Goal: Task Accomplishment & Management: Manage account settings

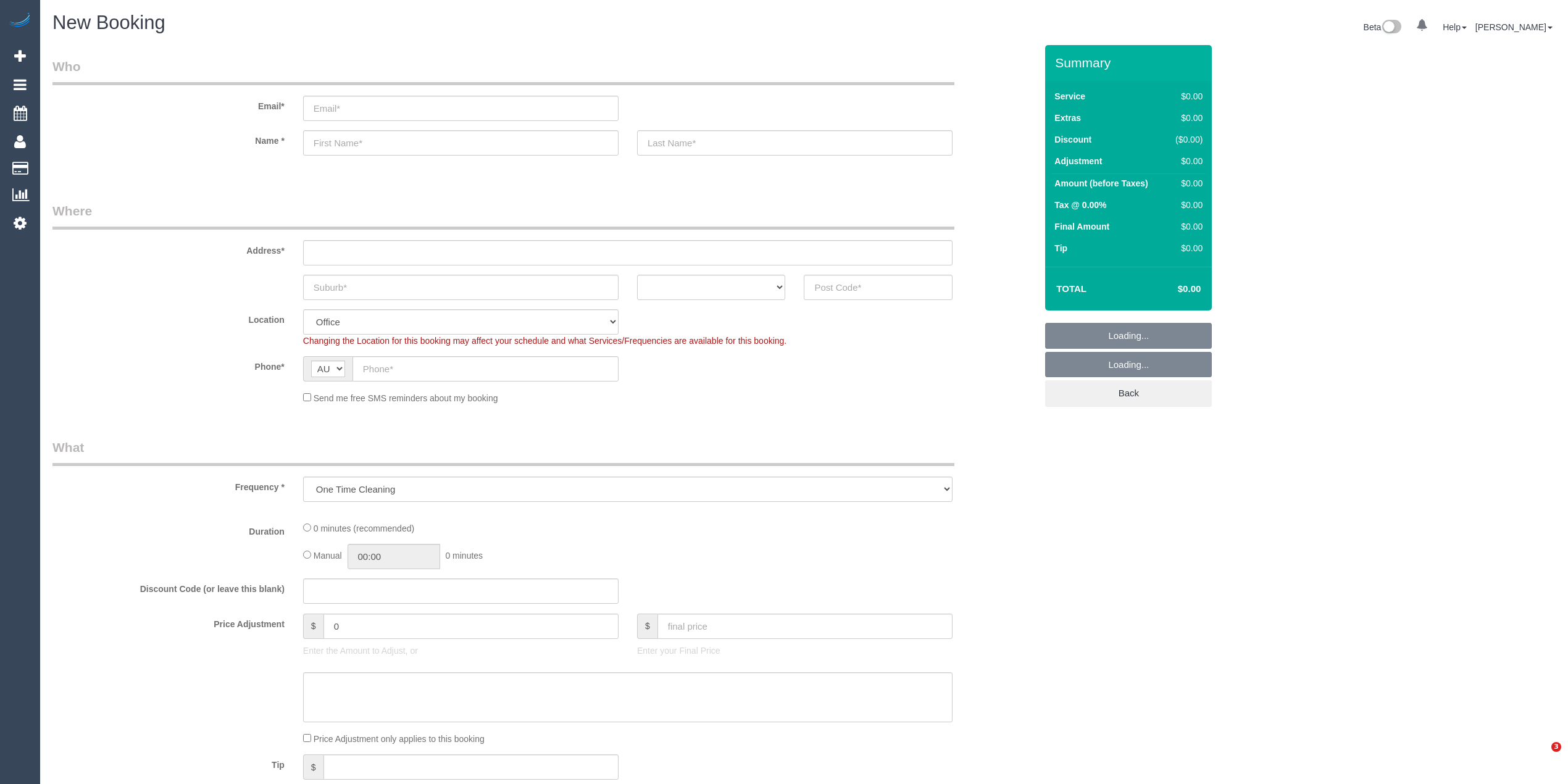
select select "object:1900"
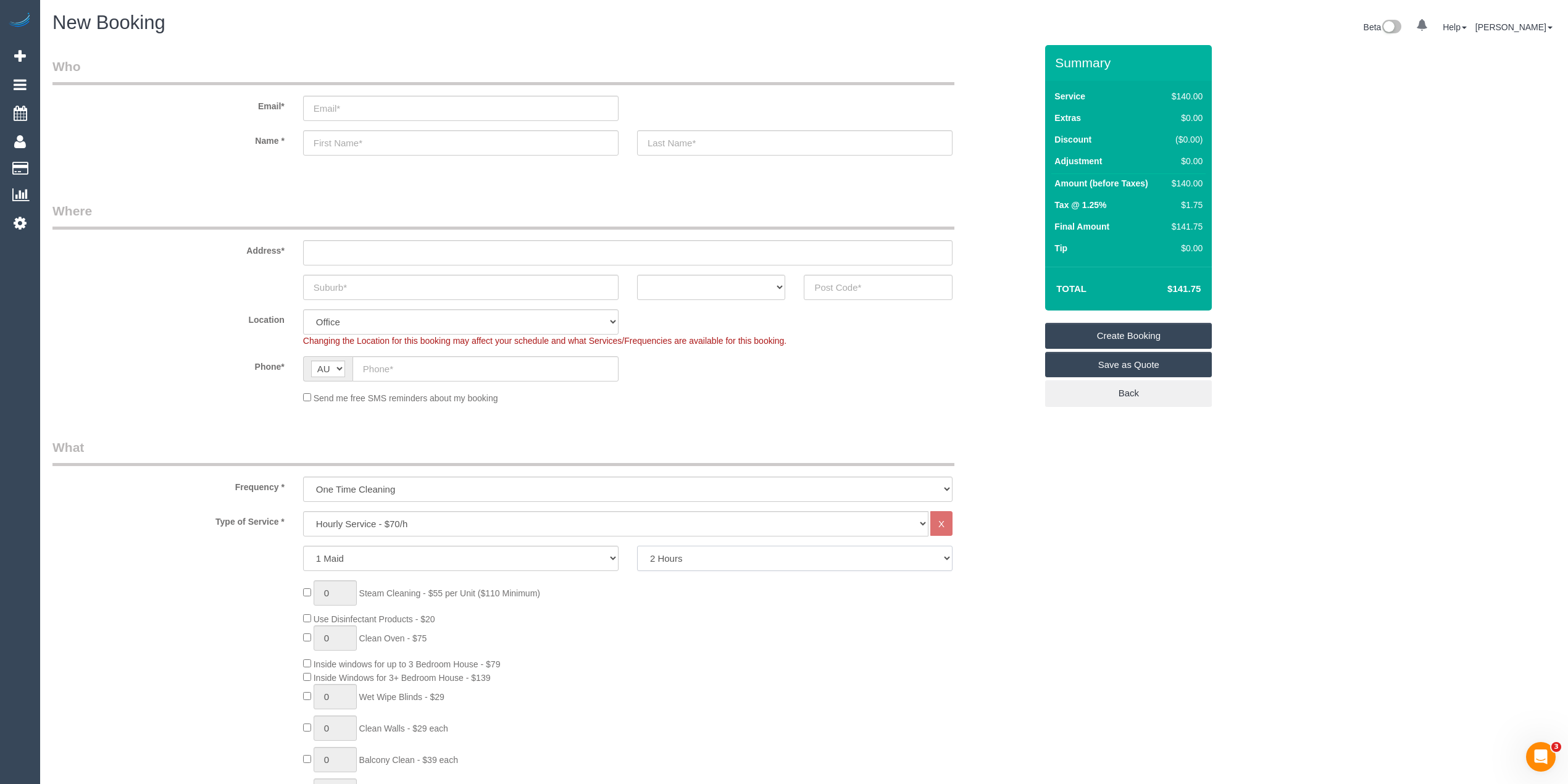
click at [729, 559] on select "2 Hours 2.5 Hours 3 Hours 3.5 Hours 4 Hours 4.5 Hours 5 Hours 5.5 Hours 6 Hours…" at bounding box center [795, 558] width 316 height 26
click at [637, 546] on select "2 Hours 2.5 Hours 3 Hours 3.5 Hours 4 Hours 4.5 Hours 5 Hours 5.5 Hours 6 Hours…" at bounding box center [795, 558] width 316 height 26
click at [686, 555] on select "2 Hours 2.5 Hours 3 Hours 3.5 Hours 4 Hours 4.5 Hours 5 Hours 5.5 Hours 6 Hours…" at bounding box center [795, 558] width 316 height 26
select select "180"
click at [637, 546] on select "2 Hours 2.5 Hours 3 Hours 3.5 Hours 4 Hours 4.5 Hours 5 Hours 5.5 Hours 6 Hours…" at bounding box center [795, 558] width 316 height 26
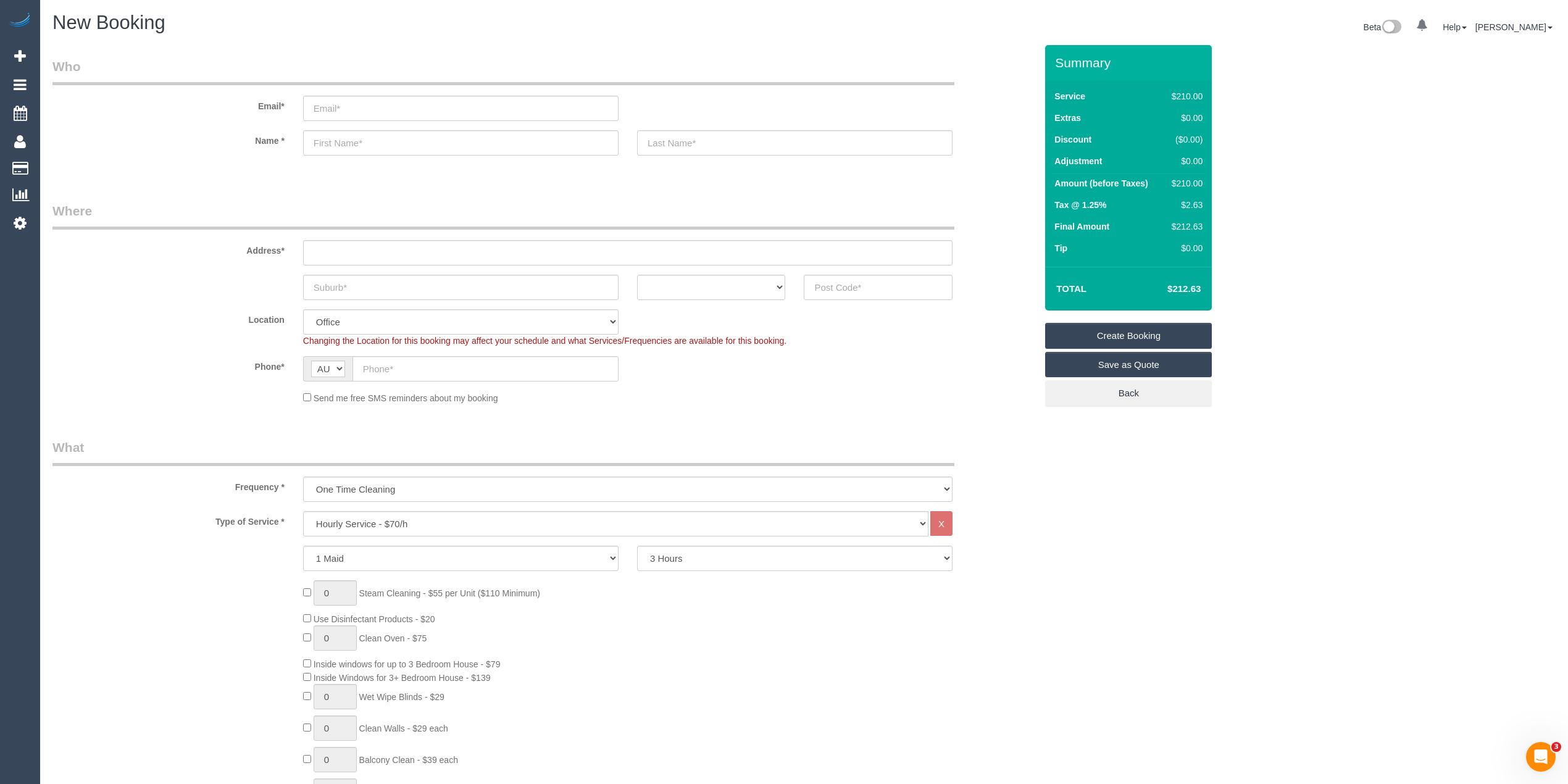
click at [951, 391] on div "Send me free SMS reminders about my booking" at bounding box center [628, 397] width 668 height 14
click at [427, 526] on select "Hourly Service - $70/h Hourly Service - $65/h Hourly Service - $60/h Hourly Ser…" at bounding box center [616, 523] width 626 height 26
select select "211"
click at [303, 511] on select "Hourly Service - $70/h Hourly Service - $65/h Hourly Service - $60/h Hourly Ser…" at bounding box center [616, 523] width 626 height 26
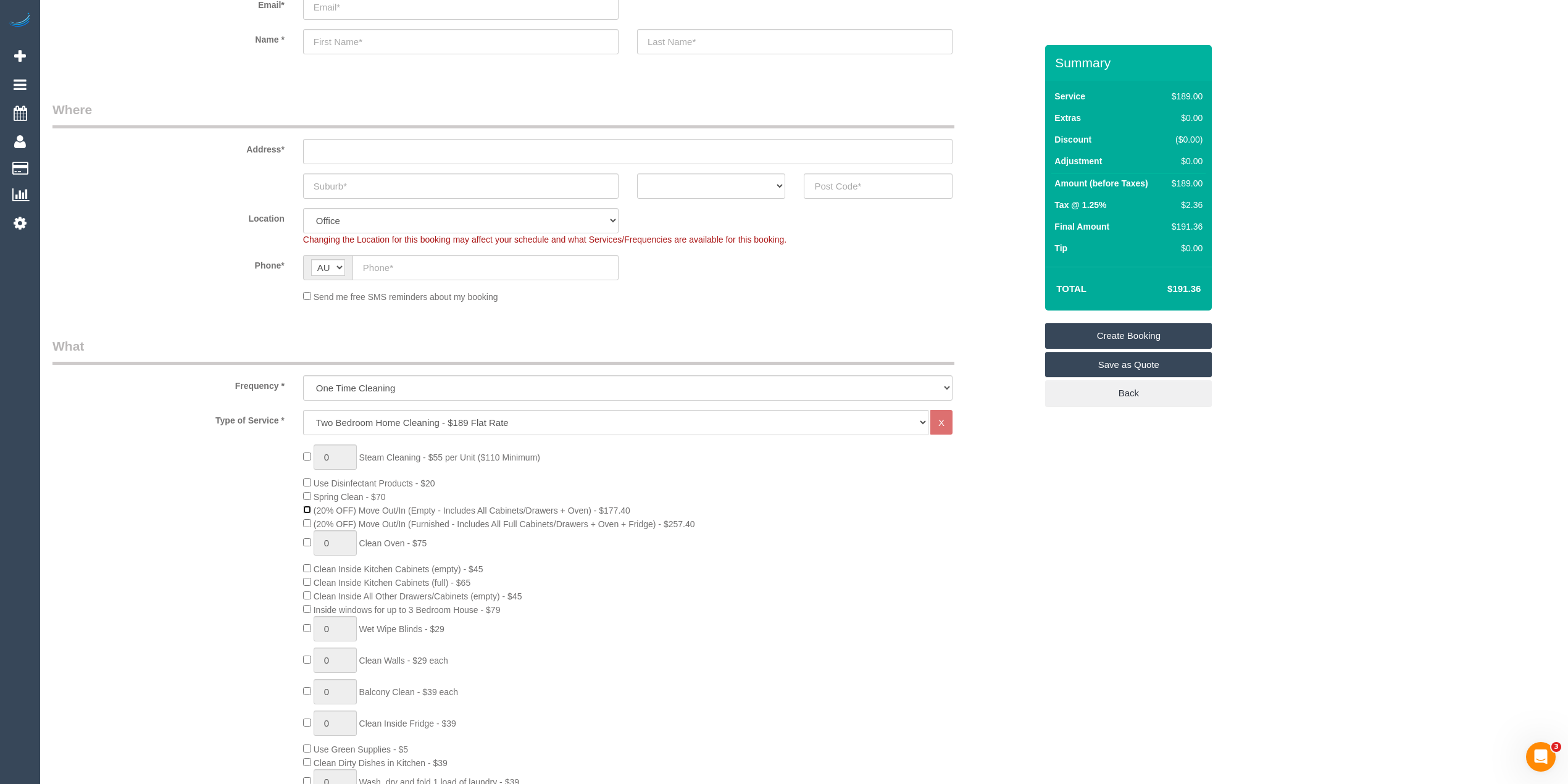
scroll to position [274, 0]
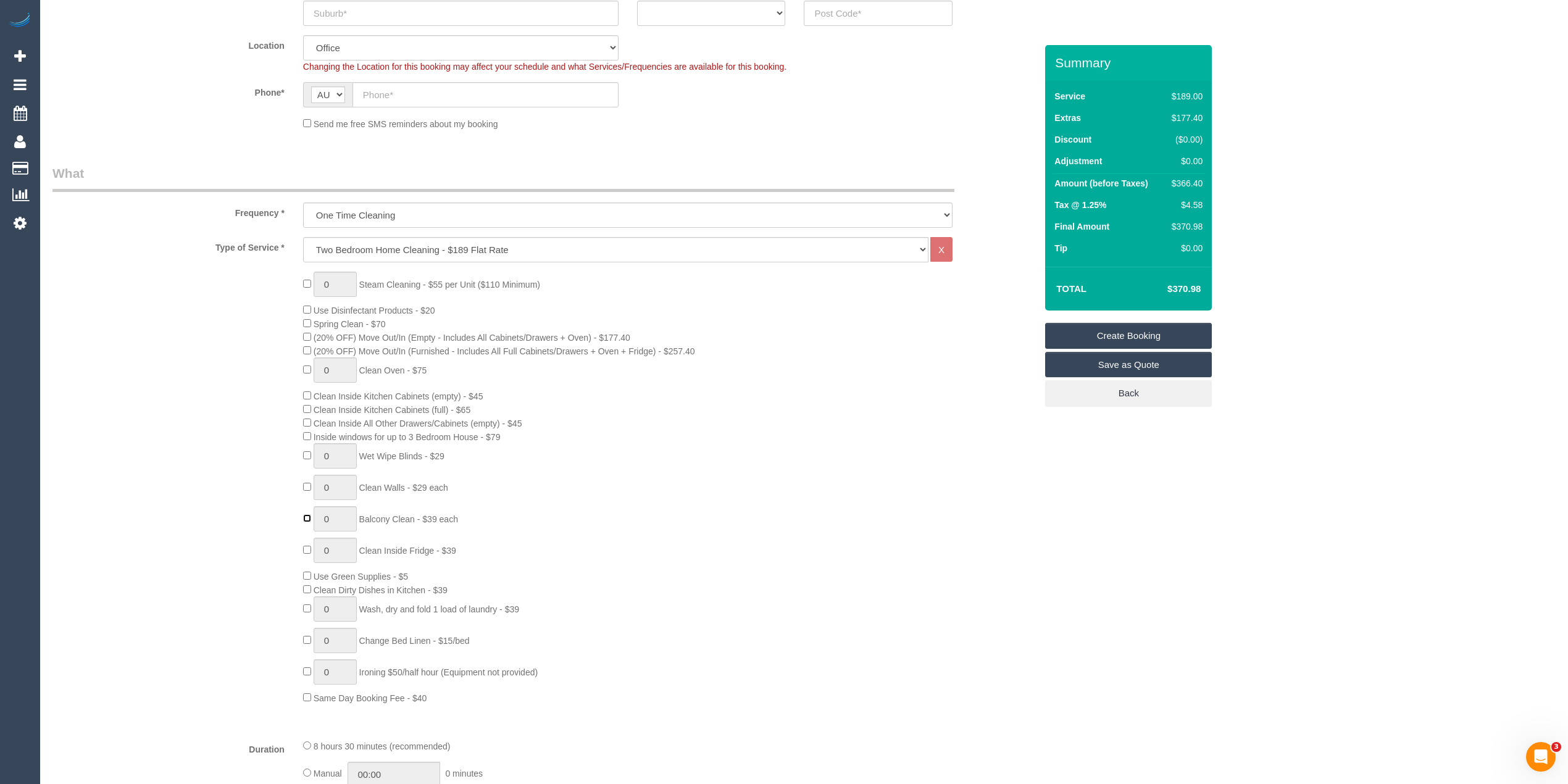
type input "1"
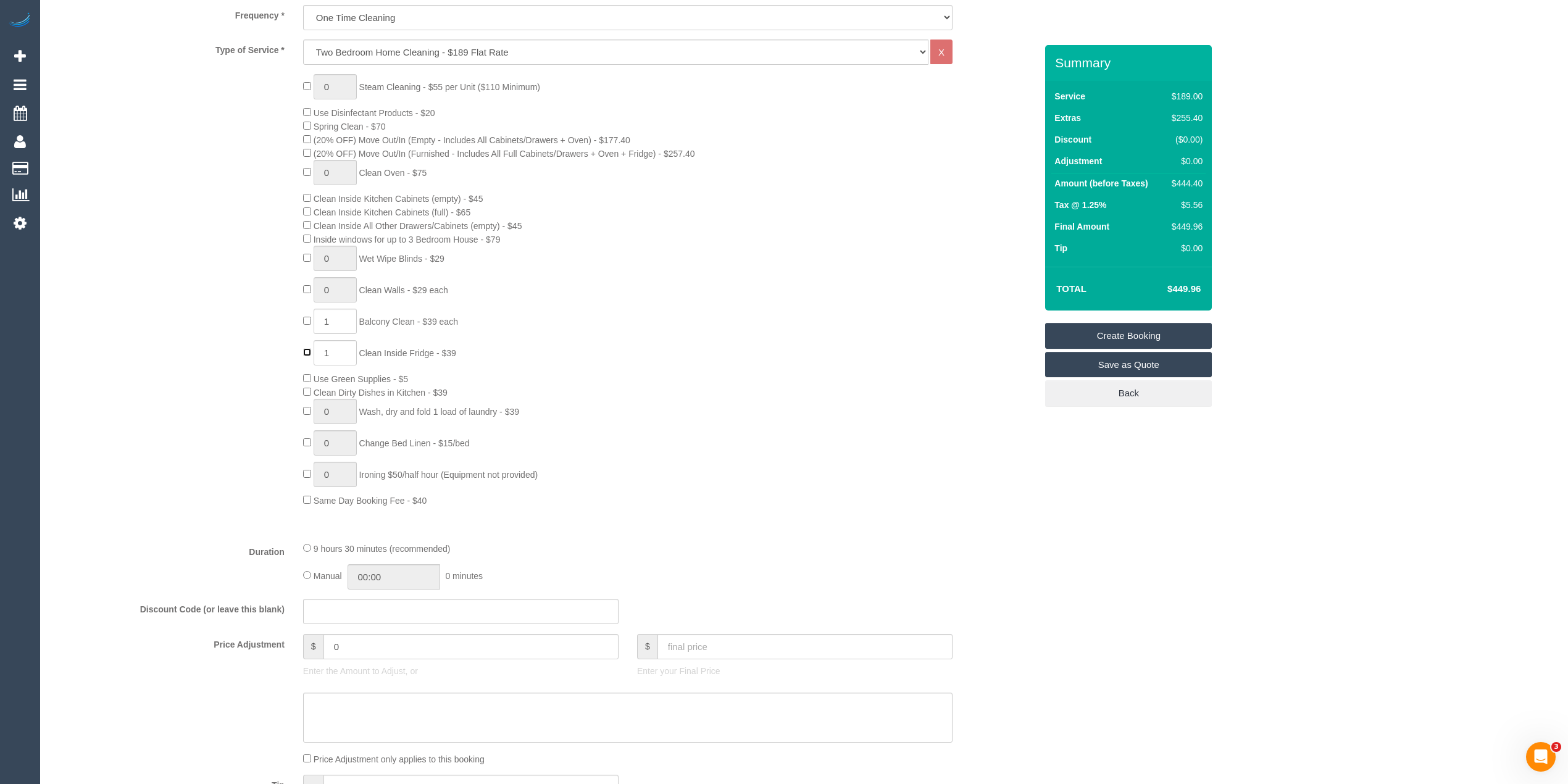
scroll to position [685, 0]
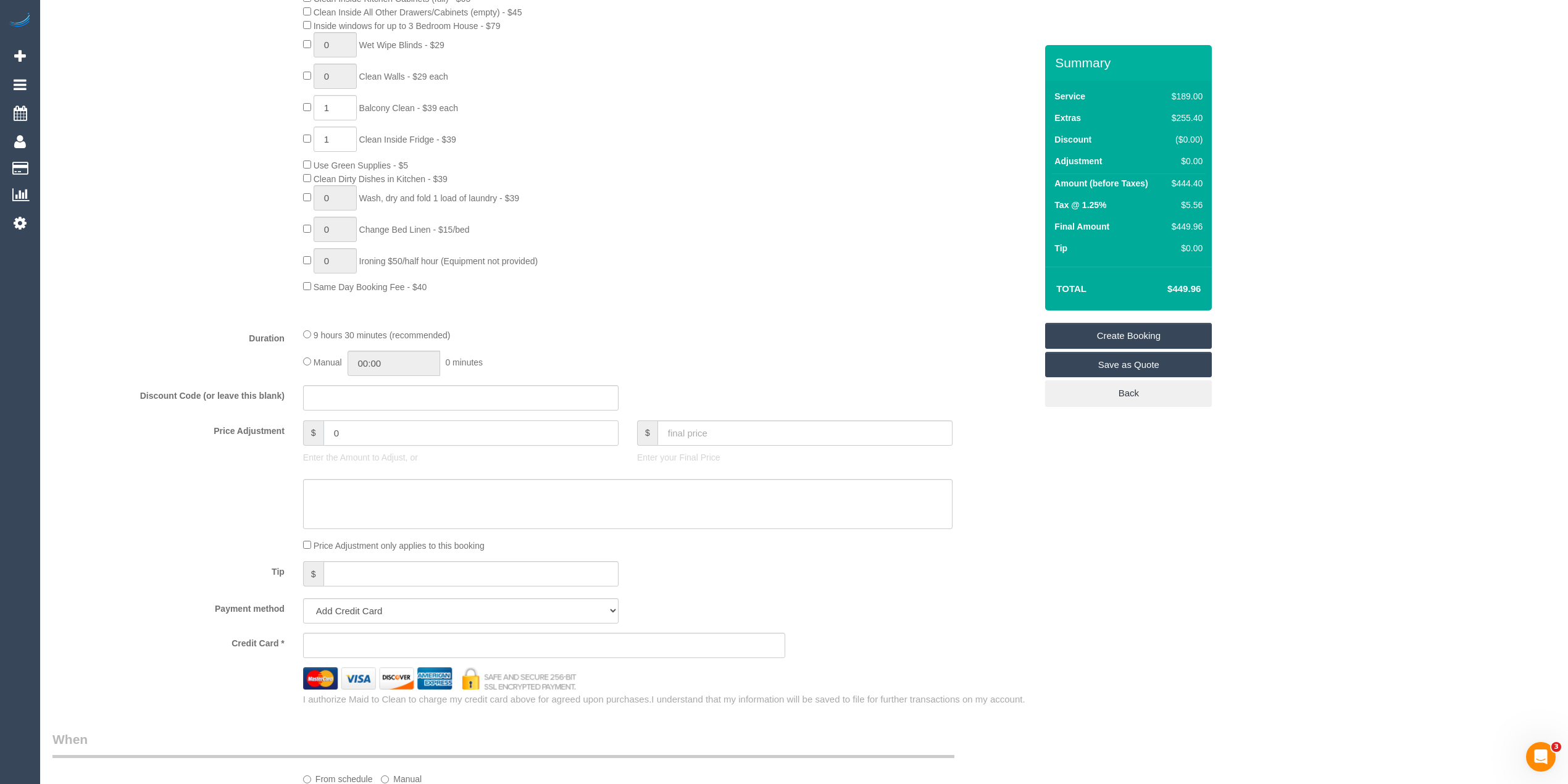
drag, startPoint x: 327, startPoint y: 438, endPoint x: 298, endPoint y: 428, distance: 30.7
click at [301, 432] on div "$ 0 Enter the Amount to Adjust, or" at bounding box center [461, 445] width 334 height 50
type input "30"
click at [203, 338] on label "Duration" at bounding box center [168, 335] width 251 height 17
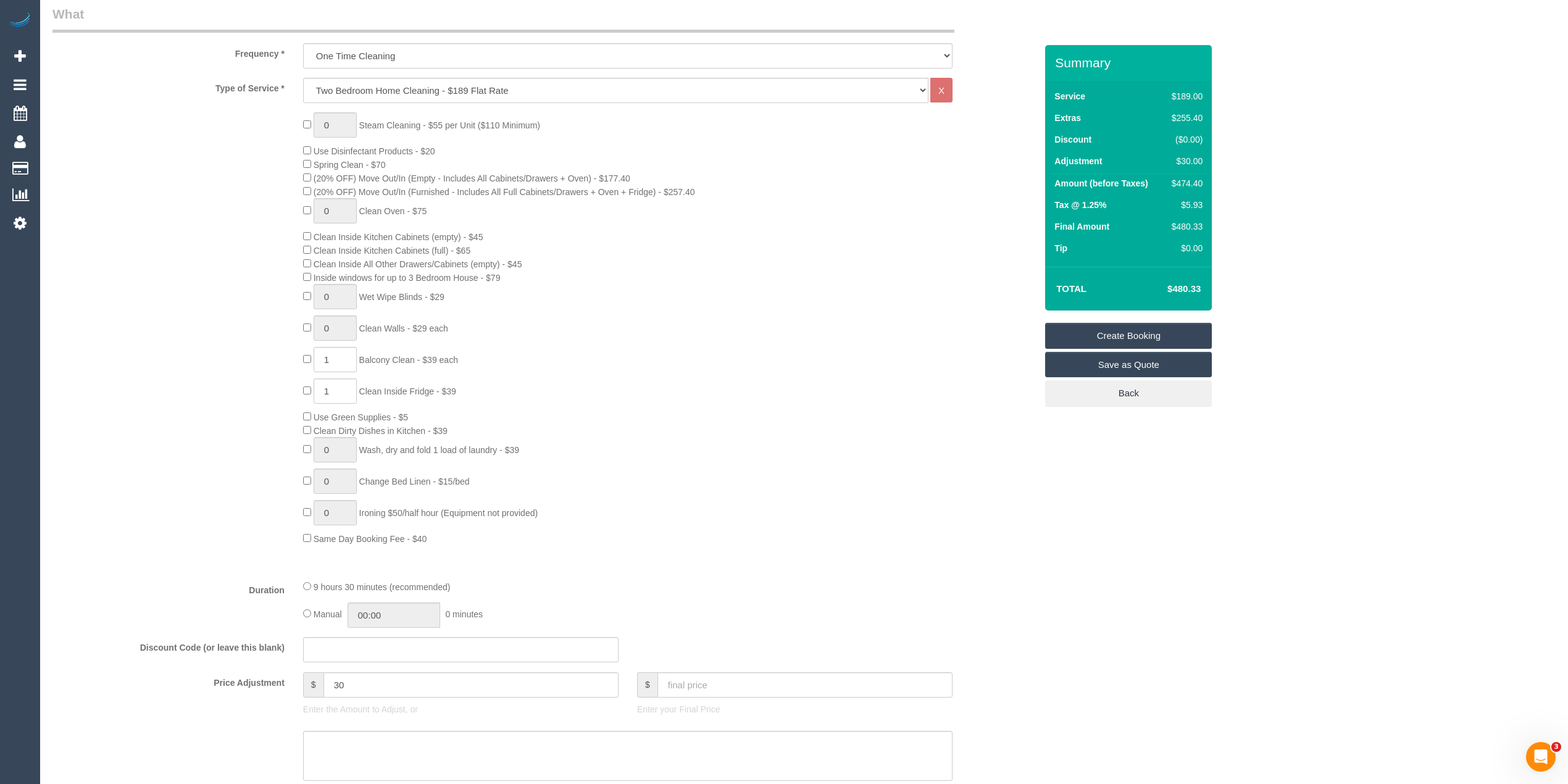
scroll to position [411, 0]
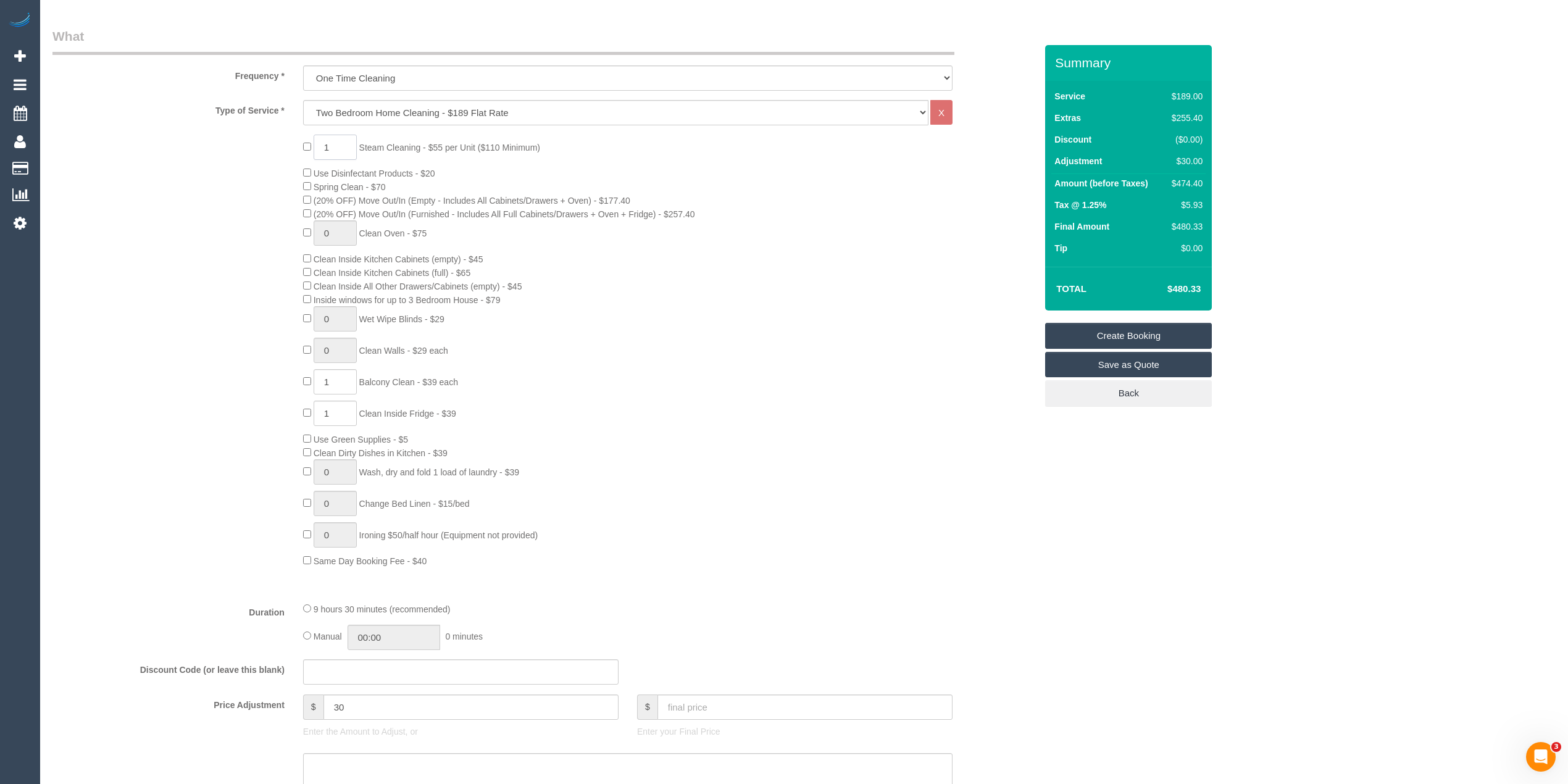
click at [309, 145] on span "1 Steam Cleaning - $55 per Unit ($110 Minimum)" at bounding box center [422, 148] width 237 height 10
type input "2"
click at [211, 200] on div "2 Steam Cleaning - $55 per Unit ($110 Minimum) Use Disinfectant Products - $20 …" at bounding box center [544, 351] width 1002 height 433
click at [178, 354] on div "2 Steam Cleaning - $55 per Unit ($110 Minimum) Use Disinfectant Products - $20 …" at bounding box center [544, 351] width 1002 height 433
click at [197, 363] on div "2 Steam Cleaning - $55 per Unit ($110 Minimum) Use Disinfectant Products - $20 …" at bounding box center [544, 351] width 1002 height 433
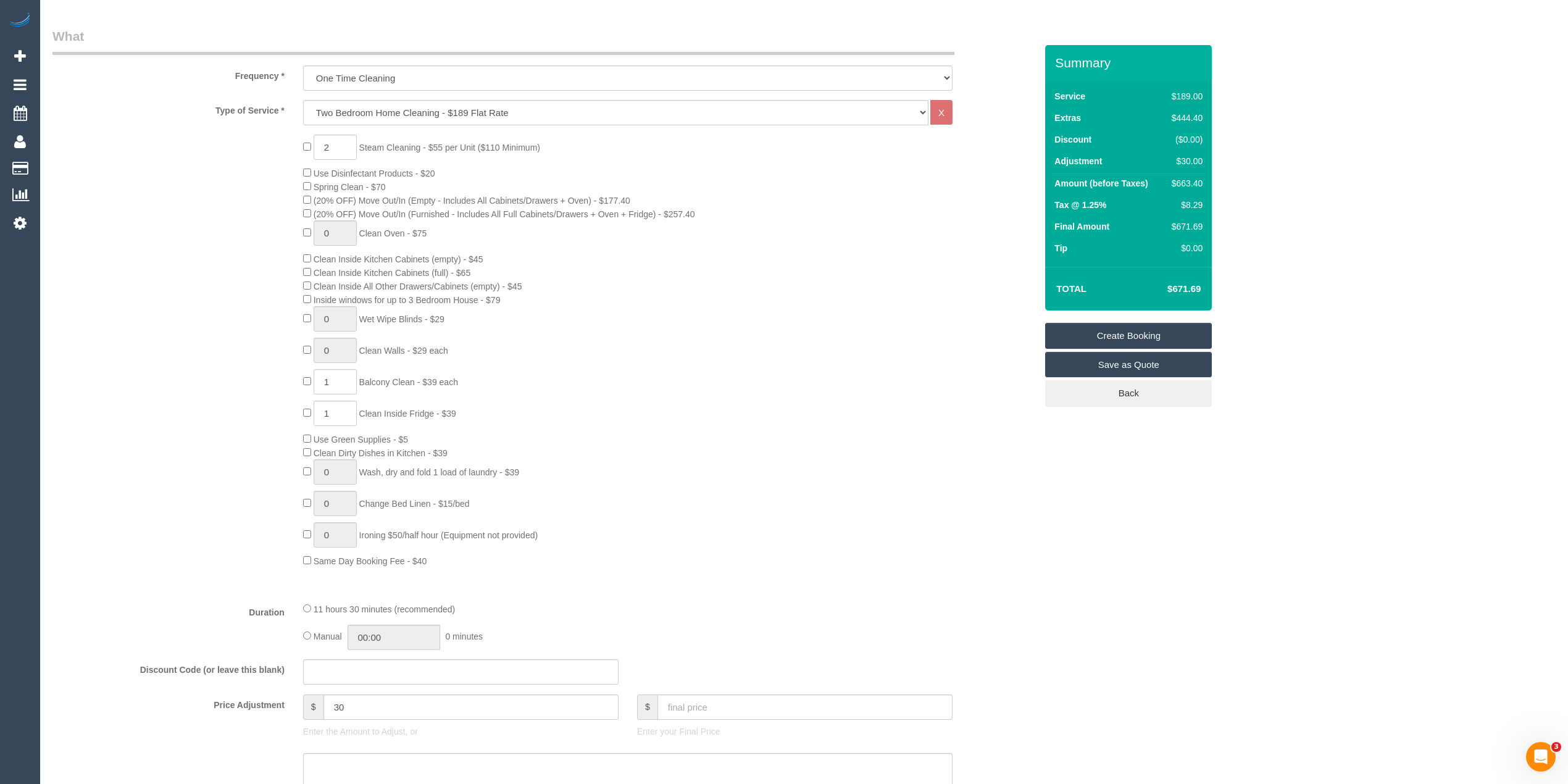
click at [226, 403] on div "2 Steam Cleaning - $55 per Unit ($110 Minimum) Use Disinfectant Products - $20 …" at bounding box center [544, 351] width 1002 height 433
click at [221, 390] on div "2 Steam Cleaning - $55 per Unit ($110 Minimum) Use Disinfectant Products - $20 …" at bounding box center [544, 351] width 1002 height 433
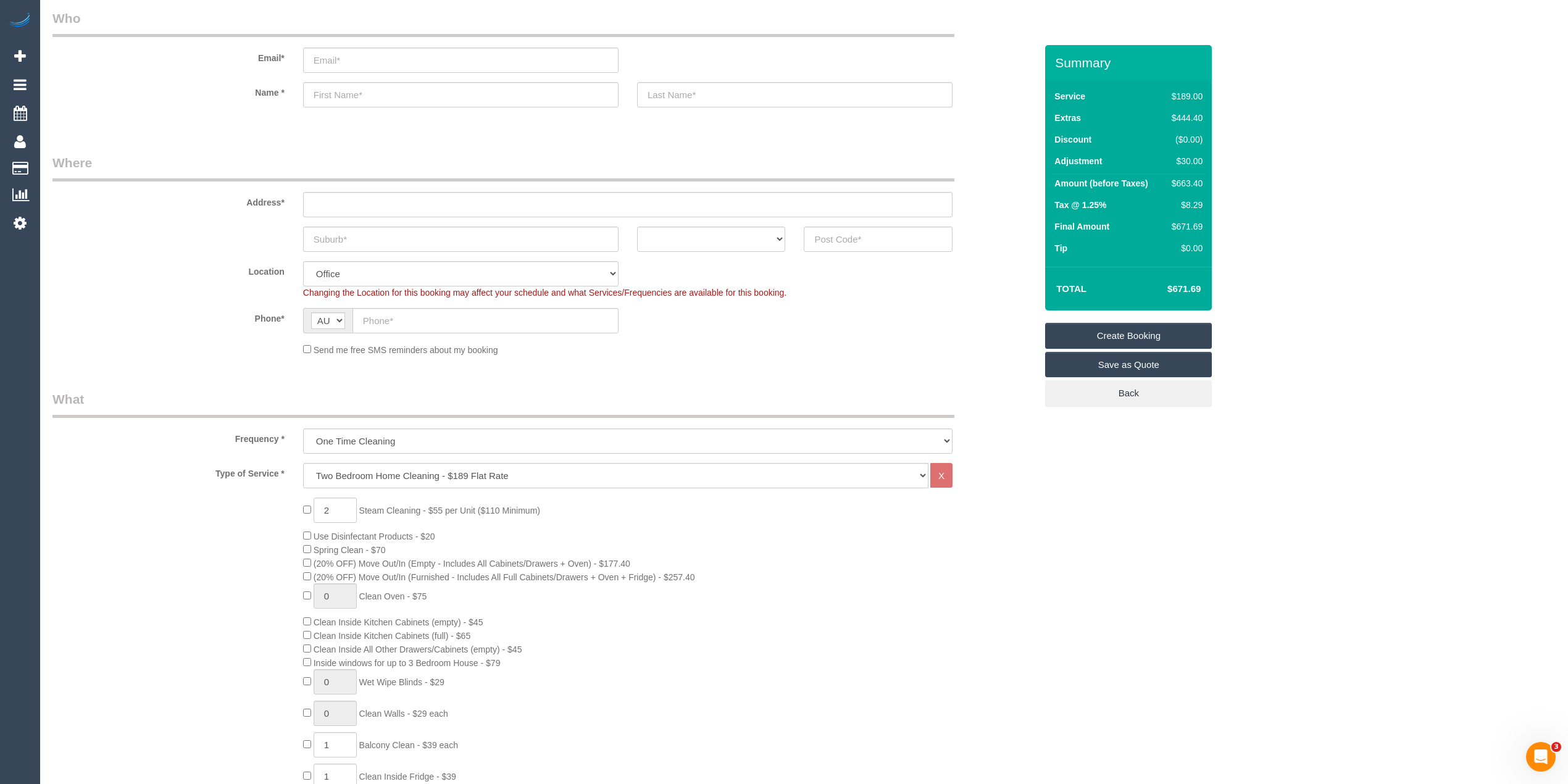
scroll to position [0, 0]
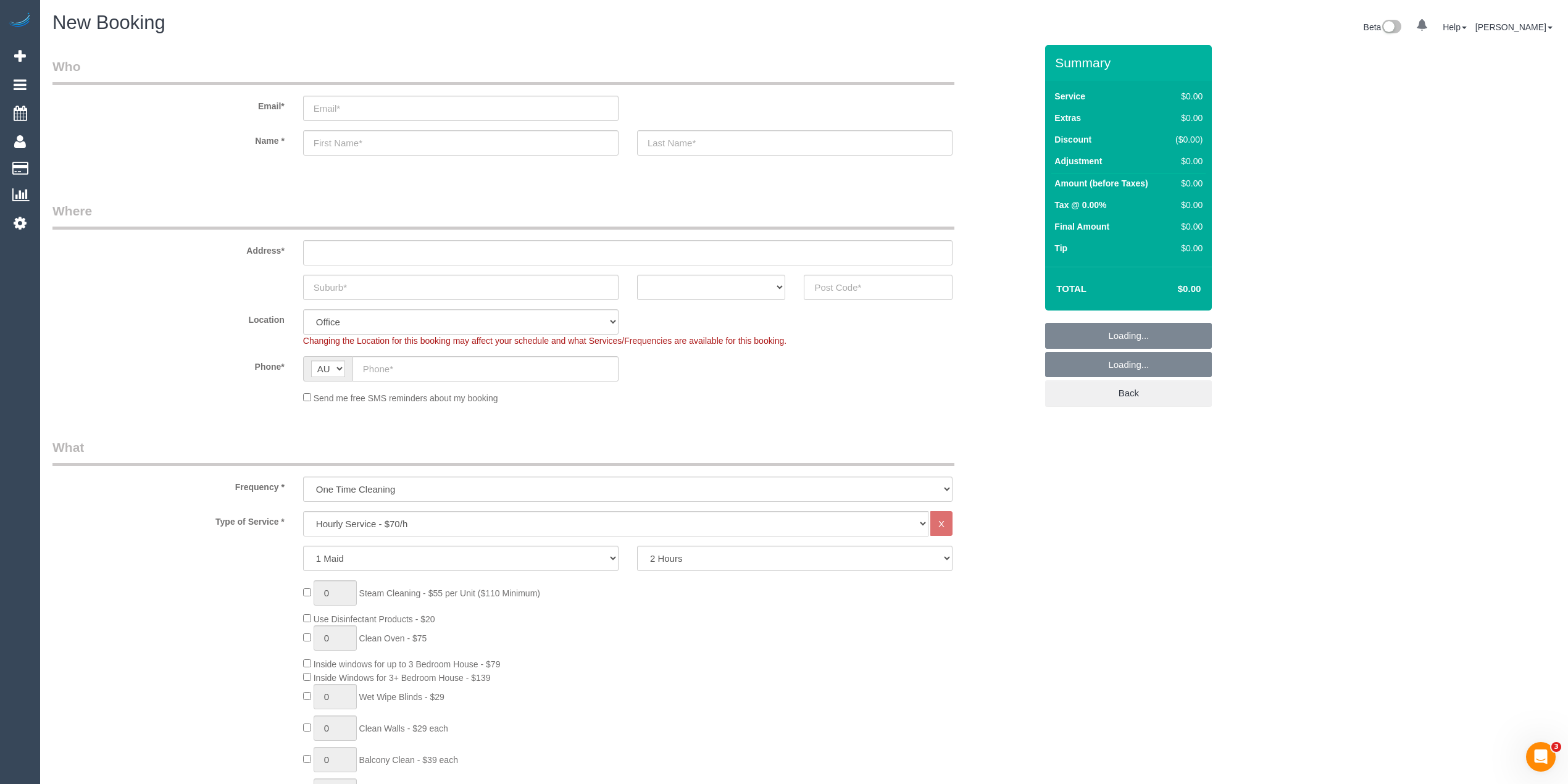
select select "object:2064"
click at [681, 559] on select "2 Hours 2.5 Hours 3 Hours 3.5 Hours 4 Hours 4.5 Hours 5 Hours 5.5 Hours 6 Hours…" at bounding box center [795, 558] width 316 height 26
select select "180"
click at [637, 546] on select "2 Hours 2.5 Hours 3 Hours 3.5 Hours 4 Hours 4.5 Hours 5 Hours 5.5 Hours 6 Hours…" at bounding box center [795, 558] width 316 height 26
drag, startPoint x: 341, startPoint y: 594, endPoint x: 260, endPoint y: 579, distance: 82.4
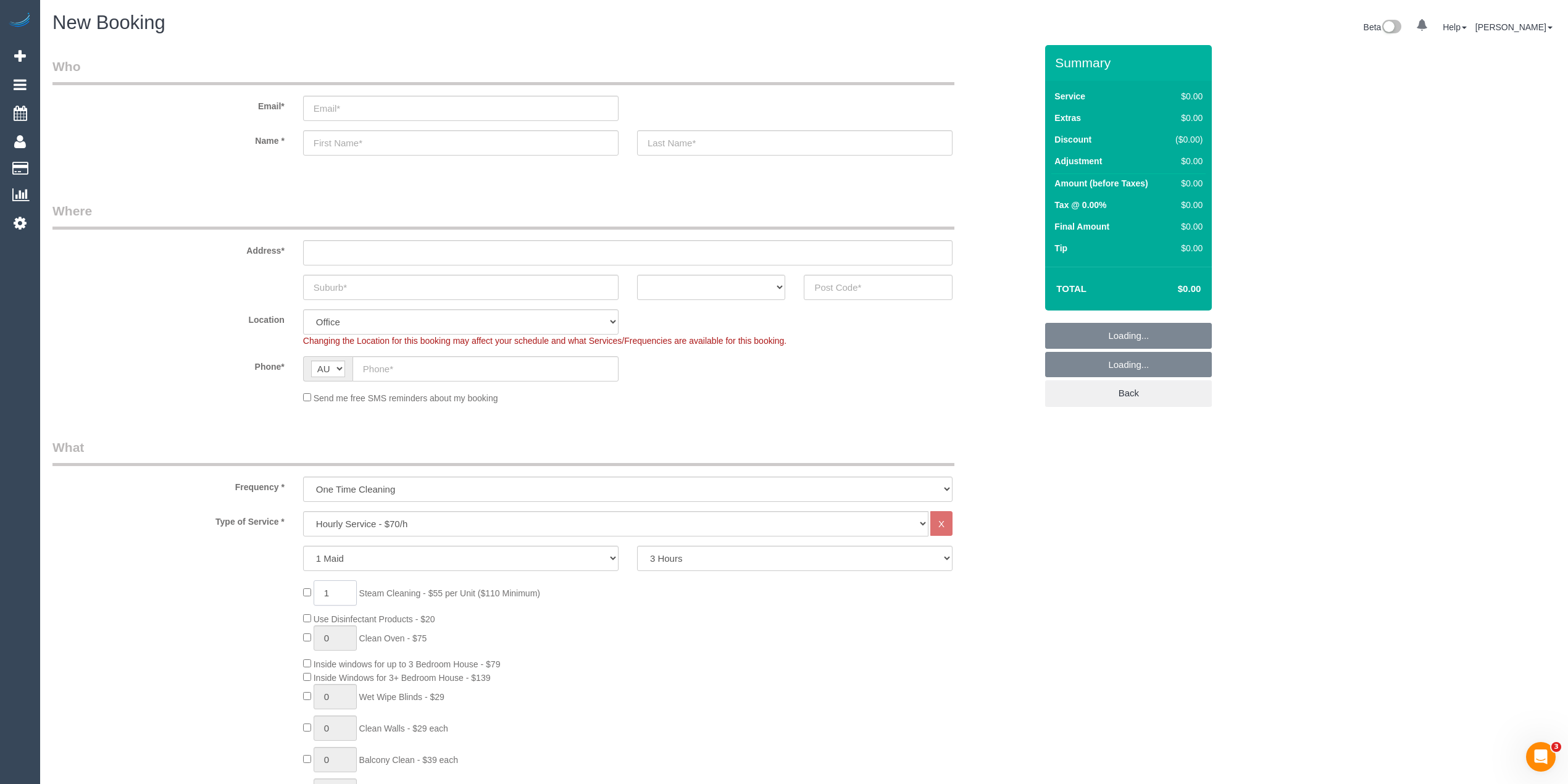
click at [260, 580] on div "1 Steam Cleaning - $55 per Unit ($110 Minimum) Use Disinfectant Products - $20 …" at bounding box center [544, 762] width 1002 height 365
type input "2"
click at [1191, 292] on h4 "$268.31" at bounding box center [1165, 289] width 70 height 10
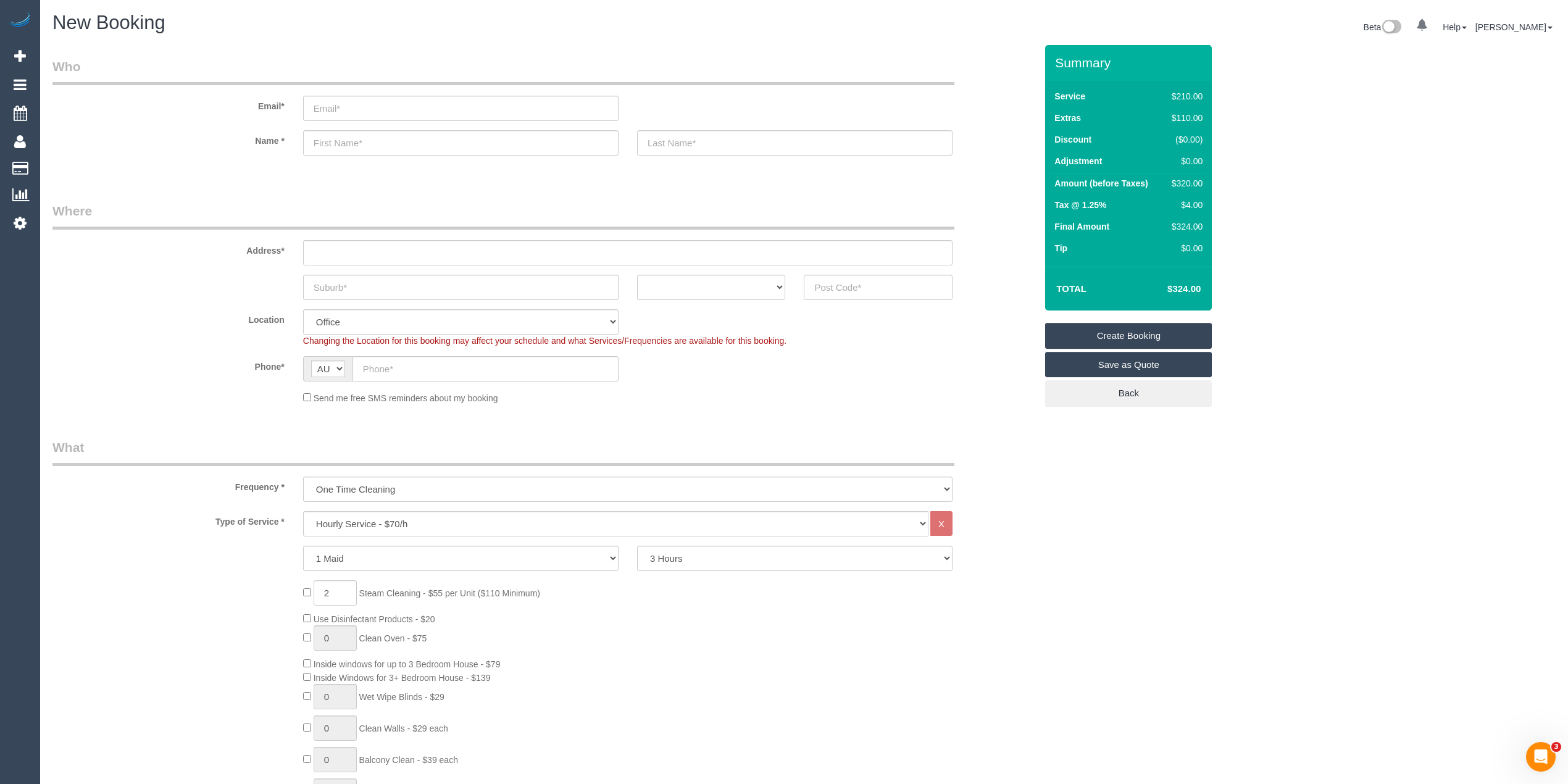
click at [1186, 289] on h4 "$324.00" at bounding box center [1165, 289] width 70 height 10
copy h4 "324.00"
click at [355, 105] on input "email" at bounding box center [461, 108] width 316 height 26
click at [0, 0] on ul at bounding box center [0, 0] width 0 height 0
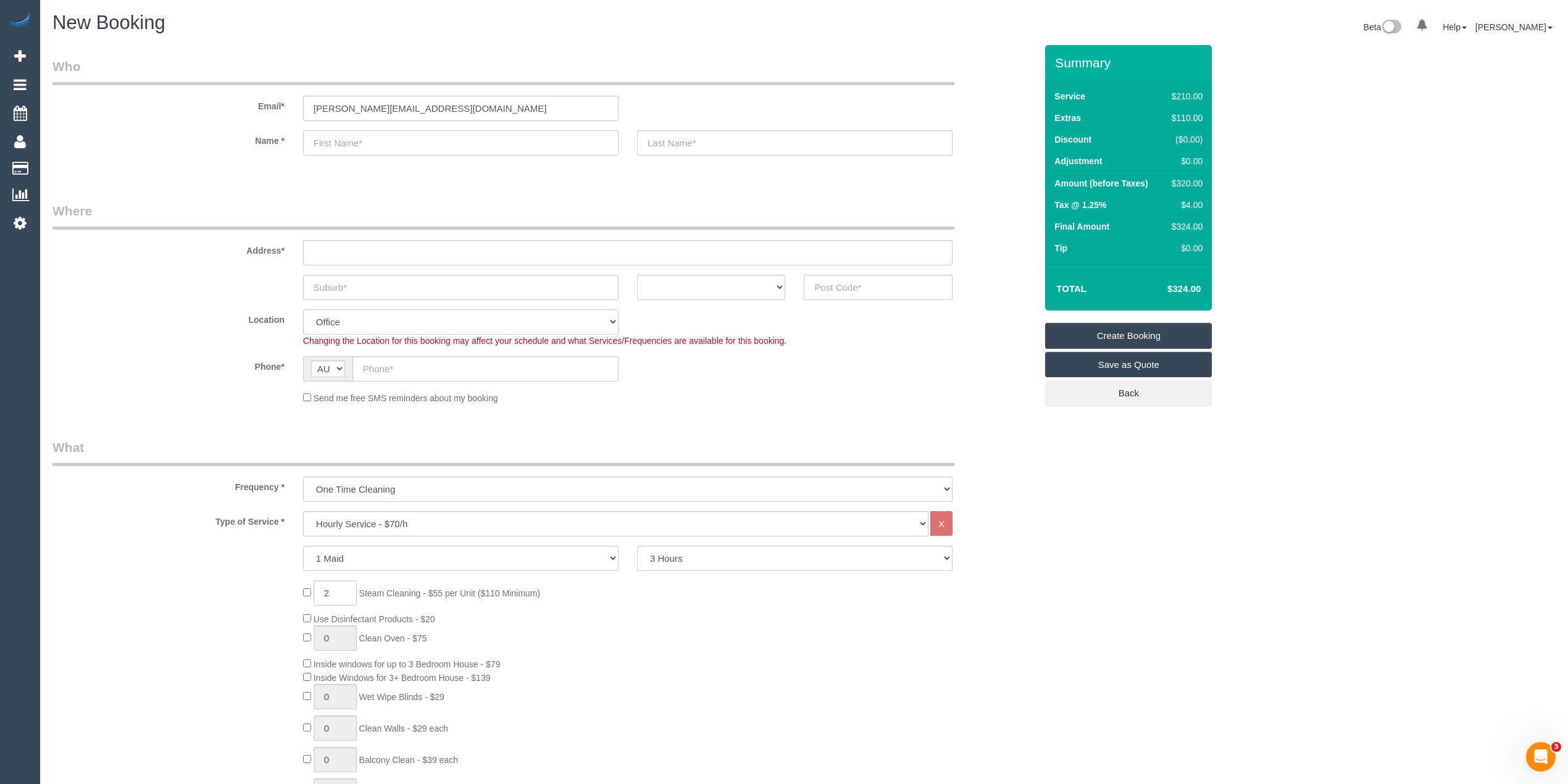
click at [381, 143] on input "text" at bounding box center [461, 142] width 316 height 26
click at [482, 104] on input "joseph.amcservices@fake.com" at bounding box center [461, 108] width 316 height 26
type input "joseph.amcservices@fake.com"
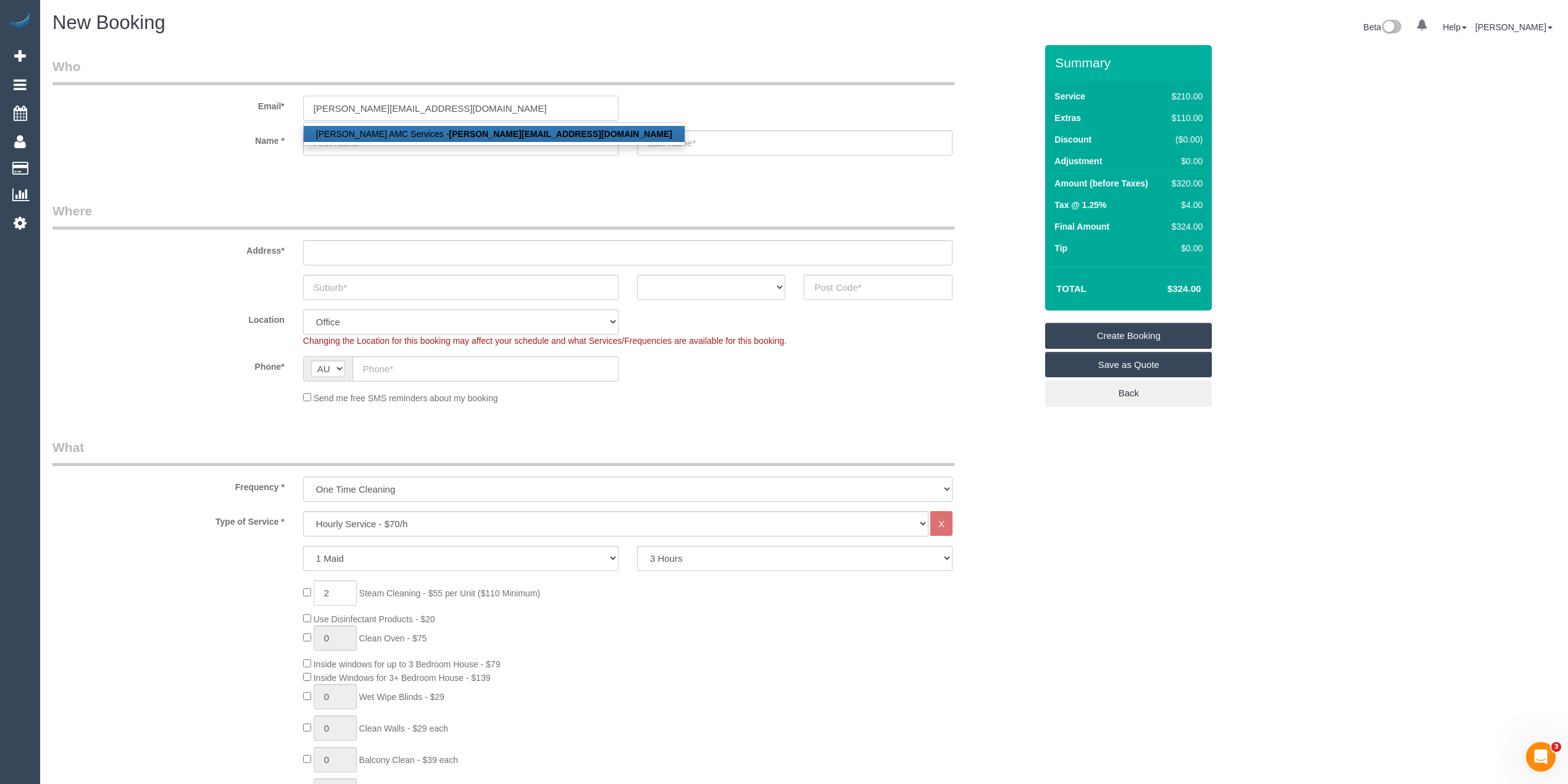
drag, startPoint x: 482, startPoint y: 104, endPoint x: 200, endPoint y: 97, distance: 282.1
click at [201, 97] on div "Email* joseph.amcservices@fake.com Joseph MONTEBELLO AMC Services - joseph.amcs…" at bounding box center [544, 89] width 1002 height 64
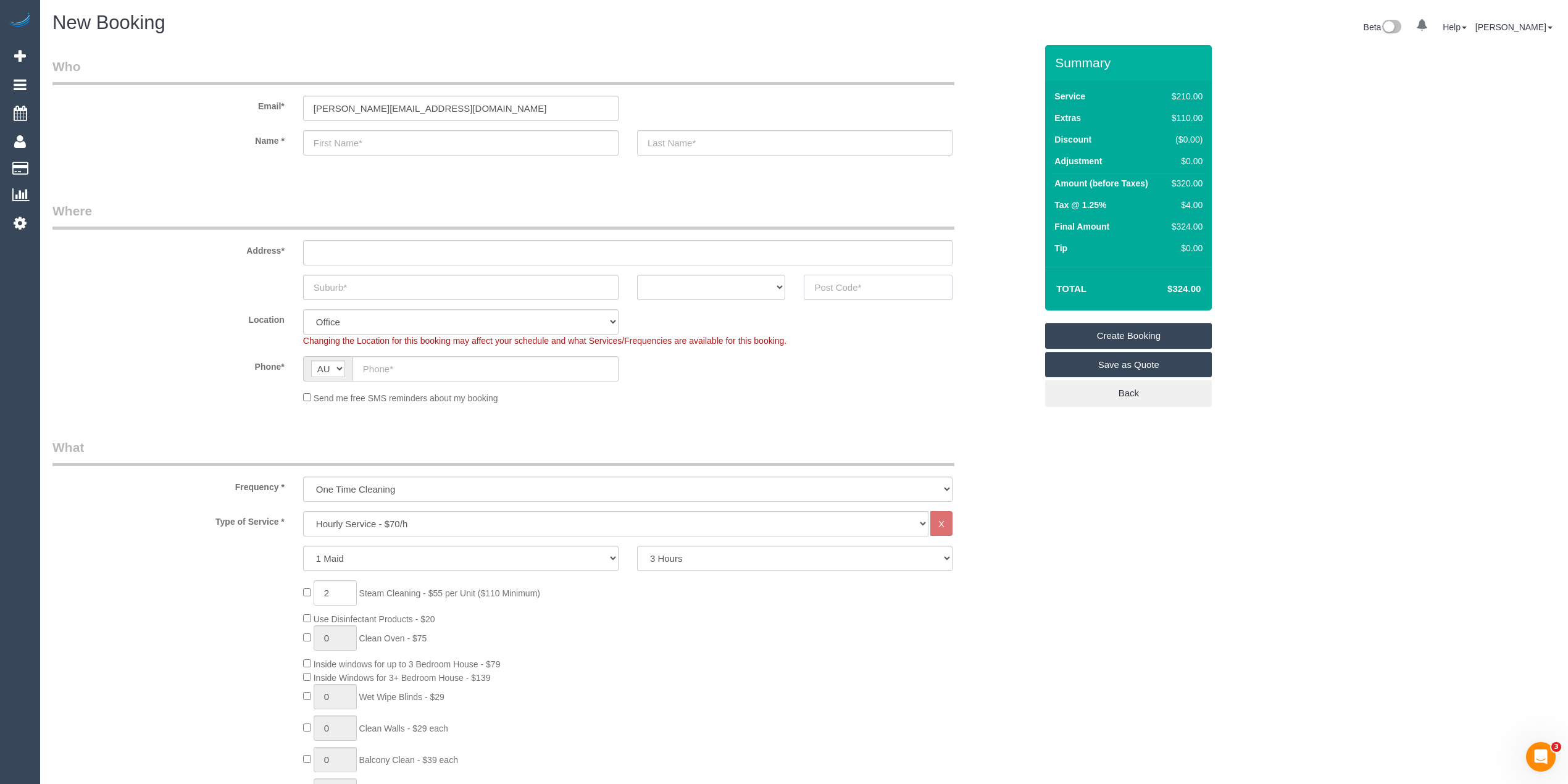
click at [885, 285] on input "text" at bounding box center [879, 287] width 149 height 26
type input "3754"
click at [353, 246] on input "text" at bounding box center [628, 253] width 650 height 26
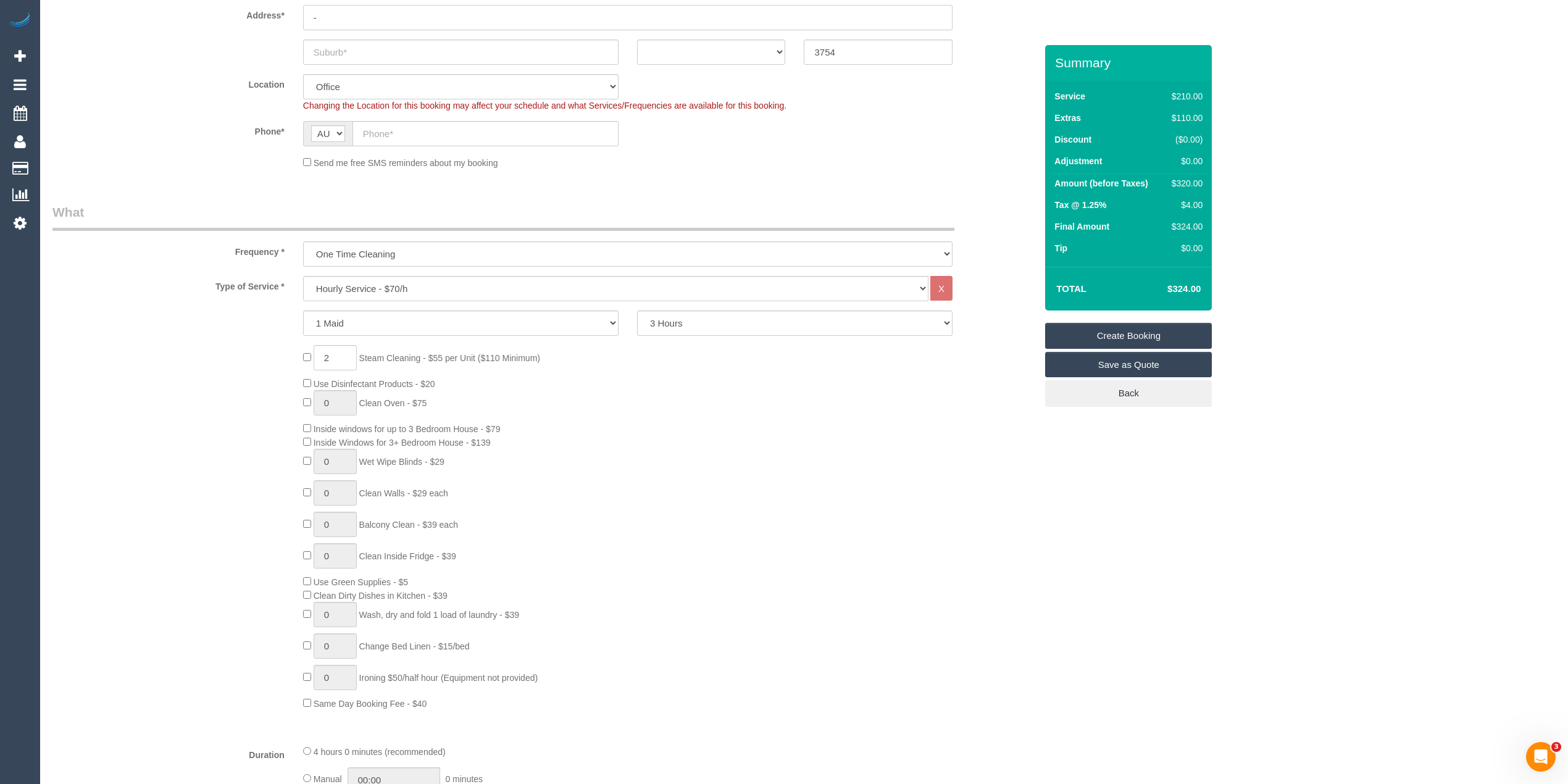
scroll to position [274, 0]
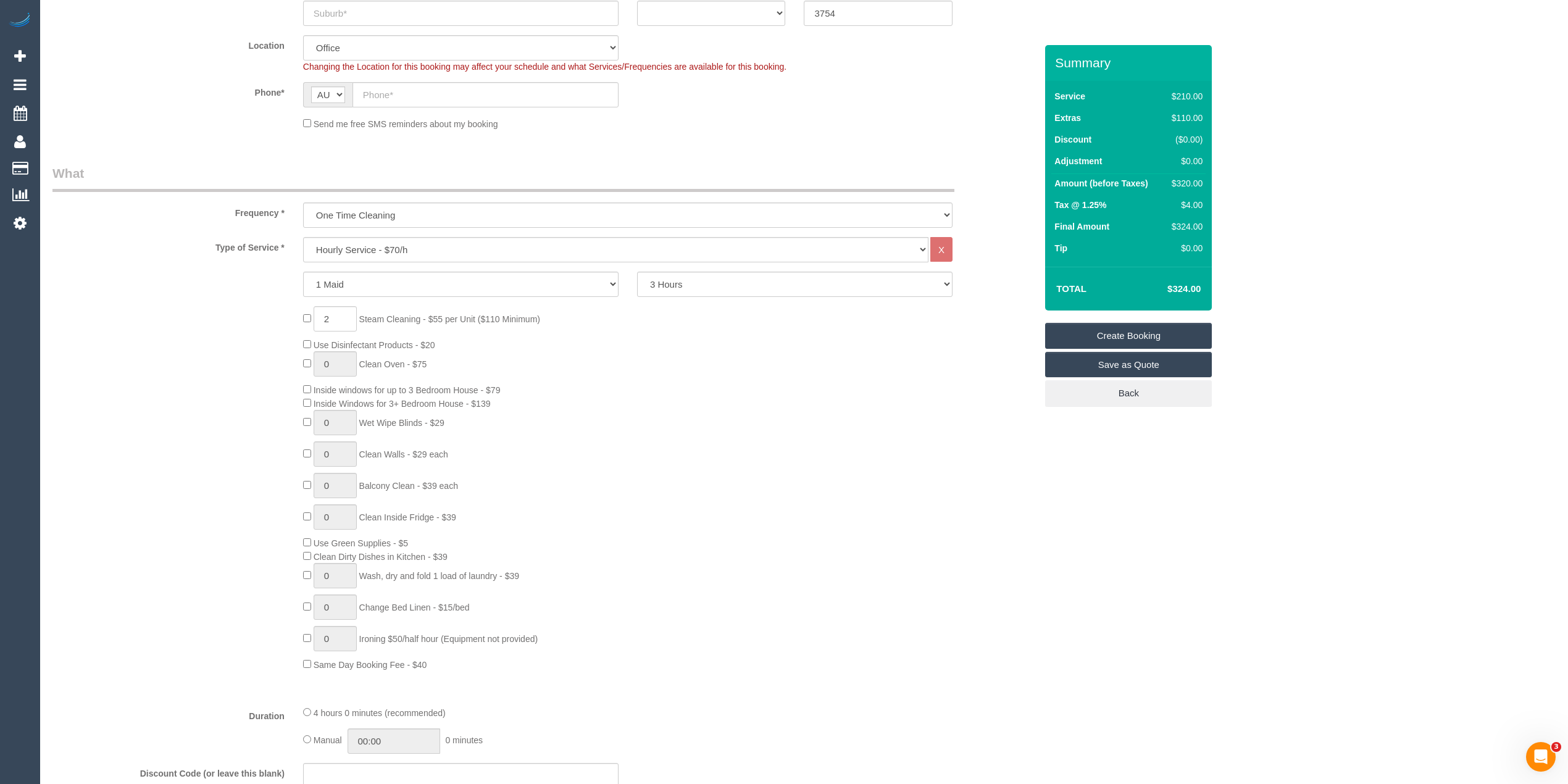
type input "-"
type input "0"
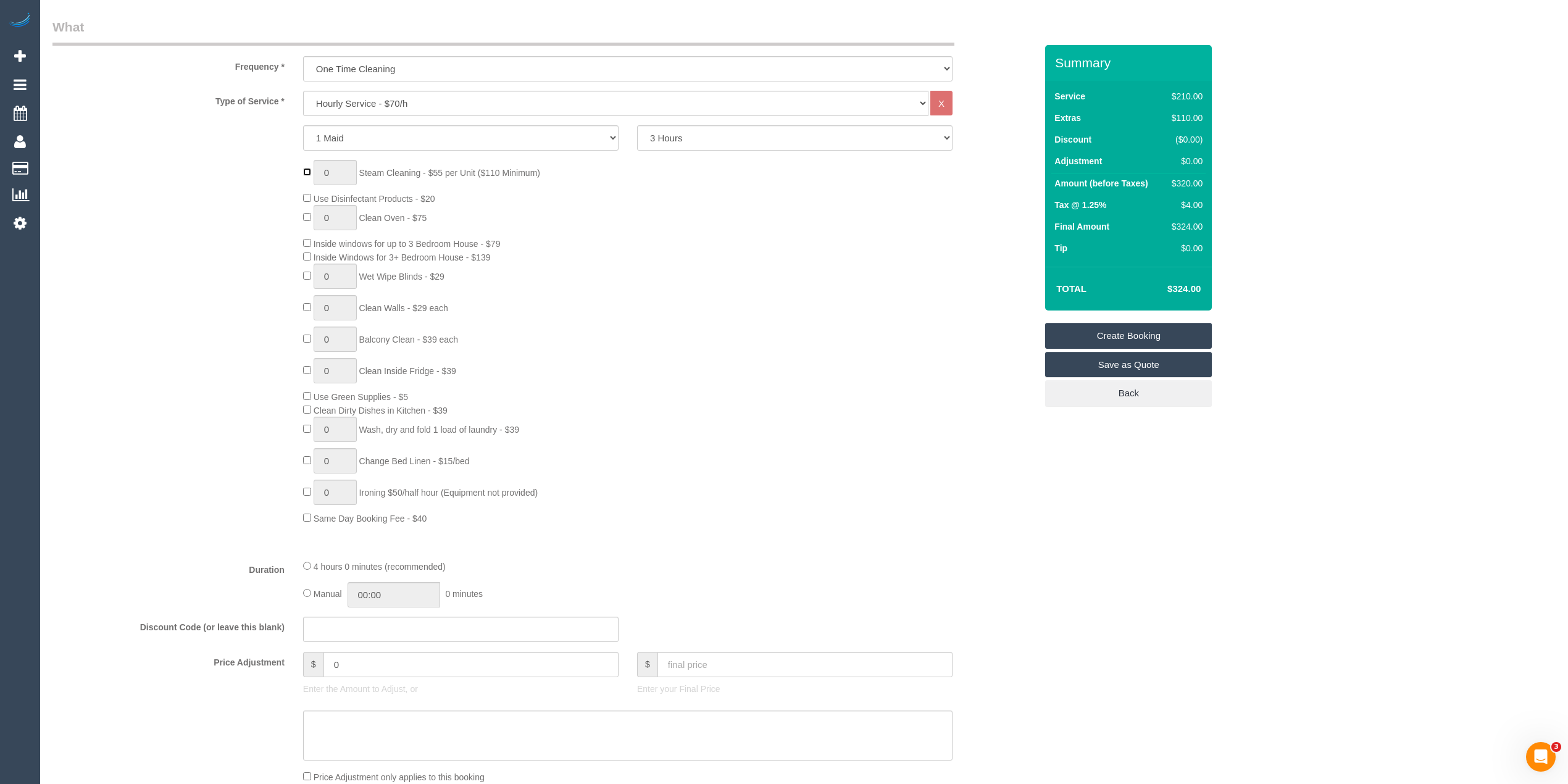
scroll to position [823, 0]
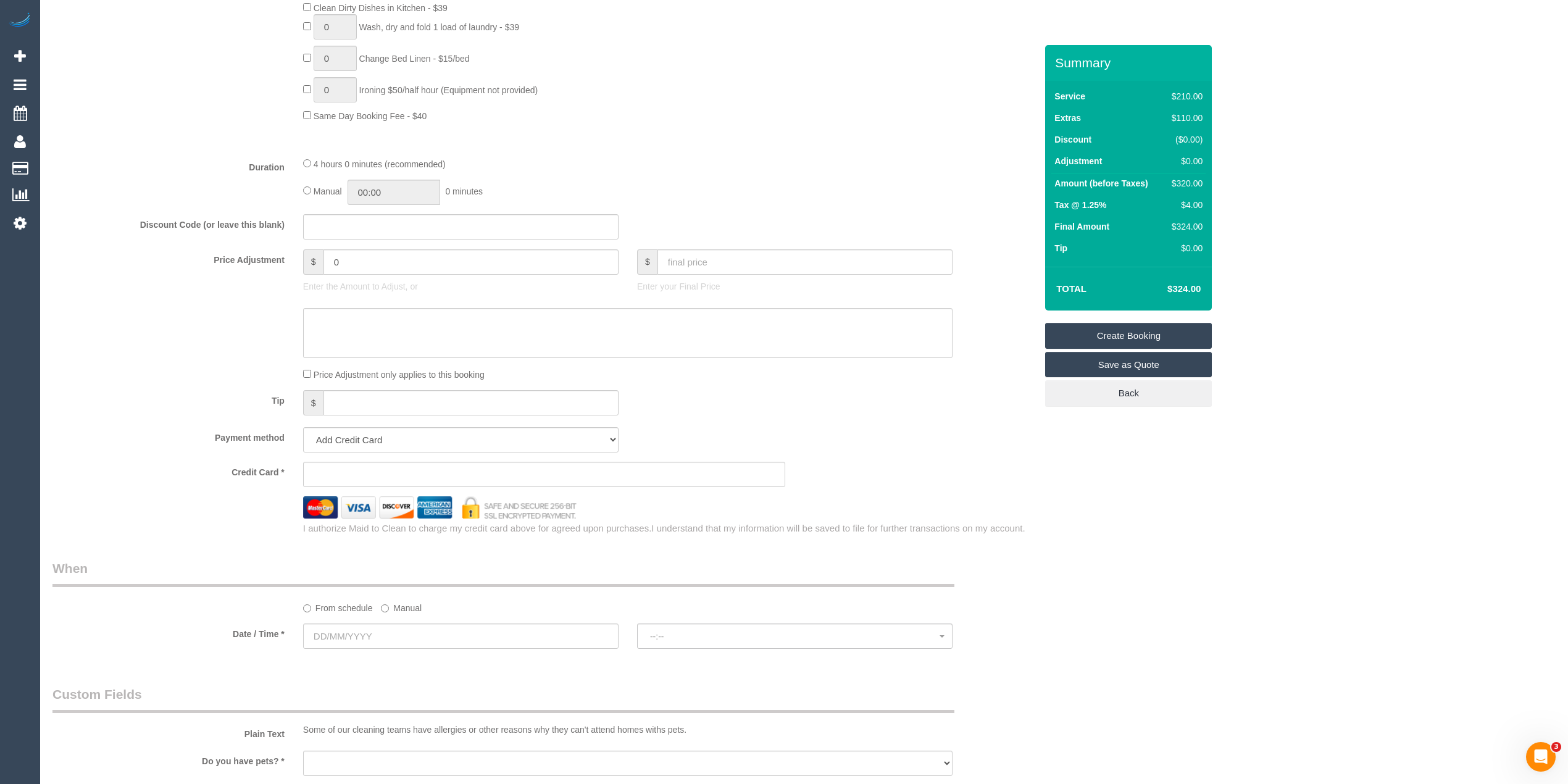
select select "51"
select select "object:2077"
click at [348, 628] on input "text" at bounding box center [461, 636] width 316 height 26
click at [72, 215] on label "Discount Code (or leave this blank)" at bounding box center [168, 222] width 251 height 17
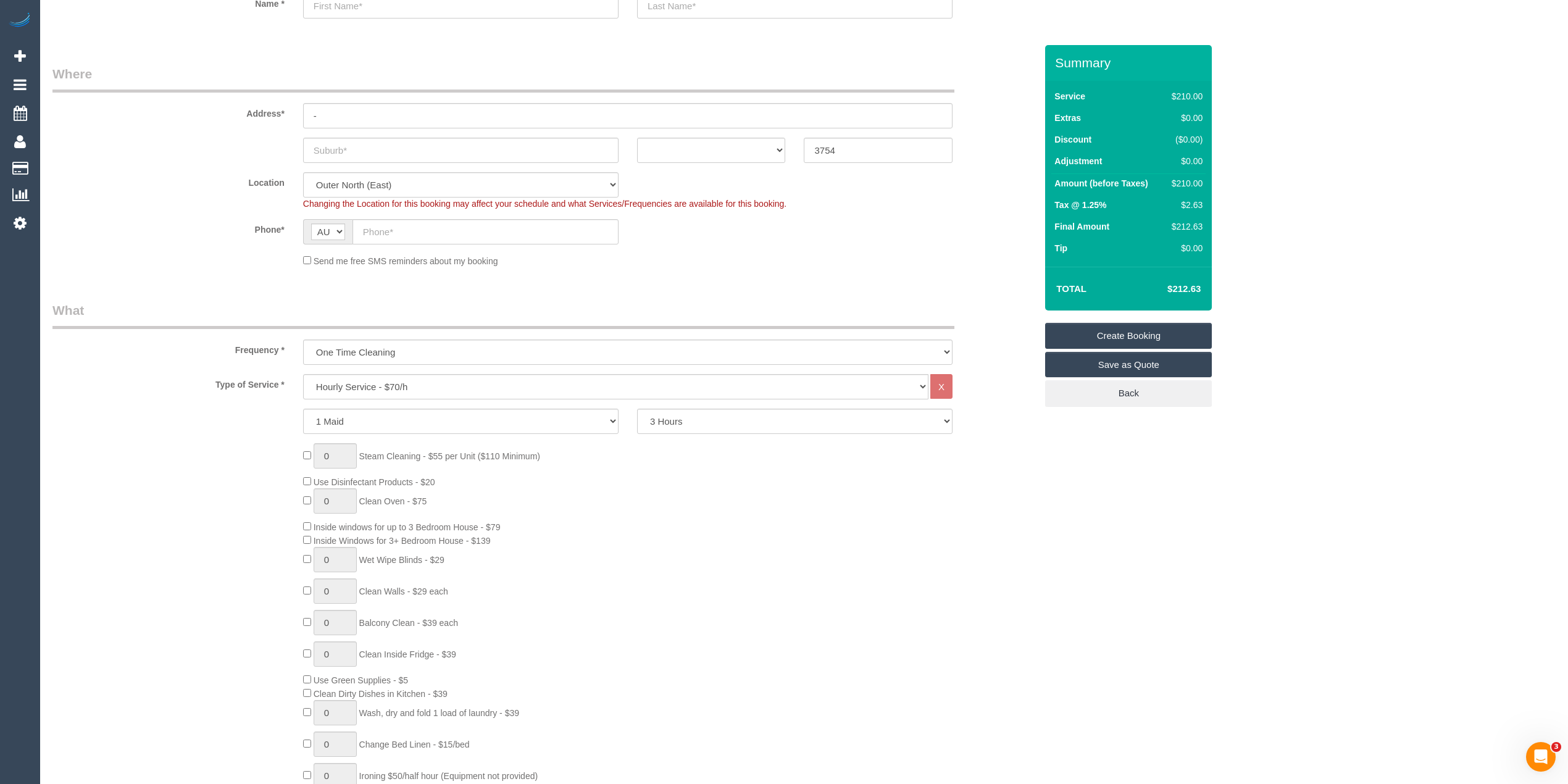
scroll to position [0, 0]
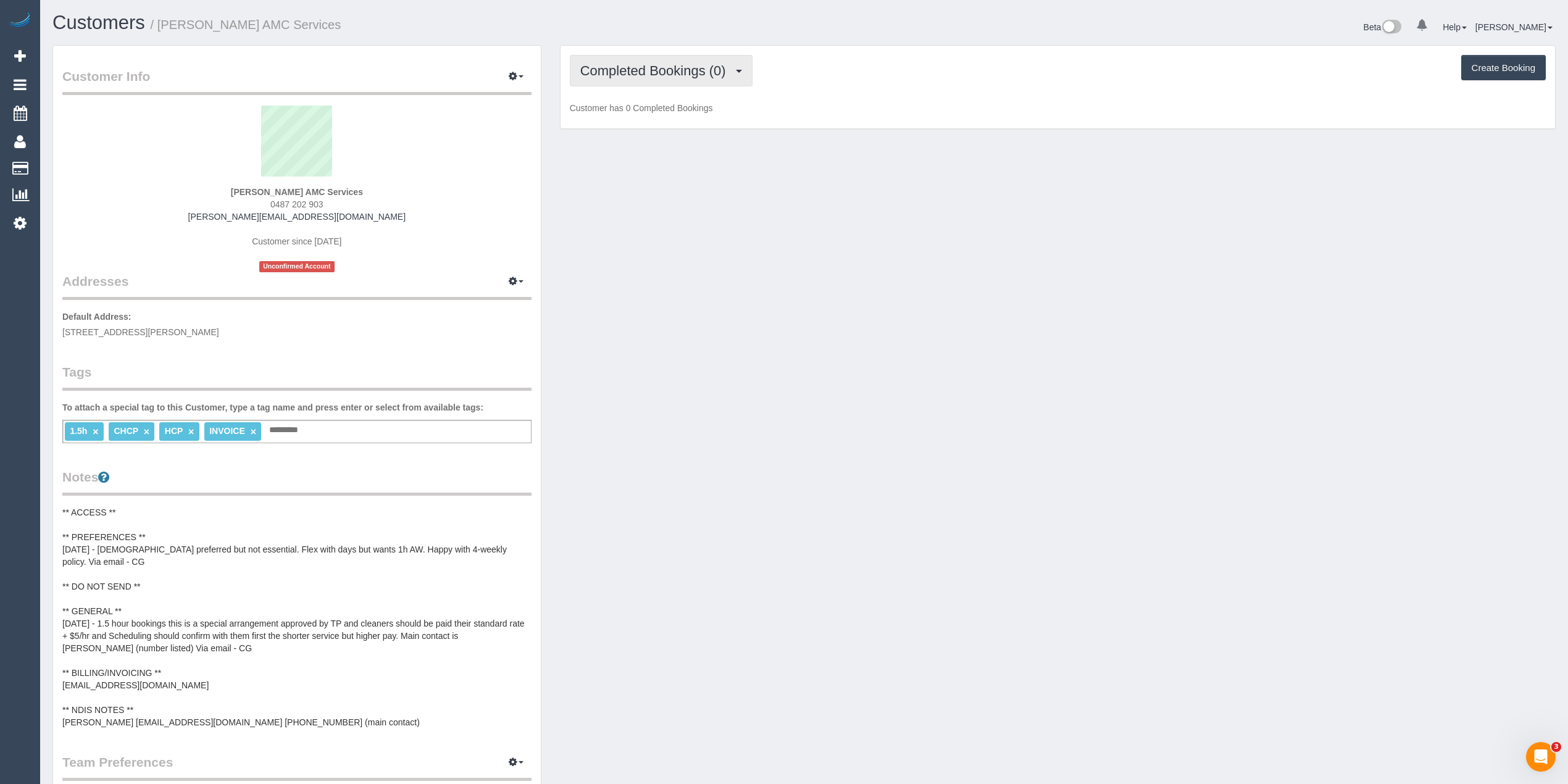
click at [640, 57] on button "Completed Bookings (0)" at bounding box center [662, 70] width 183 height 31
click at [658, 121] on link "Upcoming Bookings (11)" at bounding box center [635, 115] width 130 height 16
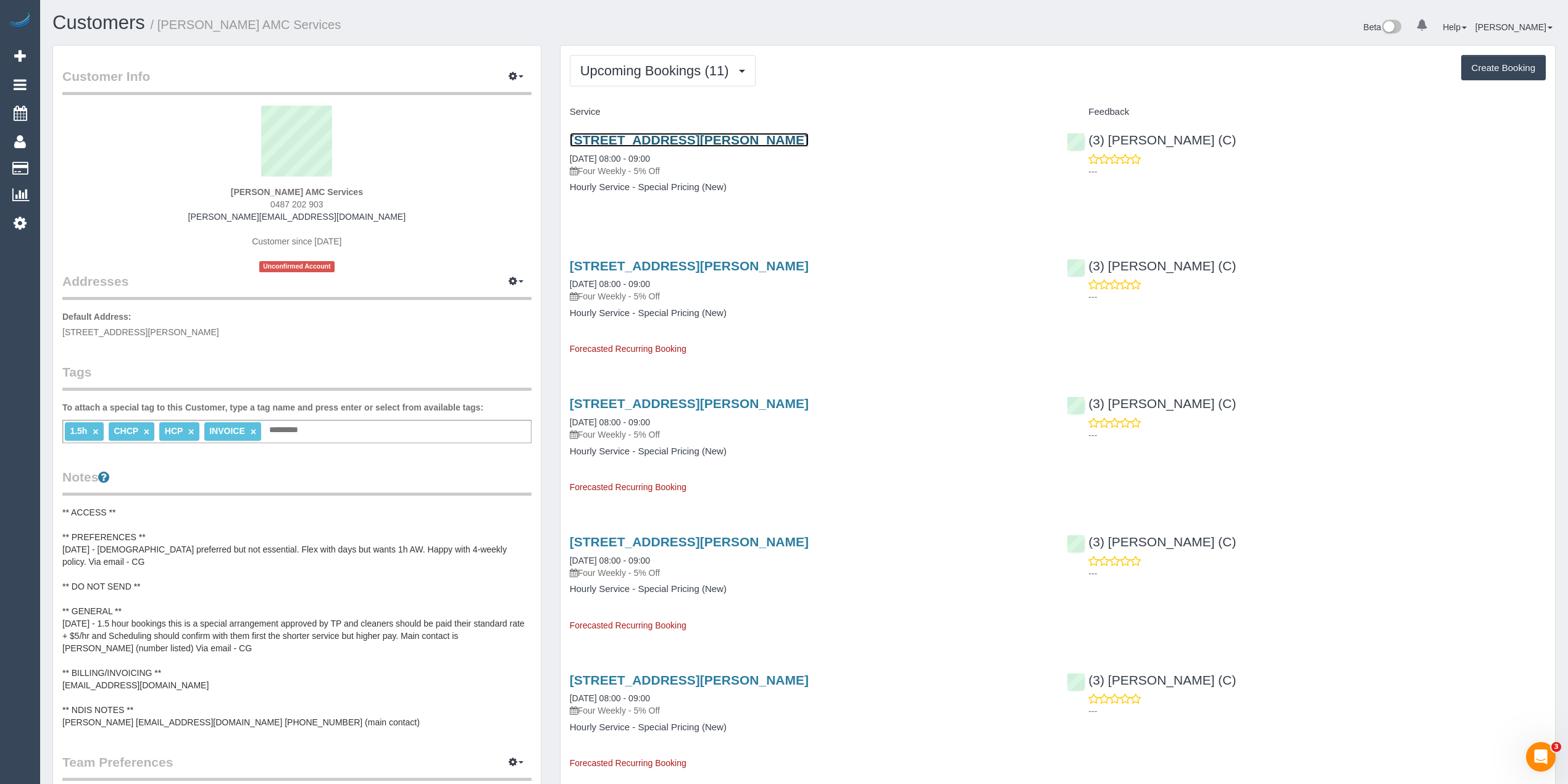
click at [732, 140] on link "64 Charles Street, St Albans, VIC 3021" at bounding box center [689, 140] width 239 height 14
click at [635, 66] on span "Upcoming Bookings (11)" at bounding box center [658, 70] width 155 height 15
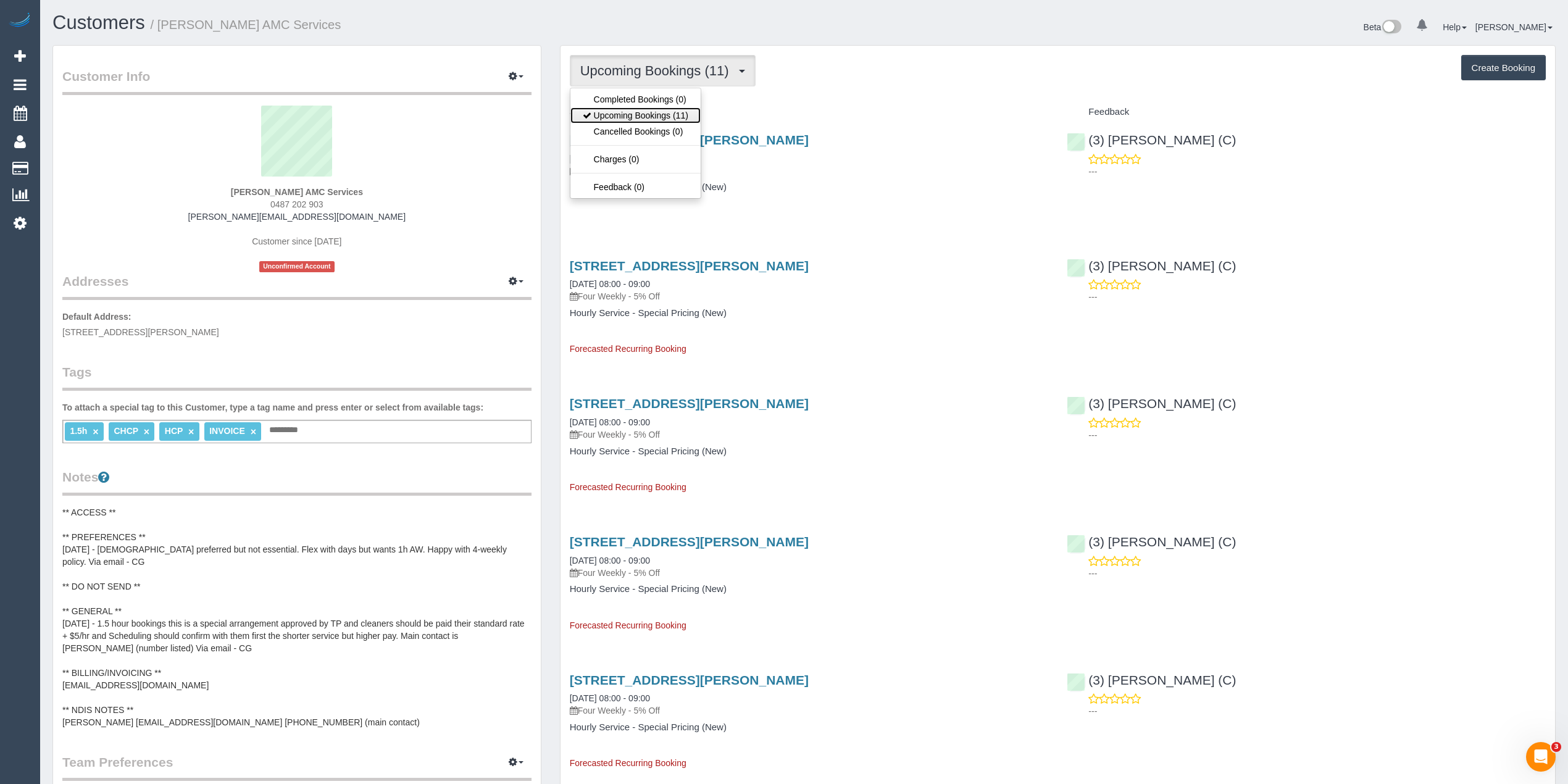
click at [655, 117] on link "Upcoming Bookings (11)" at bounding box center [635, 115] width 130 height 16
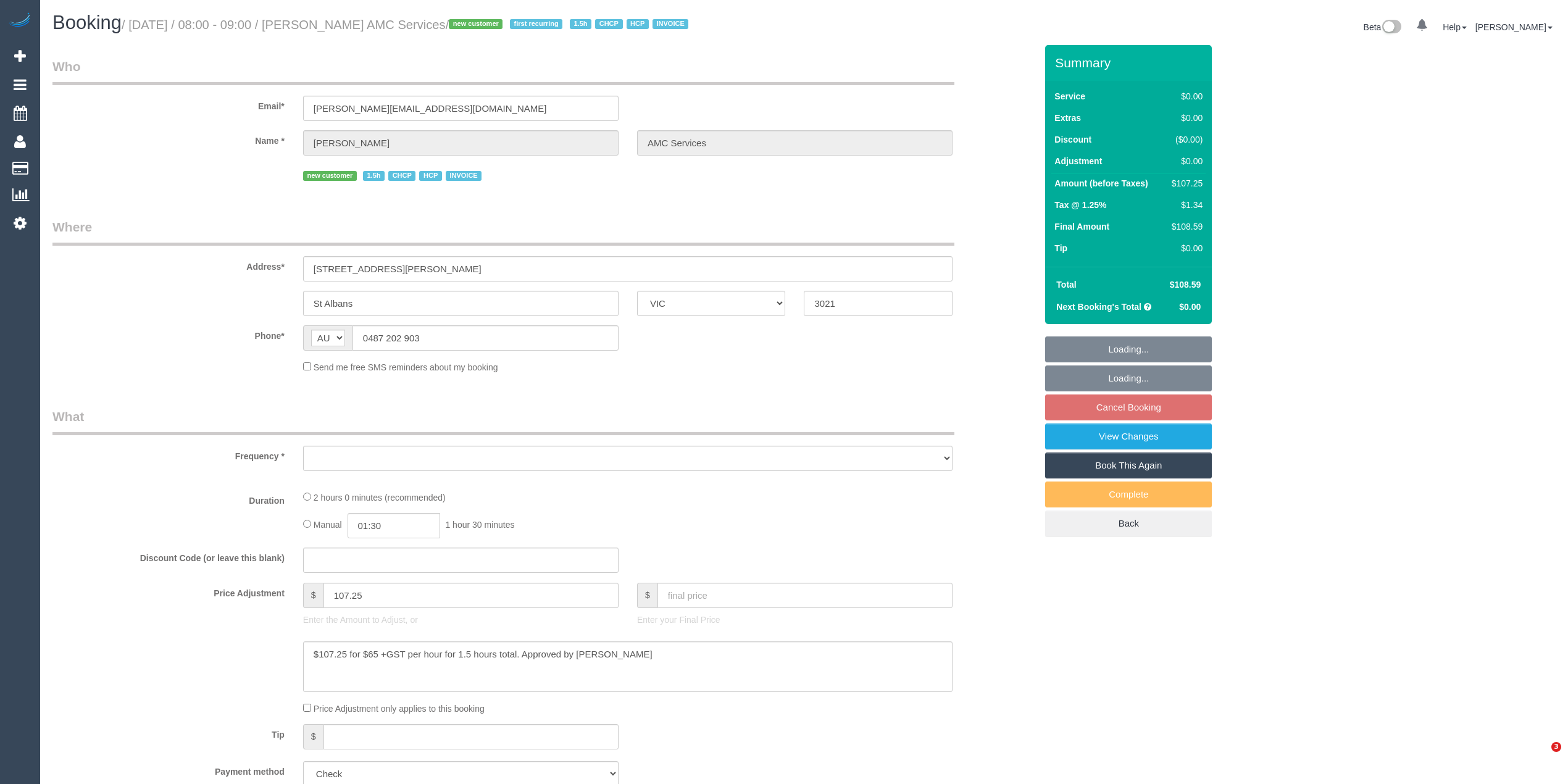
select select "VIC"
select select "object:565"
select select "120"
select select "number:28"
select select "number:14"
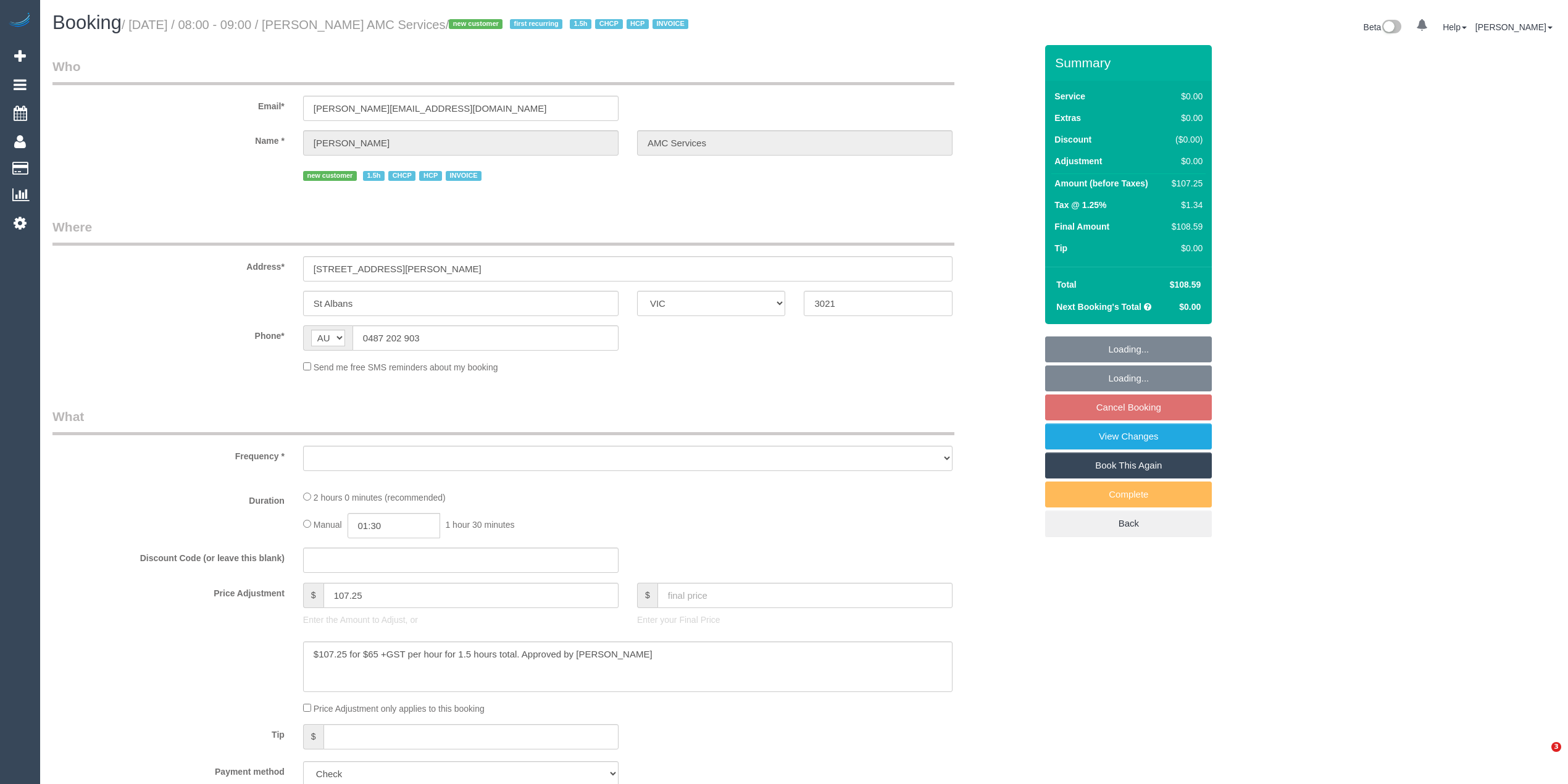
select select "number:19"
select select "number:25"
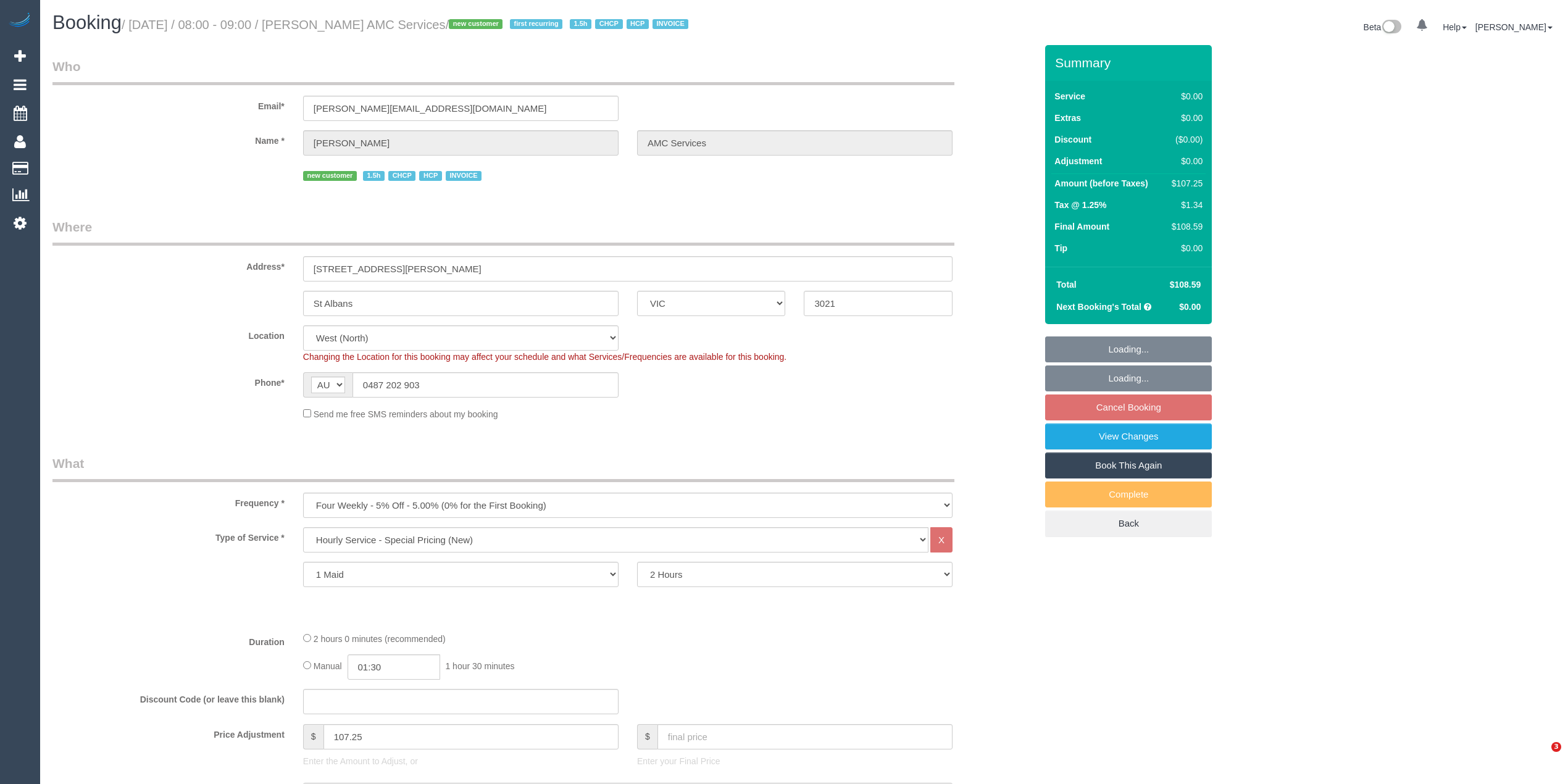
select select "object:1388"
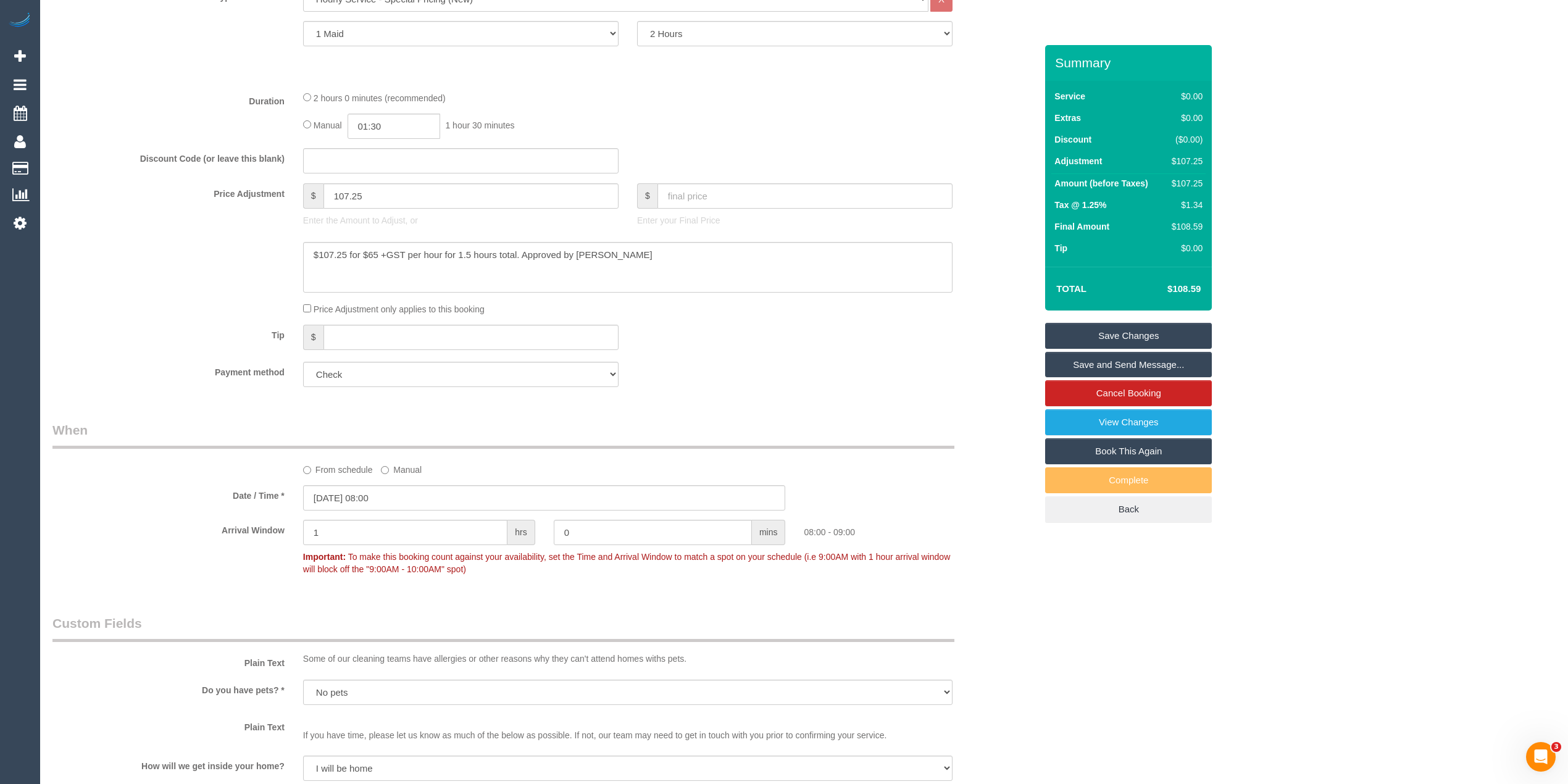
scroll to position [549, 0]
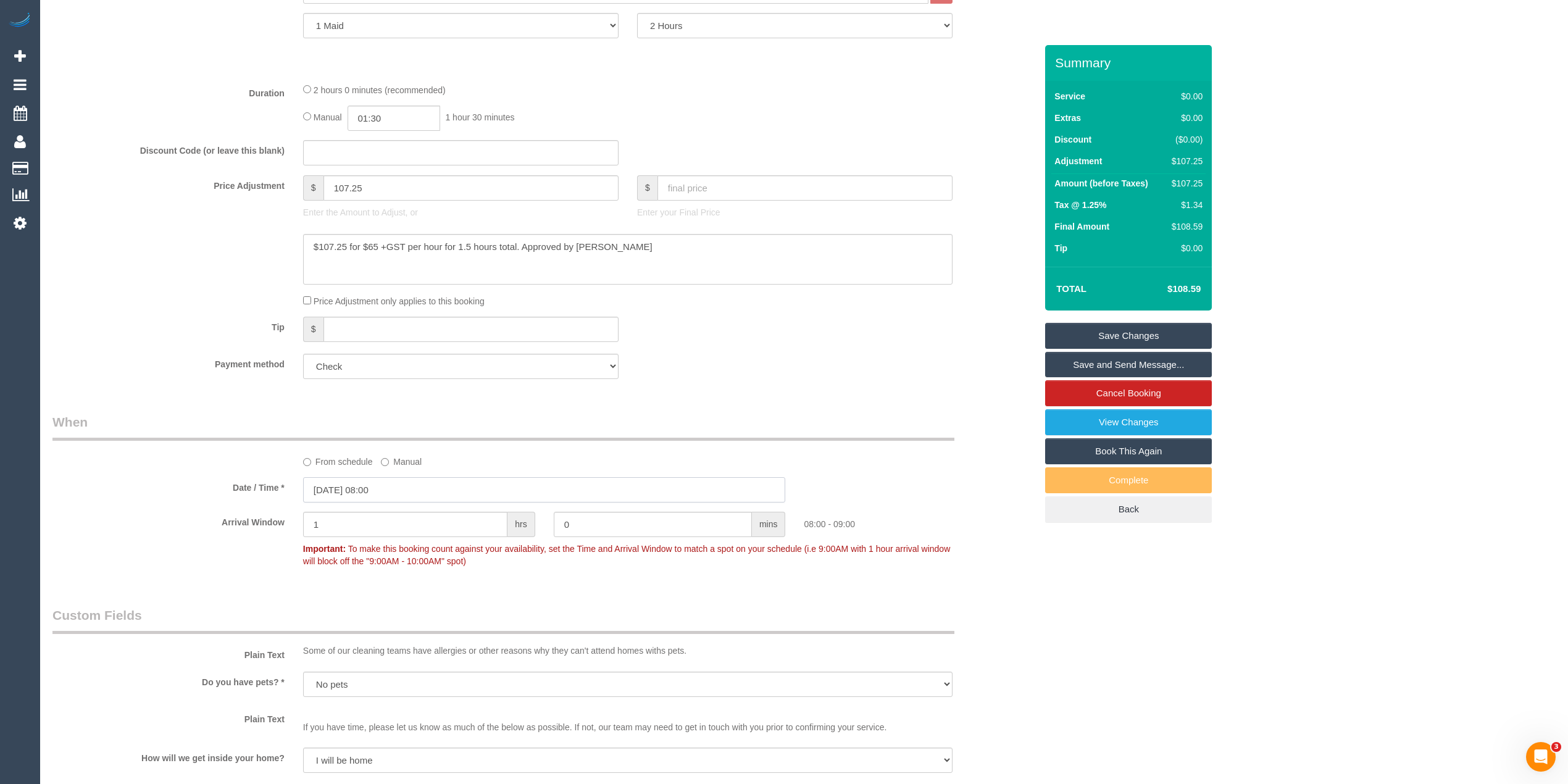
click at [381, 503] on input "[DATE] 08:00" at bounding box center [545, 490] width 482 height 26
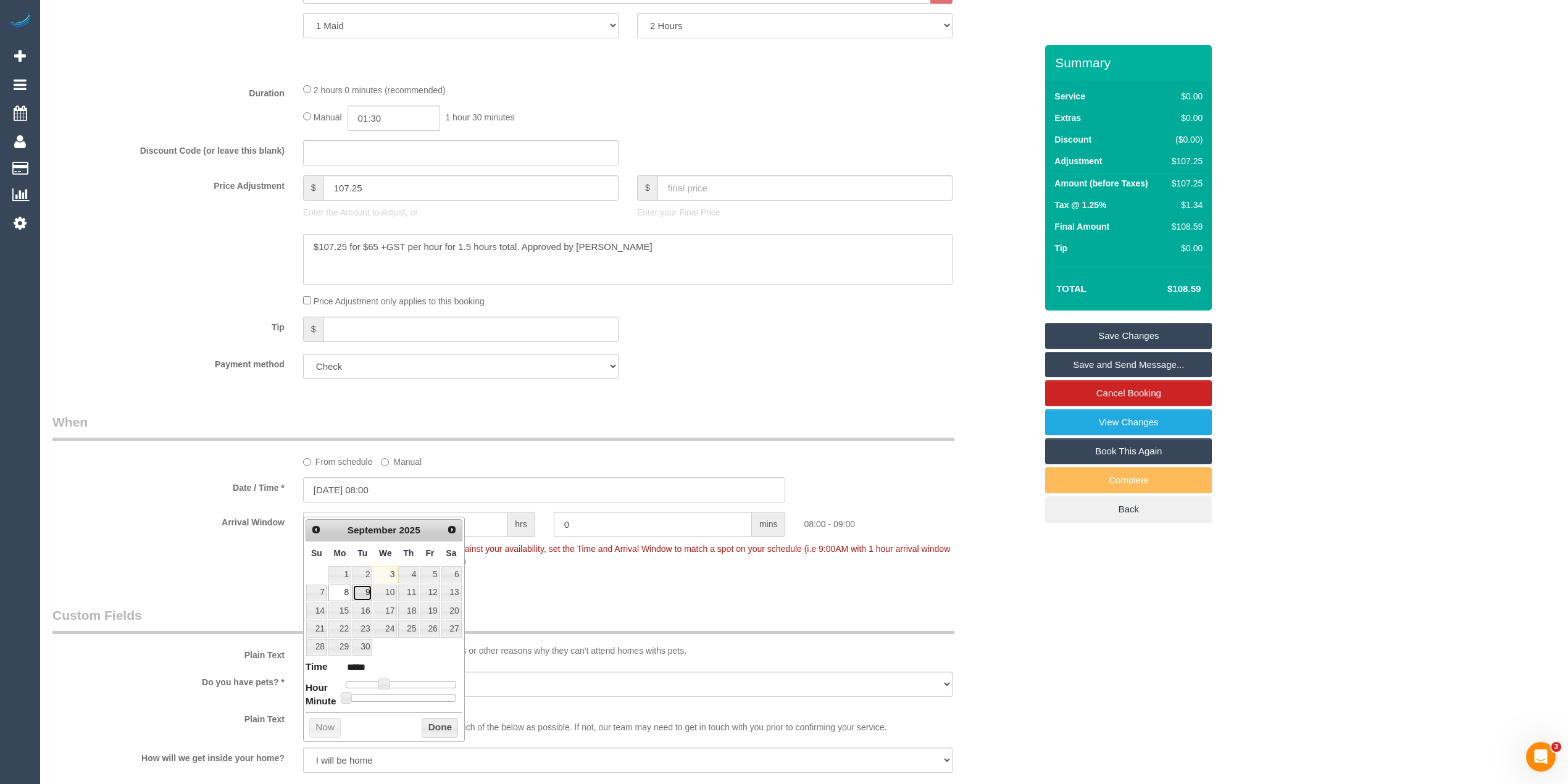
click at [360, 589] on link "9" at bounding box center [362, 593] width 20 height 17
type input "09/09/2025 09:00"
type input "*****"
type input "09/09/2025 10:00"
type input "*****"
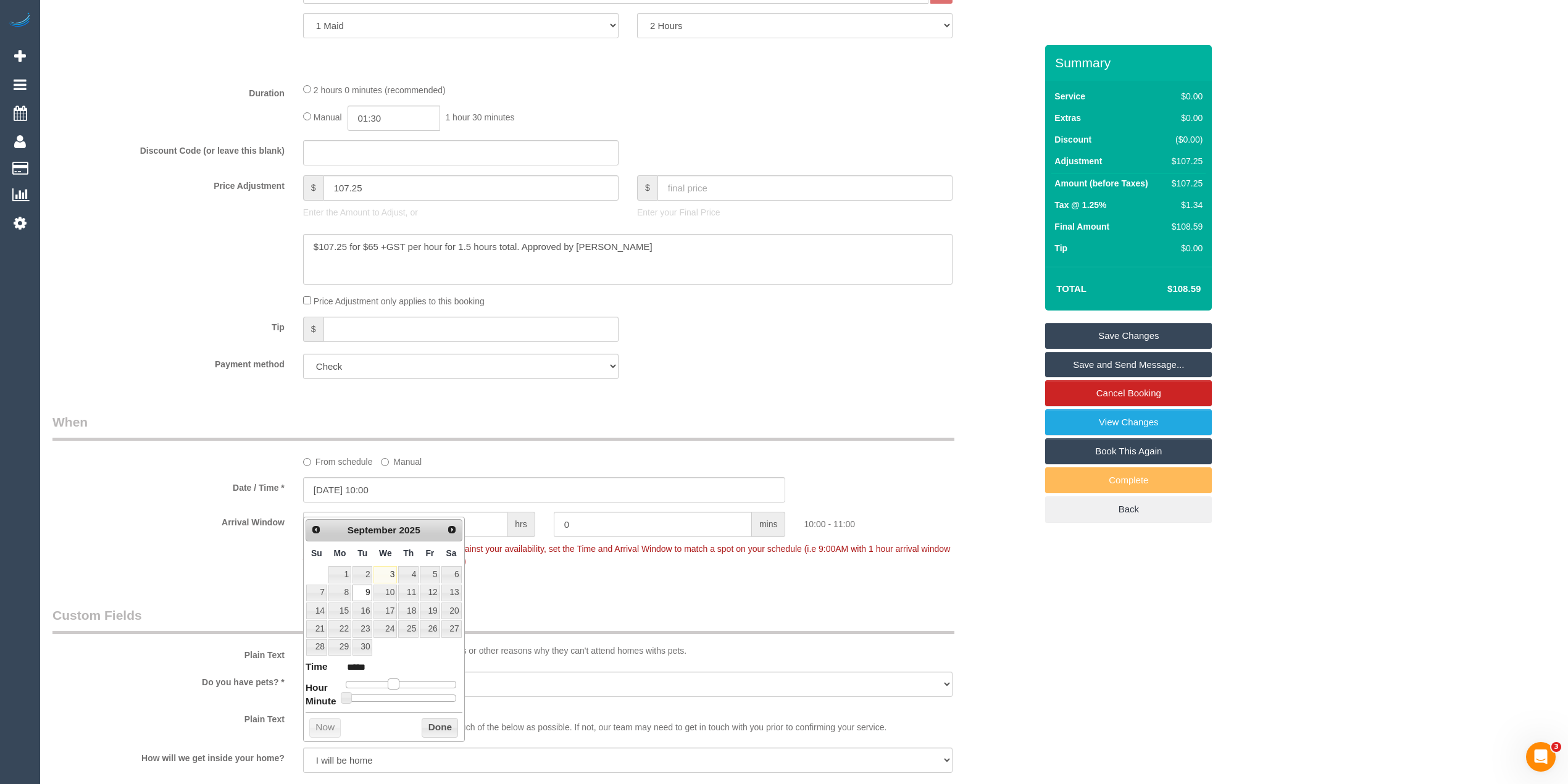
drag, startPoint x: 387, startPoint y: 684, endPoint x: 398, endPoint y: 685, distance: 11.0
click at [398, 685] on span at bounding box center [393, 683] width 11 height 11
click at [1149, 697] on div "Who Email* joseph.amcservices@fake.com Name * Joseph MONTEBELLO AMC Services ne…" at bounding box center [804, 623] width 1504 height 2253
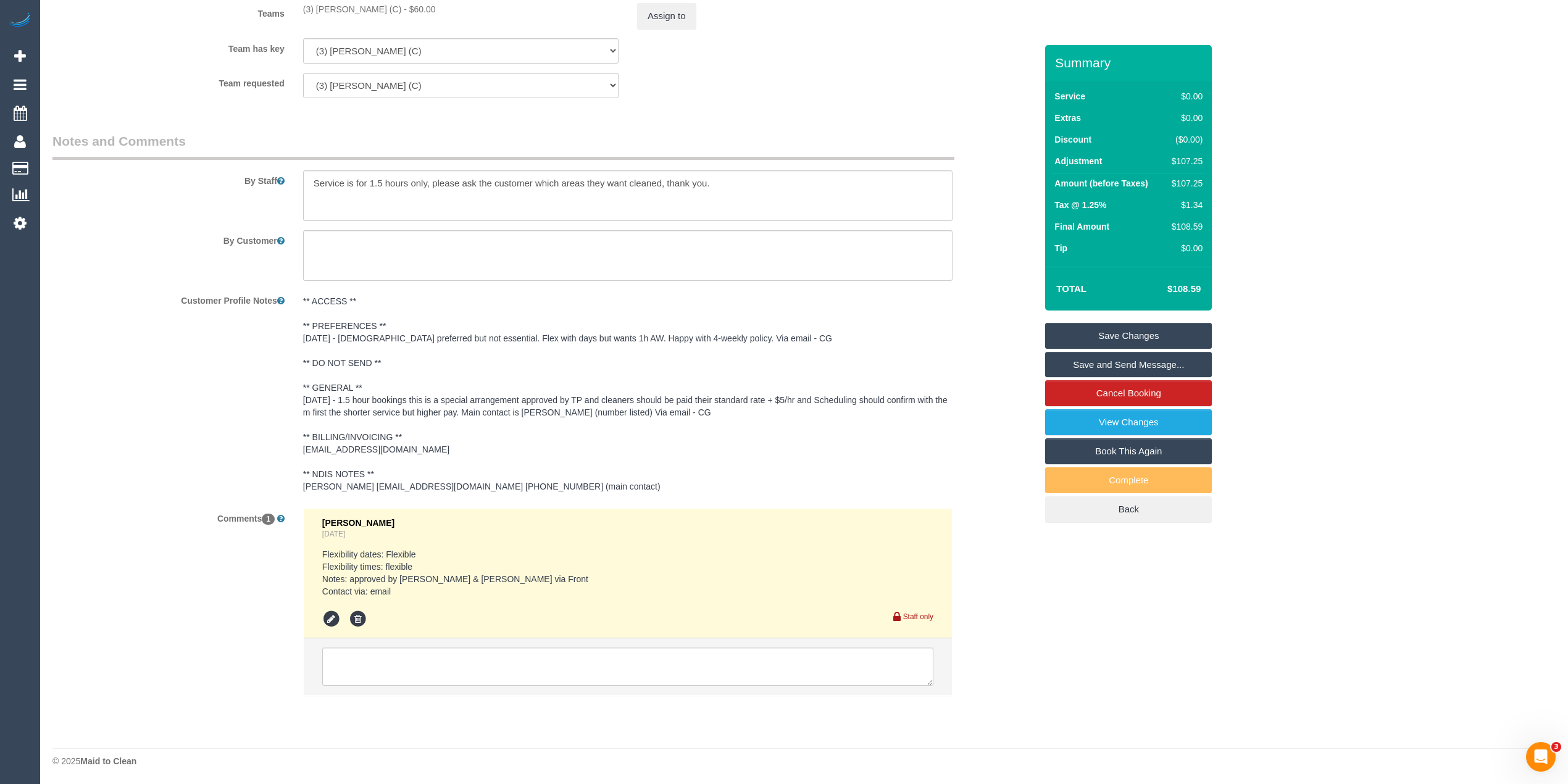
scroll to position [1571, 0]
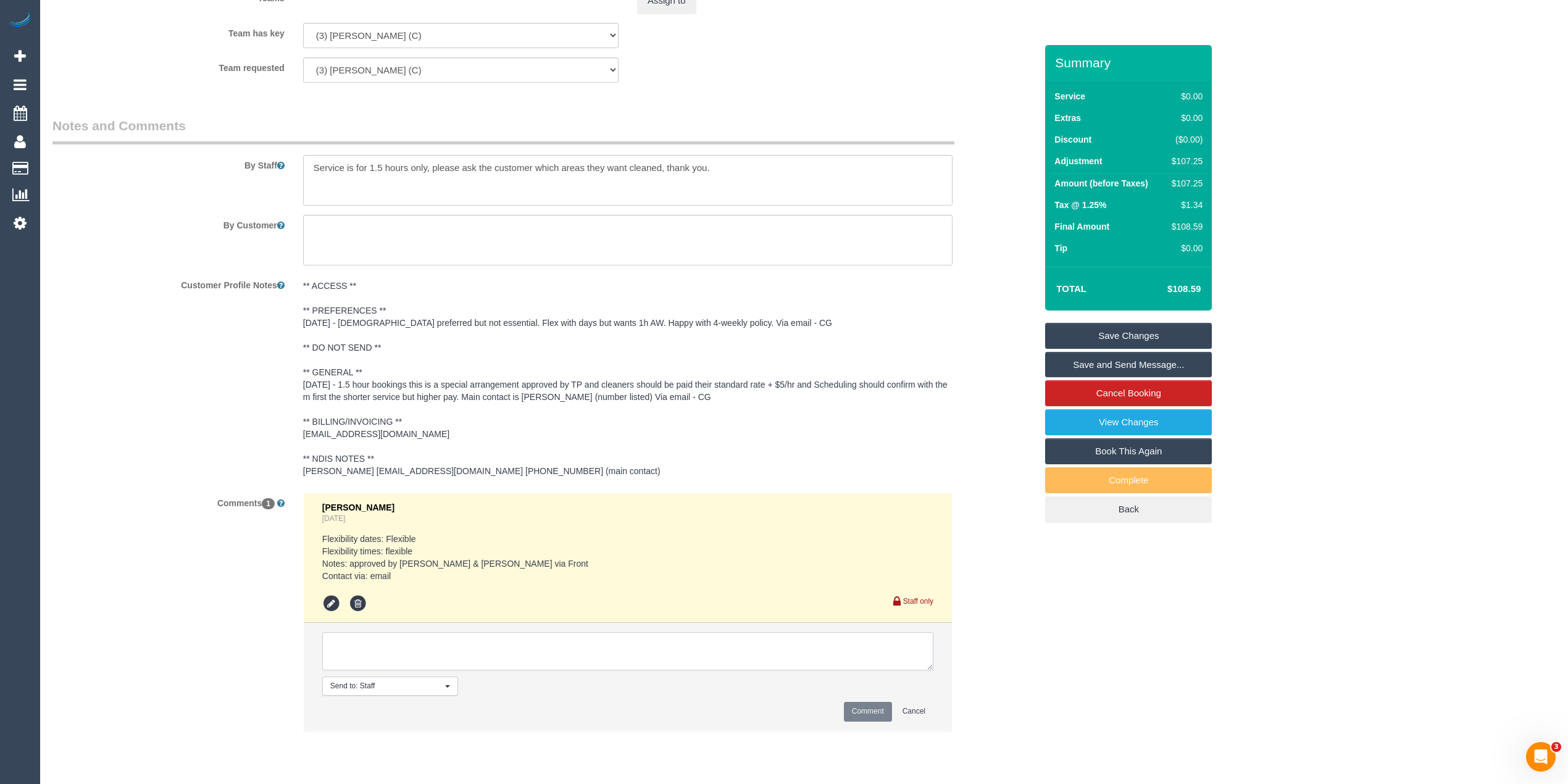
click at [630, 665] on textarea at bounding box center [628, 651] width 611 height 38
type textarea "Bookings moved to Tuesdays from 9/9 with 10-11 AW With Goswin. Approved by Stev…"
click at [867, 721] on button "Comment" at bounding box center [868, 711] width 48 height 19
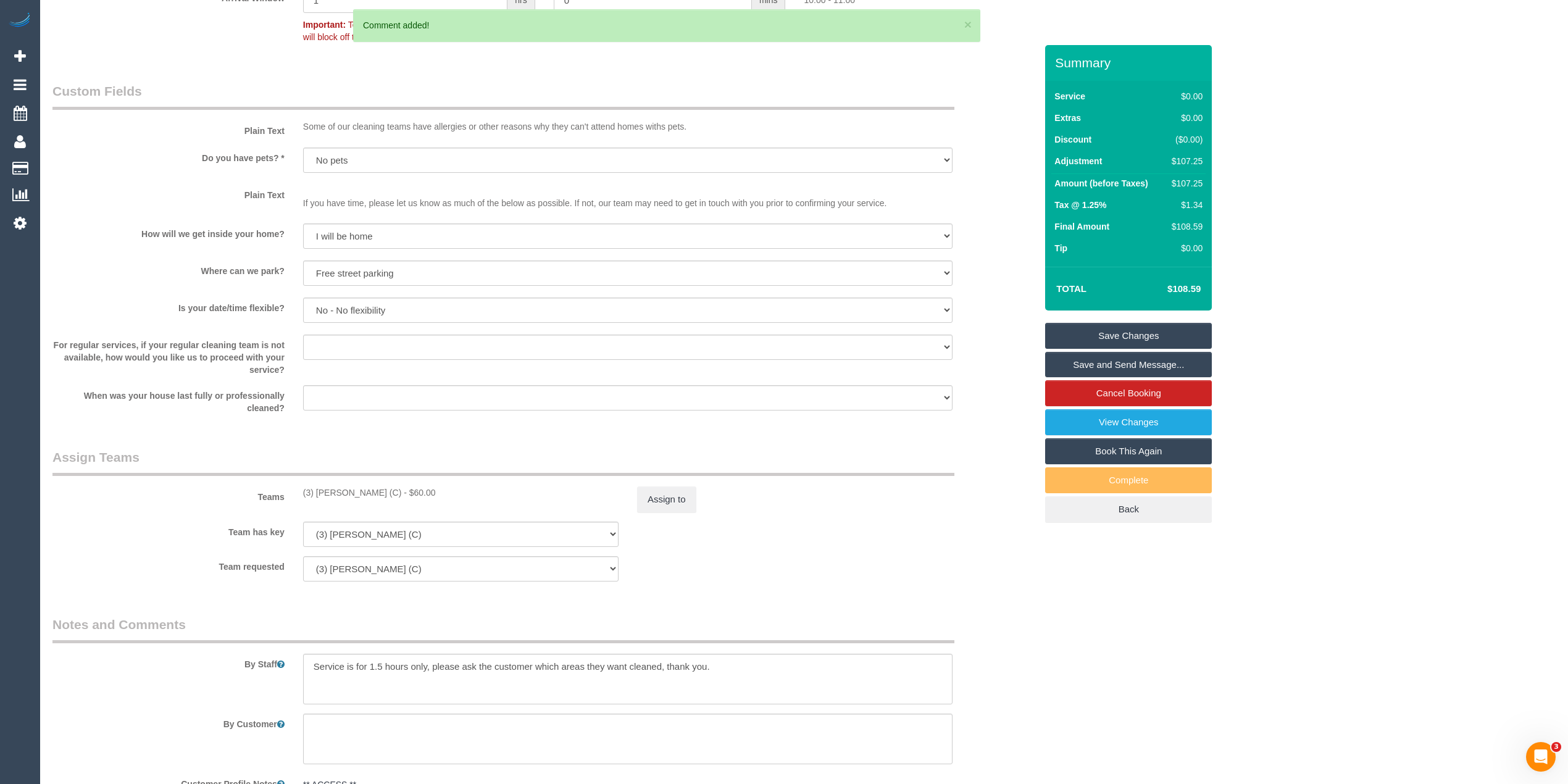
scroll to position [1023, 0]
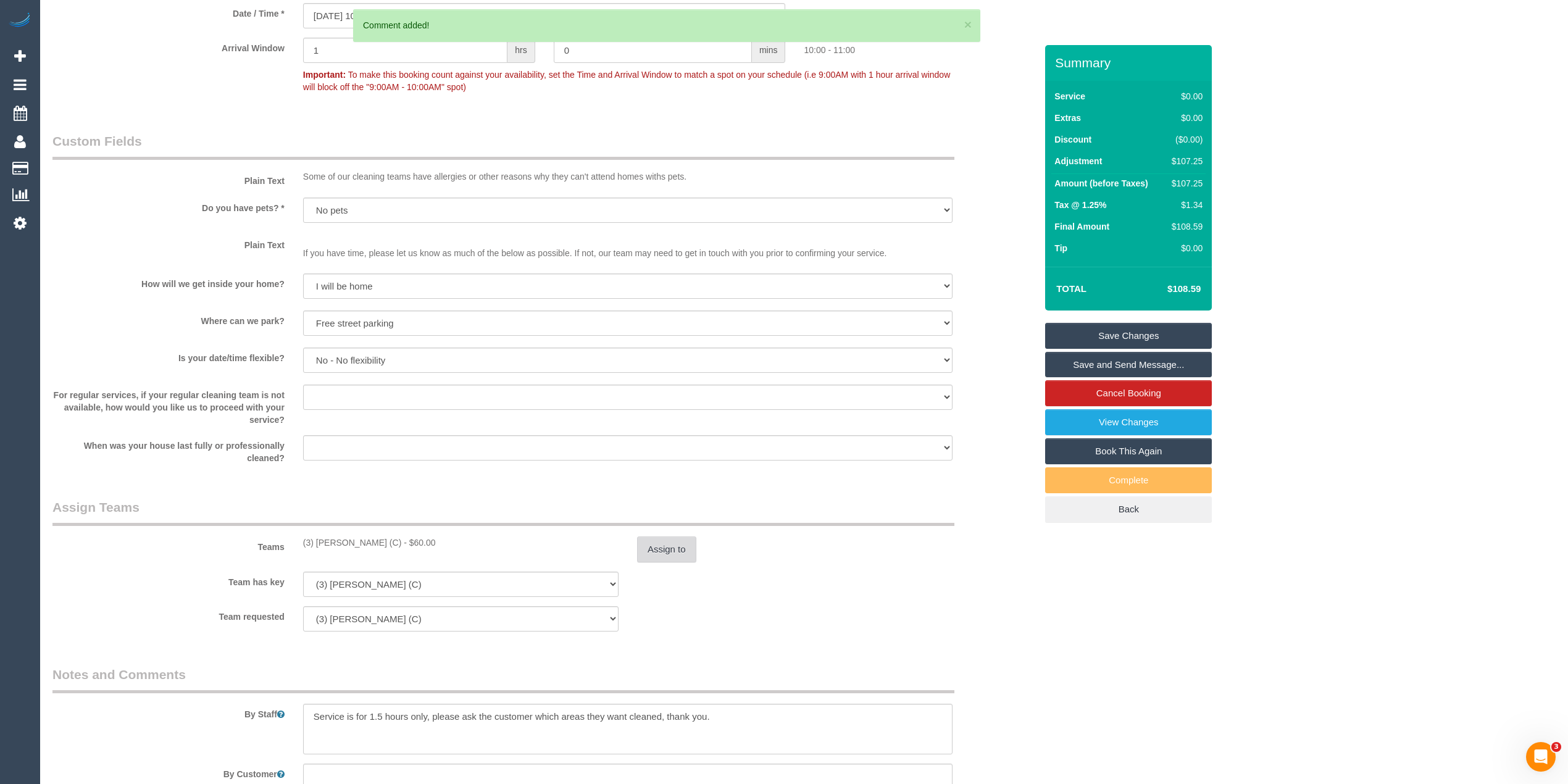
click at [672, 562] on button "Assign to" at bounding box center [667, 549] width 59 height 26
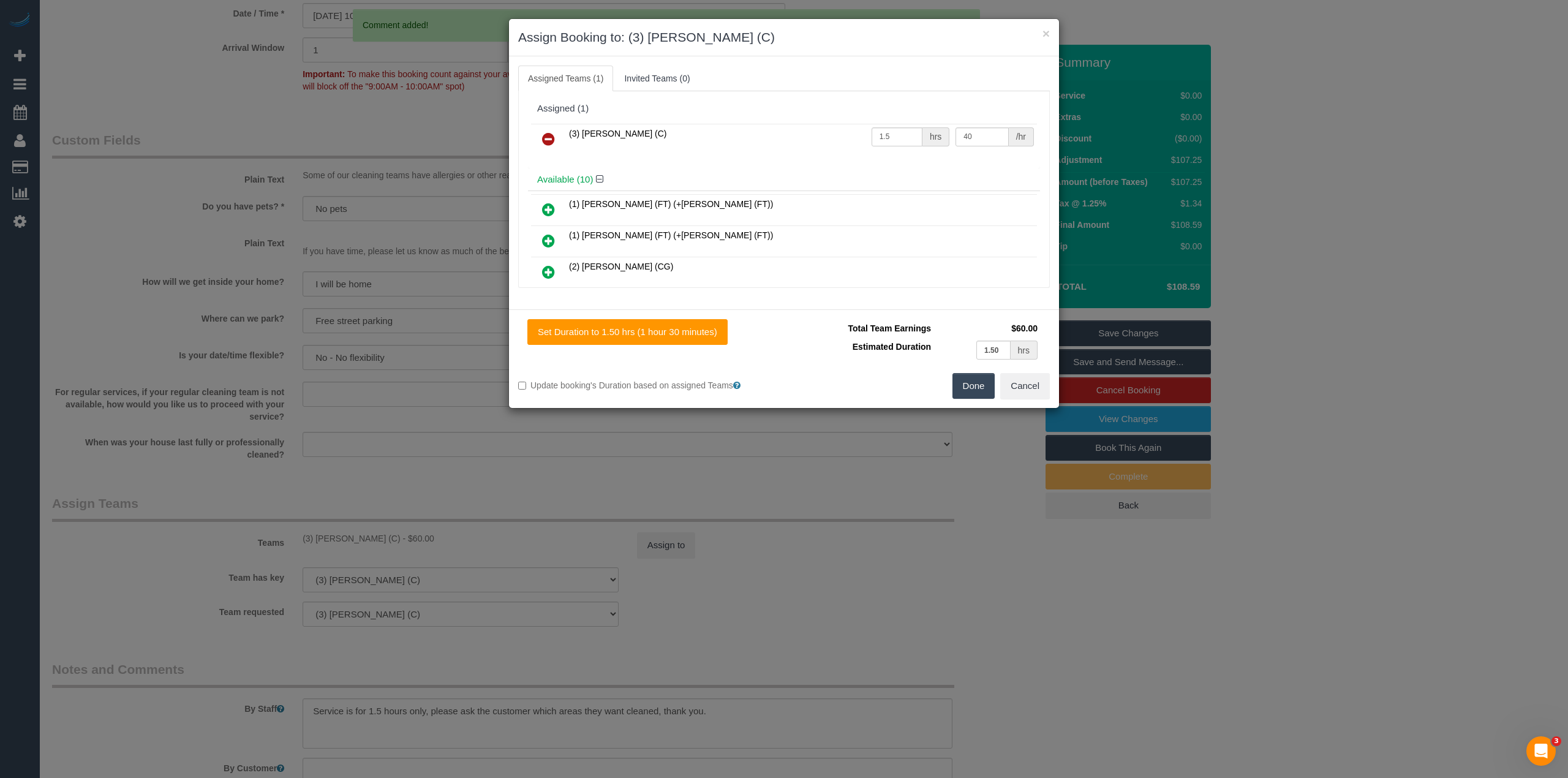
click at [552, 141] on icon at bounding box center [548, 139] width 13 height 15
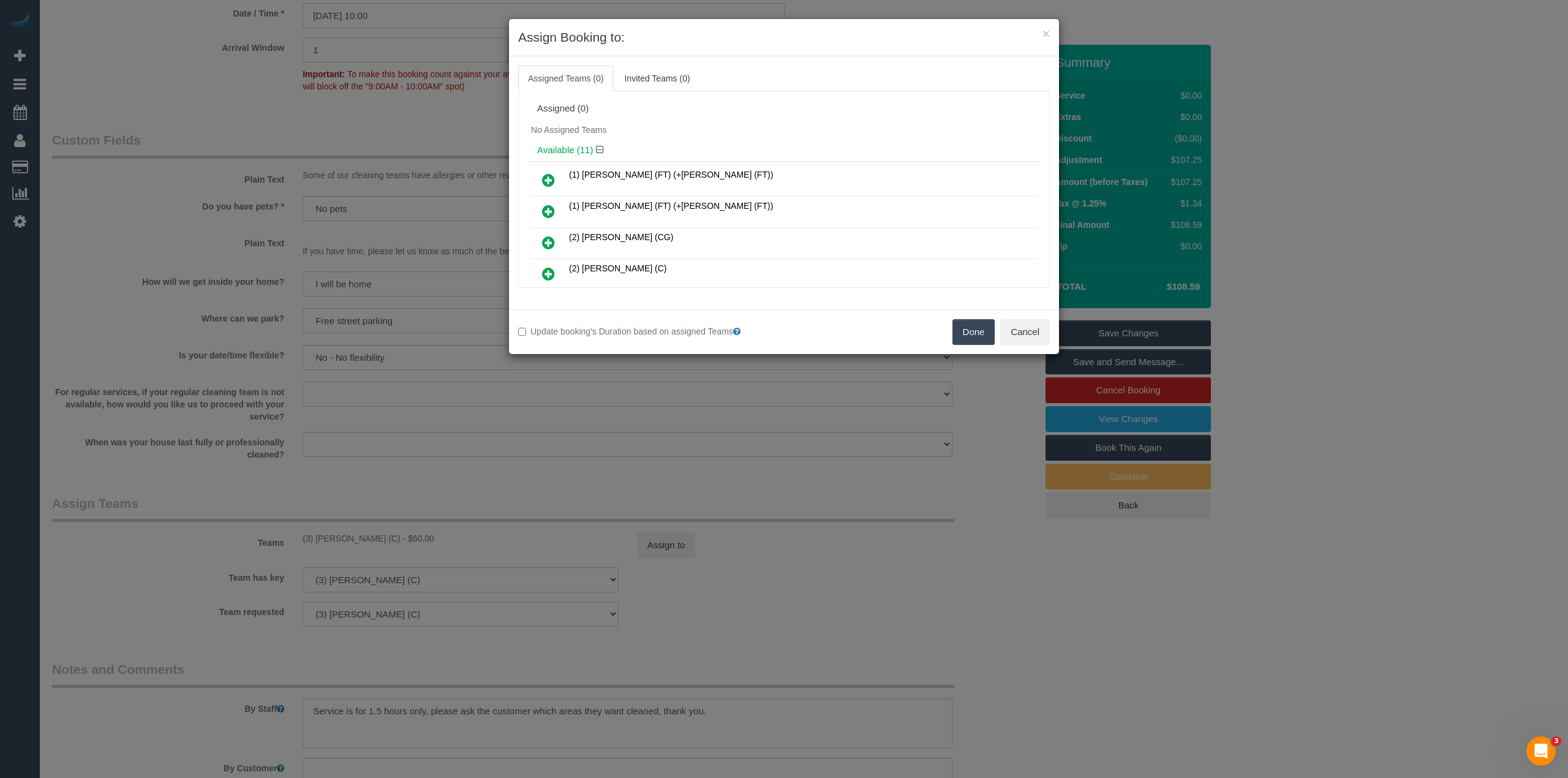
click at [974, 337] on button "Done" at bounding box center [973, 331] width 43 height 25
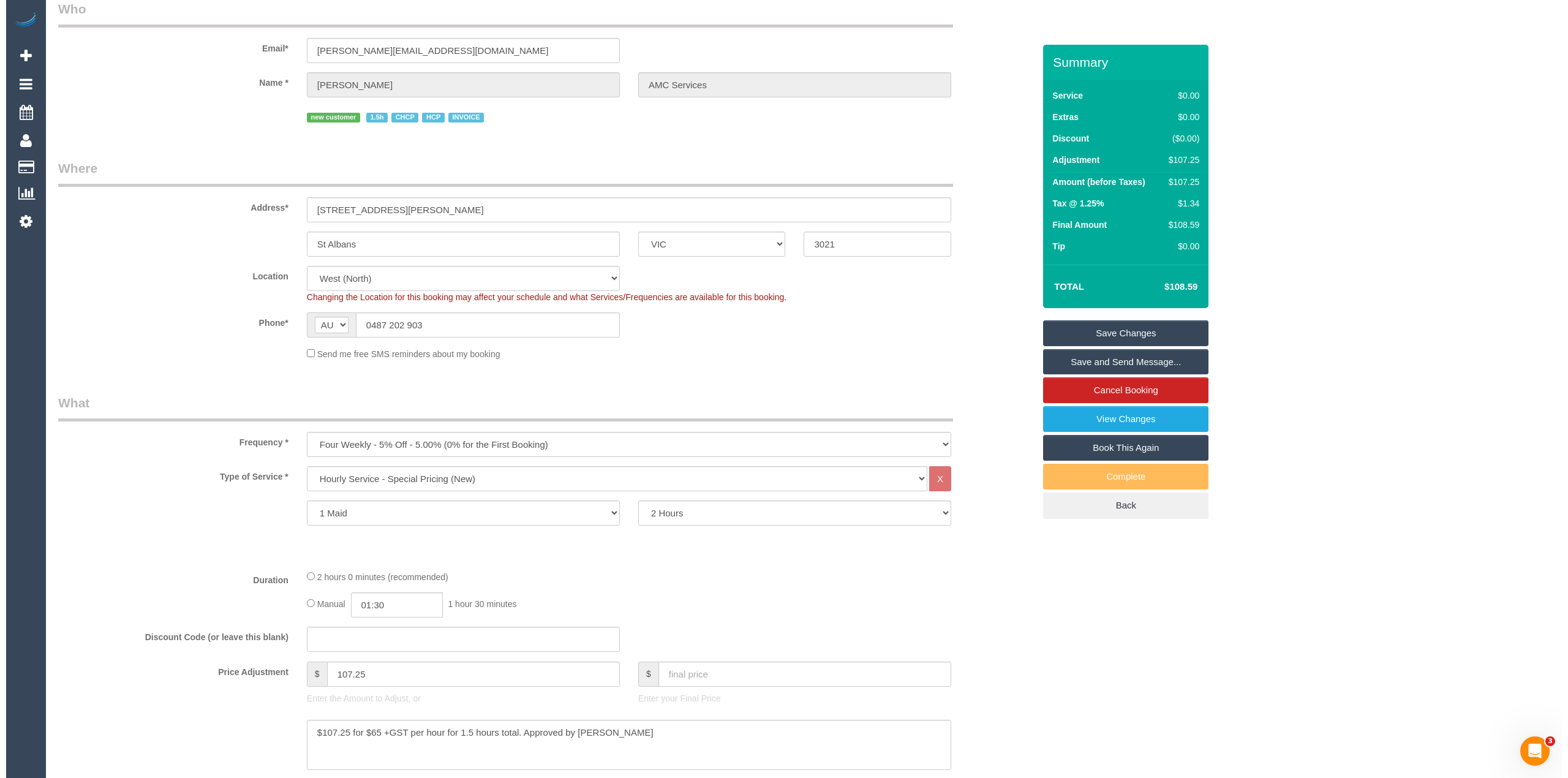
scroll to position [0, 0]
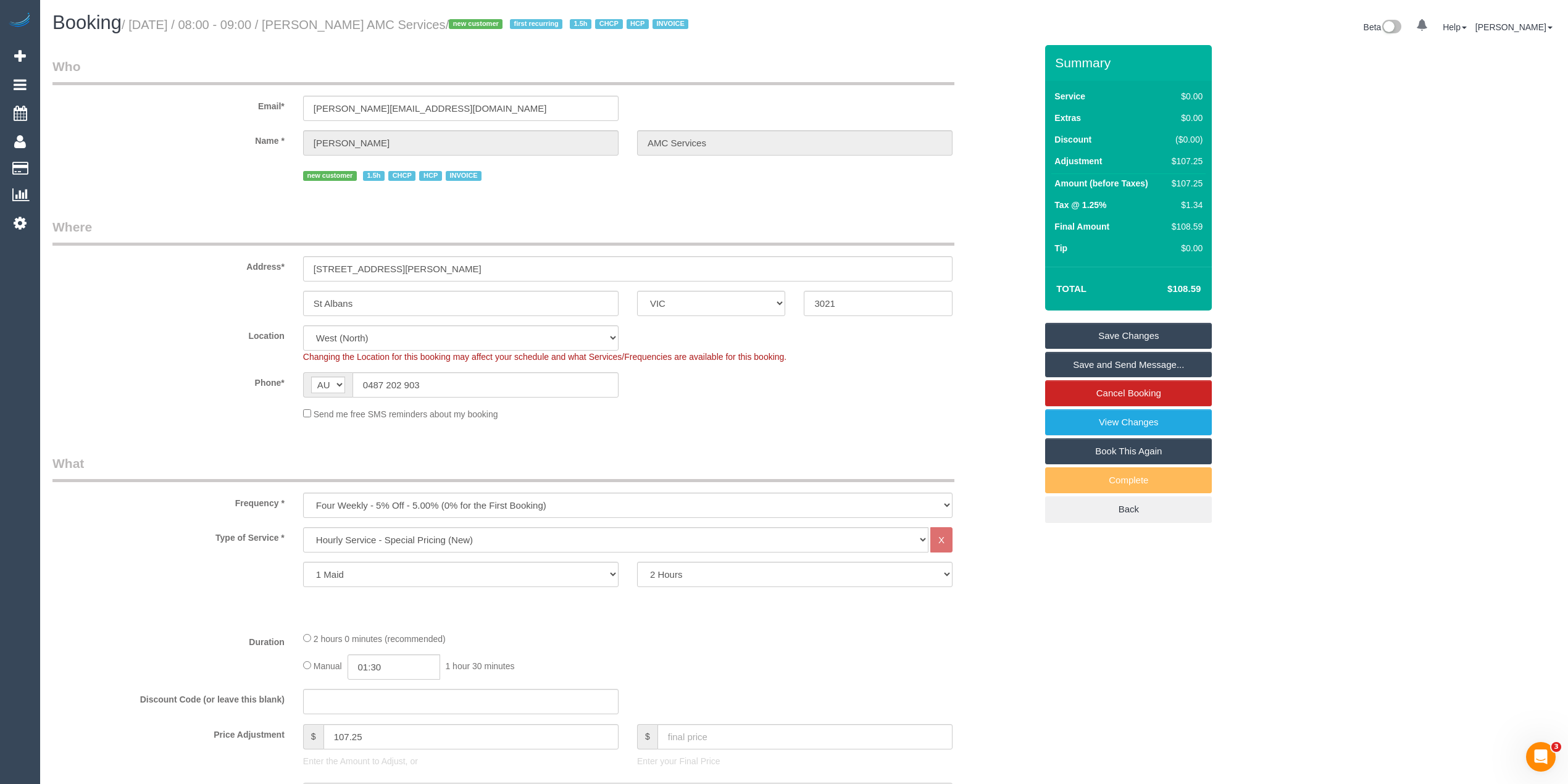
click at [1120, 349] on link "Save Changes" at bounding box center [1129, 335] width 167 height 26
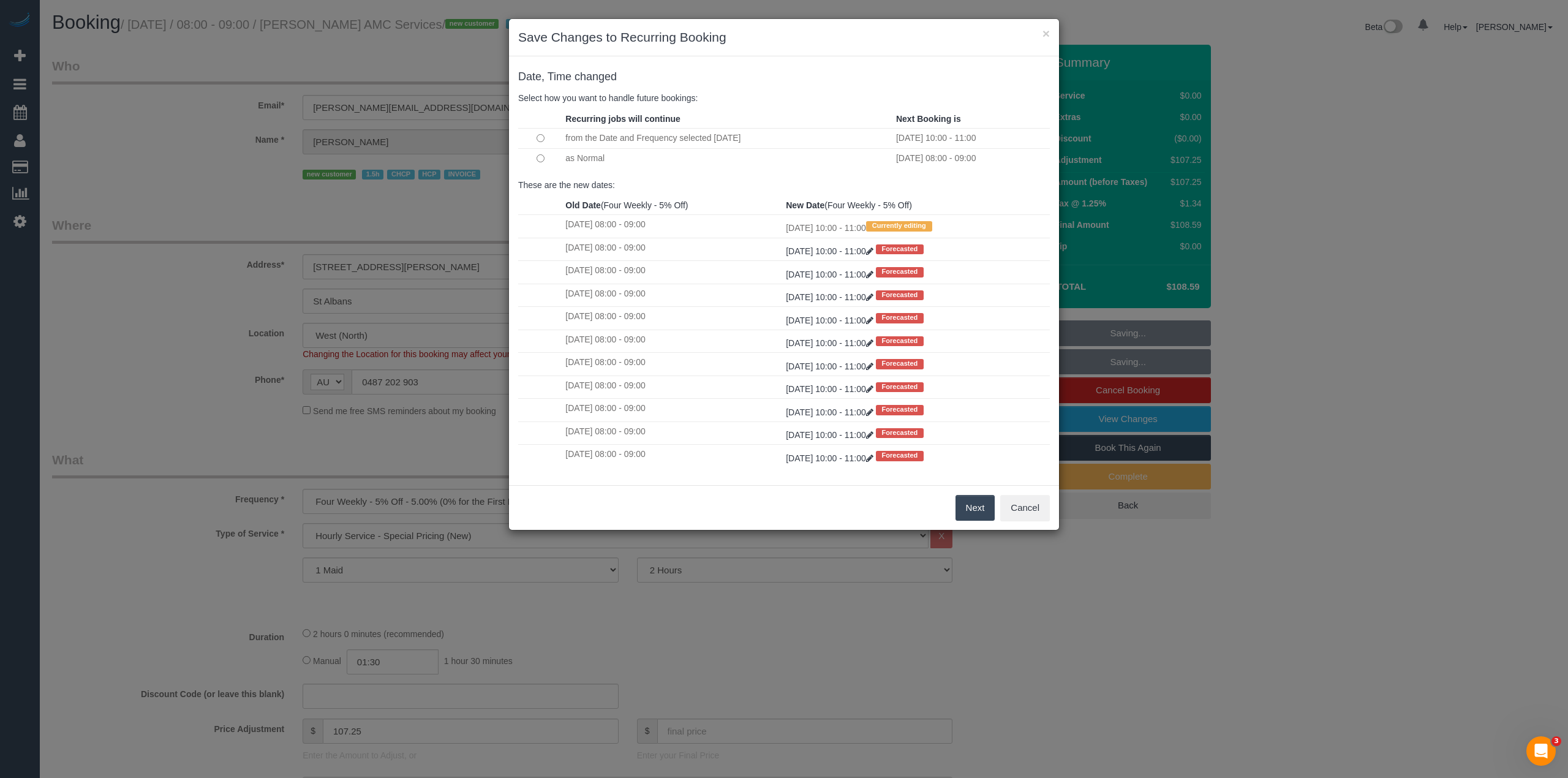
click at [972, 505] on button "Next" at bounding box center [975, 507] width 40 height 25
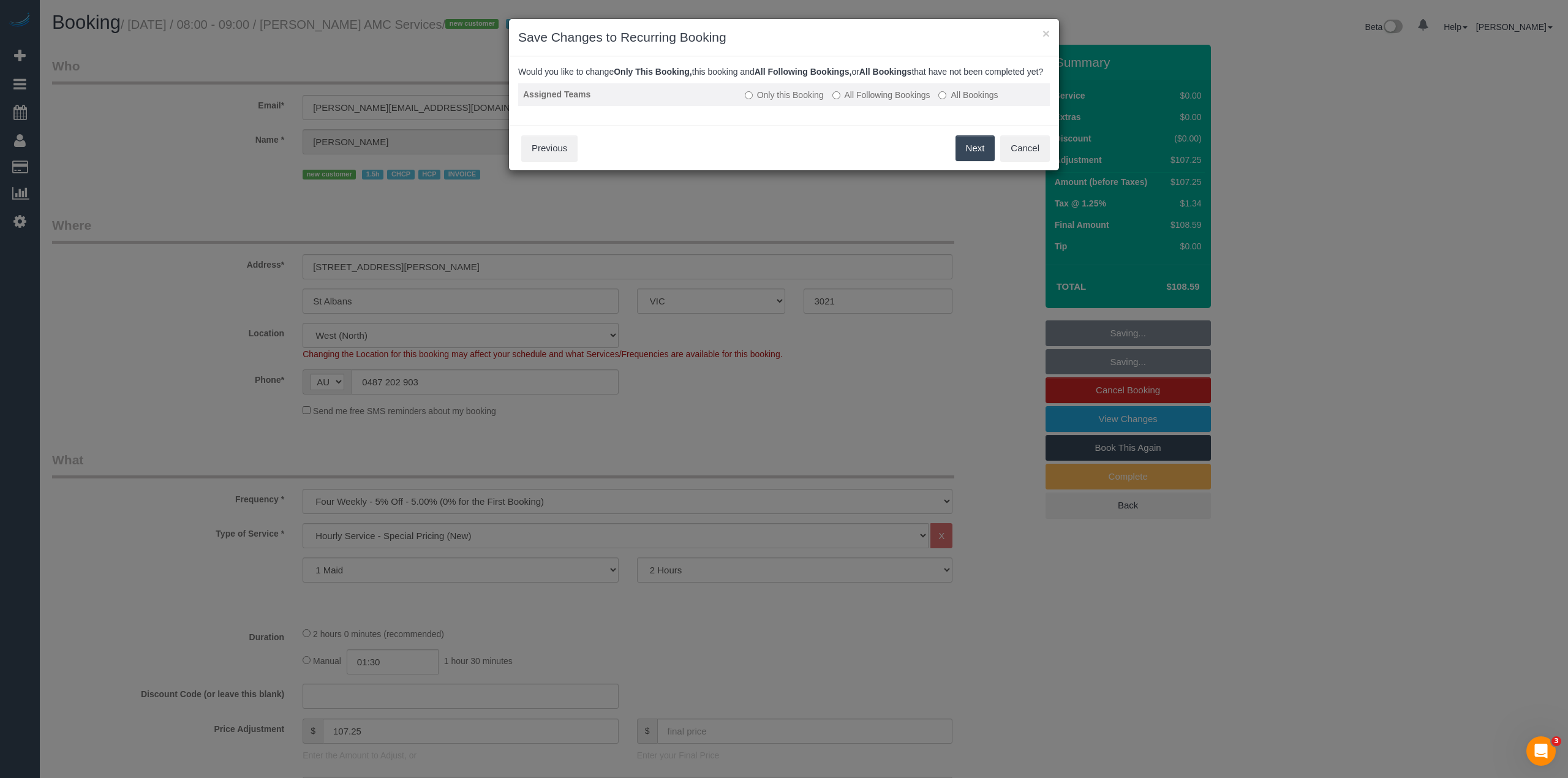
click at [834, 101] on label "All Following Bookings" at bounding box center [881, 94] width 98 height 12
click at [964, 160] on button "Save" at bounding box center [973, 148] width 41 height 25
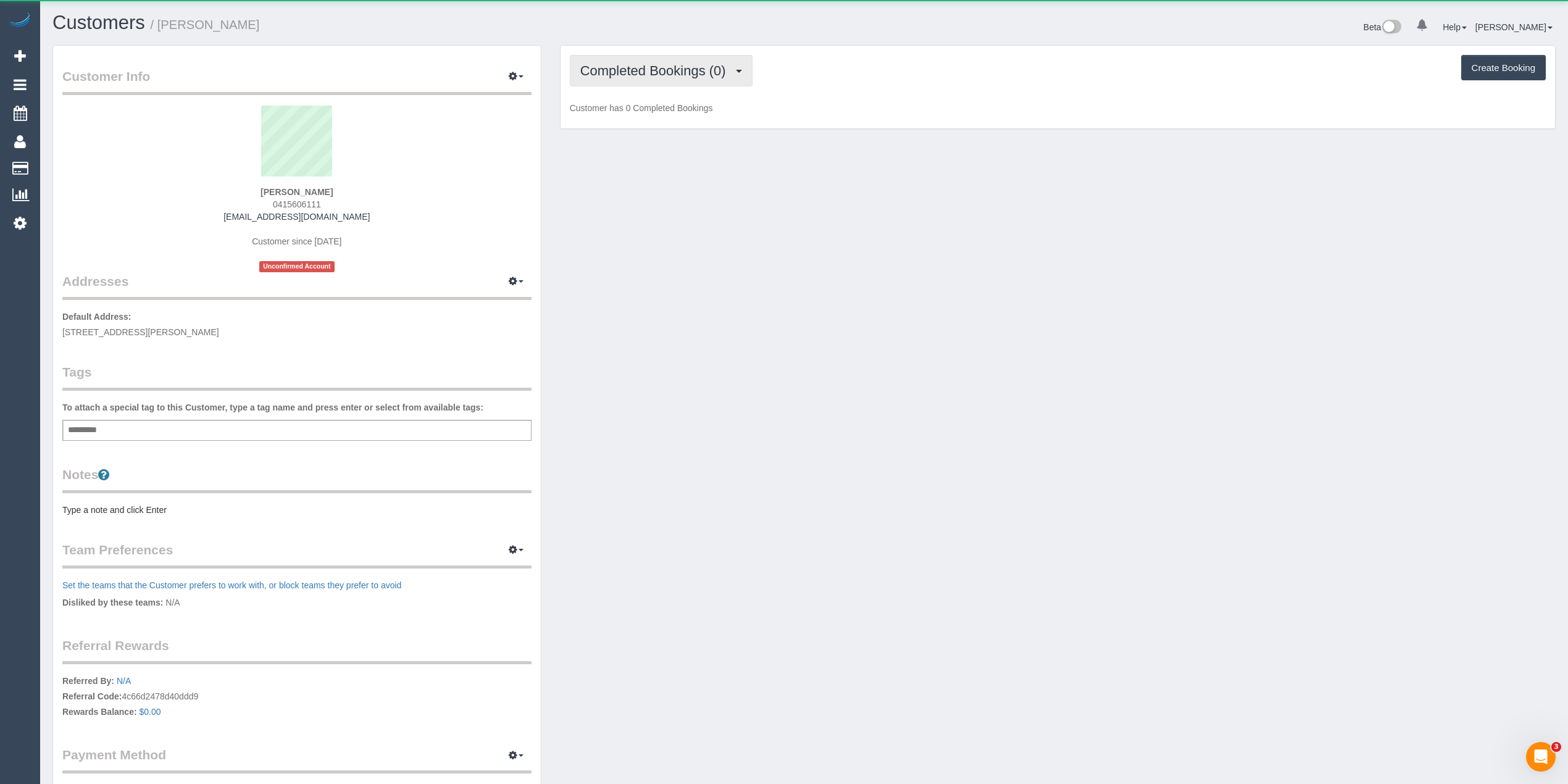
click at [621, 67] on span "Completed Bookings (0)" at bounding box center [656, 70] width 152 height 15
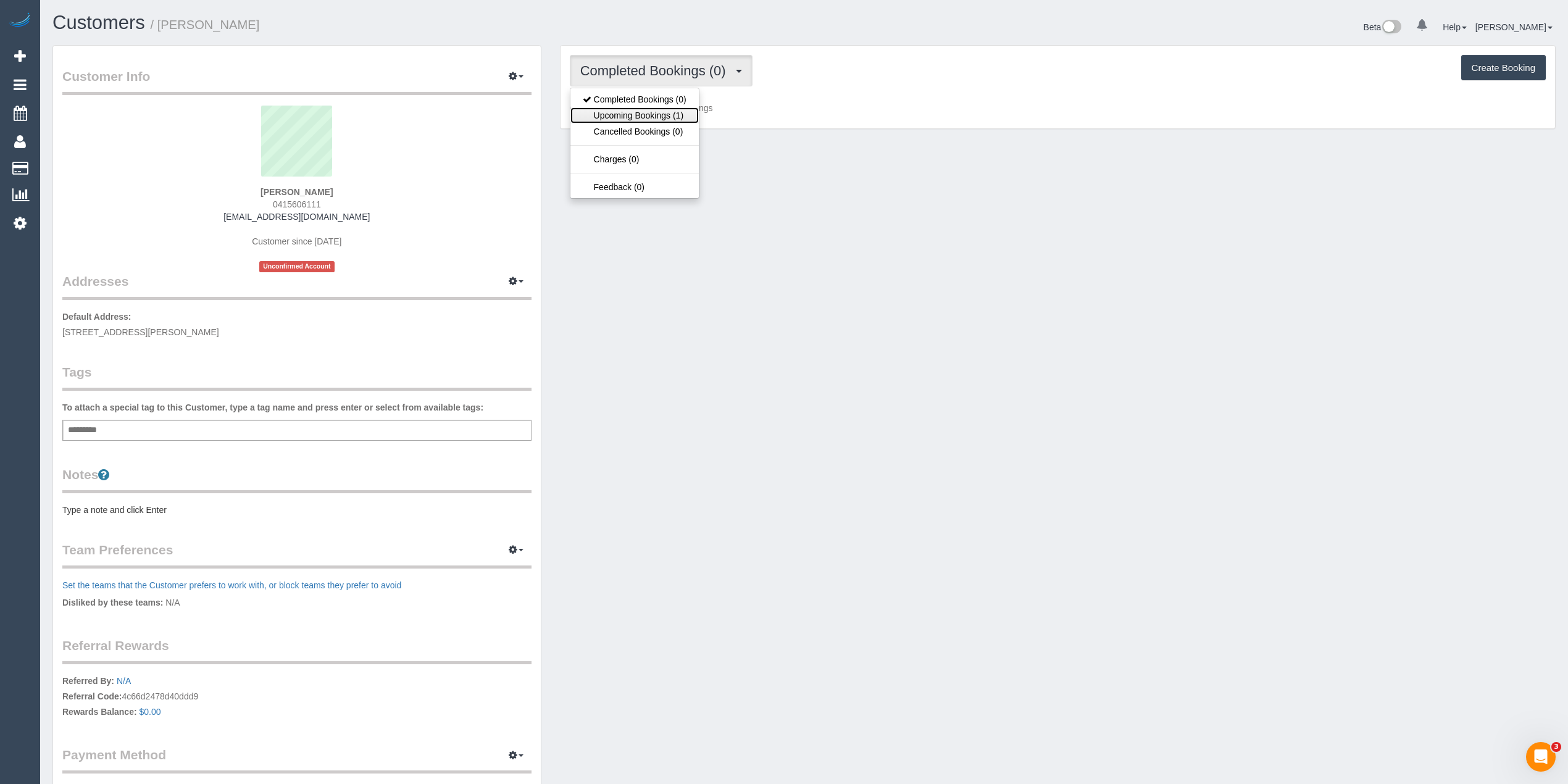
click at [645, 119] on link "Upcoming Bookings (1)" at bounding box center [635, 115] width 129 height 16
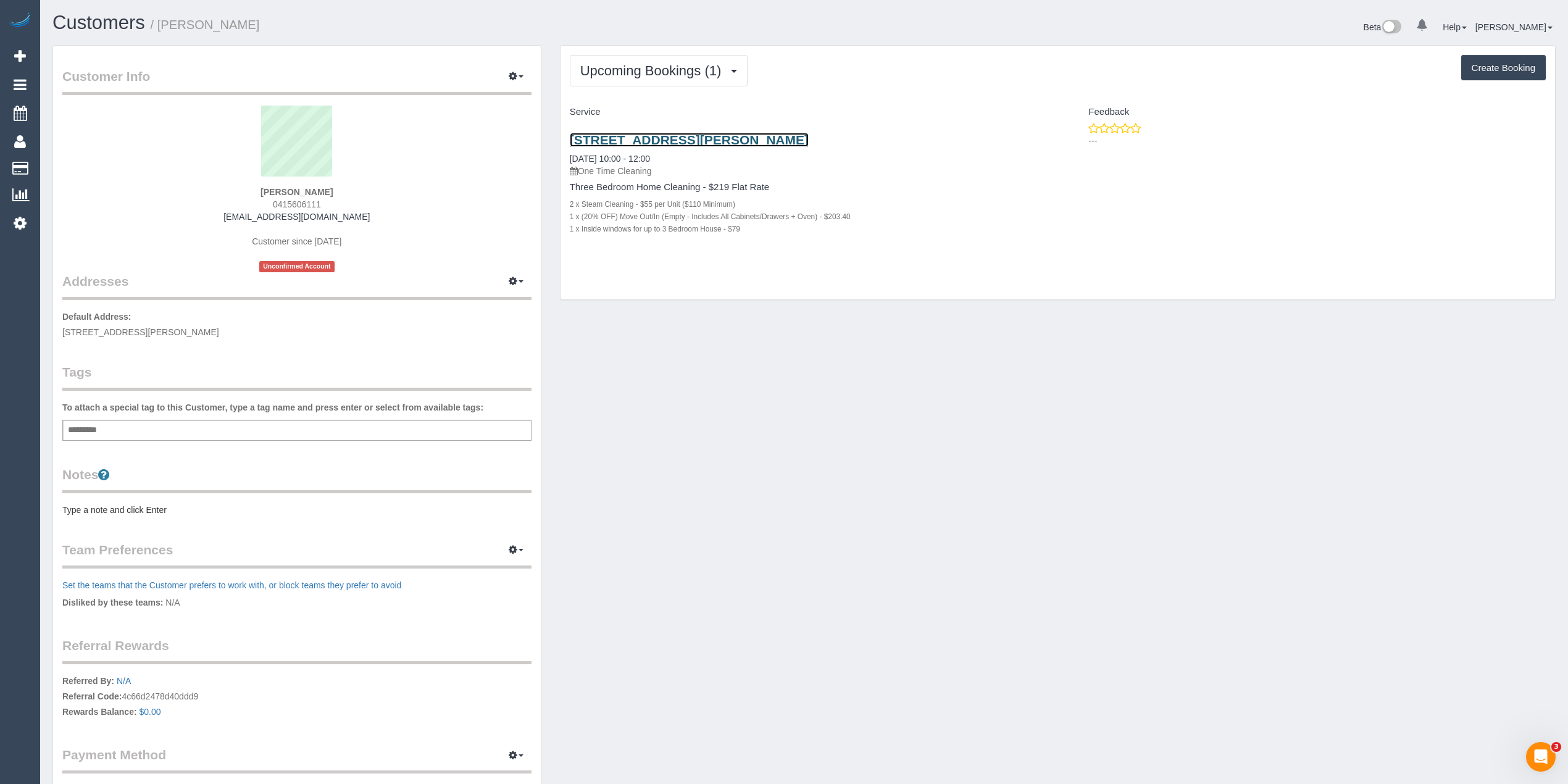
click at [715, 136] on link "[STREET_ADDRESS][PERSON_NAME]" at bounding box center [689, 140] width 239 height 14
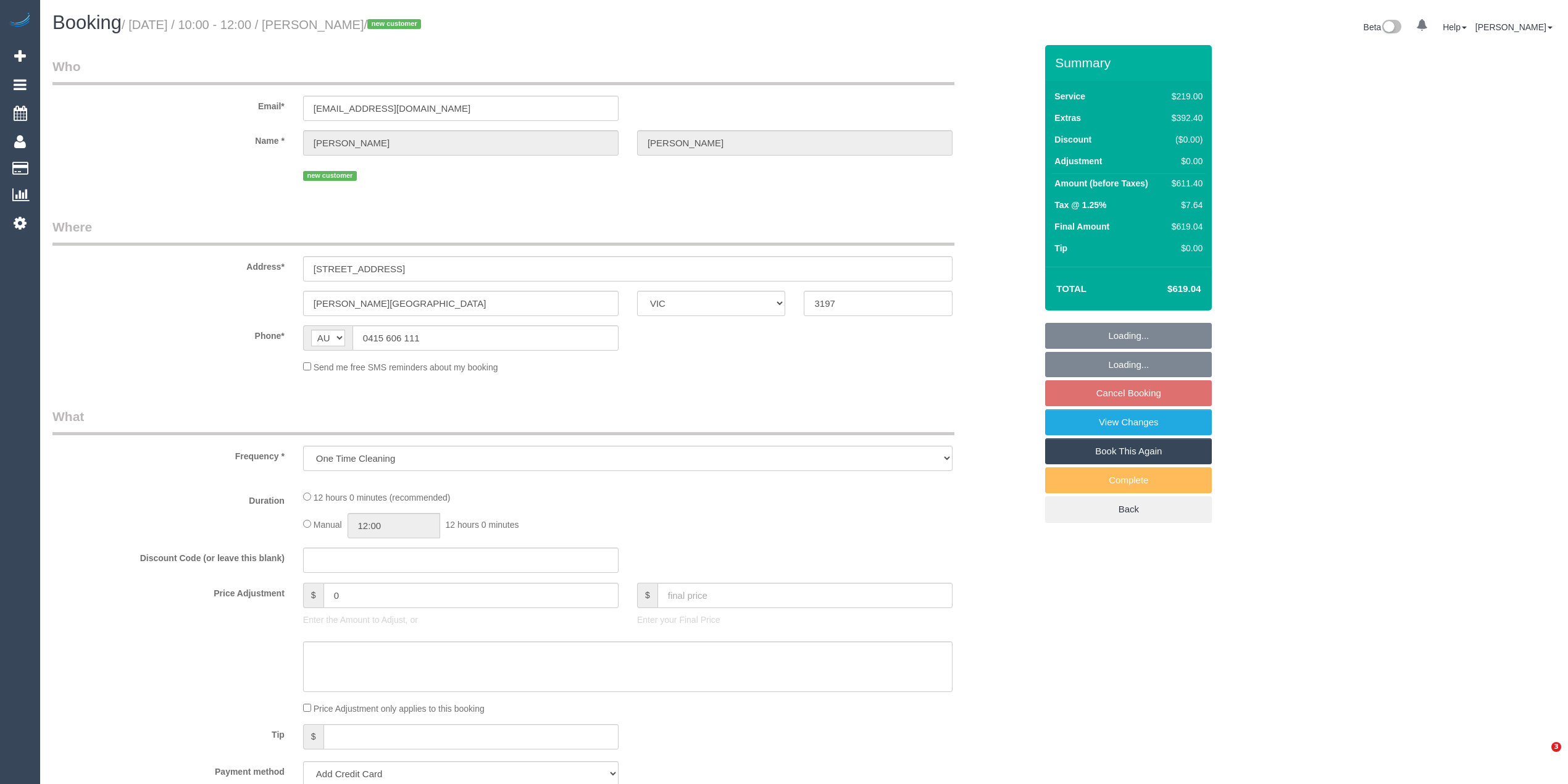
select select "VIC"
select select "string:stripe-pm_1Rz5U72GScqysDRVkRqVCiws"
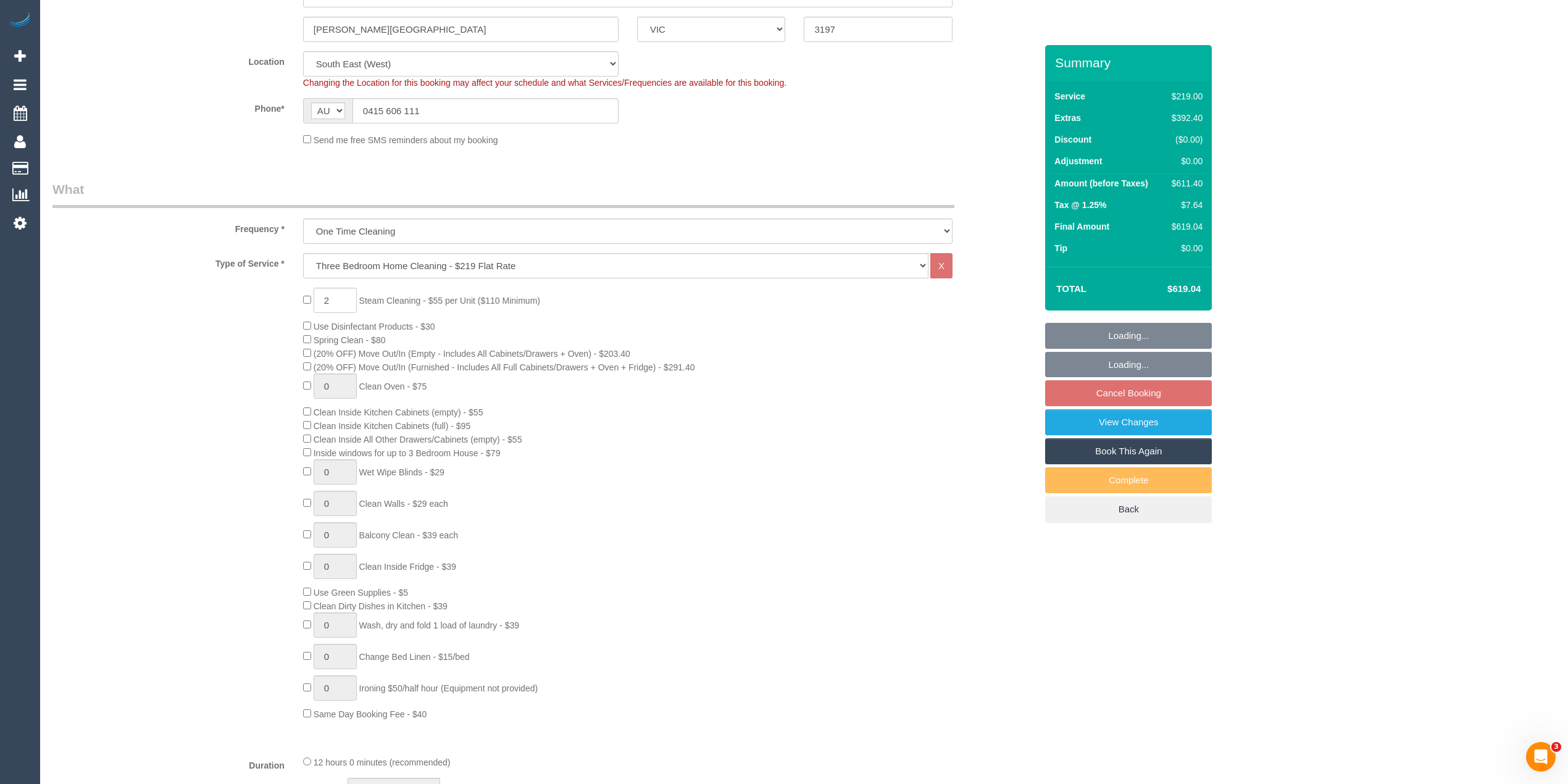
select select "object:780"
select select "spot3"
select select "number:28"
select select "number:14"
select select "number:18"
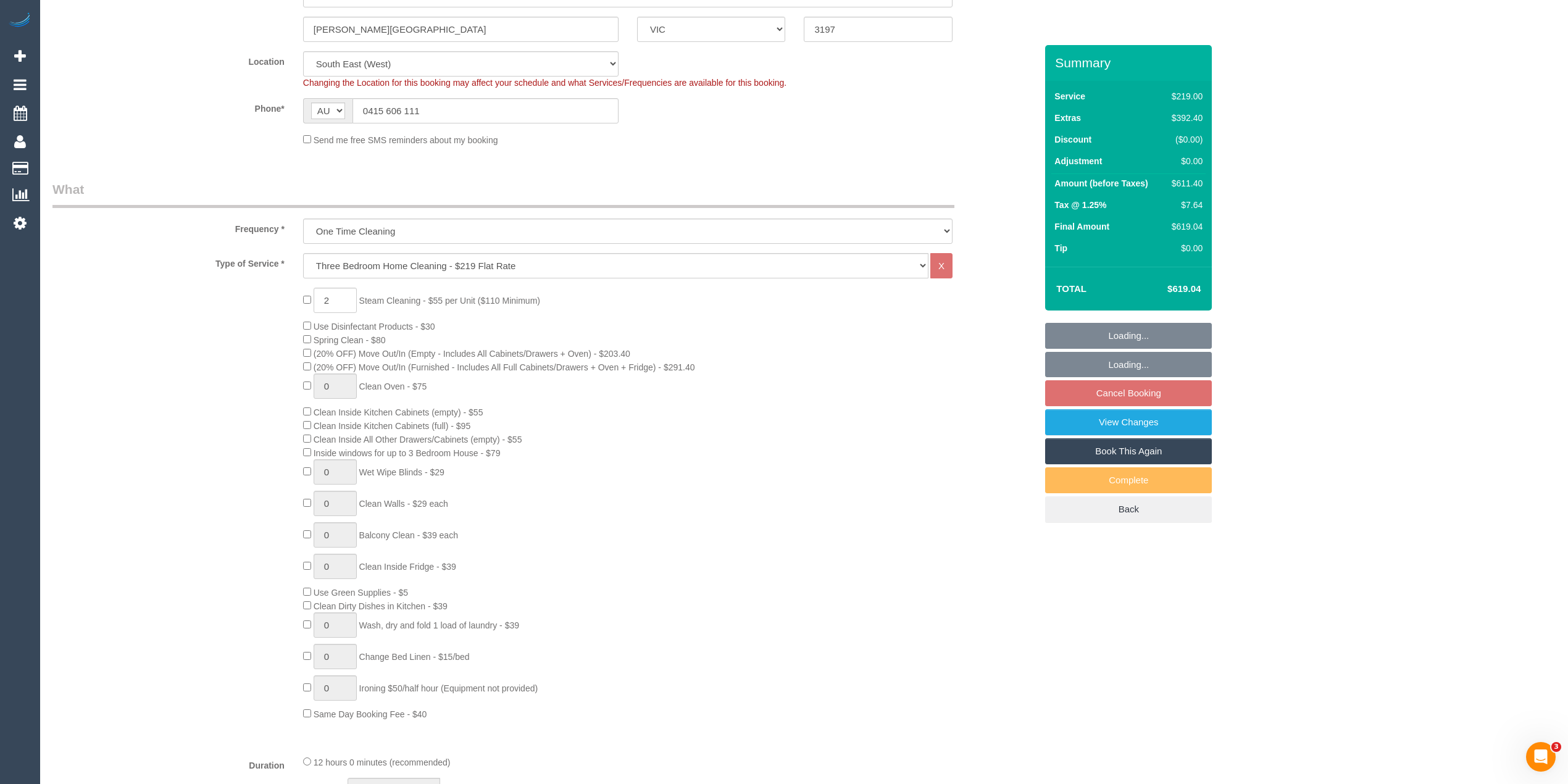
select select "number:24"
select select "number:26"
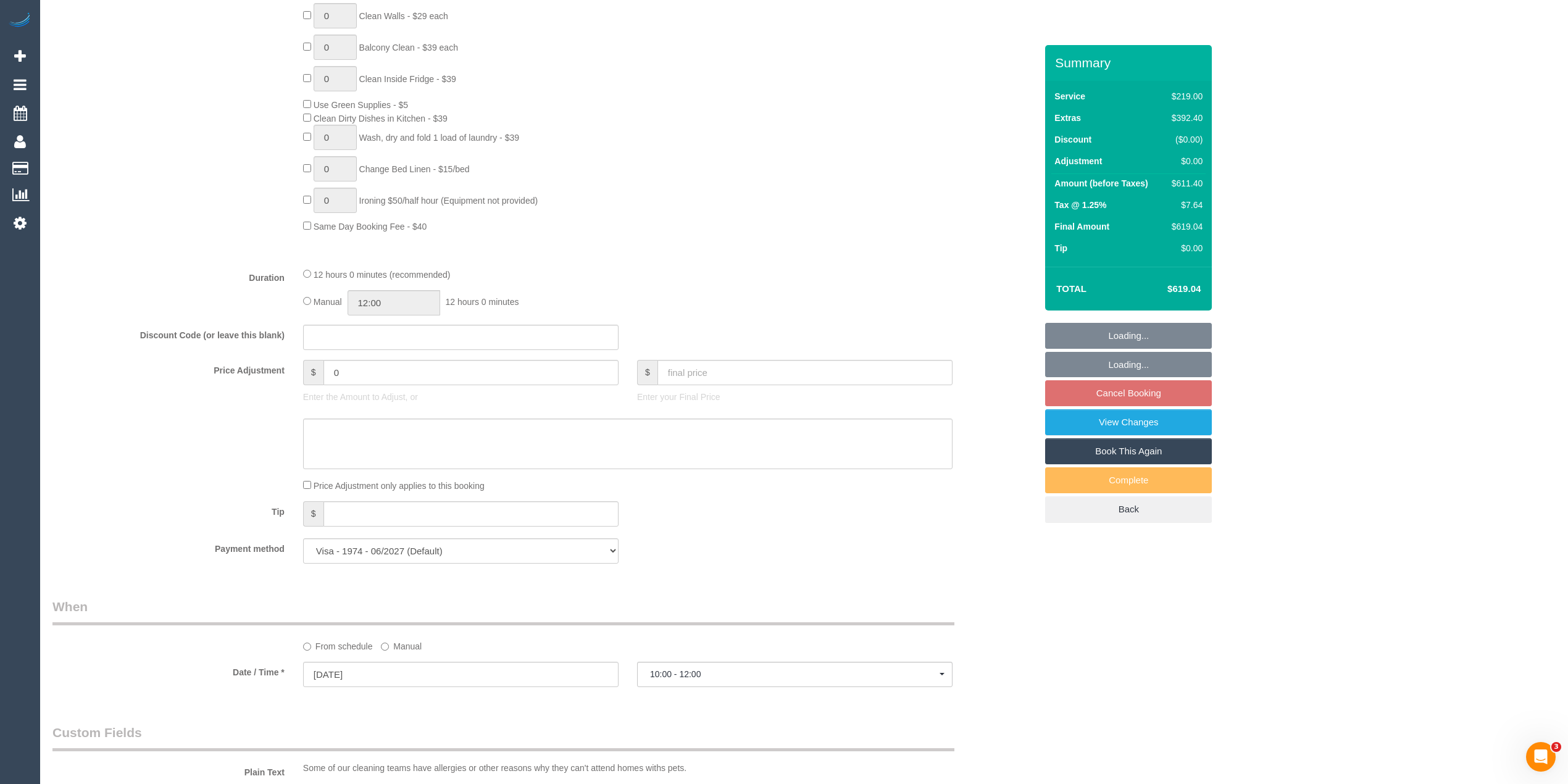
scroll to position [823, 0]
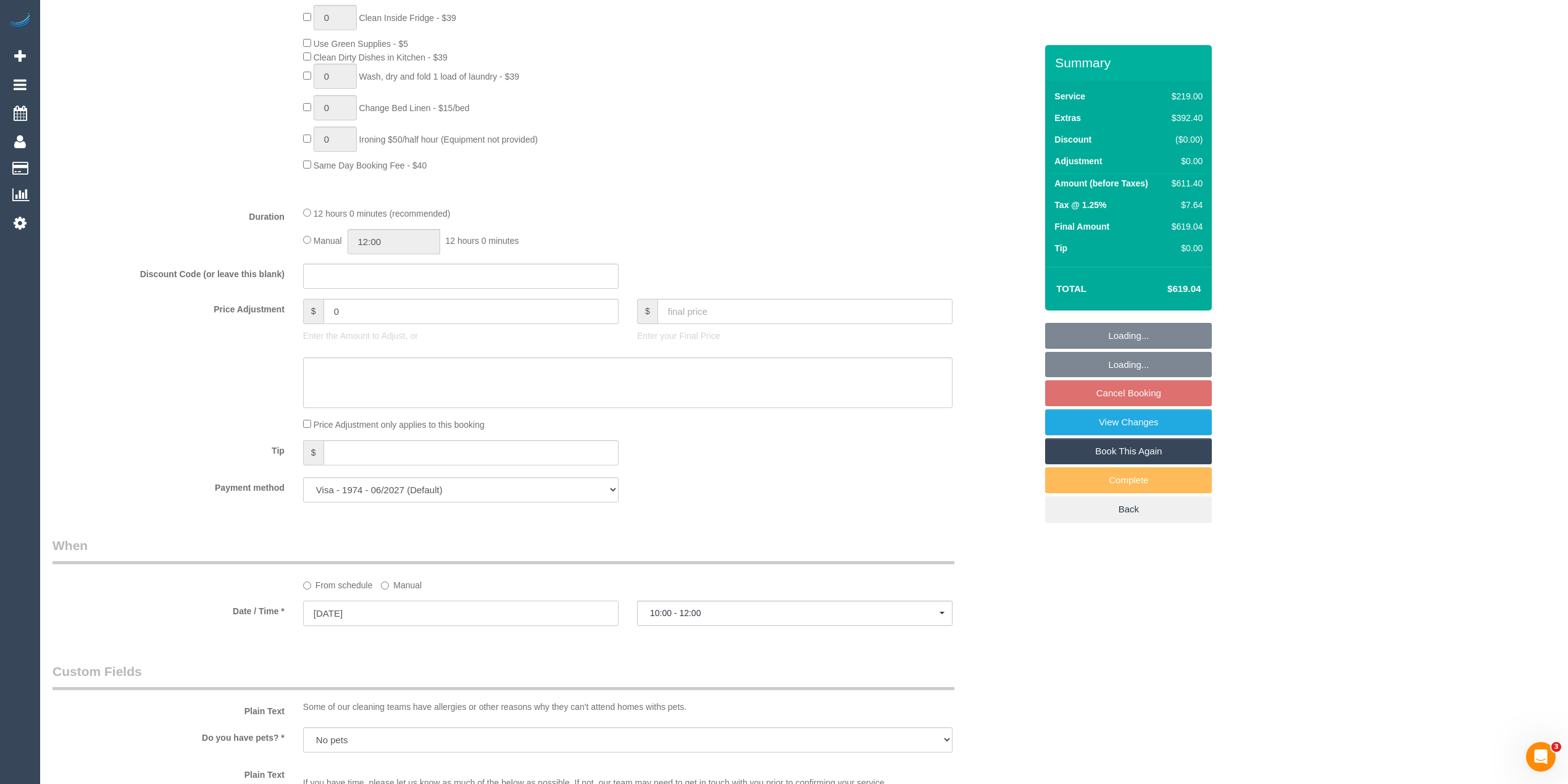
click at [327, 618] on input "[DATE]" at bounding box center [461, 613] width 316 height 26
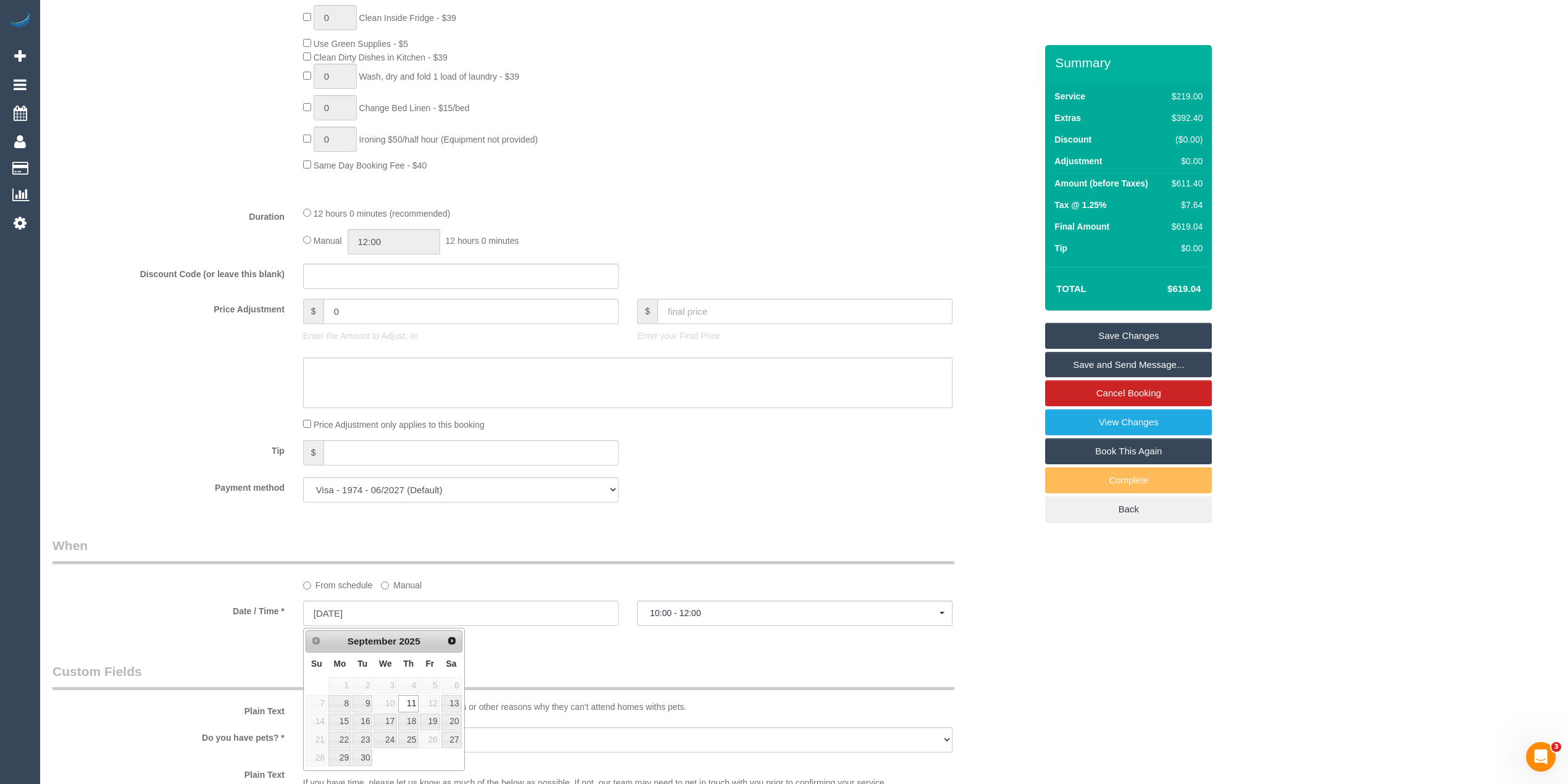
click at [134, 465] on div "Tip $" at bounding box center [544, 454] width 1002 height 28
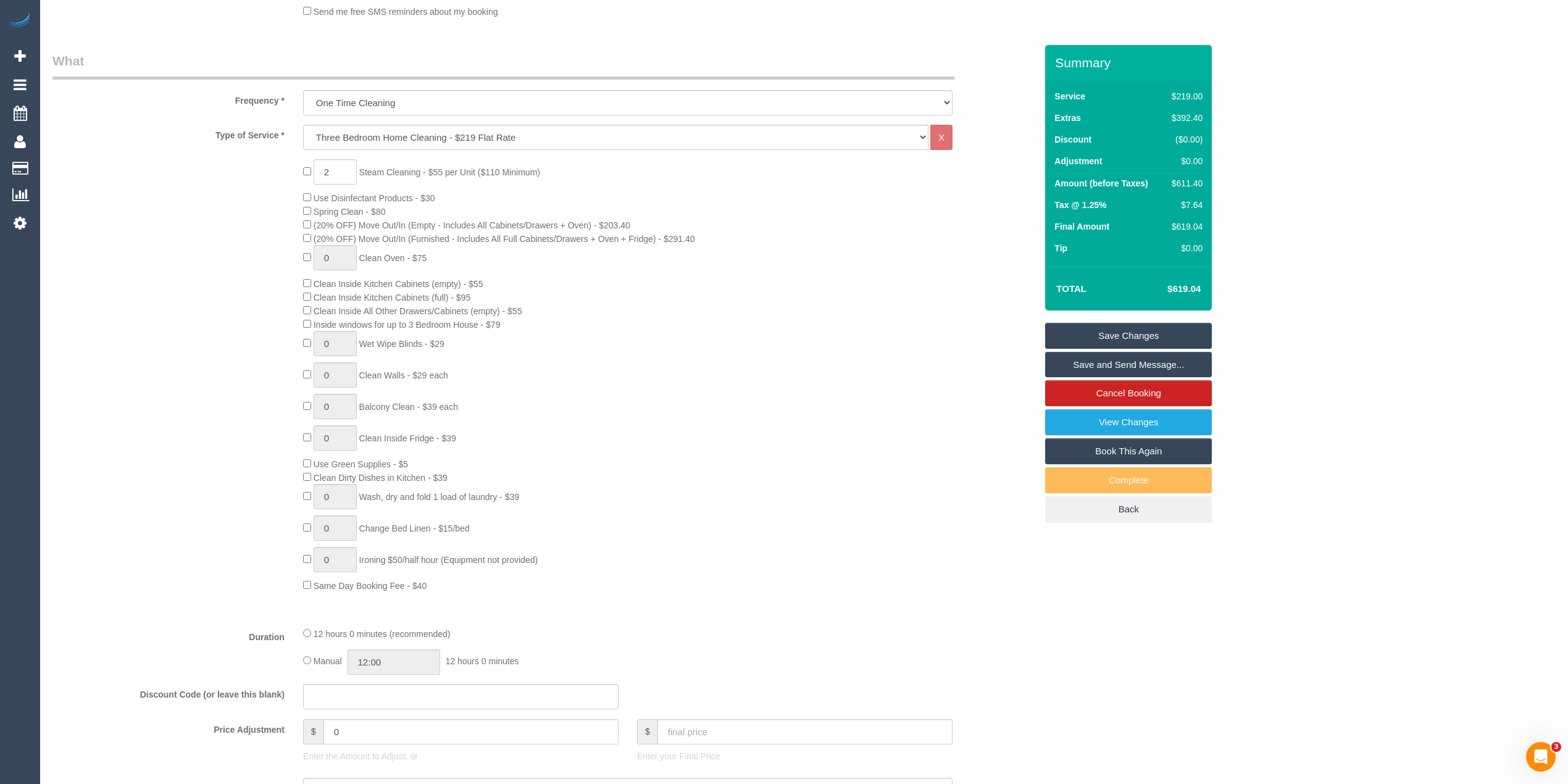
scroll to position [333, 0]
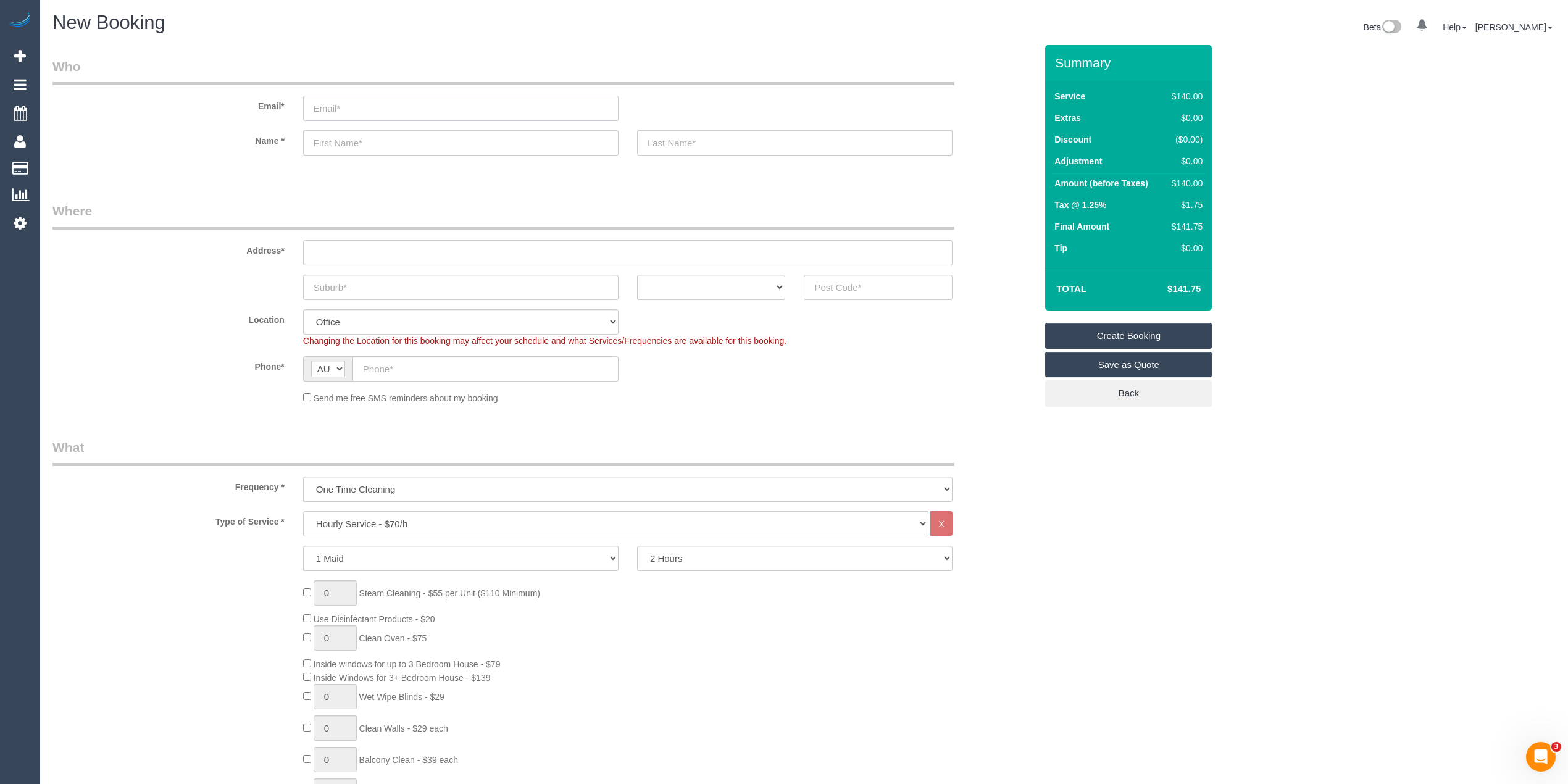
click at [396, 106] on input "email" at bounding box center [461, 108] width 316 height 26
paste input "[EMAIL_ADDRESS][DOMAIN_NAME]"
type input "[EMAIL_ADDRESS][DOMAIN_NAME]"
click at [346, 126] on sui-booking-customer "Email* [EMAIL_ADDRESS][DOMAIN_NAME] Name *" at bounding box center [544, 113] width 983 height 110
click at [347, 142] on input "text" at bounding box center [461, 142] width 316 height 26
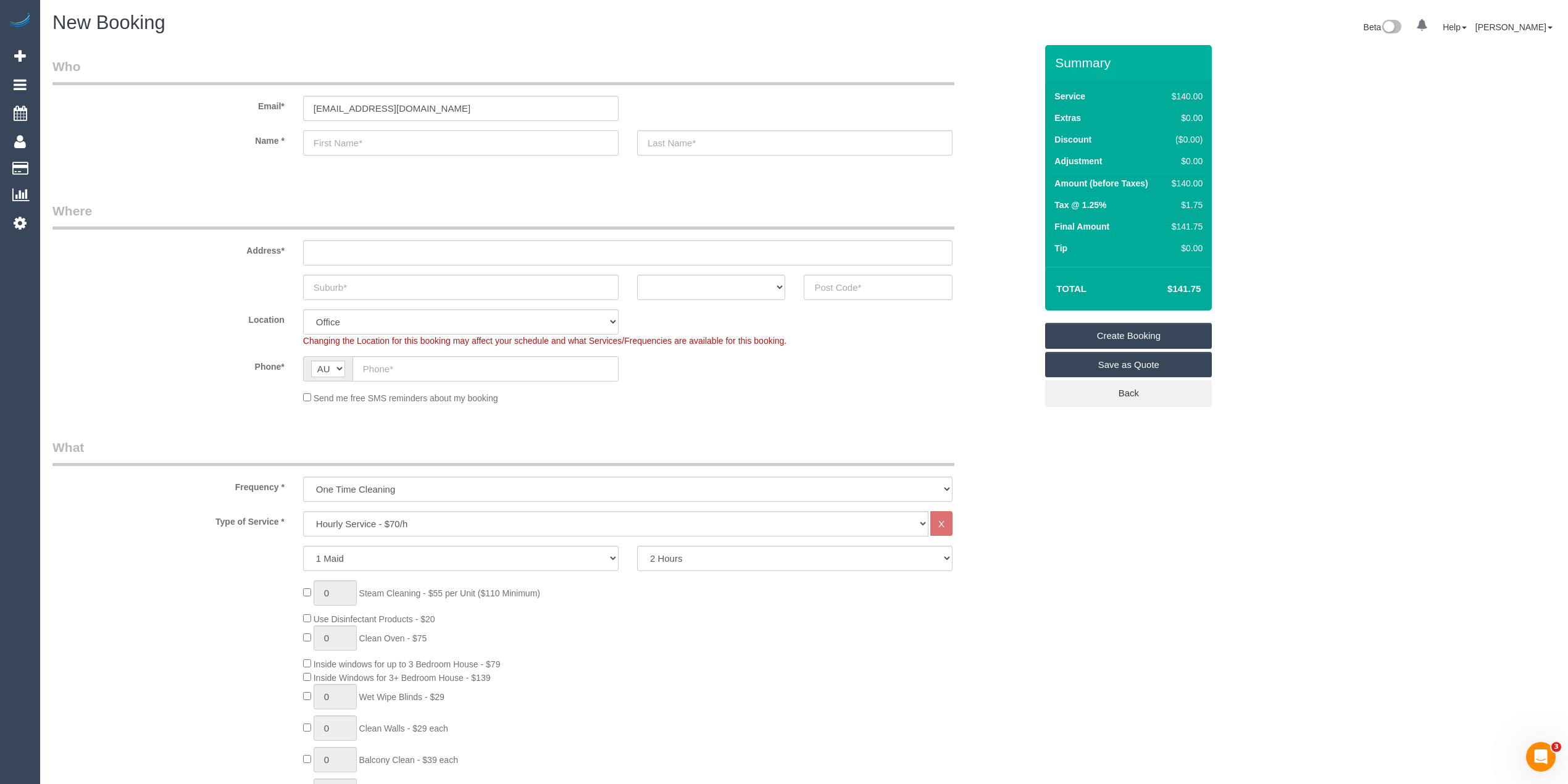
paste input "Elizabeth Stonehouse"
click at [366, 141] on input "Elizabeth Stonehouse" at bounding box center [461, 142] width 316 height 26
type input "Elizabeth"
click at [721, 140] on input "text" at bounding box center [795, 142] width 316 height 26
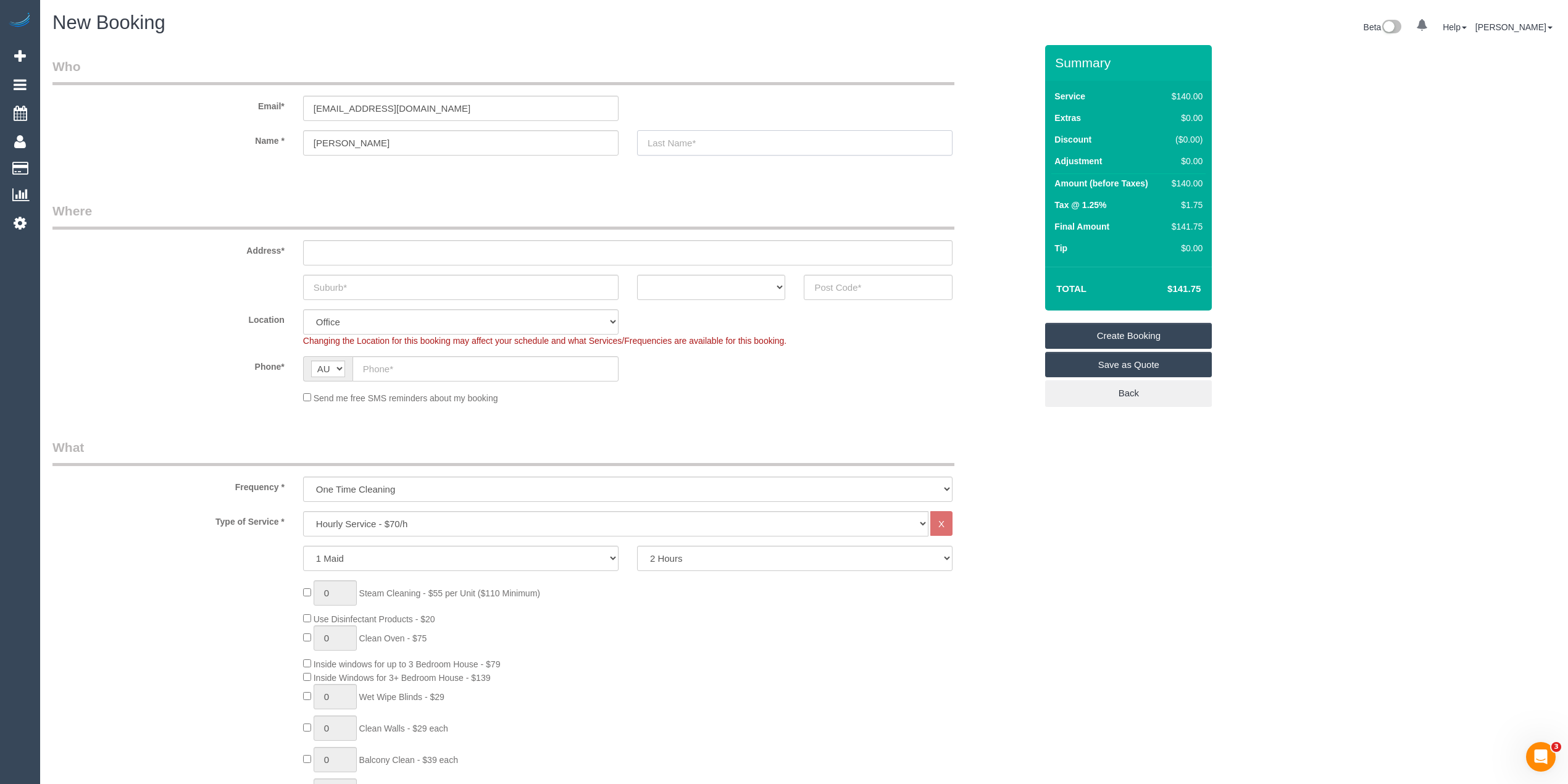
paste input "Stonehouse"
type input "Stonehouse"
click at [331, 252] on input "text" at bounding box center [628, 253] width 650 height 26
paste input "106/244 Dorcas St"
type input "106/244 Dorcas St"
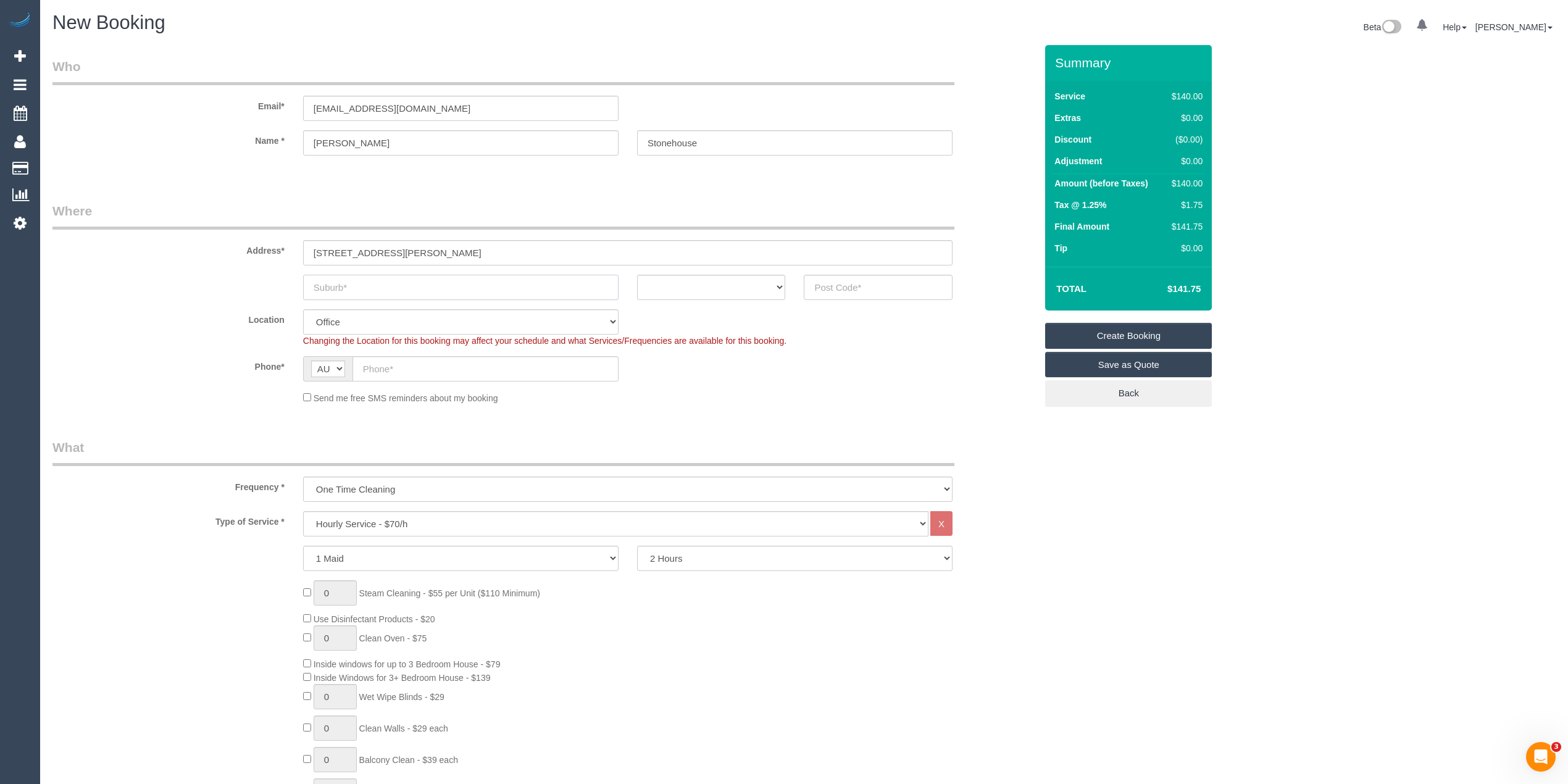
click at [366, 285] on input "text" at bounding box center [461, 287] width 316 height 26
paste input "South Melbourne"
type input "South Melbourne"
click at [845, 284] on input "text" at bounding box center [879, 287] width 149 height 26
type input "3205"
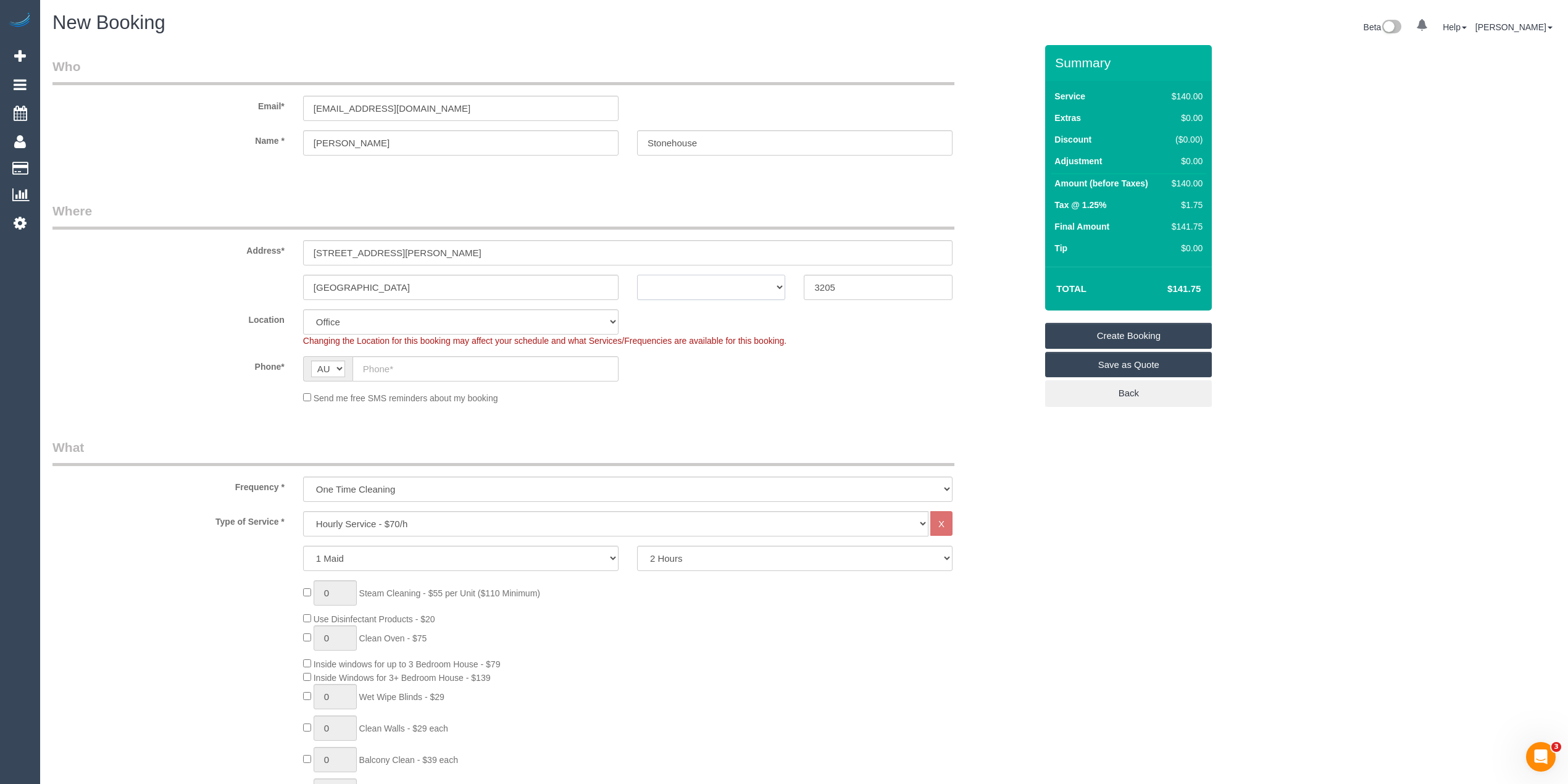
click at [689, 282] on select "ACT NSW NT QLD SA TAS VIC WA" at bounding box center [712, 287] width 149 height 26
select select "VIC"
click at [637, 275] on select "ACT NSW NT QLD SA TAS VIC WA" at bounding box center [712, 287] width 149 height 26
select select "55"
click at [412, 368] on input "text" at bounding box center [485, 368] width 266 height 26
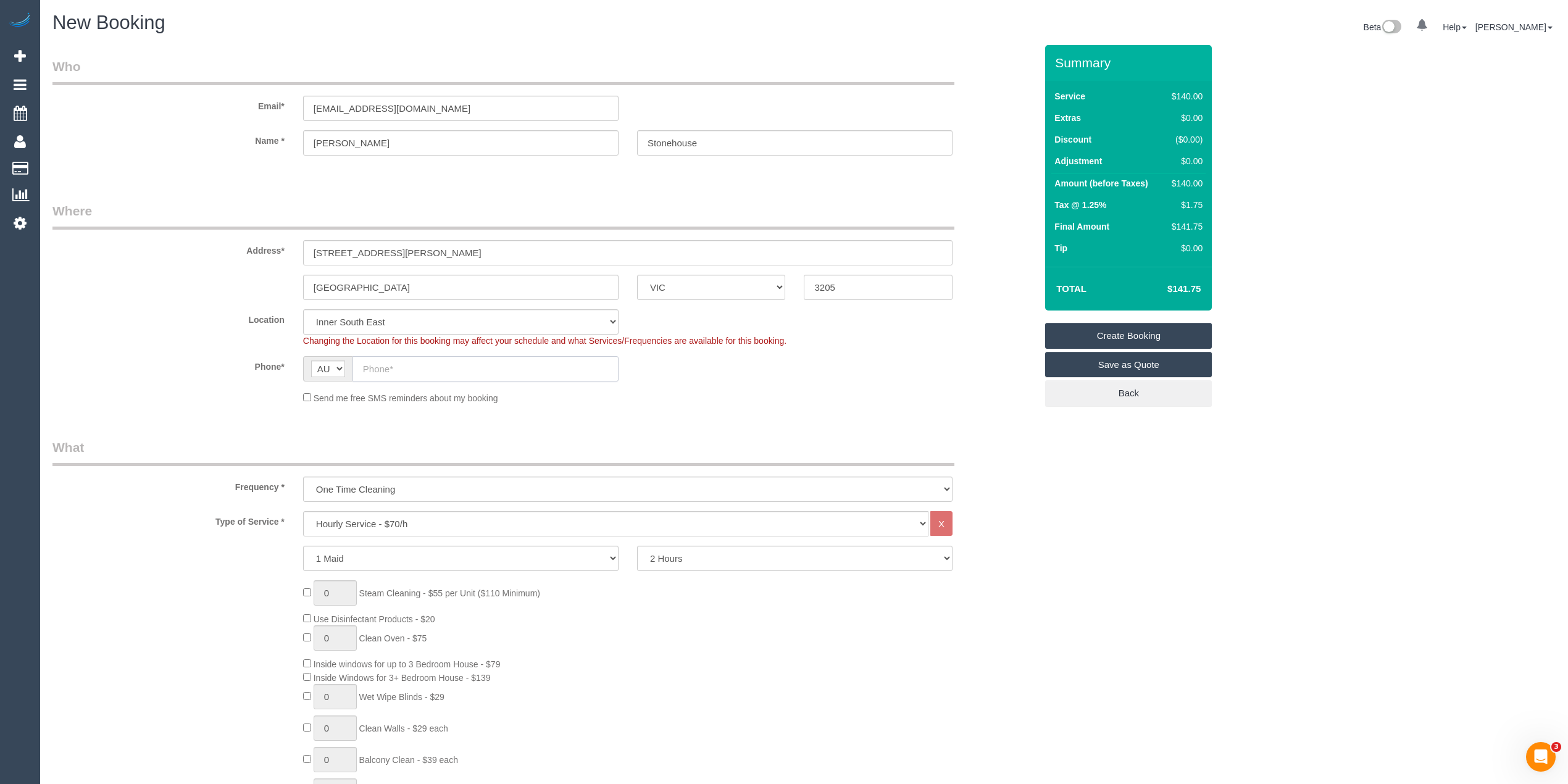
select select "object:2071"
click at [376, 381] on sui-booking-location "Location Office City East (North) East (South) Inner East Inner North (East) In…" at bounding box center [544, 357] width 983 height 95
click at [374, 365] on input "text" at bounding box center [485, 368] width 266 height 26
paste input "0415 066 747"
type input "0415 066 747"
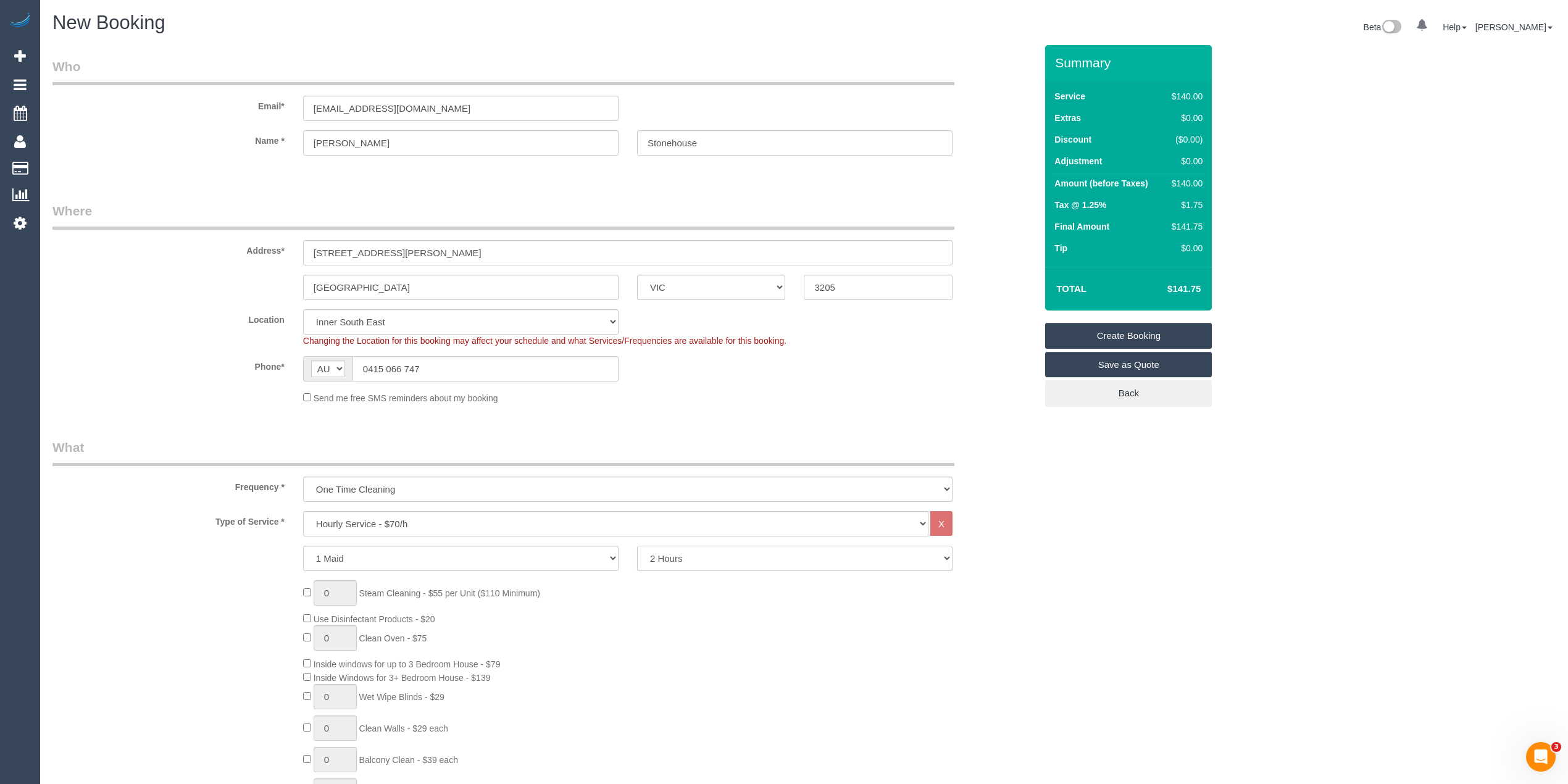
click at [689, 554] on select "2 Hours 2.5 Hours 3 Hours 3.5 Hours 4 Hours 4.5 Hours 5 Hours 5.5 Hours 6 Hours…" at bounding box center [795, 558] width 316 height 26
select select "240"
click at [637, 546] on select "2 Hours 2.5 Hours 3 Hours 3.5 Hours 4 Hours 4.5 Hours 5 Hours 5.5 Hours 6 Hours…" at bounding box center [795, 558] width 316 height 26
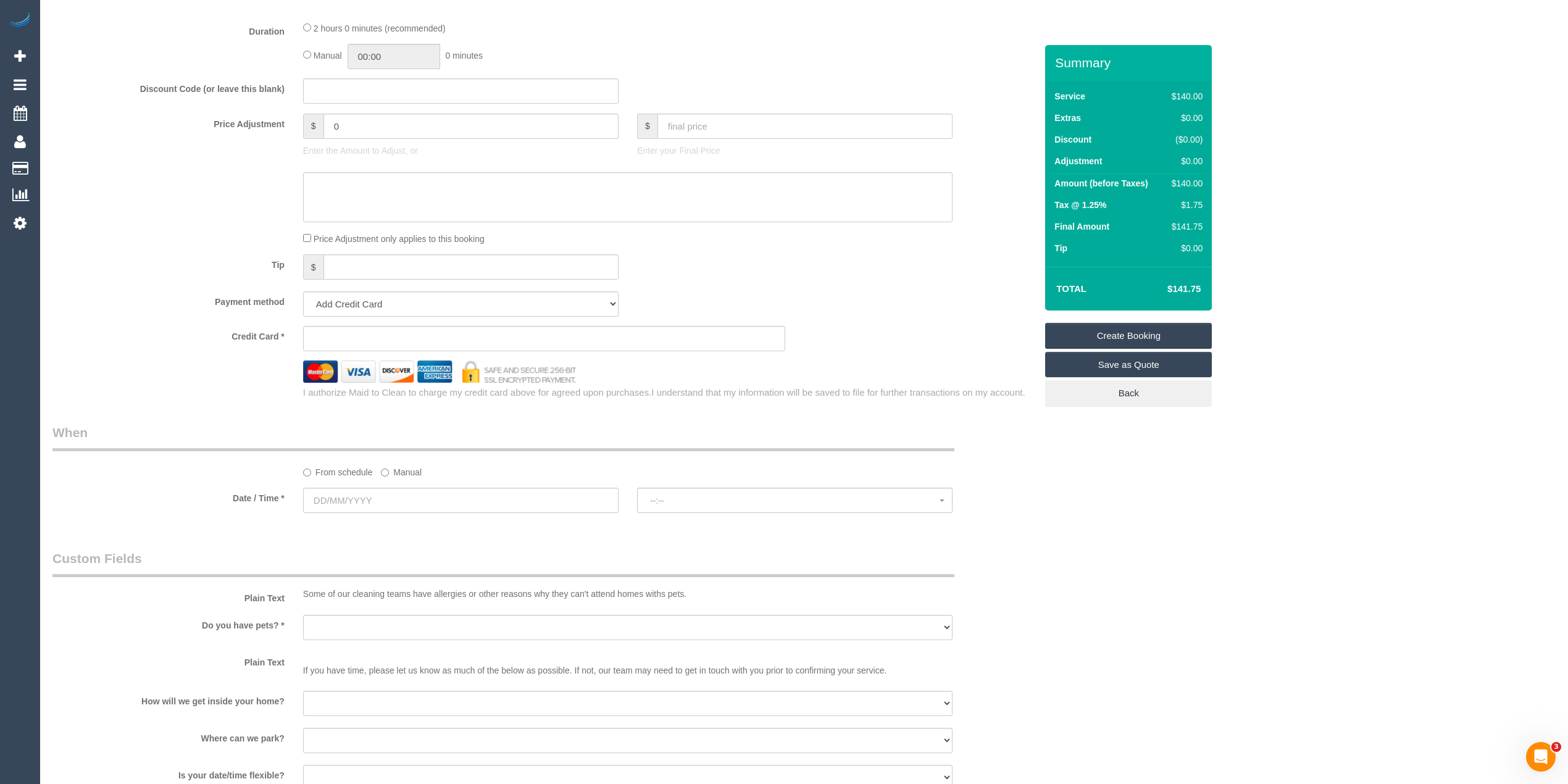
scroll to position [960, 0]
click at [393, 498] on input "text" at bounding box center [461, 498] width 316 height 26
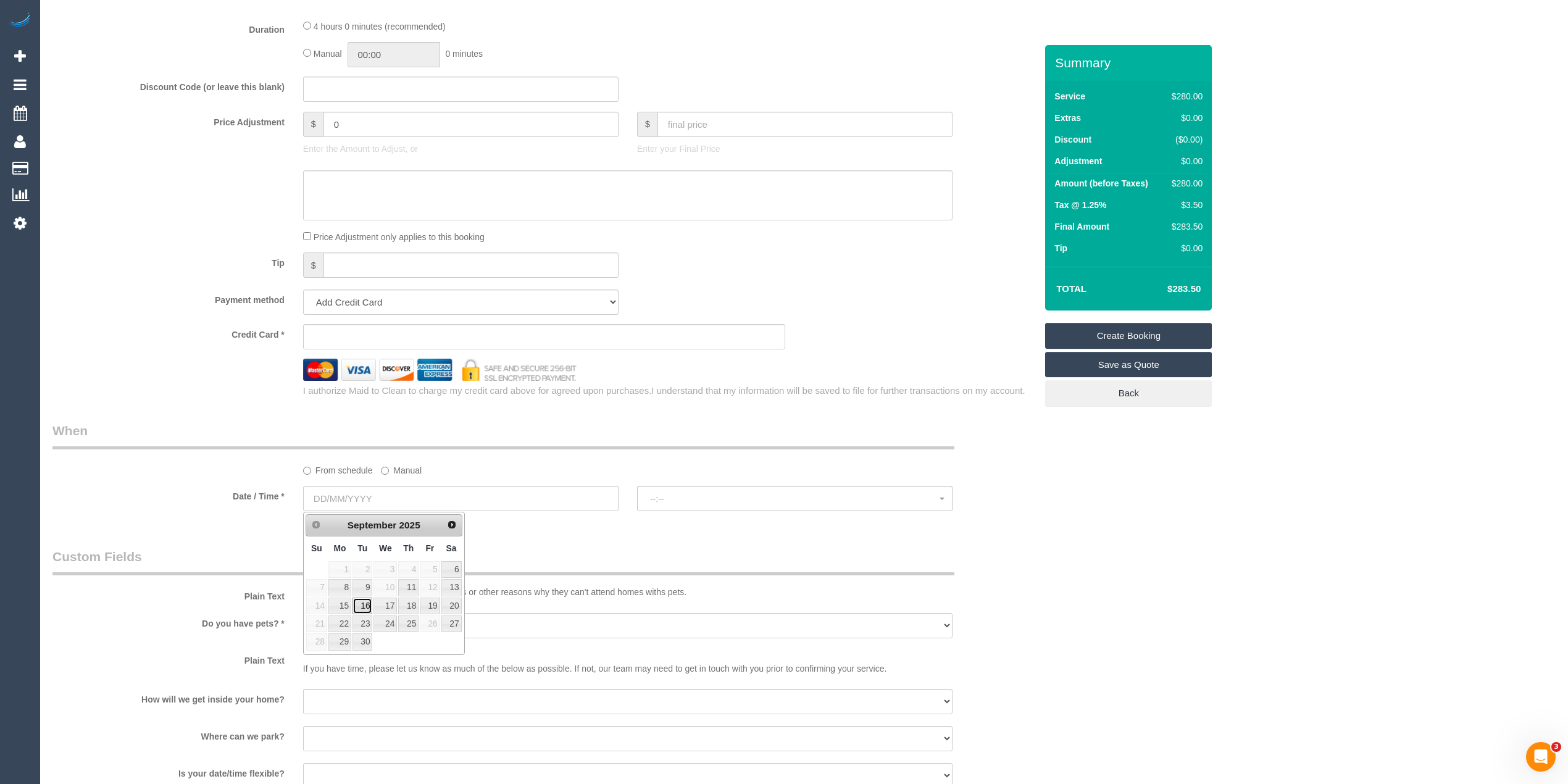
click at [363, 608] on link "16" at bounding box center [362, 606] width 20 height 17
type input "16/09/2025"
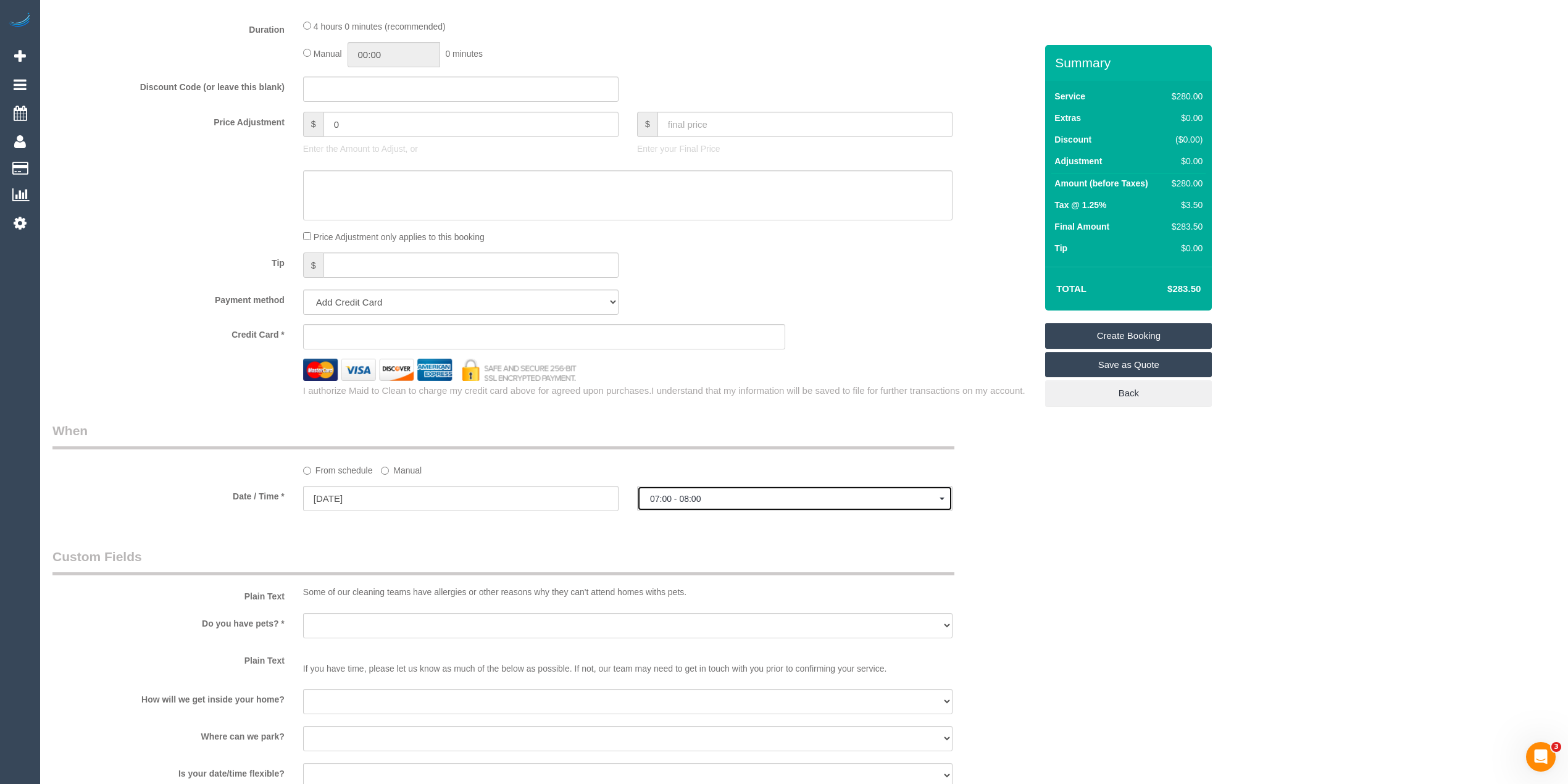
click at [701, 502] on span "07:00 - 08:00" at bounding box center [795, 499] width 289 height 10
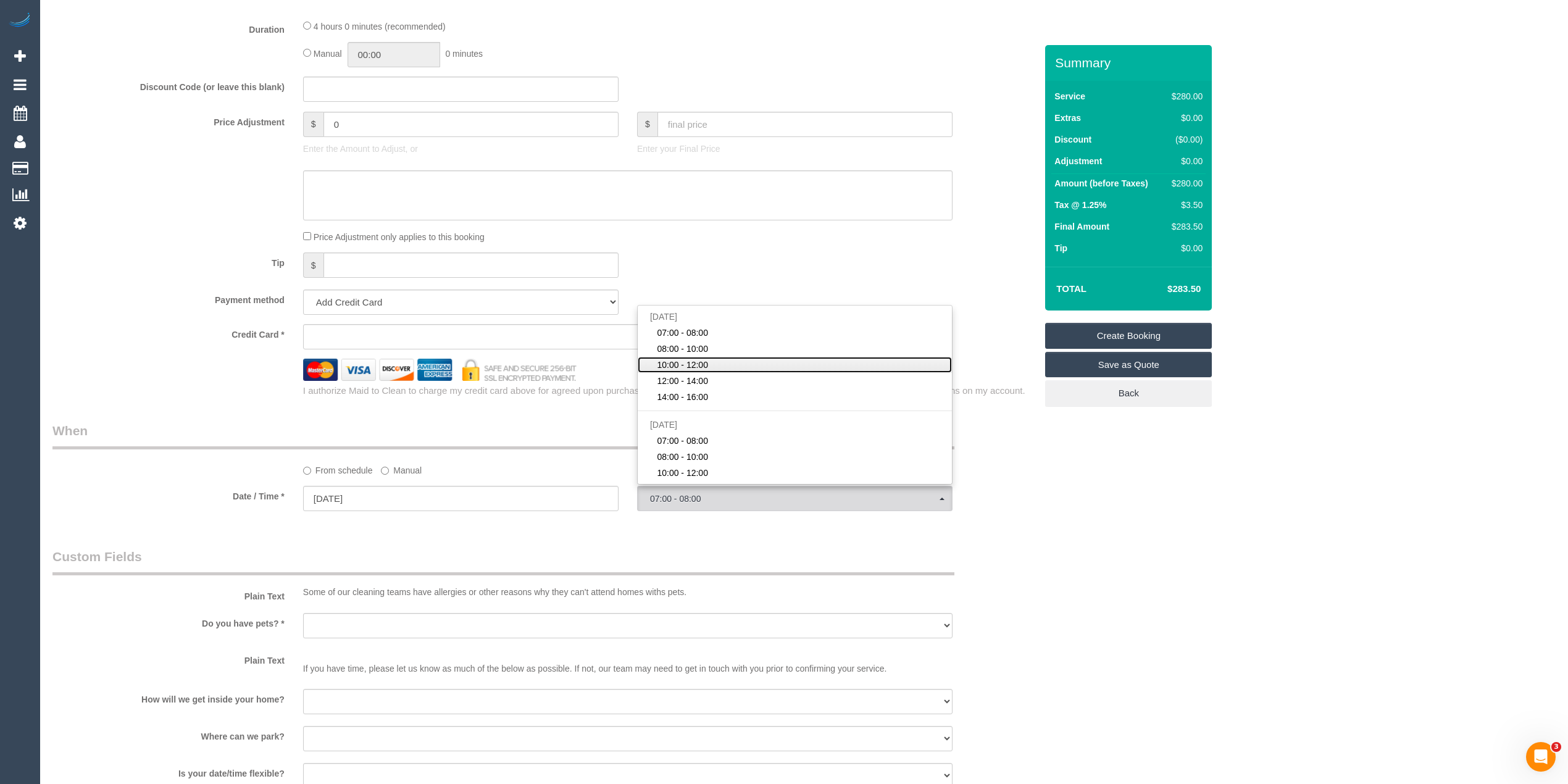
click at [709, 363] on link "10:00 - 12:00" at bounding box center [795, 365] width 314 height 16
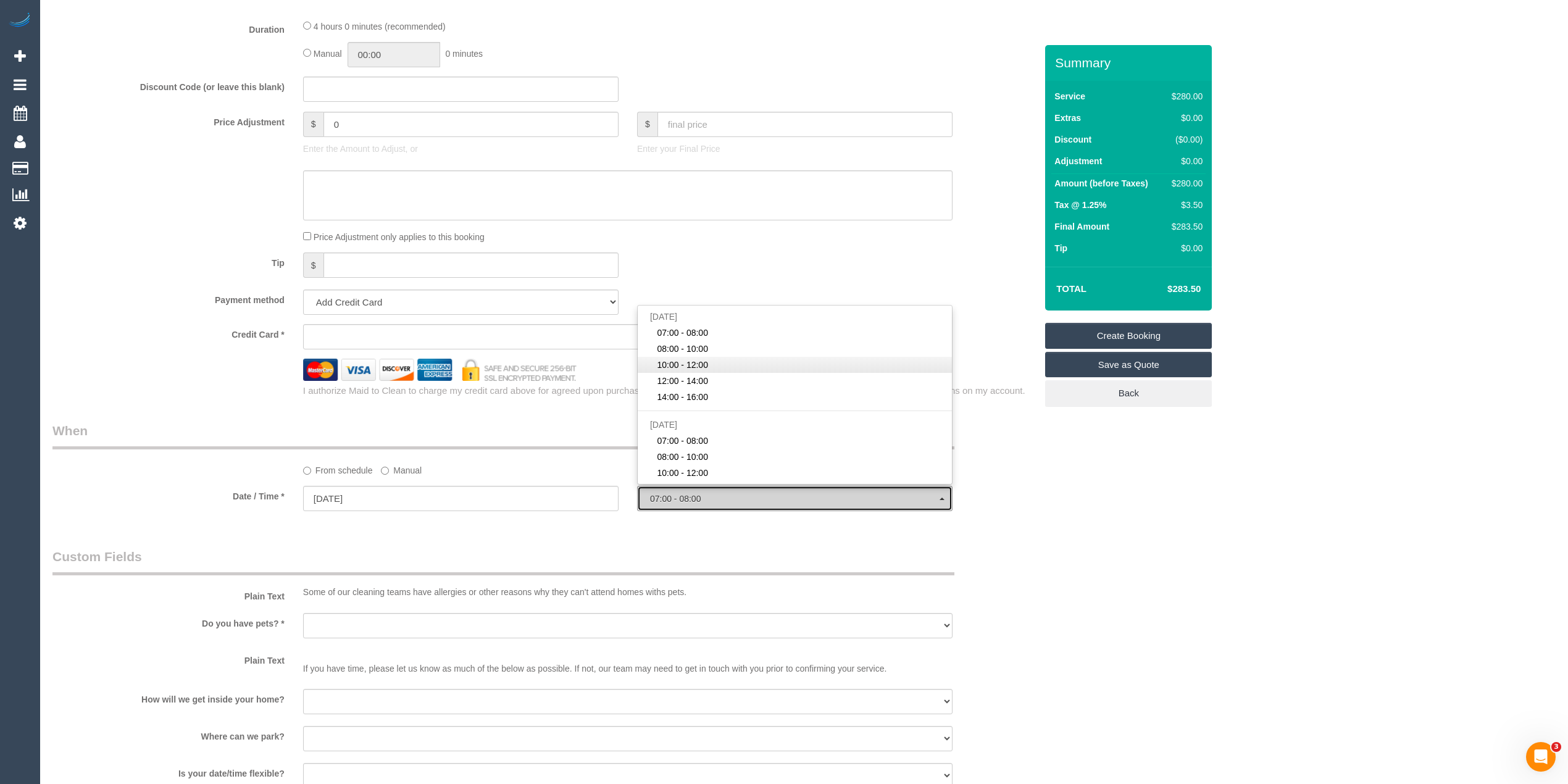
select select "spot3"
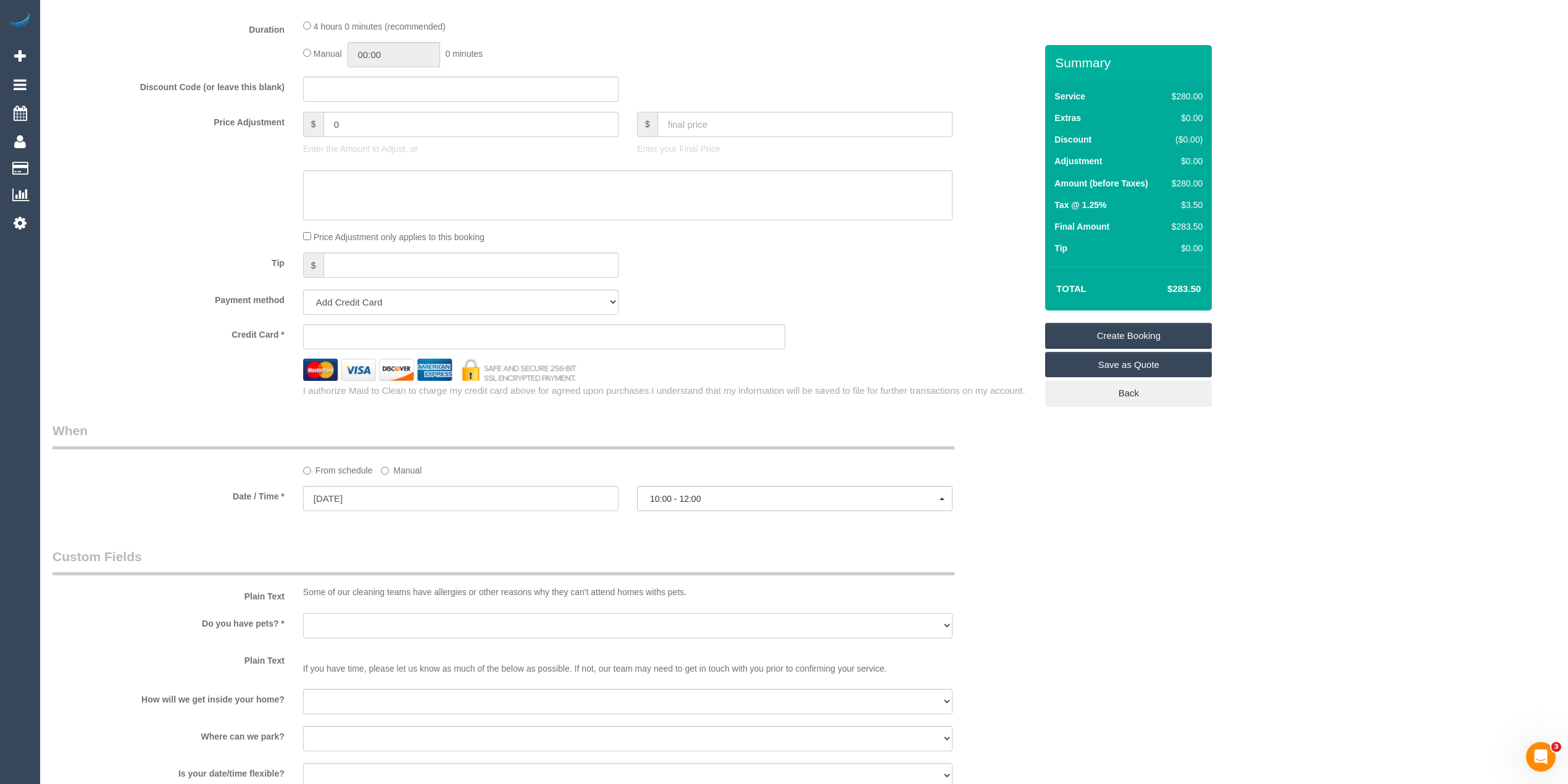
click at [326, 627] on select "Yes - Cats Yes - Dogs No pets Yes - Dogs and Cats Yes - Other" at bounding box center [628, 625] width 650 height 26
select select "number:28"
click at [303, 613] on select "Yes - Cats Yes - Dogs No pets Yes - Dogs and Cats Yes - Other" at bounding box center [628, 625] width 650 height 26
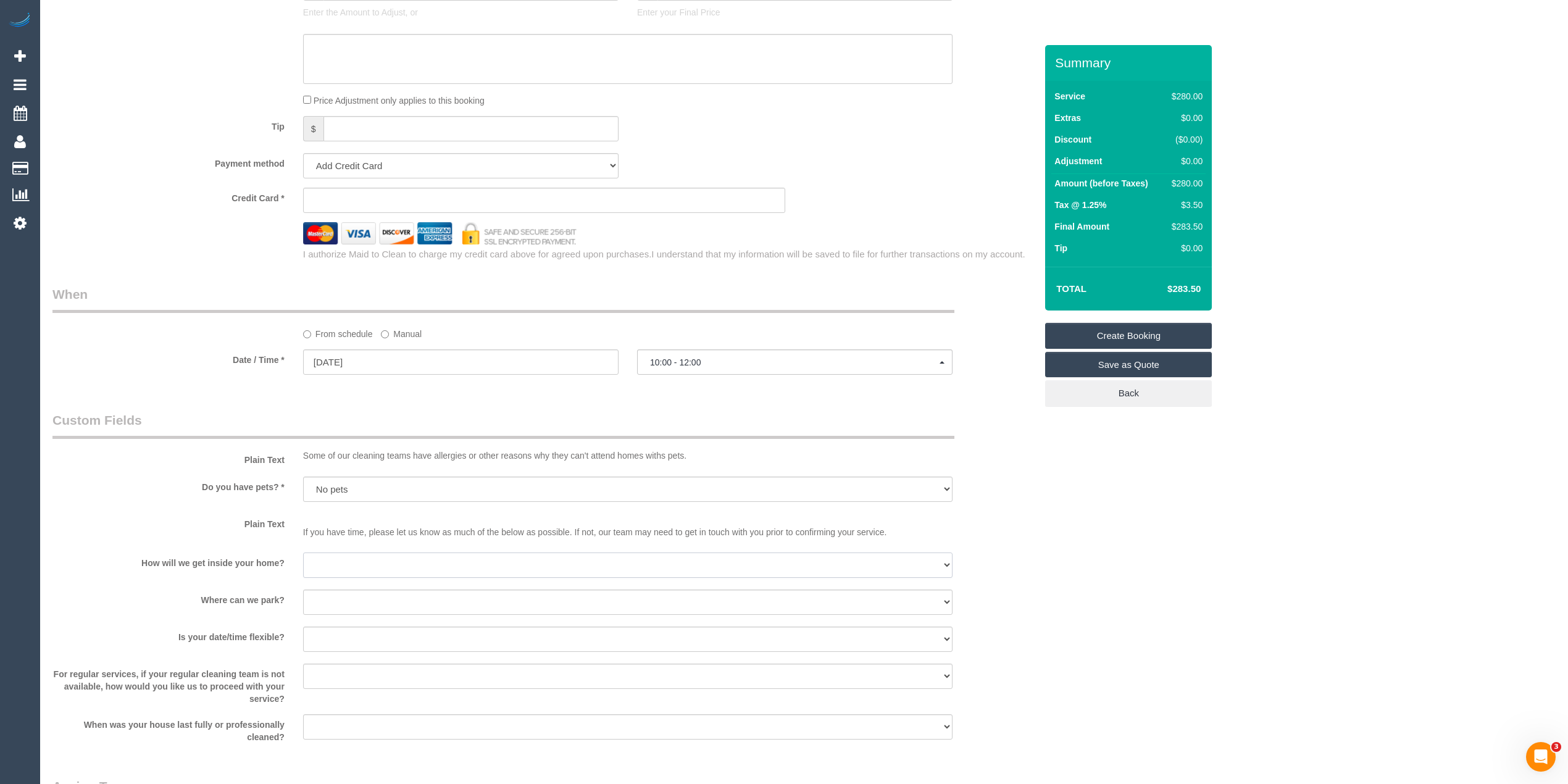
click at [348, 566] on select "I will be home Key will be left (please provide details below) Lock box/Access …" at bounding box center [628, 565] width 650 height 26
select select "number:14"
click at [303, 552] on select "I will be home Key will be left (please provide details below) Lock box/Access …" at bounding box center [628, 565] width 650 height 26
click at [336, 595] on select "I will provide parking on-site Free street parking Paid street parking (cost wi…" at bounding box center [628, 602] width 650 height 26
select select "number:19"
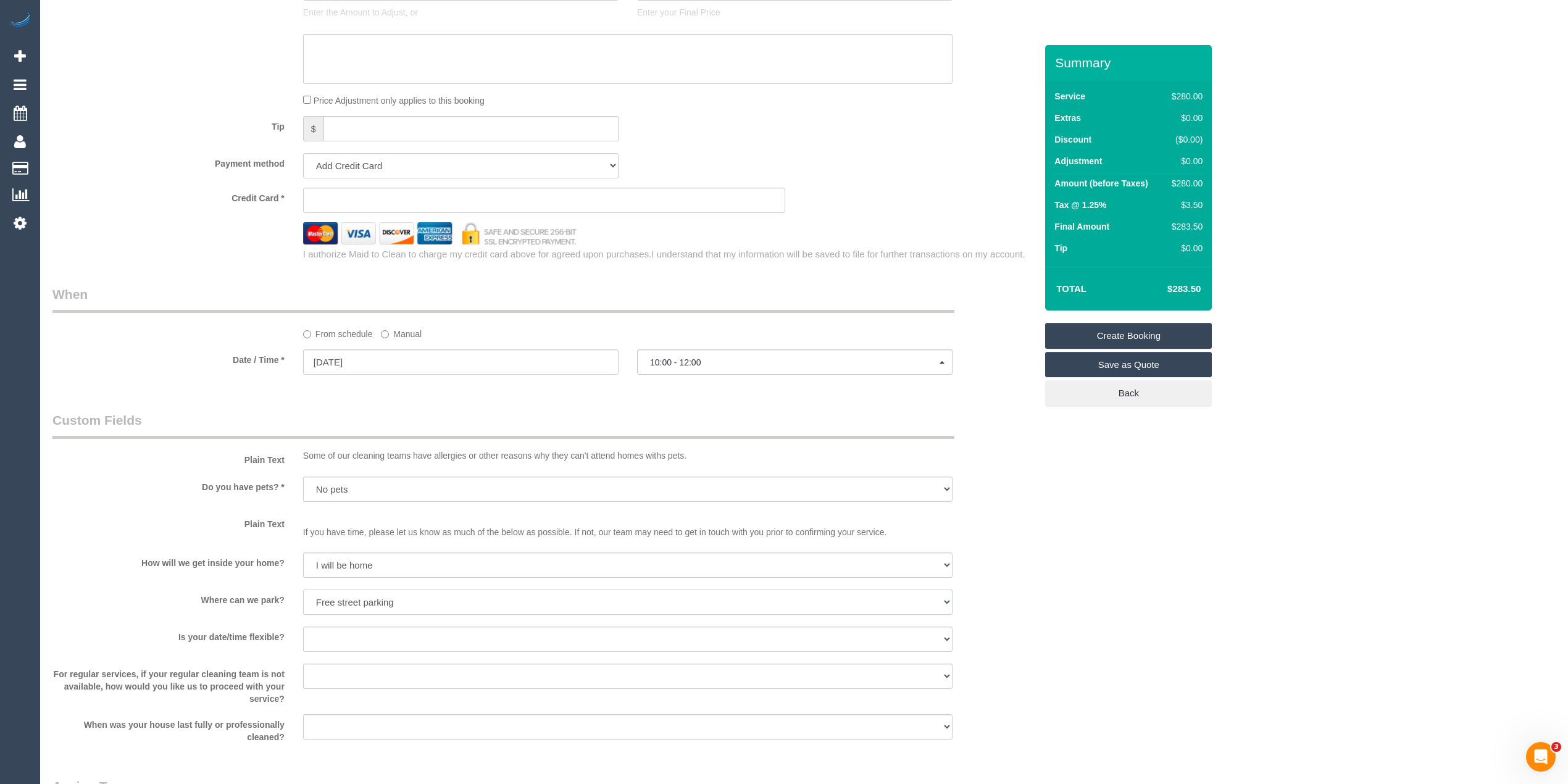
click at [303, 590] on select "I will provide parking on-site Free street parking Paid street parking (cost wi…" at bounding box center [628, 602] width 650 height 26
click at [332, 636] on select "Yes - date and time Yes - date but not time Yes - time but not date No - No fle…" at bounding box center [628, 639] width 650 height 26
select select "number:36"
click at [303, 626] on select "Yes - date and time Yes - date but not time Yes - time but not date No - No fle…" at bounding box center [628, 639] width 650 height 26
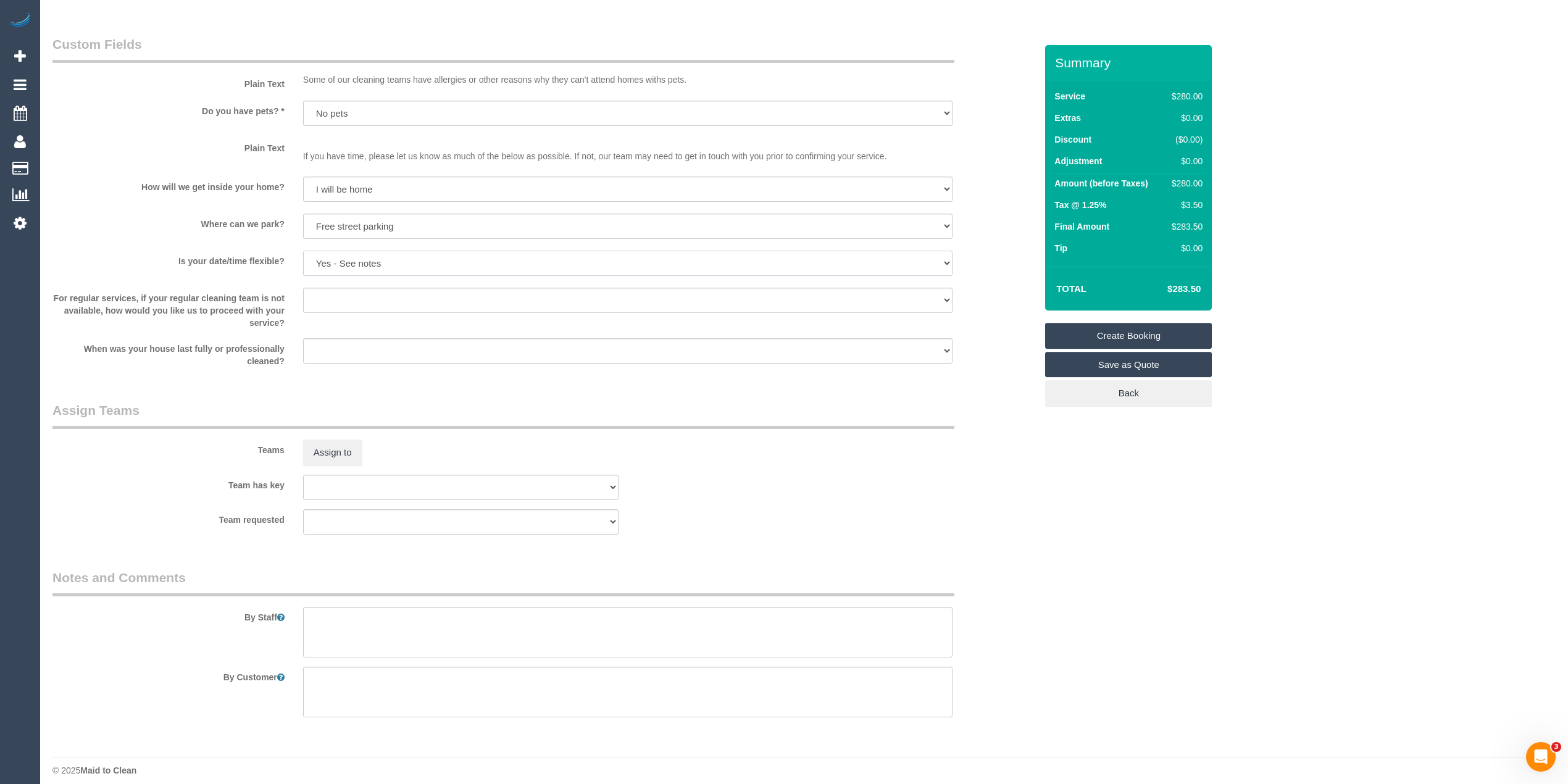
scroll to position [1482, 0]
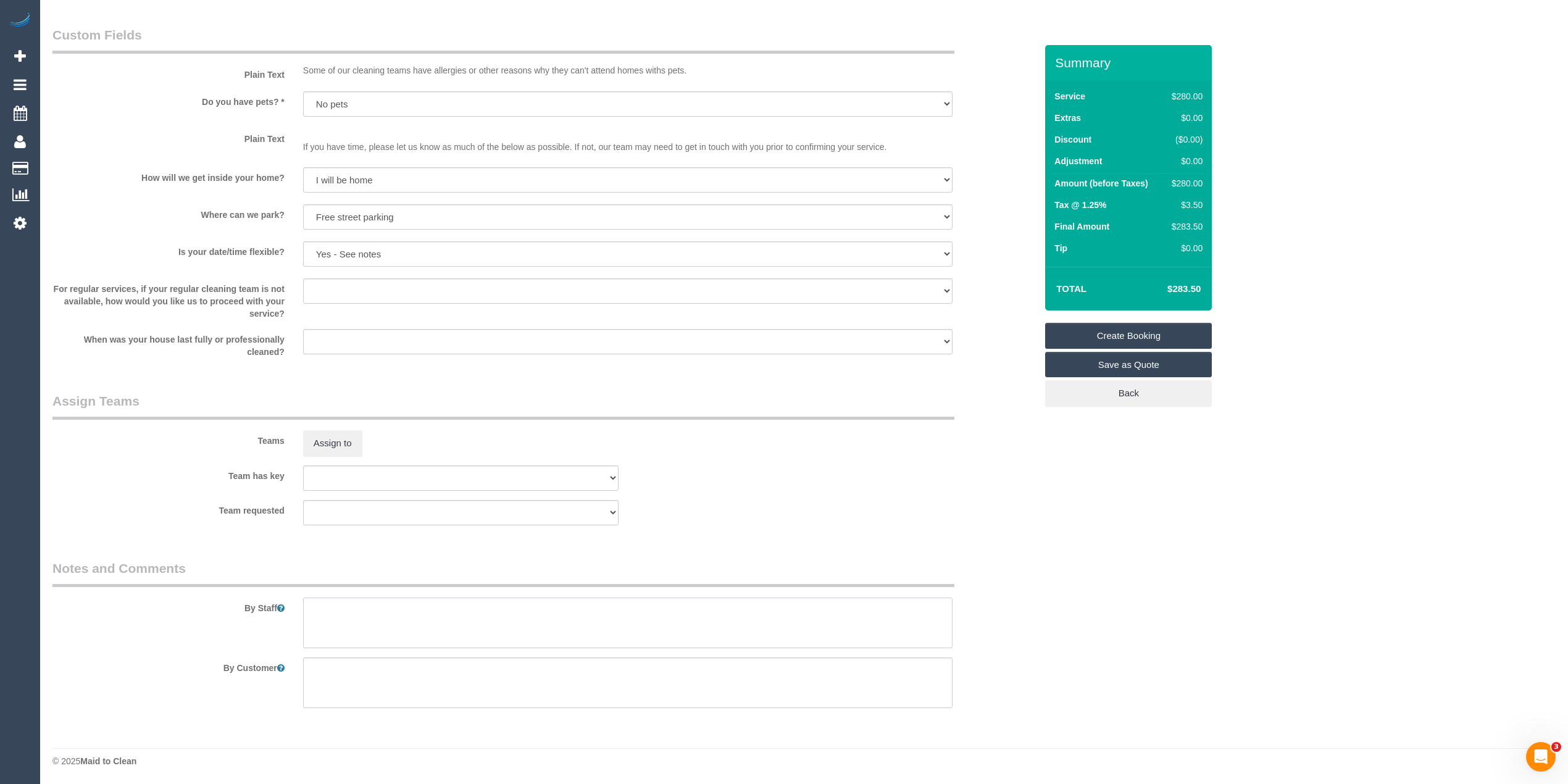
click at [435, 603] on textarea at bounding box center [628, 623] width 650 height 50
paste textarea "I am looking for a clean of just the following items: oven, stovetop, tiled flo…"
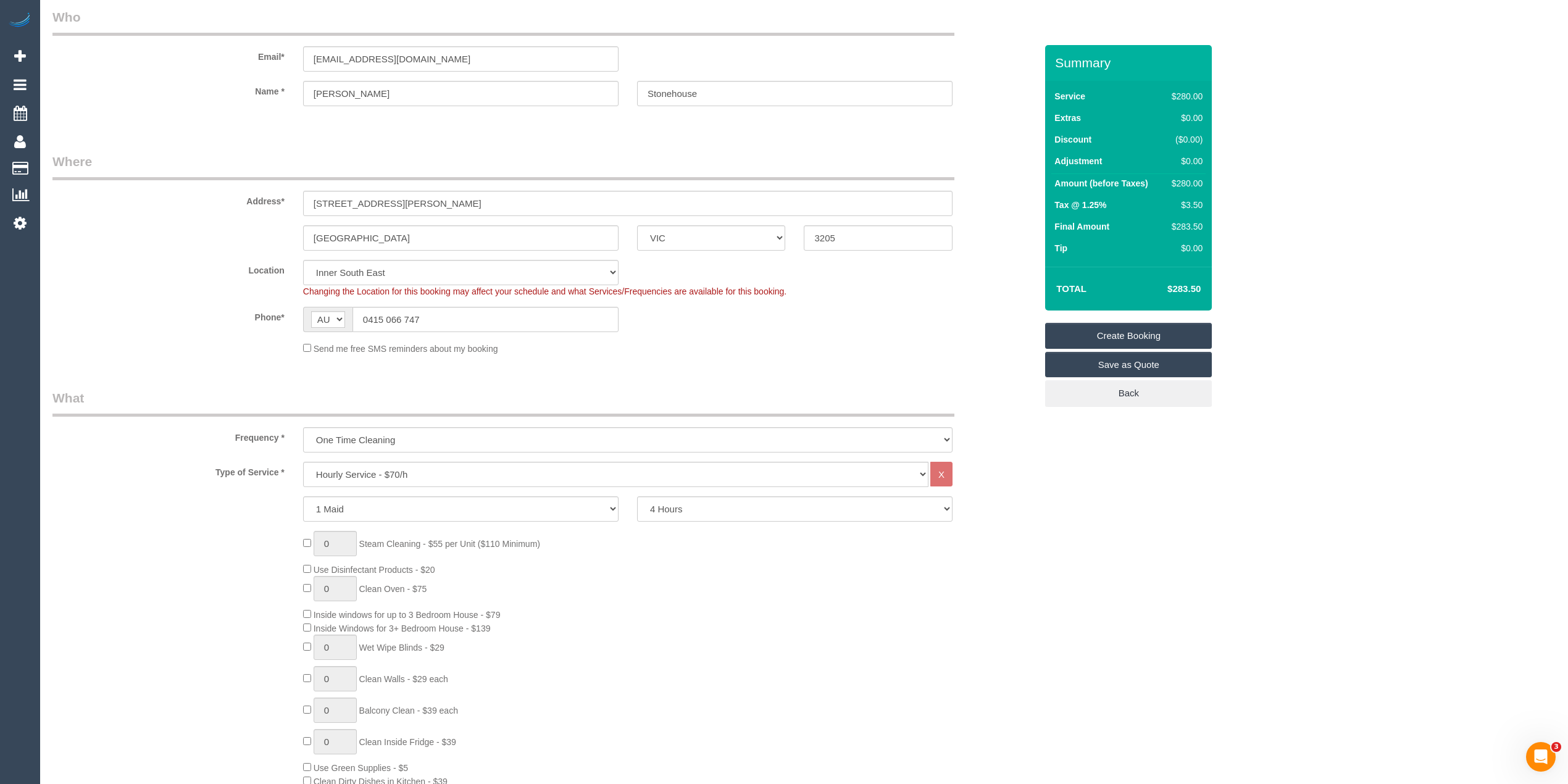
scroll to position [0, 0]
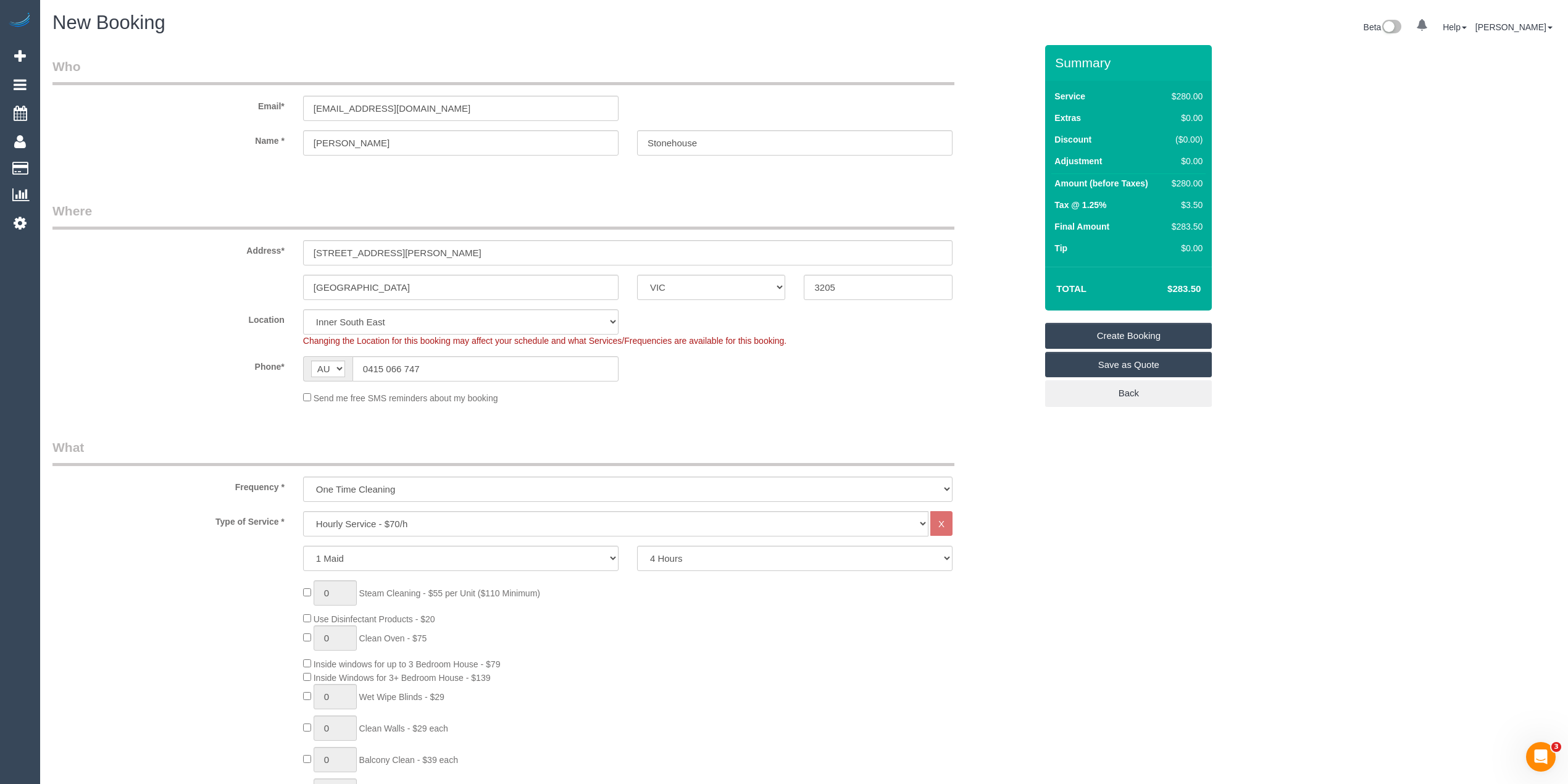
type textarea "I am looking for a clean of just the following items: oven, stovetop, tiled flo…"
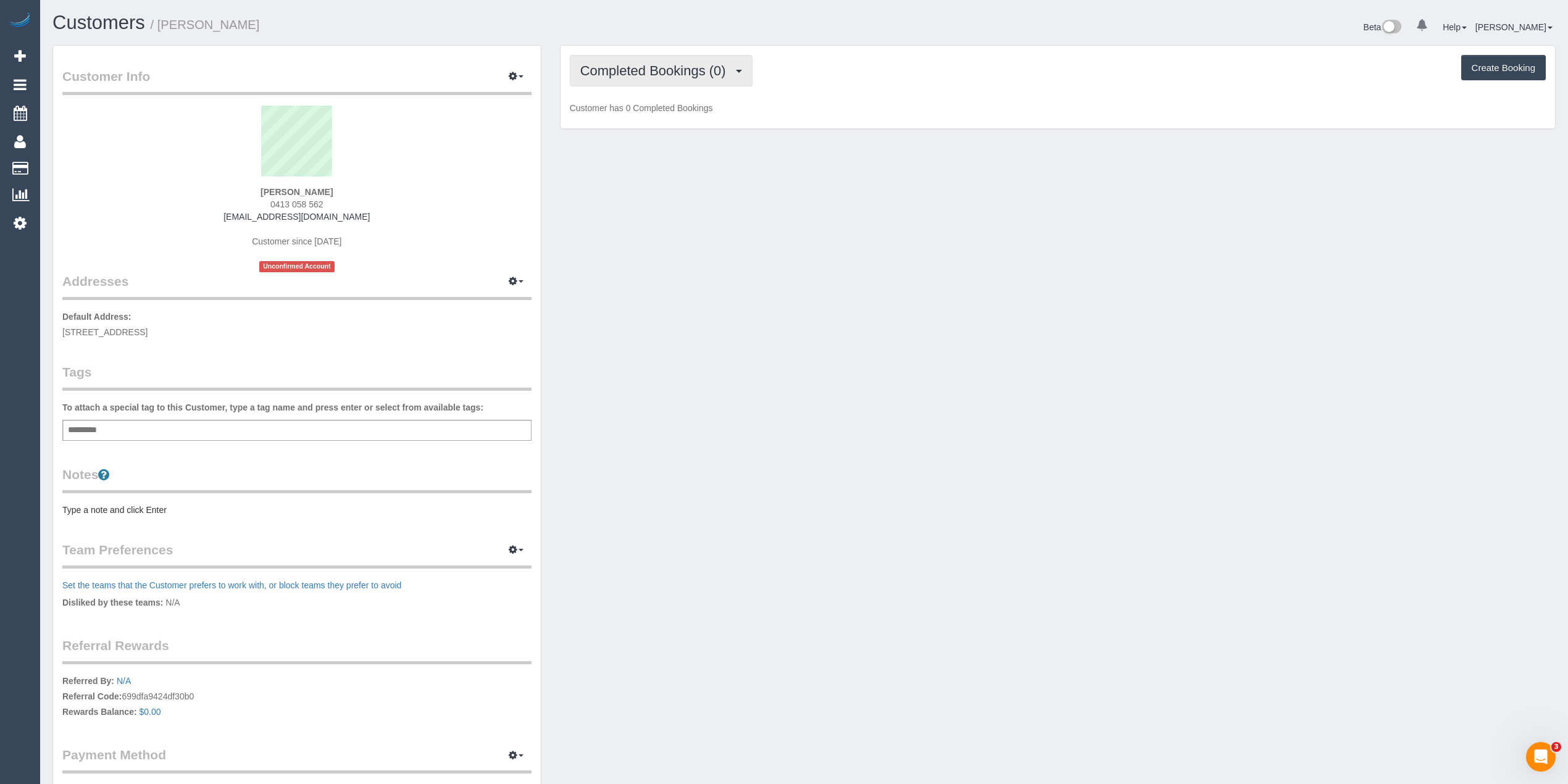
click at [638, 67] on span "Completed Bookings (0)" at bounding box center [656, 70] width 152 height 15
click at [642, 112] on link "Upcoming Bookings (1)" at bounding box center [635, 115] width 129 height 16
click at [520, 75] on button "button" at bounding box center [516, 77] width 31 height 19
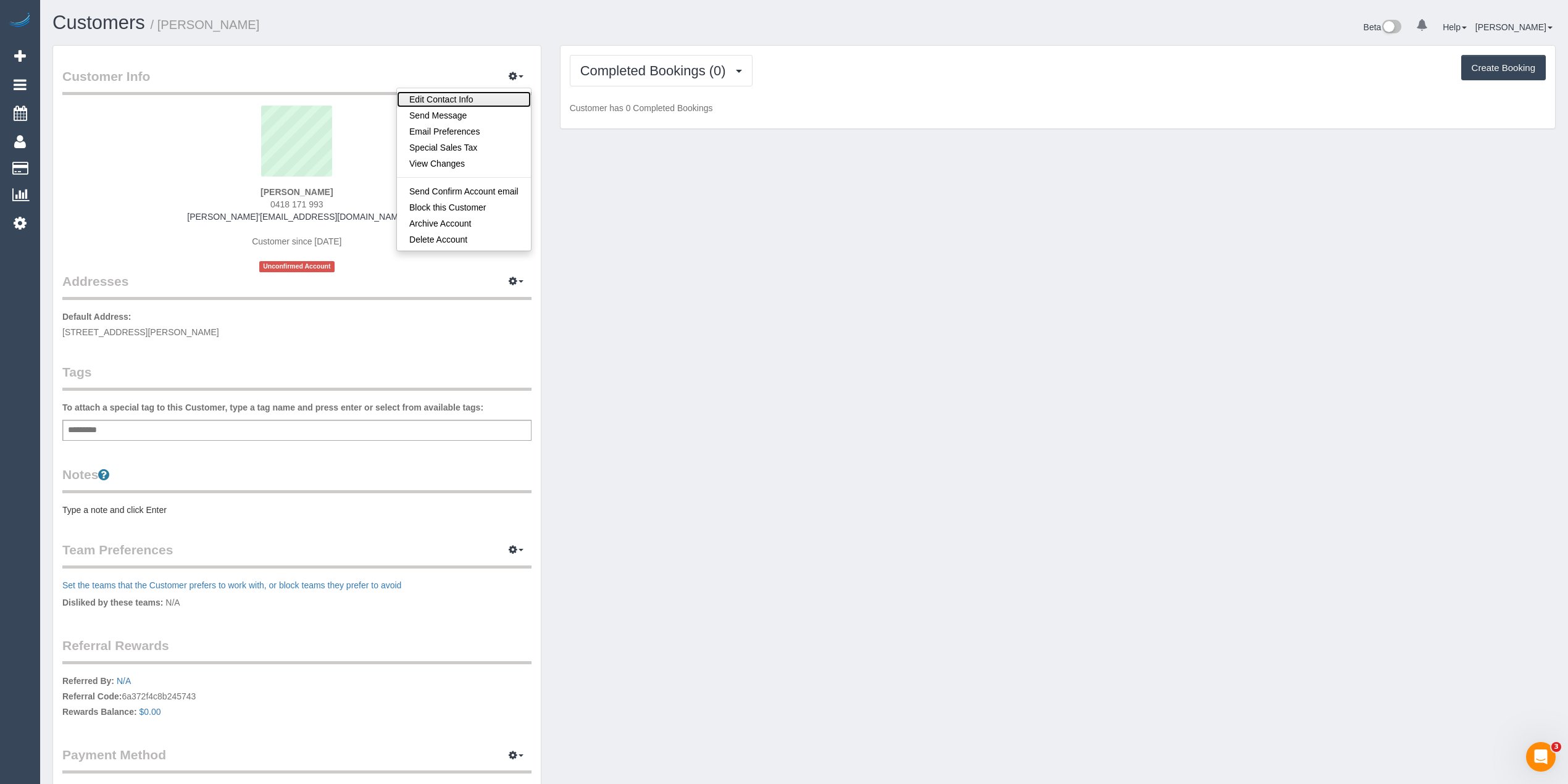
click at [466, 99] on link "Edit Contact Info" at bounding box center [463, 99] width 134 height 16
select select "VIC"
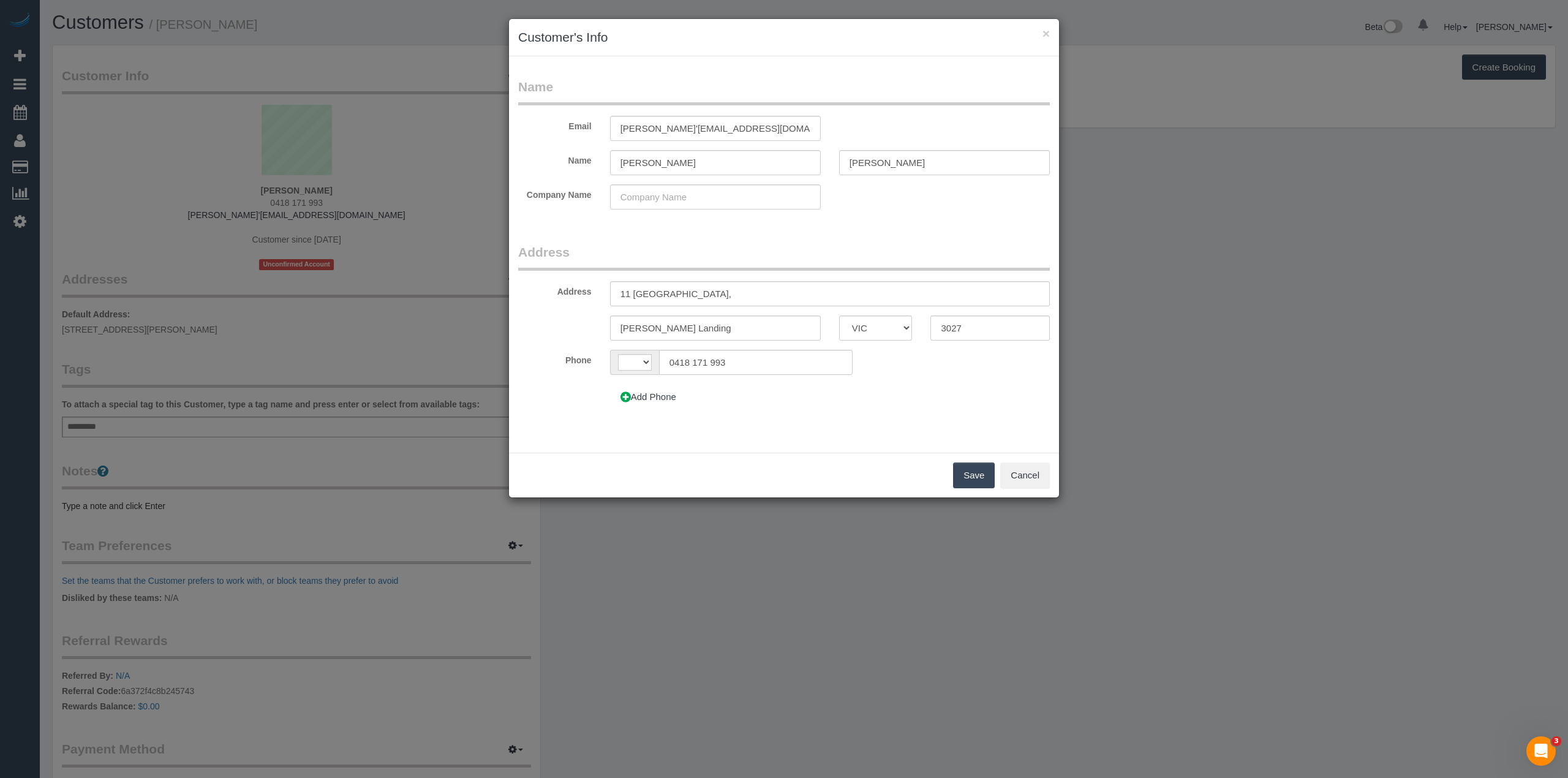
select select "string:AU"
click at [638, 131] on input "joel'351@hotmail.com" at bounding box center [715, 128] width 211 height 25
type input "[PERSON_NAME][EMAIL_ADDRESS][DOMAIN_NAME]"
click at [983, 463] on button "Save" at bounding box center [973, 475] width 41 height 25
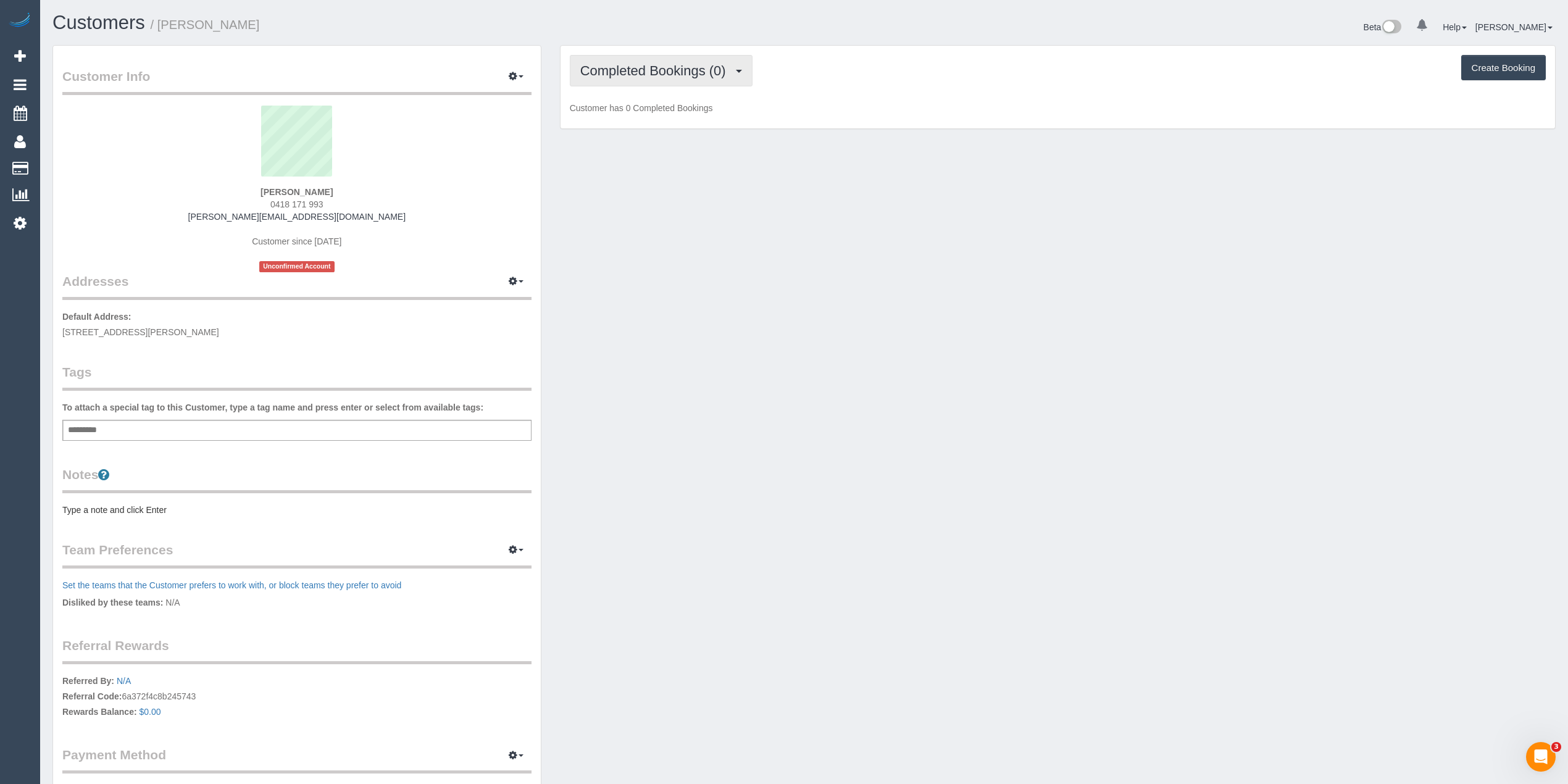
click at [626, 69] on span "Completed Bookings (0)" at bounding box center [656, 70] width 152 height 15
click at [645, 117] on link "Upcoming Bookings (11)" at bounding box center [635, 115] width 130 height 16
click at [651, 77] on button "Completed Bookings (0)" at bounding box center [662, 70] width 183 height 31
click at [652, 113] on link "Upcoming Bookings (11)" at bounding box center [635, 115] width 130 height 16
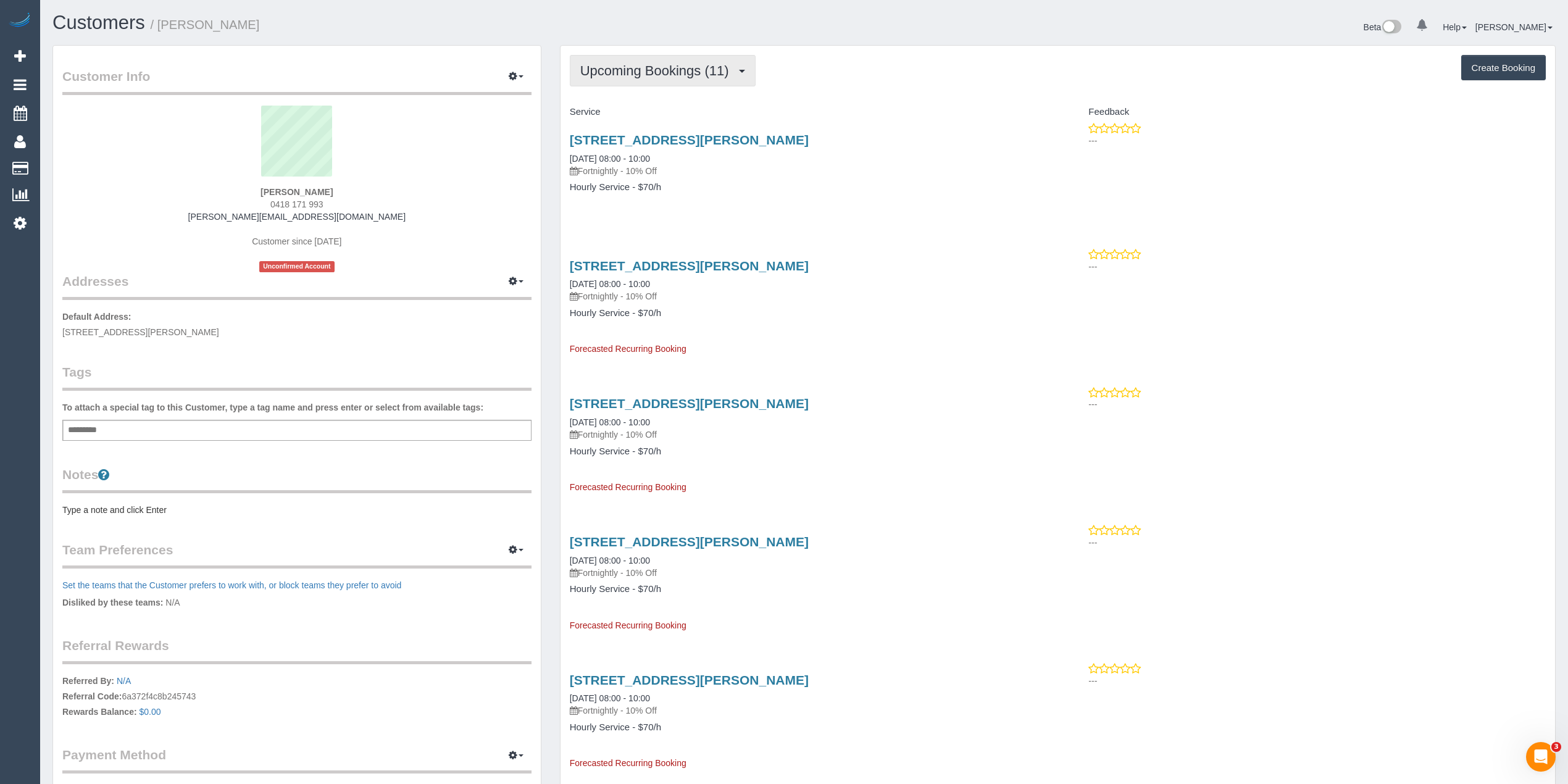
click at [630, 65] on span "Upcoming Bookings (11)" at bounding box center [658, 70] width 155 height 15
click at [643, 97] on link "Completed Bookings (0)" at bounding box center [635, 99] width 130 height 16
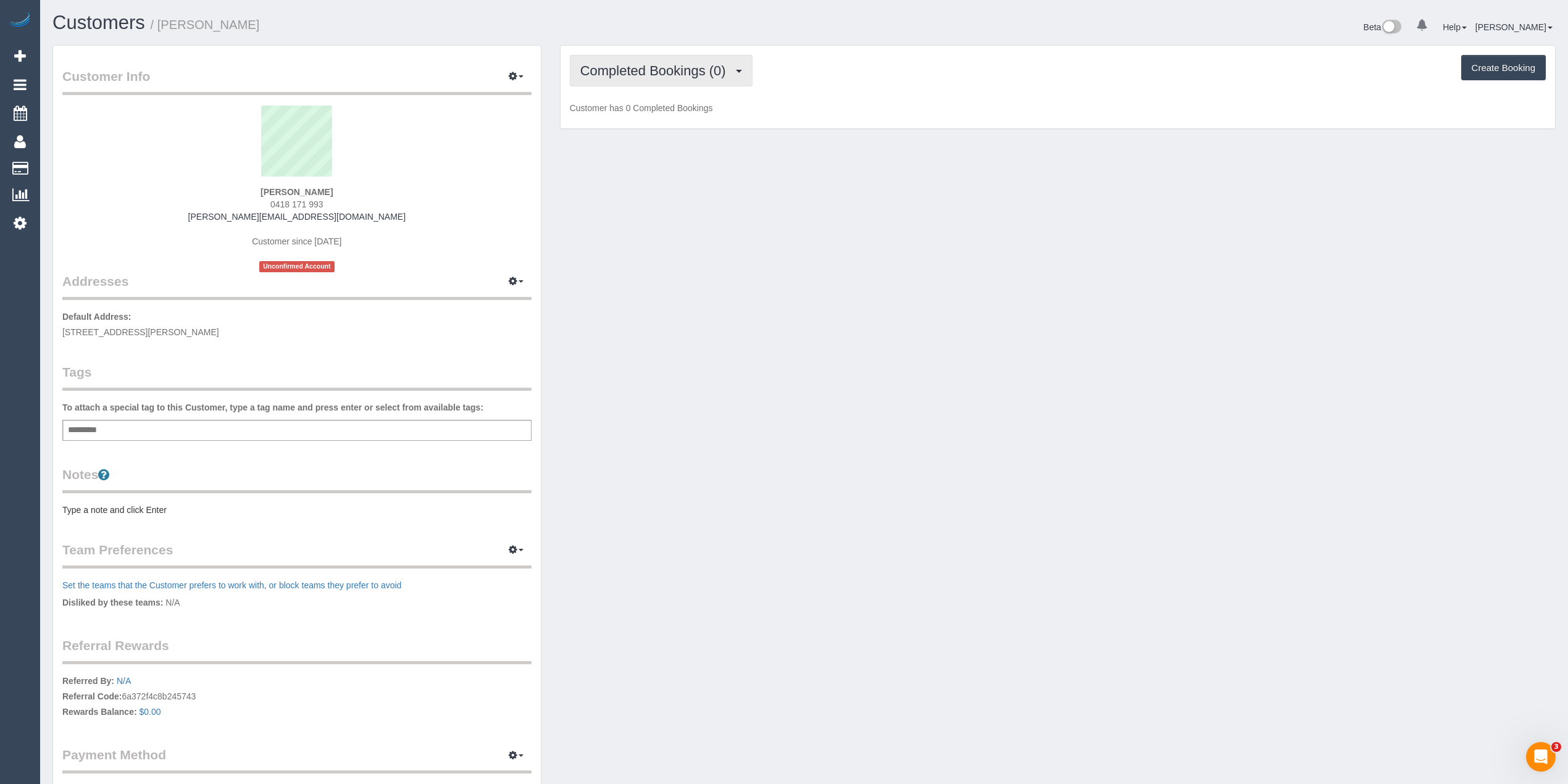
click at [635, 64] on span "Completed Bookings (0)" at bounding box center [656, 70] width 152 height 15
click at [650, 114] on link "Upcoming Bookings (11)" at bounding box center [635, 115] width 130 height 16
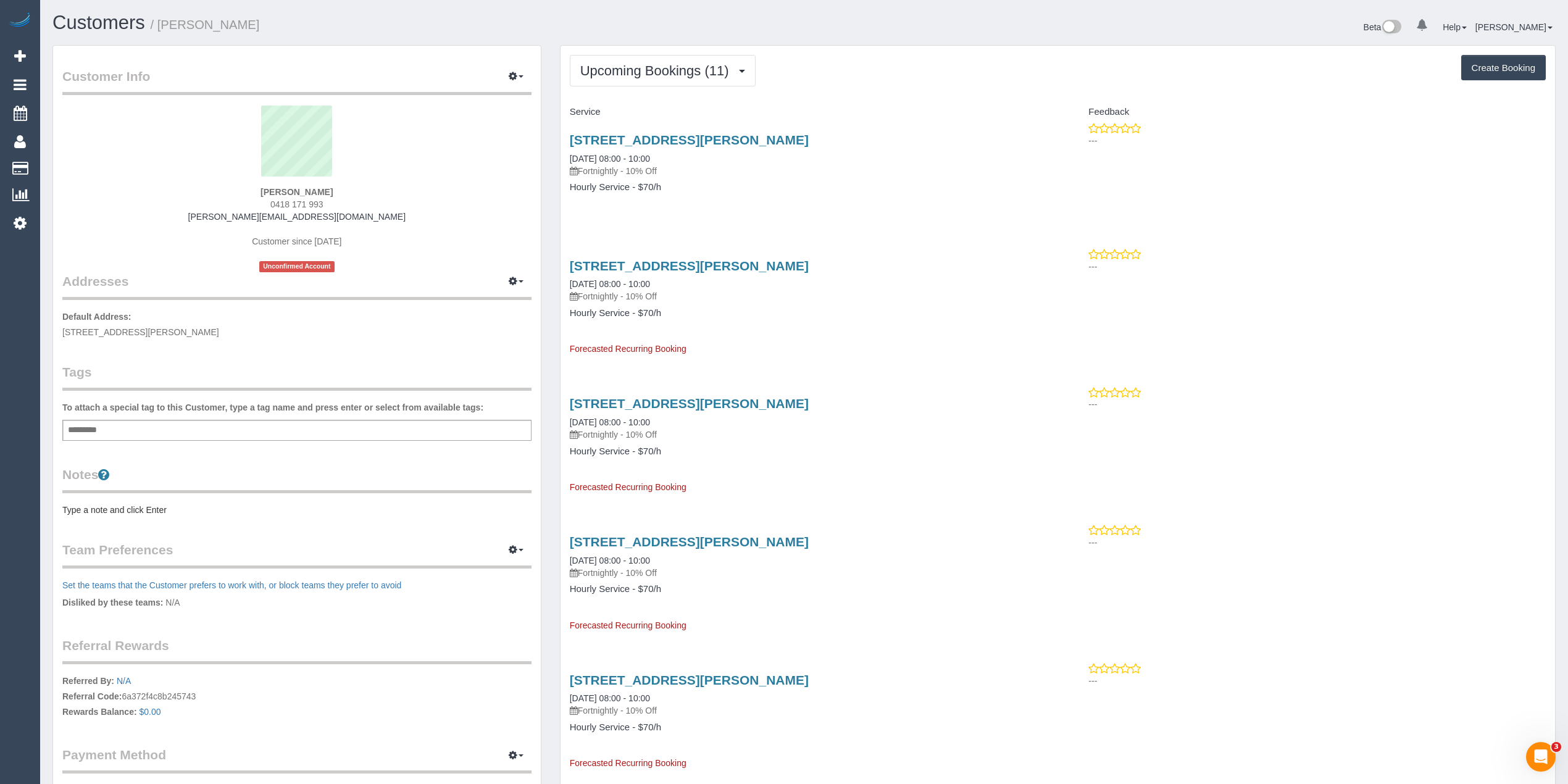
click at [1416, 210] on div "11 Coleridge Circuit,, Williams Landing, VIC 3027 05/09/2025 08:00 - 10:00 Fort…" at bounding box center [1058, 170] width 995 height 95
click at [126, 506] on pre "Type a note and click Enter" at bounding box center [297, 509] width 469 height 12
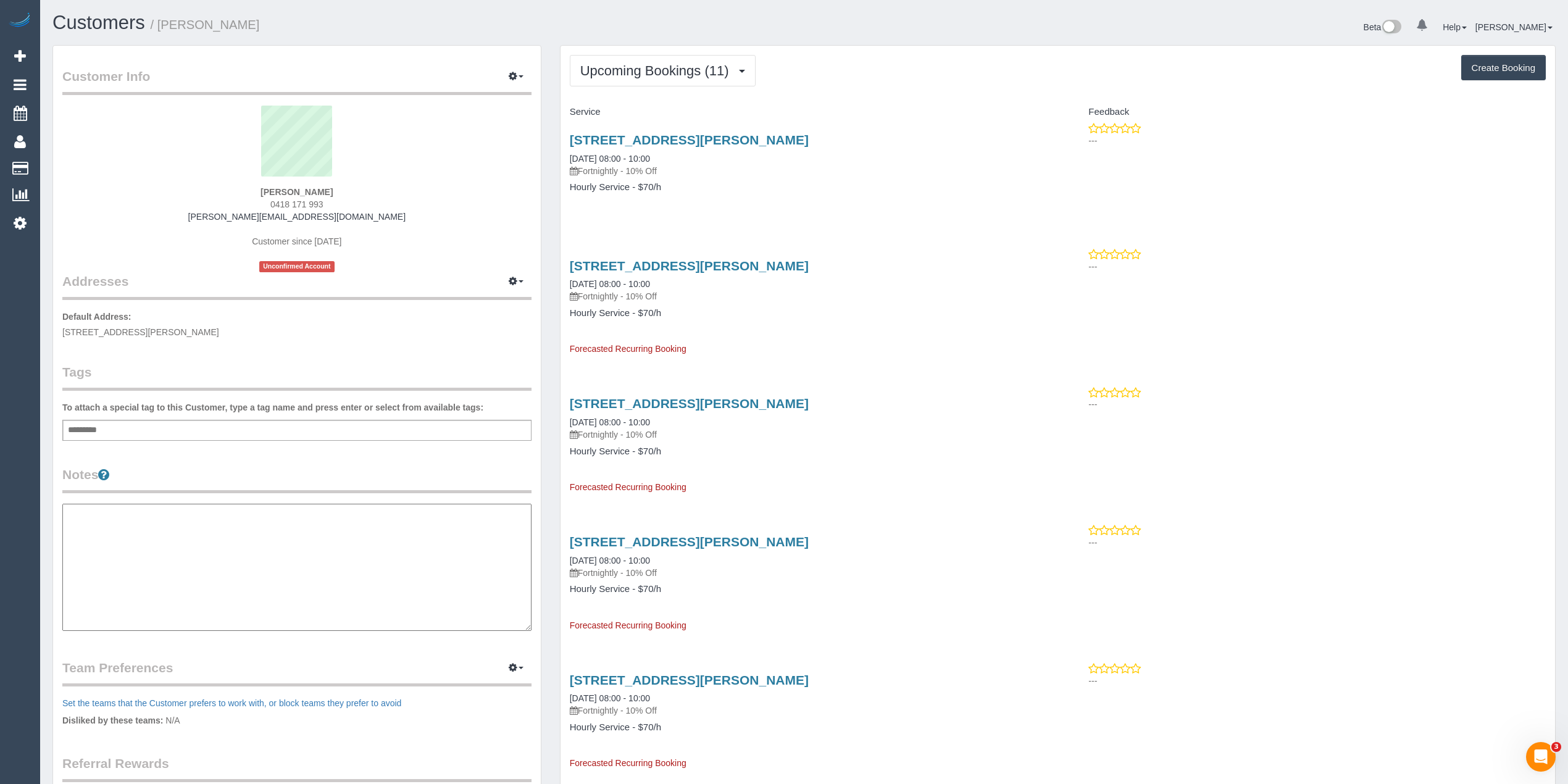
type textarea "**********"
click at [154, 528] on pre "** ACCESS ** ** PREFERENCES ** ** DO NOT SEND ** ** GENERAL ** ** BILLING/INVOI…" at bounding box center [297, 571] width 469 height 136
click at [166, 523] on textarea "**********" at bounding box center [296, 567] width 469 height 128
type textarea "**********"
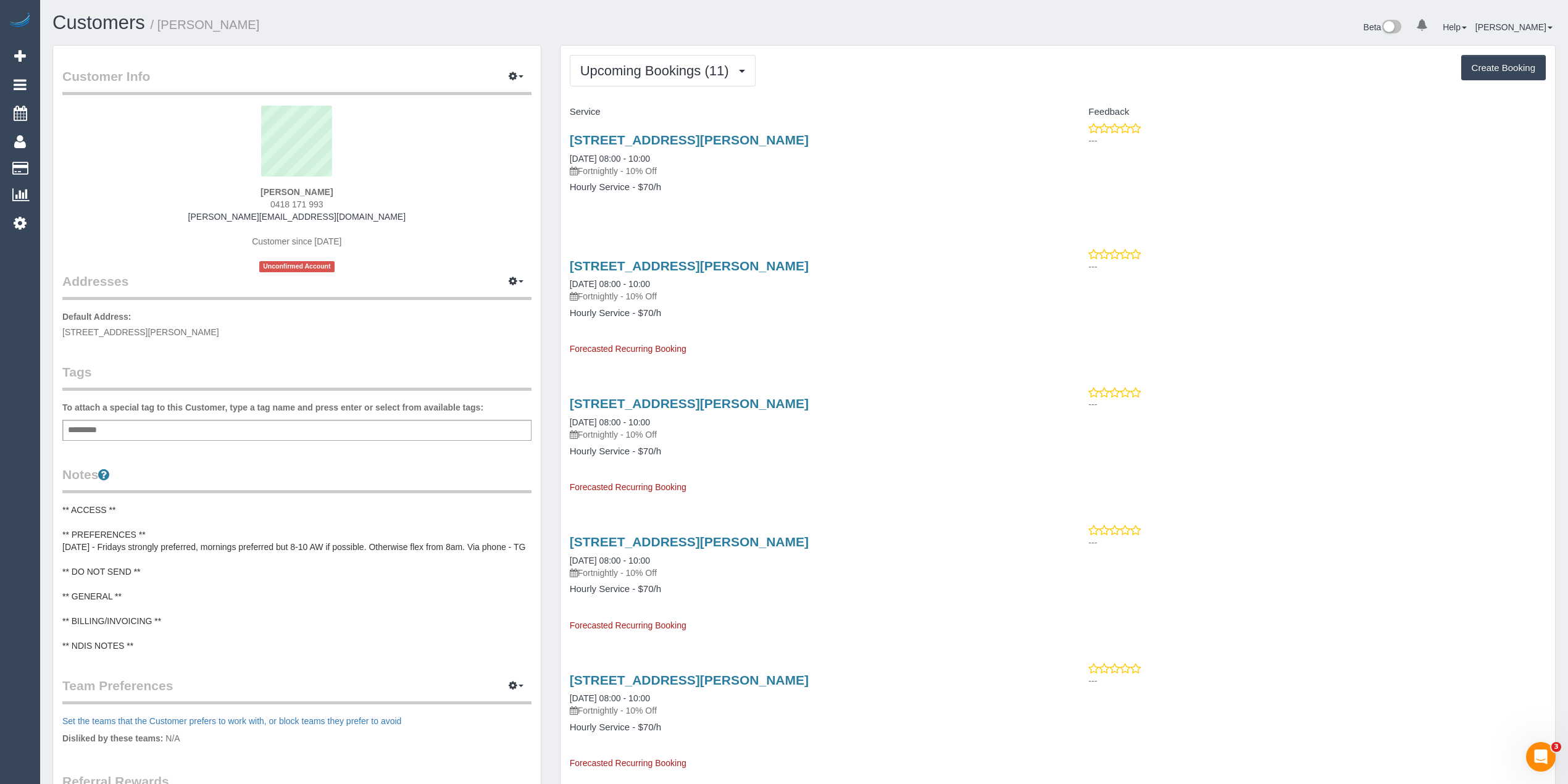
click at [126, 605] on pre "** ACCESS ** ** PREFERENCES ** 03/09/2025 - Fridays strongly preferred, morning…" at bounding box center [297, 577] width 469 height 148
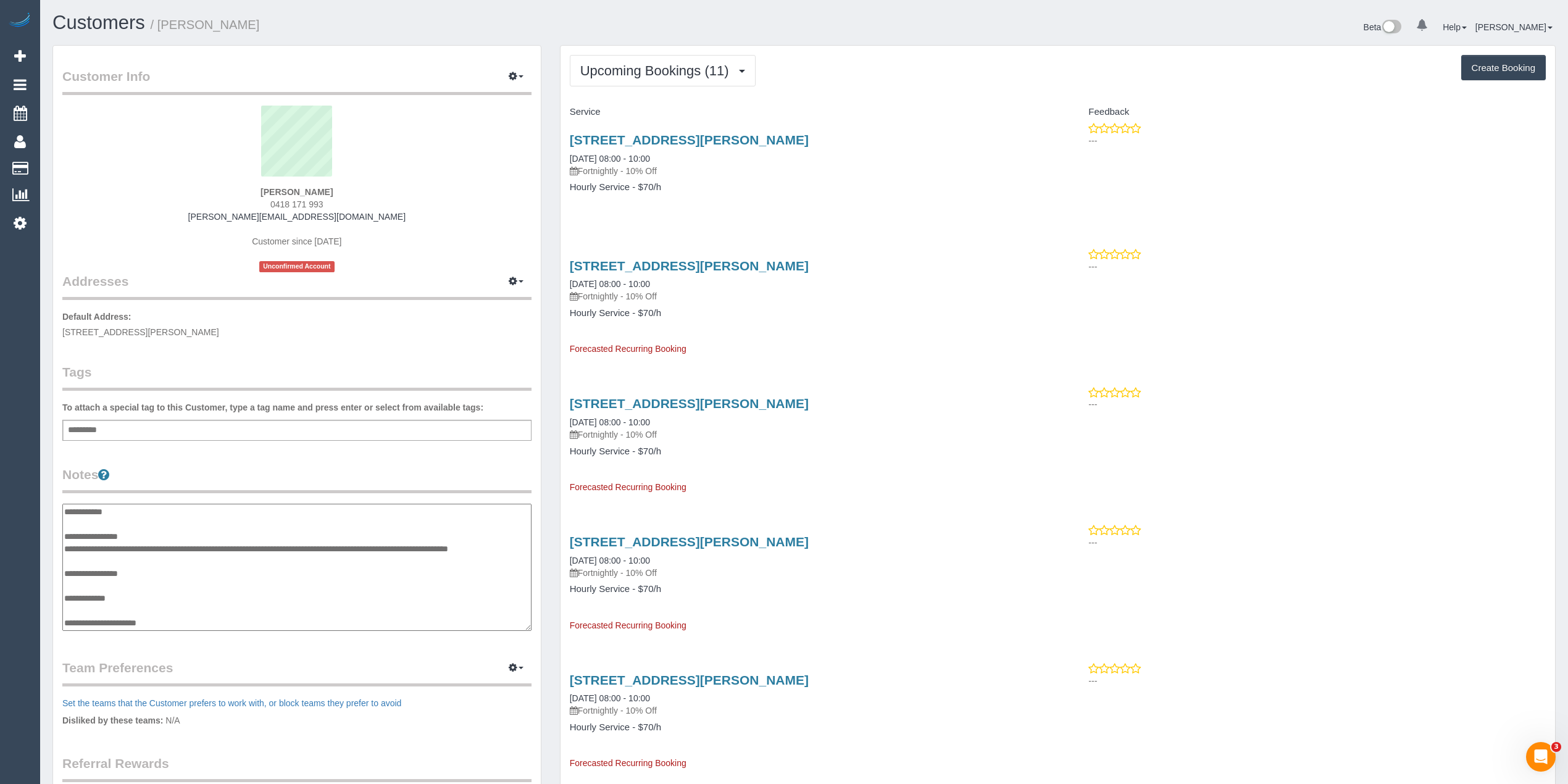
scroll to position [37, 0]
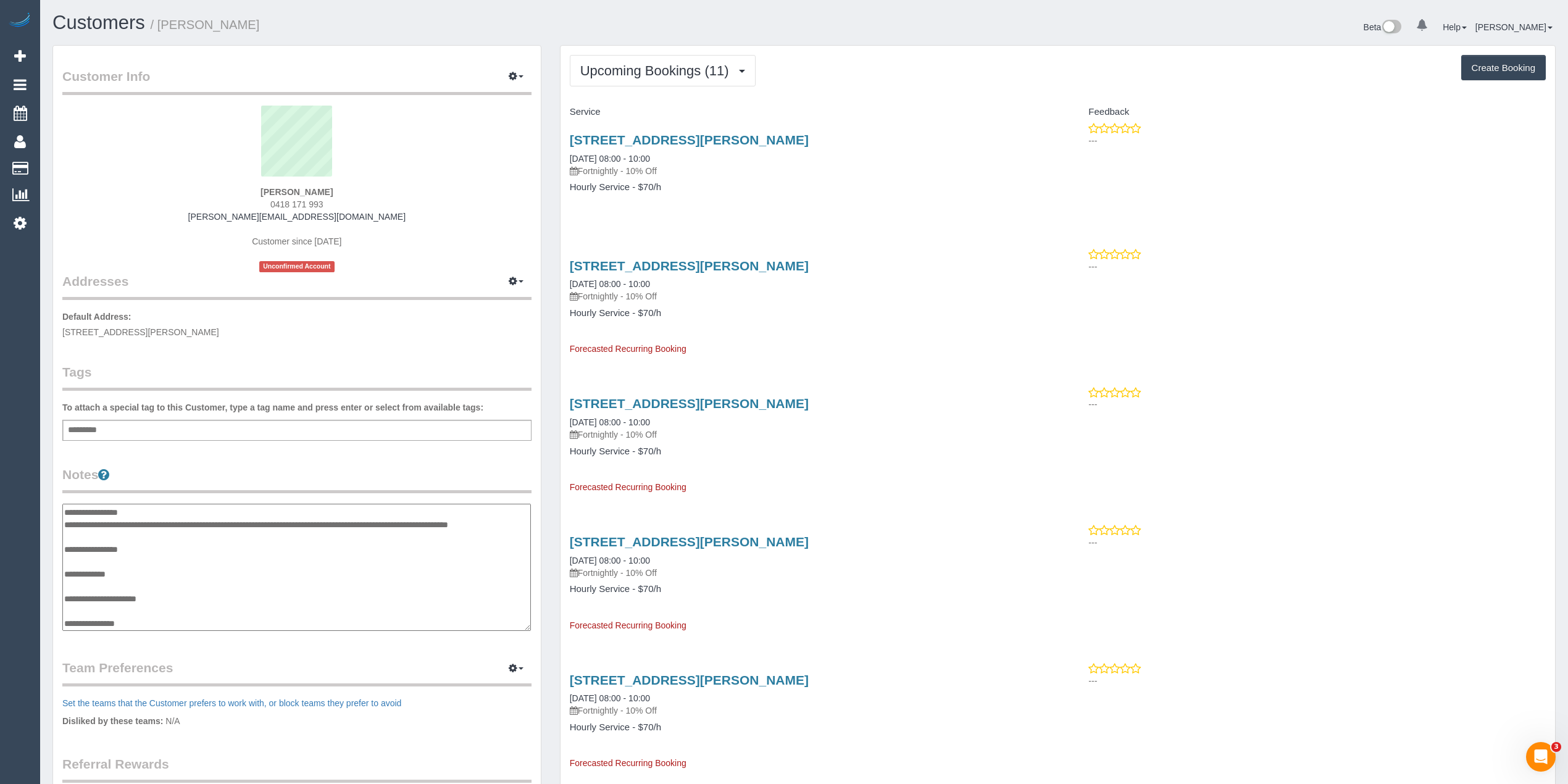
click at [285, 457] on div "Customer Info Edit Contact Info Send Message Email Preferences Special Sales Ta…" at bounding box center [297, 500] width 488 height 907
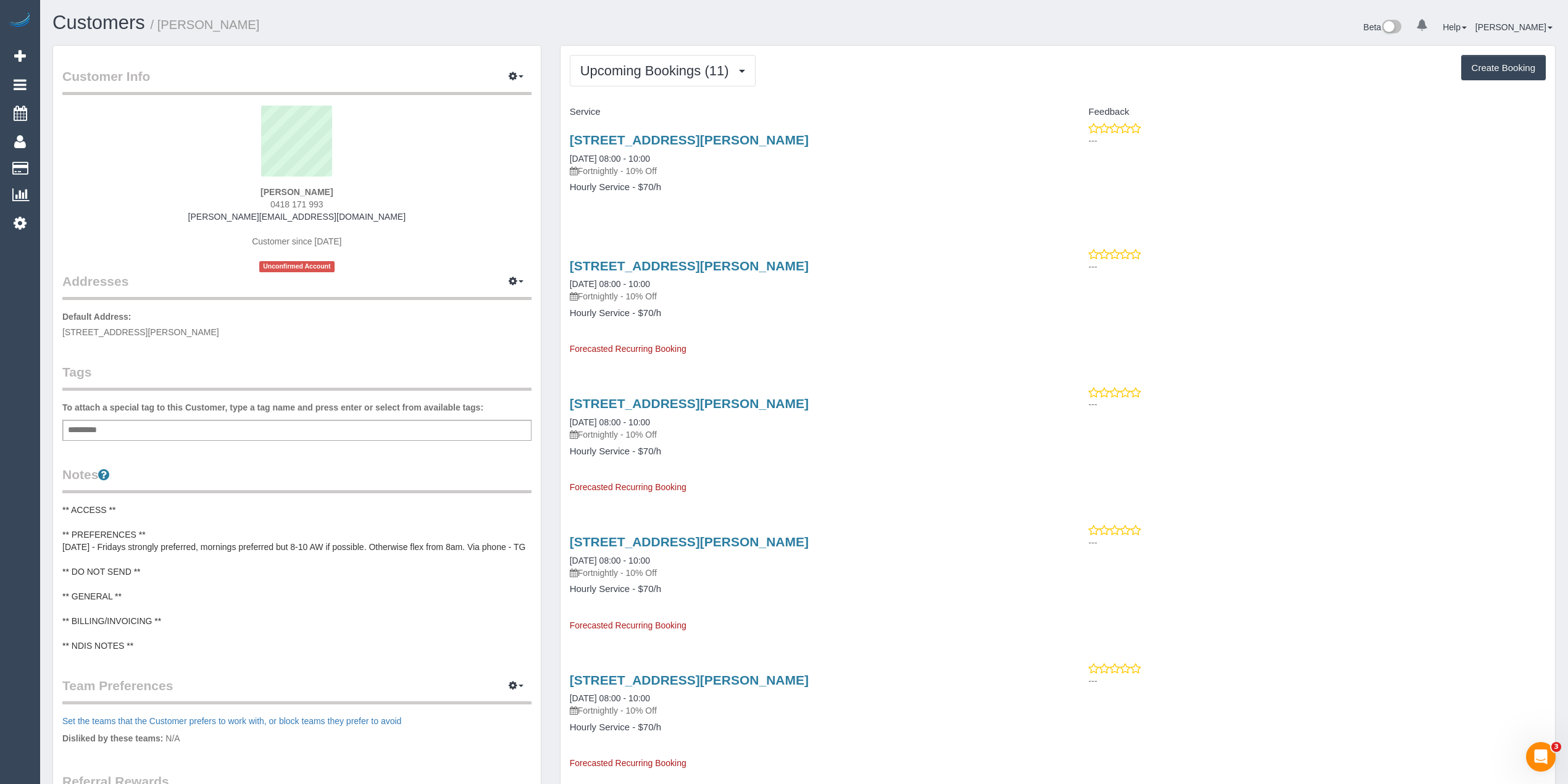
click at [221, 463] on div "Customer Info Edit Contact Info Send Message Email Preferences Special Sales Ta…" at bounding box center [297, 508] width 488 height 924
click at [1031, 164] on div "11 Coleridge Circuit,, Williams Landing, VIC 3027 05/09/2025 08:00 - 10:00 Fort…" at bounding box center [809, 155] width 479 height 45
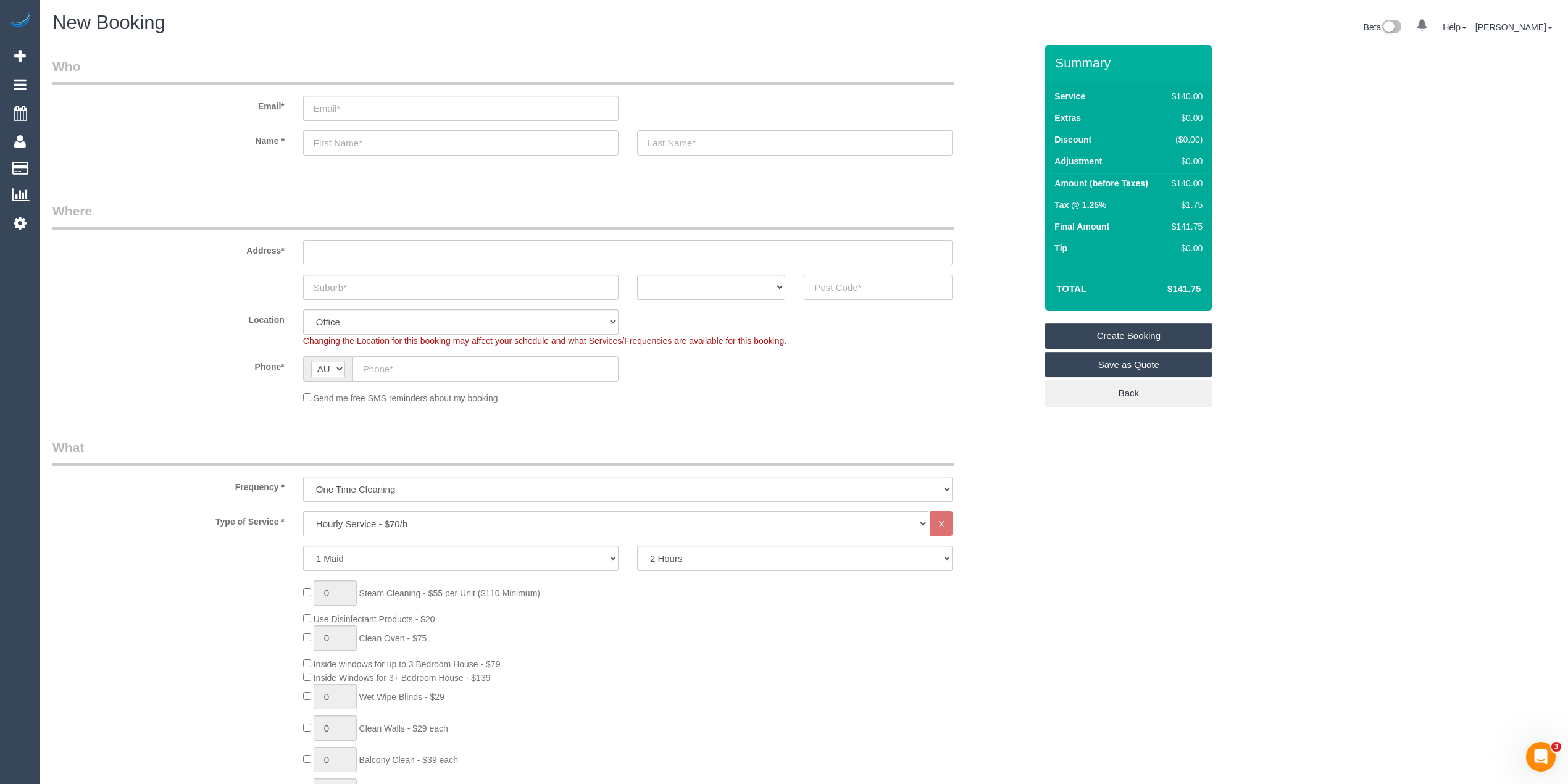
click at [863, 290] on input "text" at bounding box center [879, 287] width 149 height 26
type input "3046"
click at [427, 252] on input "text" at bounding box center [628, 253] width 650 height 26
type input "-"
click at [391, 520] on select "Hourly Service - $70/h Hourly Service - $65/h Hourly Service - $60/h Hourly Ser…" at bounding box center [616, 523] width 626 height 26
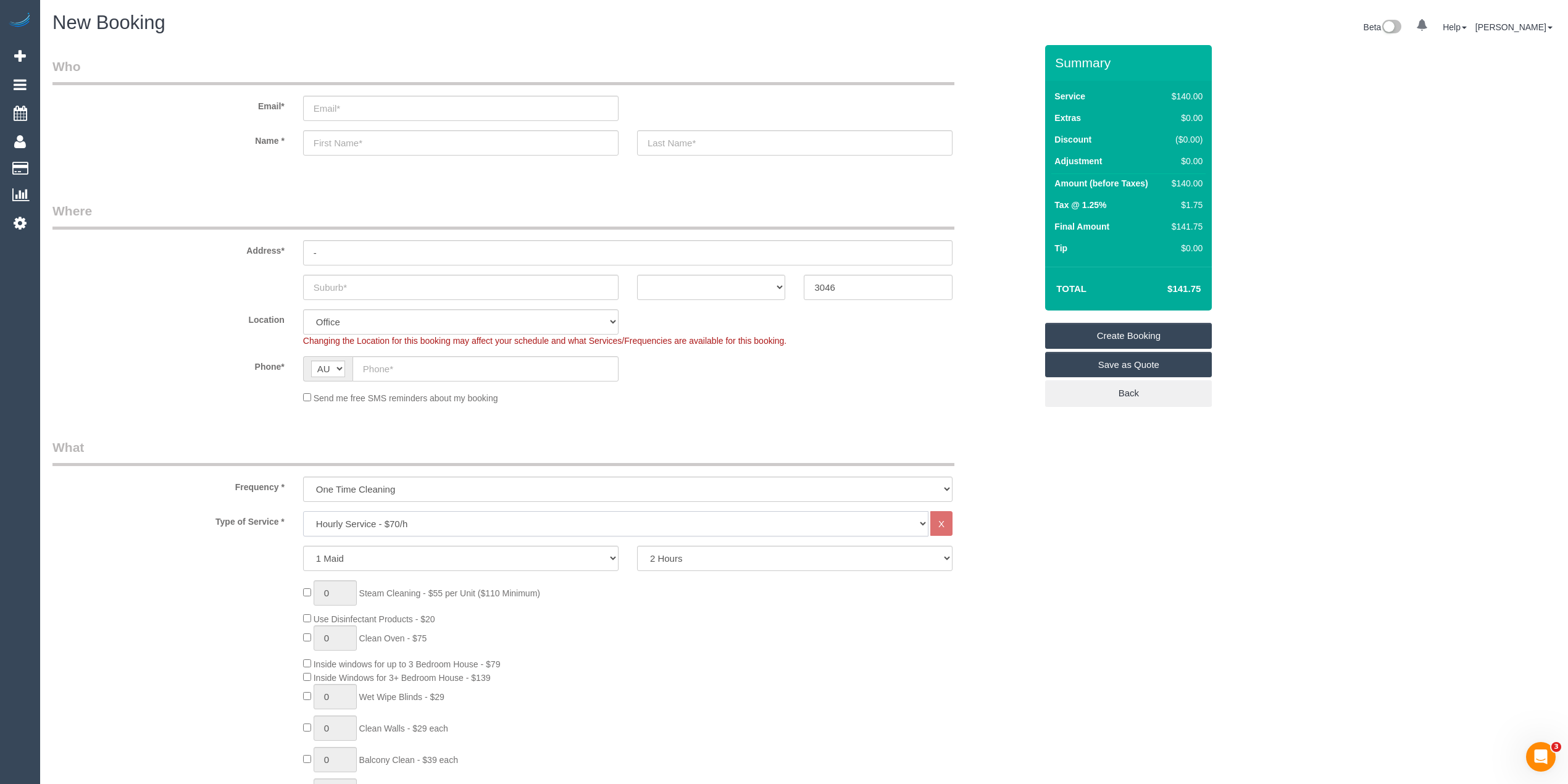
select select "61"
select select "object:2069"
select select "211"
click at [303, 511] on select "Hourly Service - $70/h Hourly Service - $65/h Hourly Service - $60/h Hourly Ser…" at bounding box center [616, 523] width 626 height 26
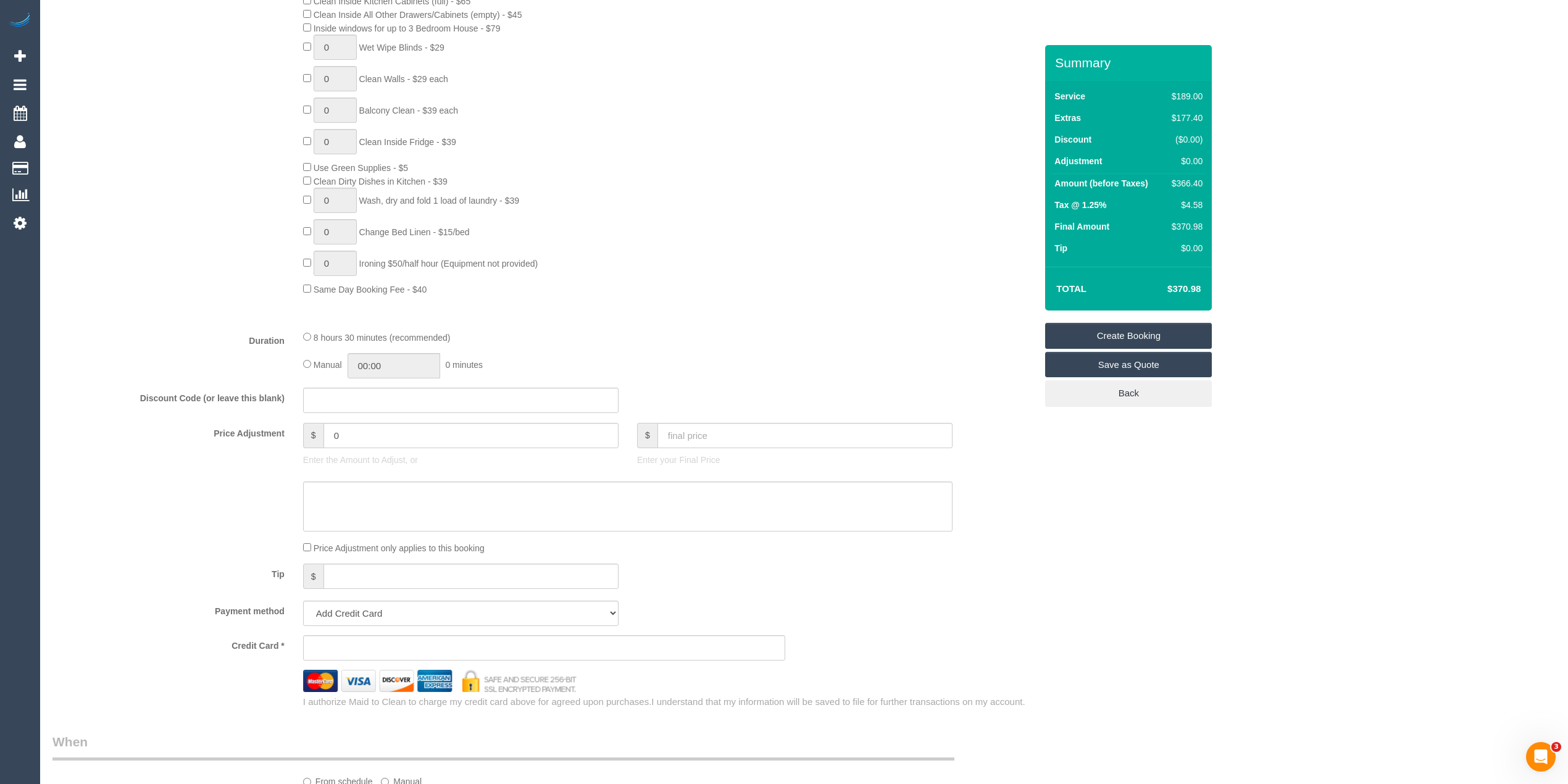
scroll to position [823, 0]
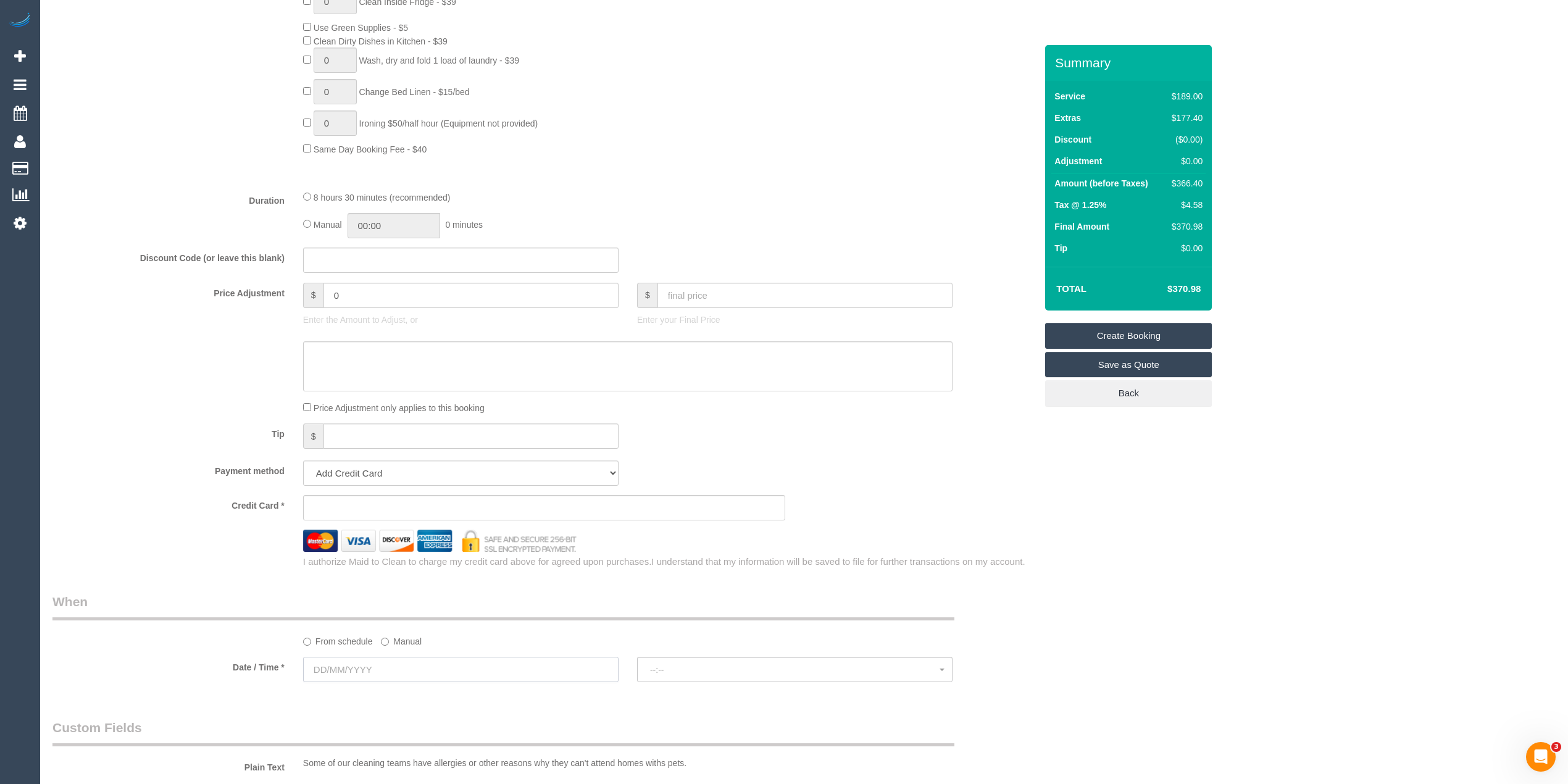
click at [349, 663] on input "text" at bounding box center [461, 669] width 316 height 26
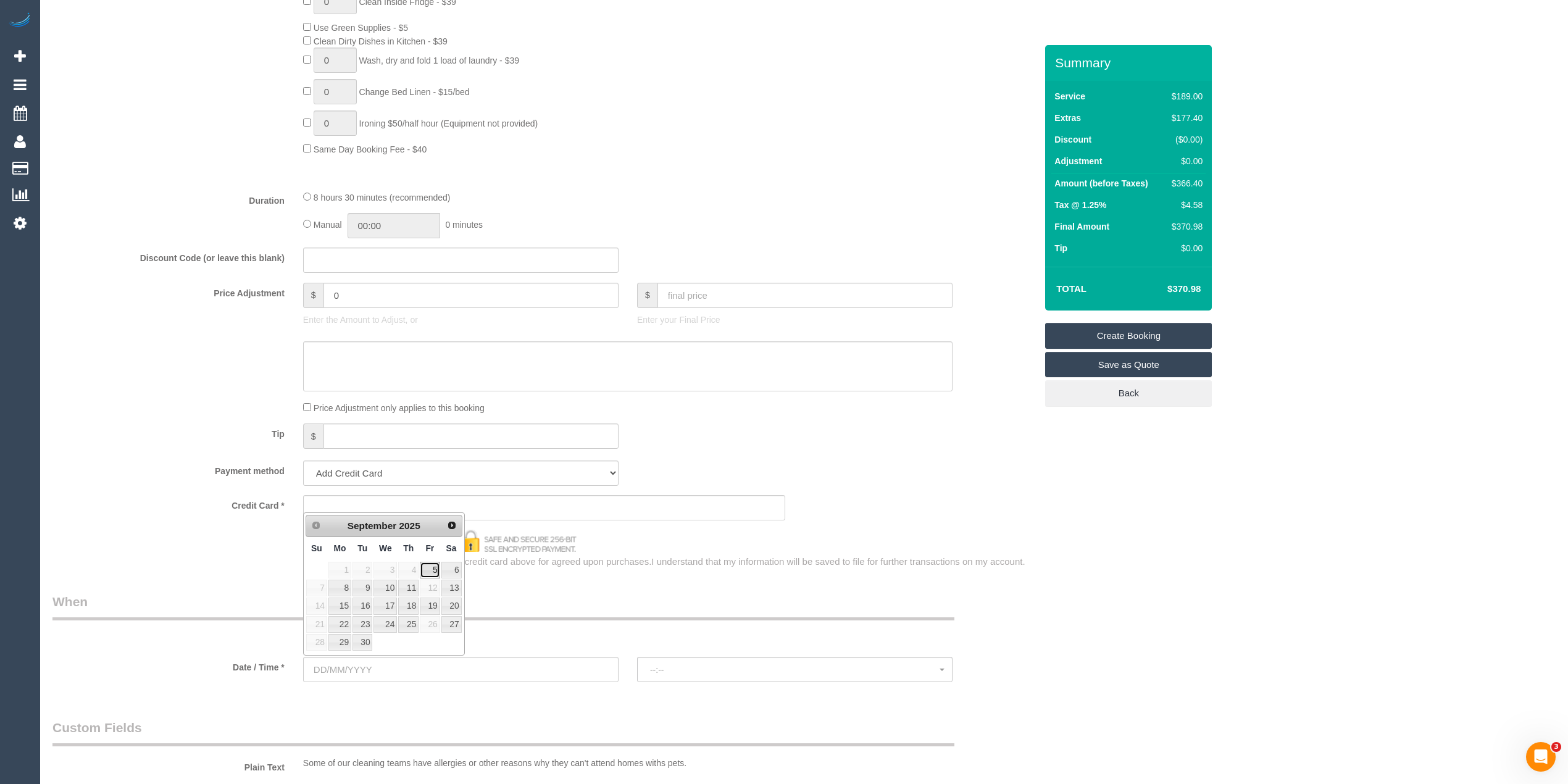
click at [426, 568] on link "5" at bounding box center [429, 570] width 20 height 17
type input "[DATE]"
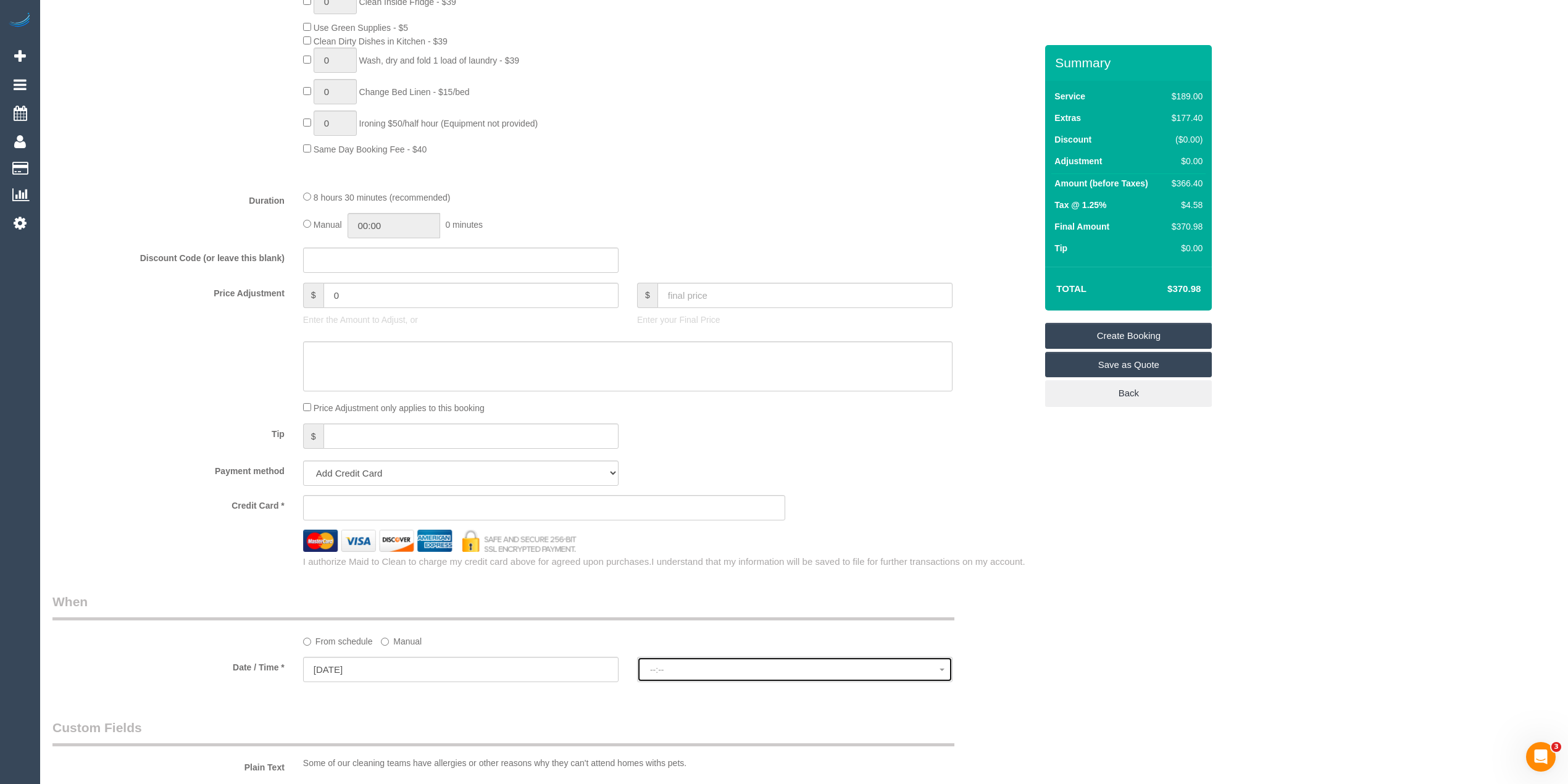
click at [743, 666] on span "--:--" at bounding box center [795, 670] width 289 height 10
select select "spot1"
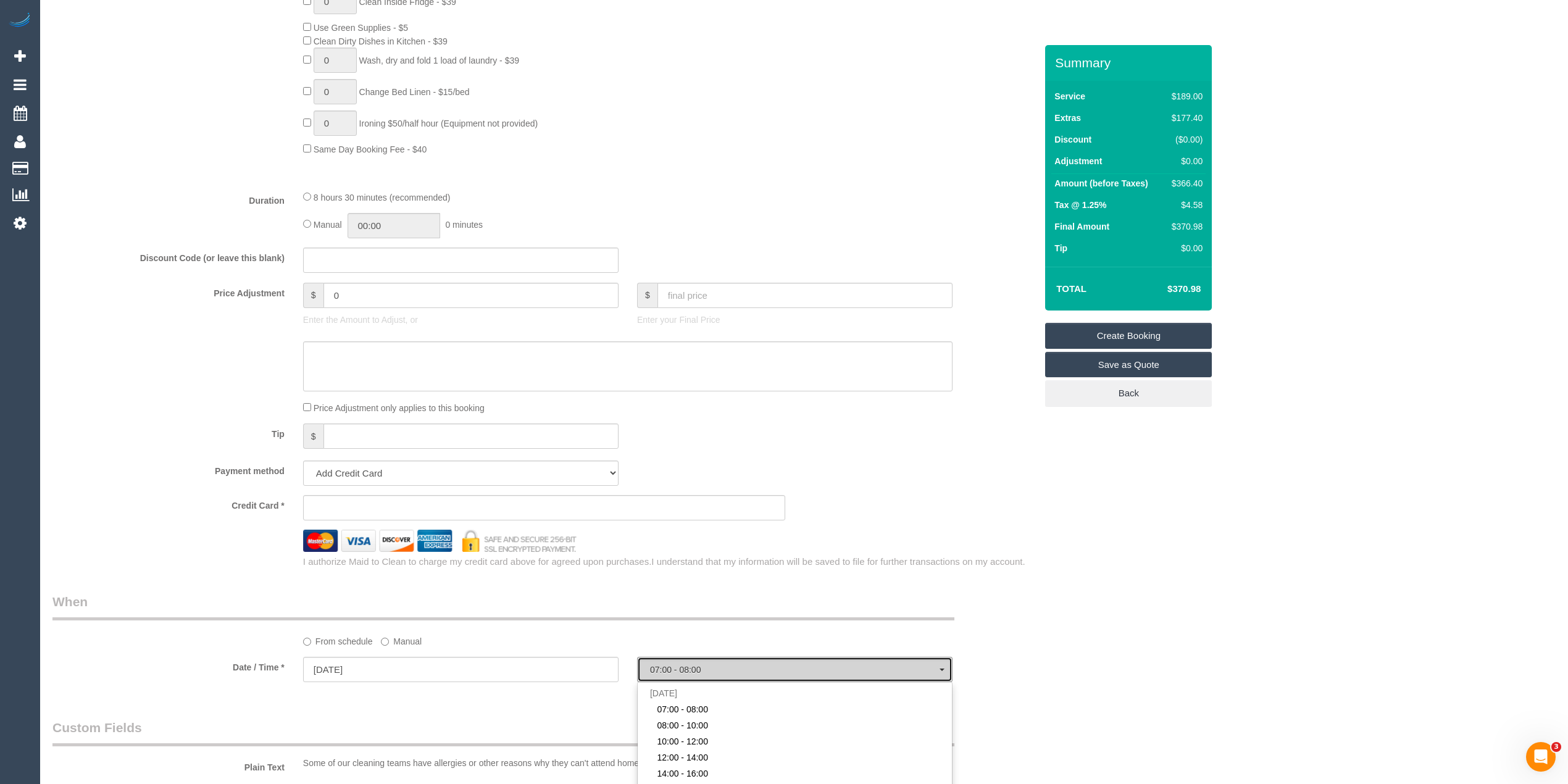
click at [743, 666] on span "07:00 - 08:00" at bounding box center [795, 670] width 289 height 10
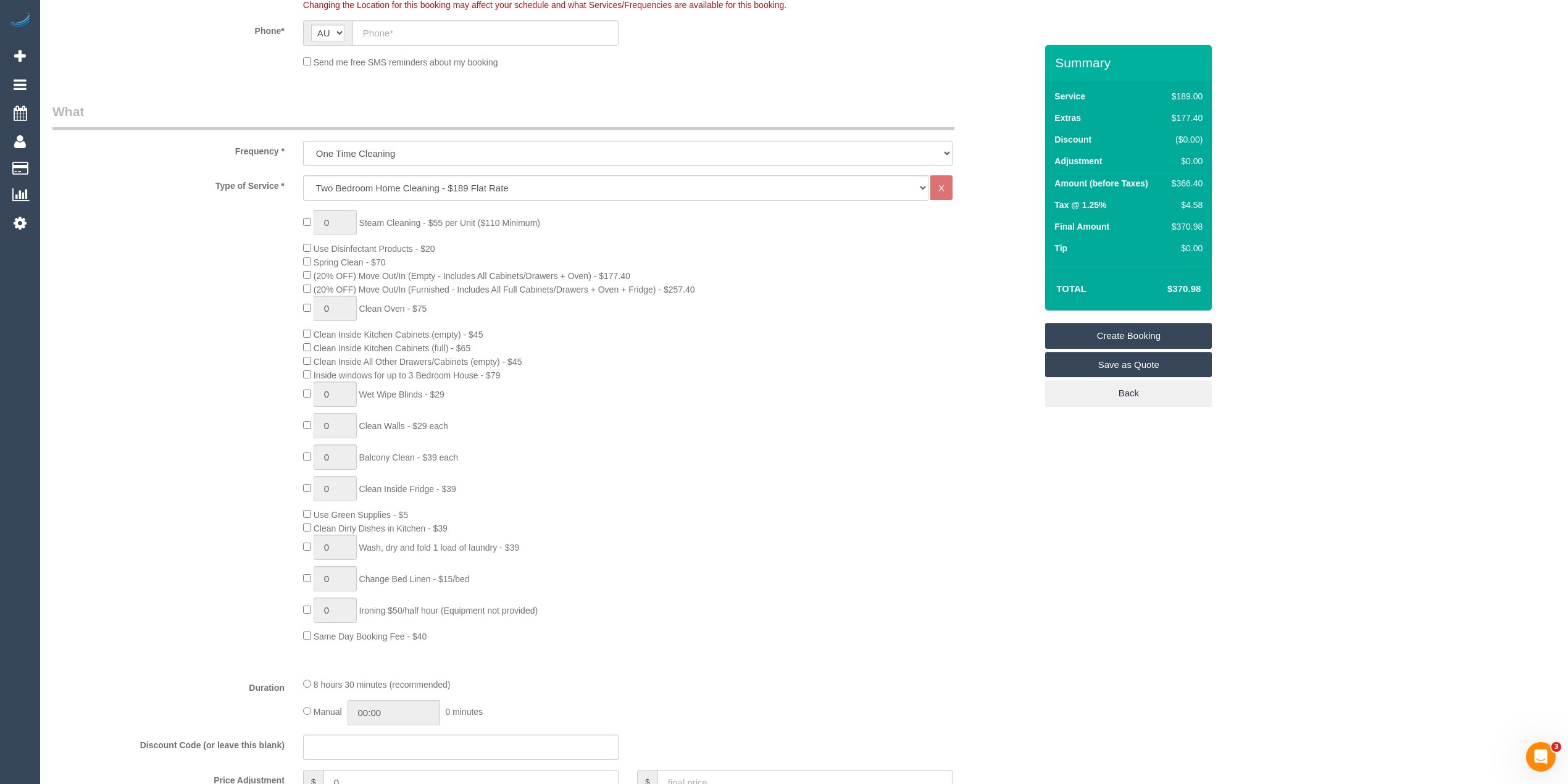
scroll to position [274, 0]
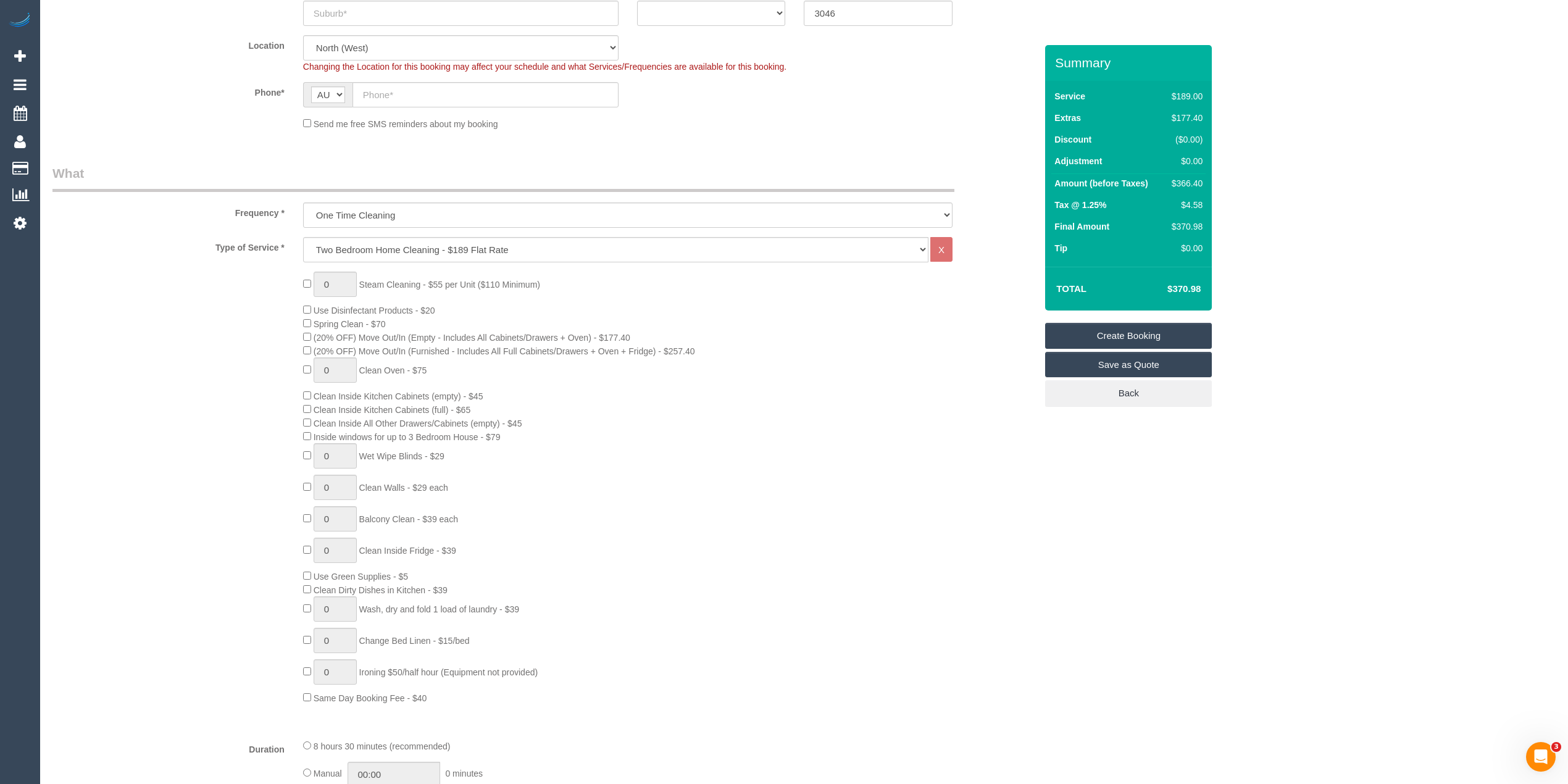
click at [306, 277] on div "0 Steam Cleaning - $55 per Unit ($110 Minimum) Use Disinfectant Products - $20 …" at bounding box center [670, 488] width 751 height 433
type input "1"
drag, startPoint x: 346, startPoint y: 287, endPoint x: 290, endPoint y: 280, distance: 56.4
click at [299, 283] on div "1 Steam Cleaning - $55 per Unit ($110 Minimum) Use Disinfectant Products - $20 …" at bounding box center [670, 488] width 751 height 433
select select "spot21"
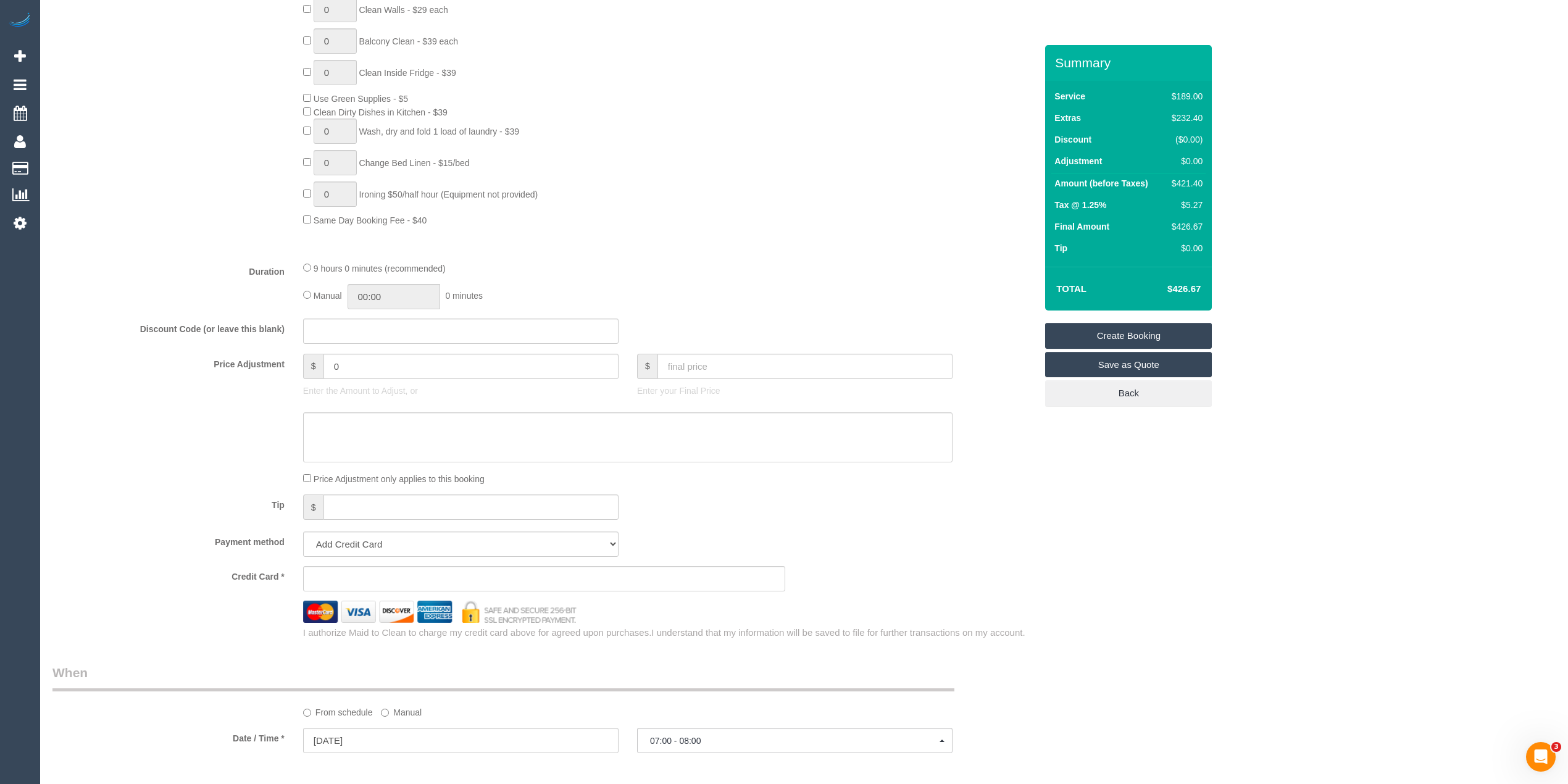
scroll to position [823, 0]
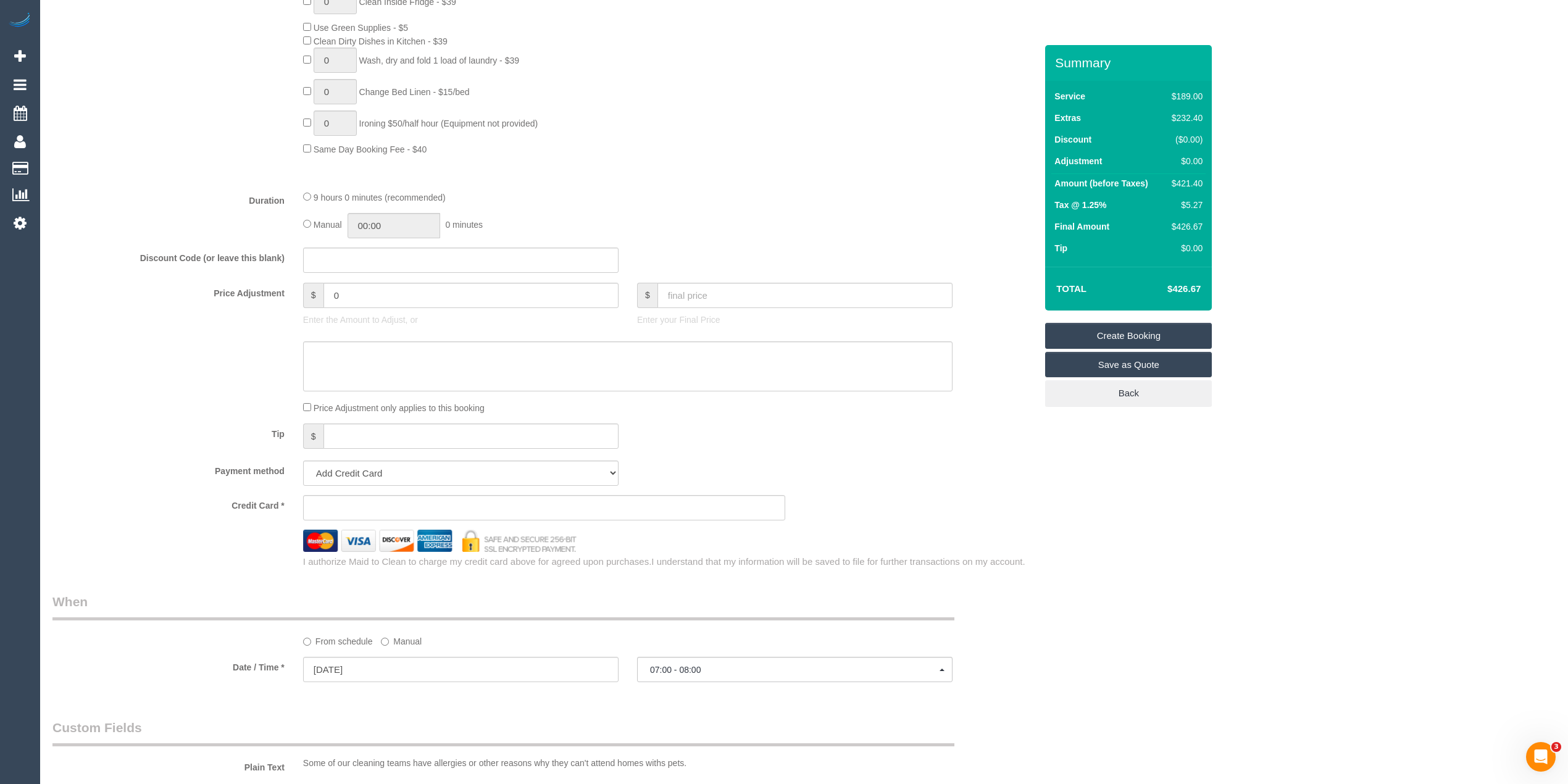
type input "2"
drag, startPoint x: 355, startPoint y: 297, endPoint x: 290, endPoint y: 295, distance: 65.0
click at [290, 295] on div "Price Adjustment $ 0 Enter the Amount to Adjust, or $ Enter your Final Price" at bounding box center [544, 308] width 1002 height 50
type input "27.5"
click at [363, 357] on textarea at bounding box center [628, 366] width 650 height 50
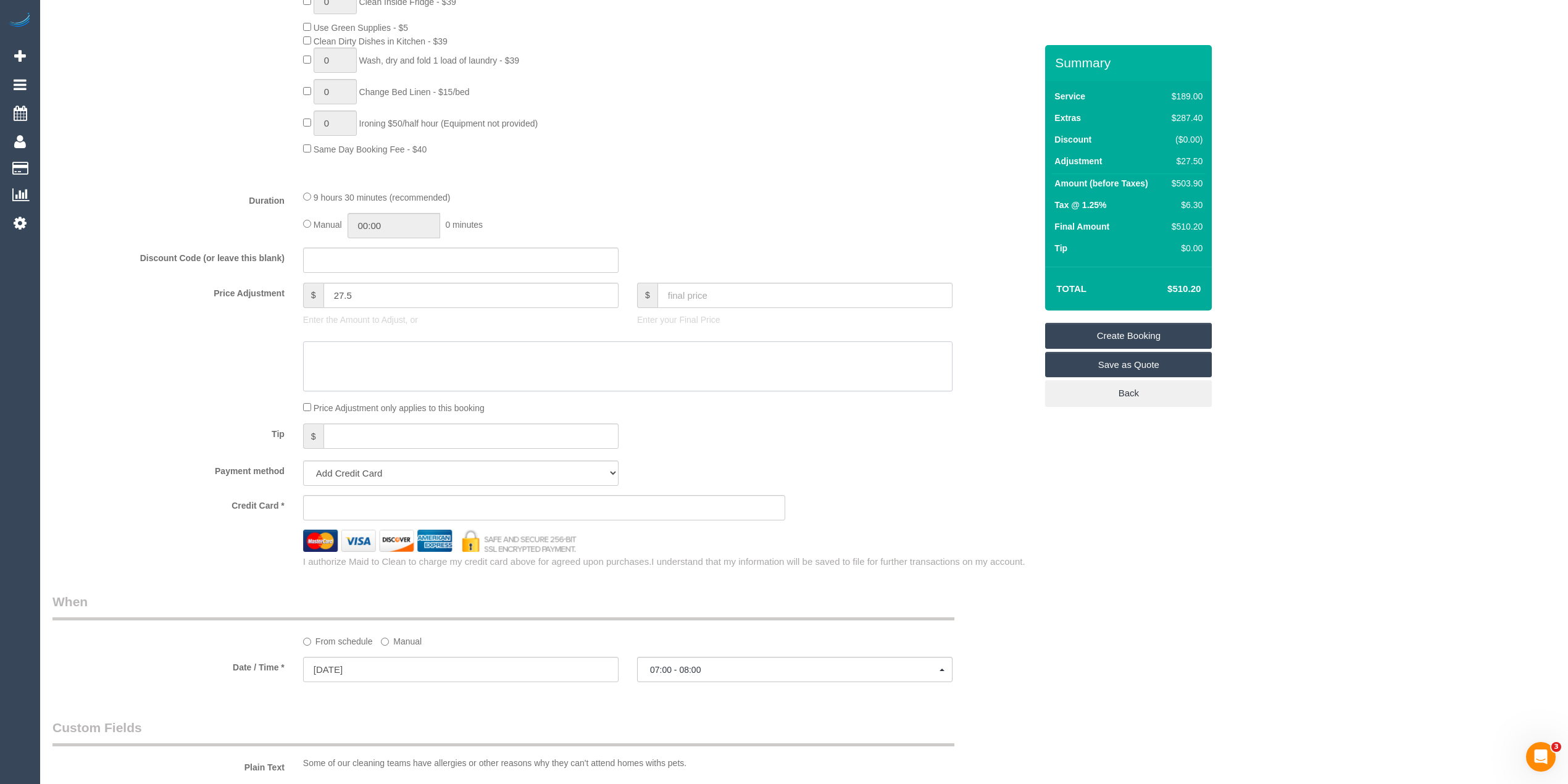
select select "spot41"
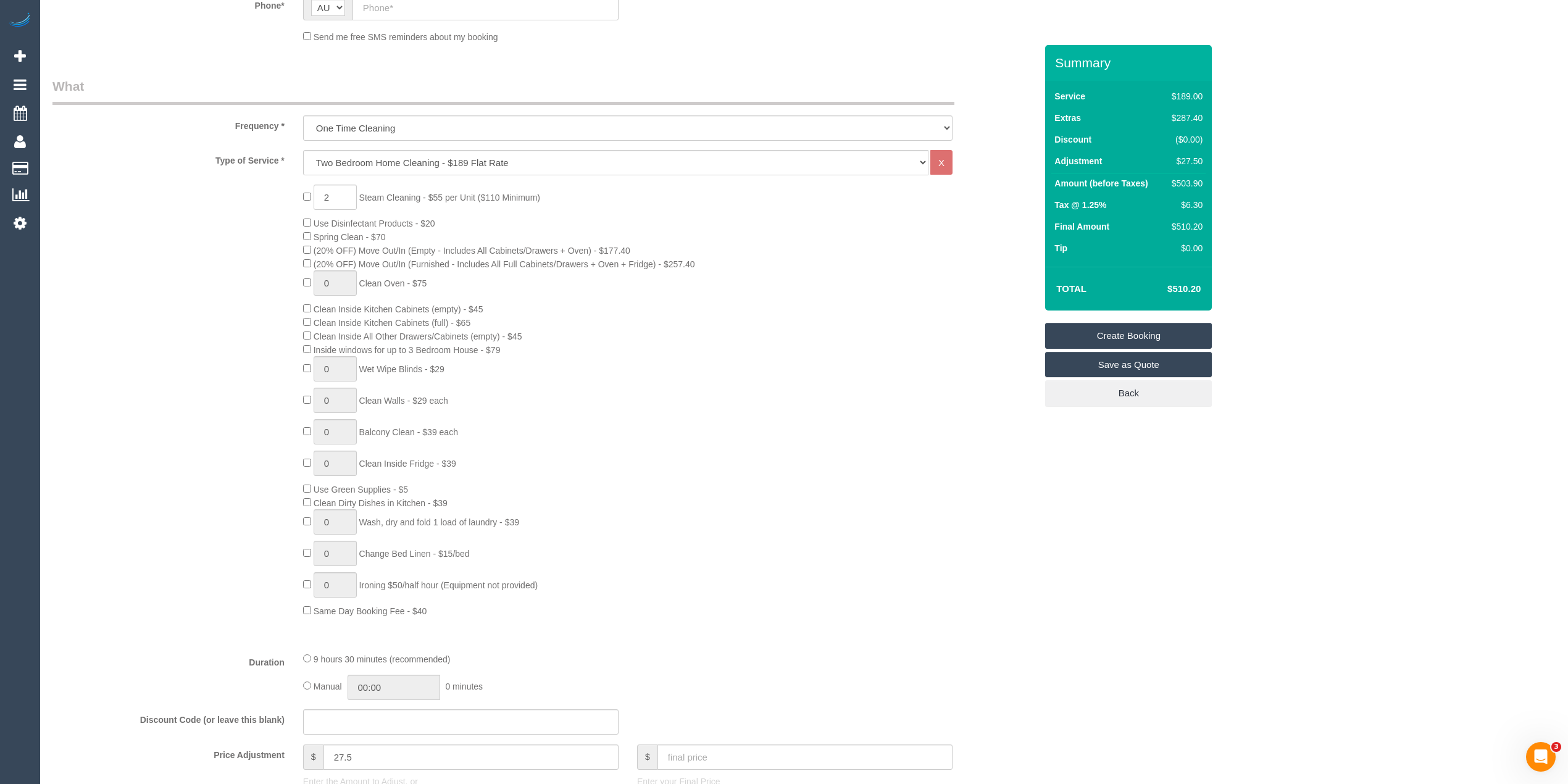
scroll to position [137, 0]
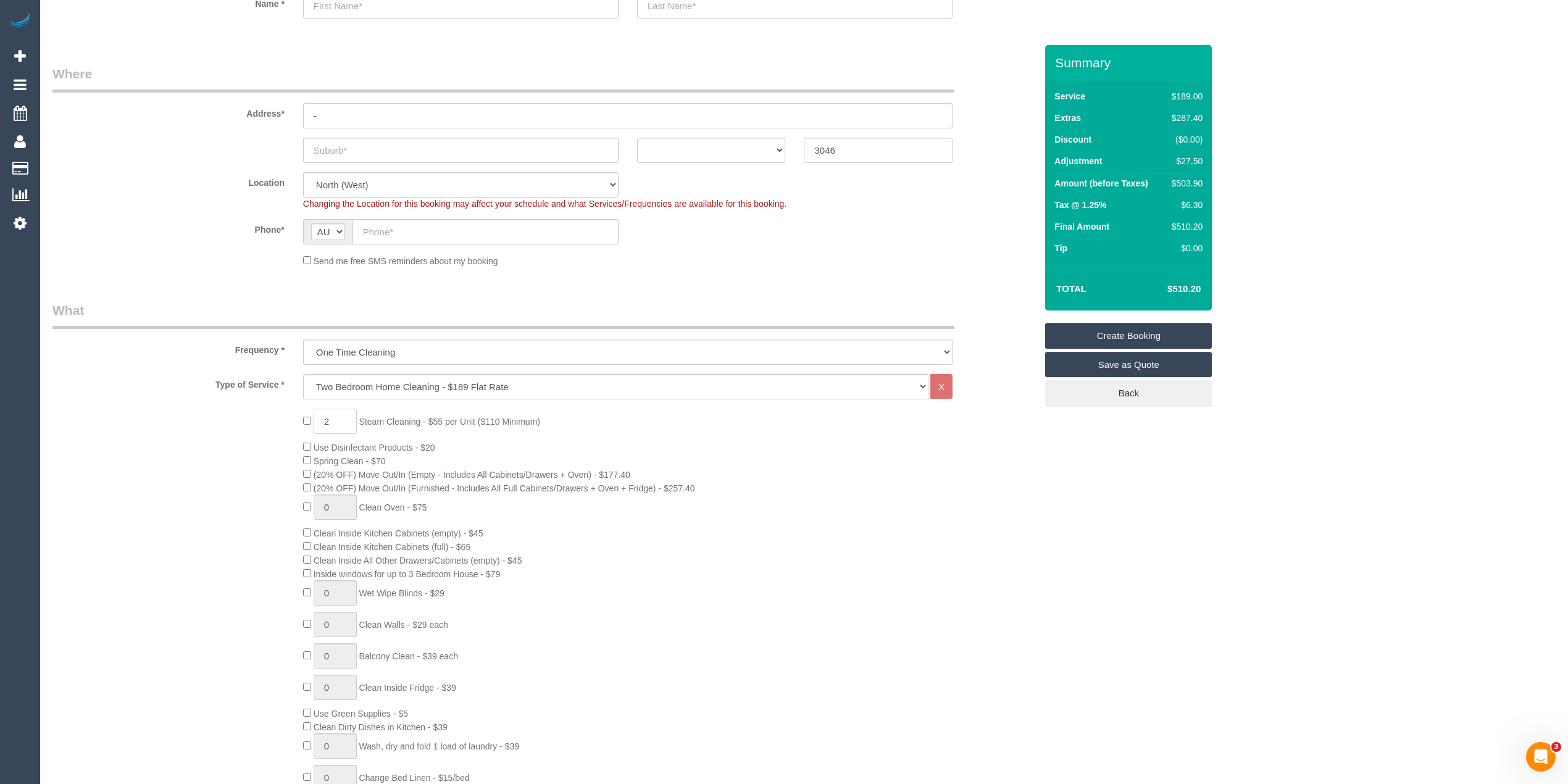
drag, startPoint x: 338, startPoint y: 419, endPoint x: 250, endPoint y: 419, distance: 88.0
click at [250, 419] on div "2 Steam Cleaning - $55 per Unit ($110 Minimum) Use Disinfectant Products - $20 …" at bounding box center [544, 625] width 1002 height 433
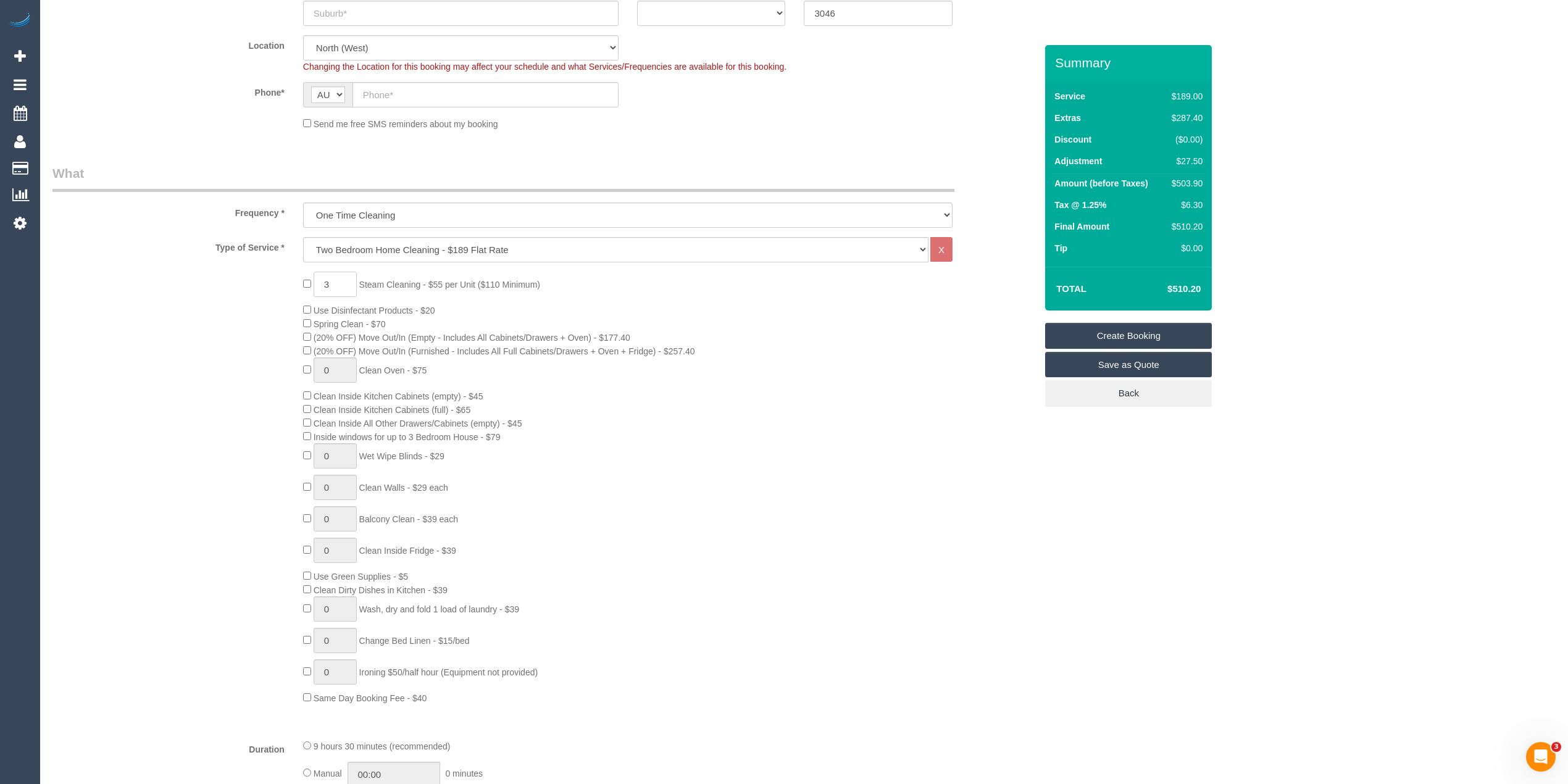
scroll to position [549, 0]
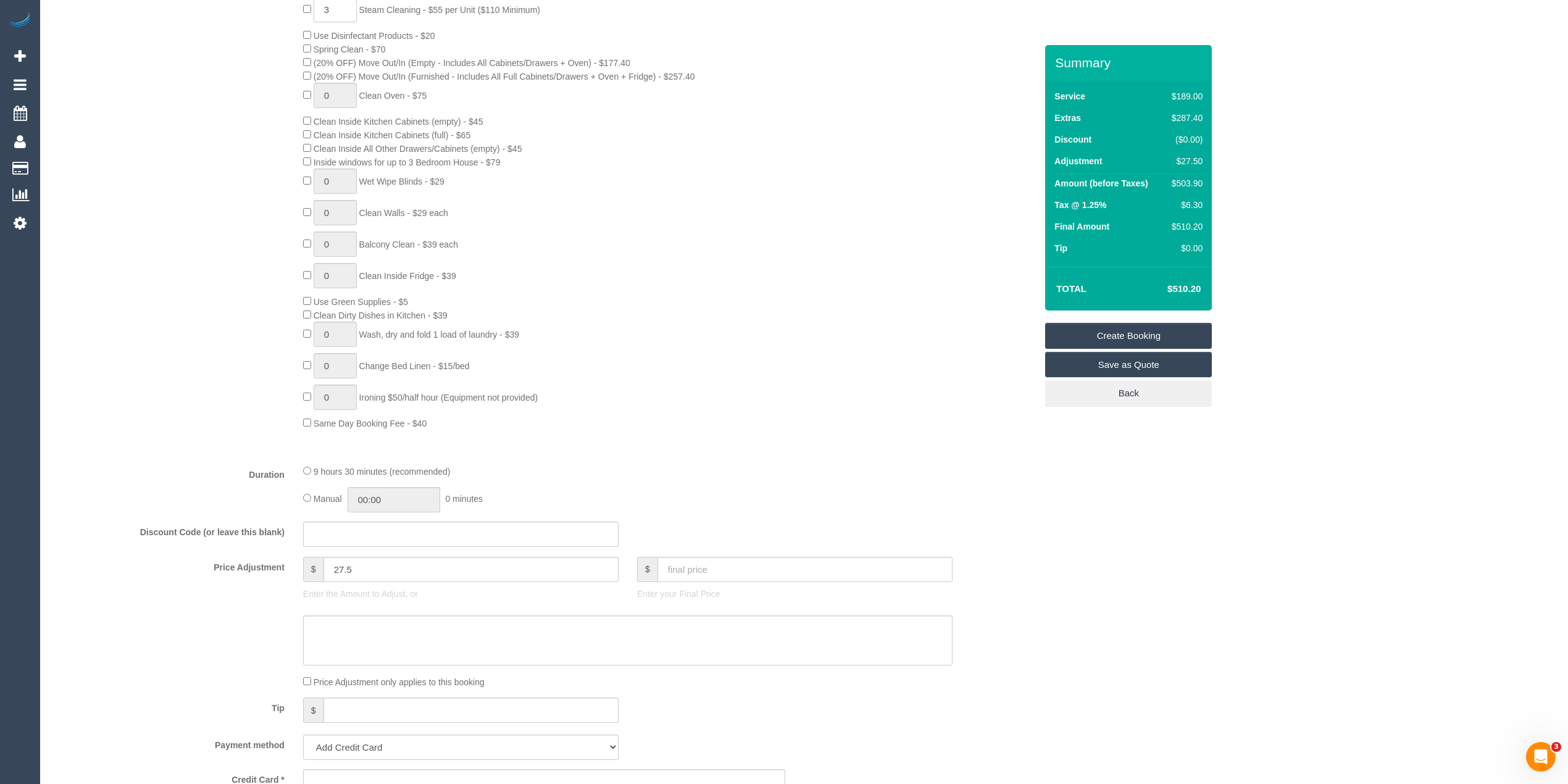
type input "3"
click at [247, 443] on div "Type of Service * Hourly Service - $70/h Hourly Service - $65/h Hourly Service …" at bounding box center [544, 208] width 983 height 492
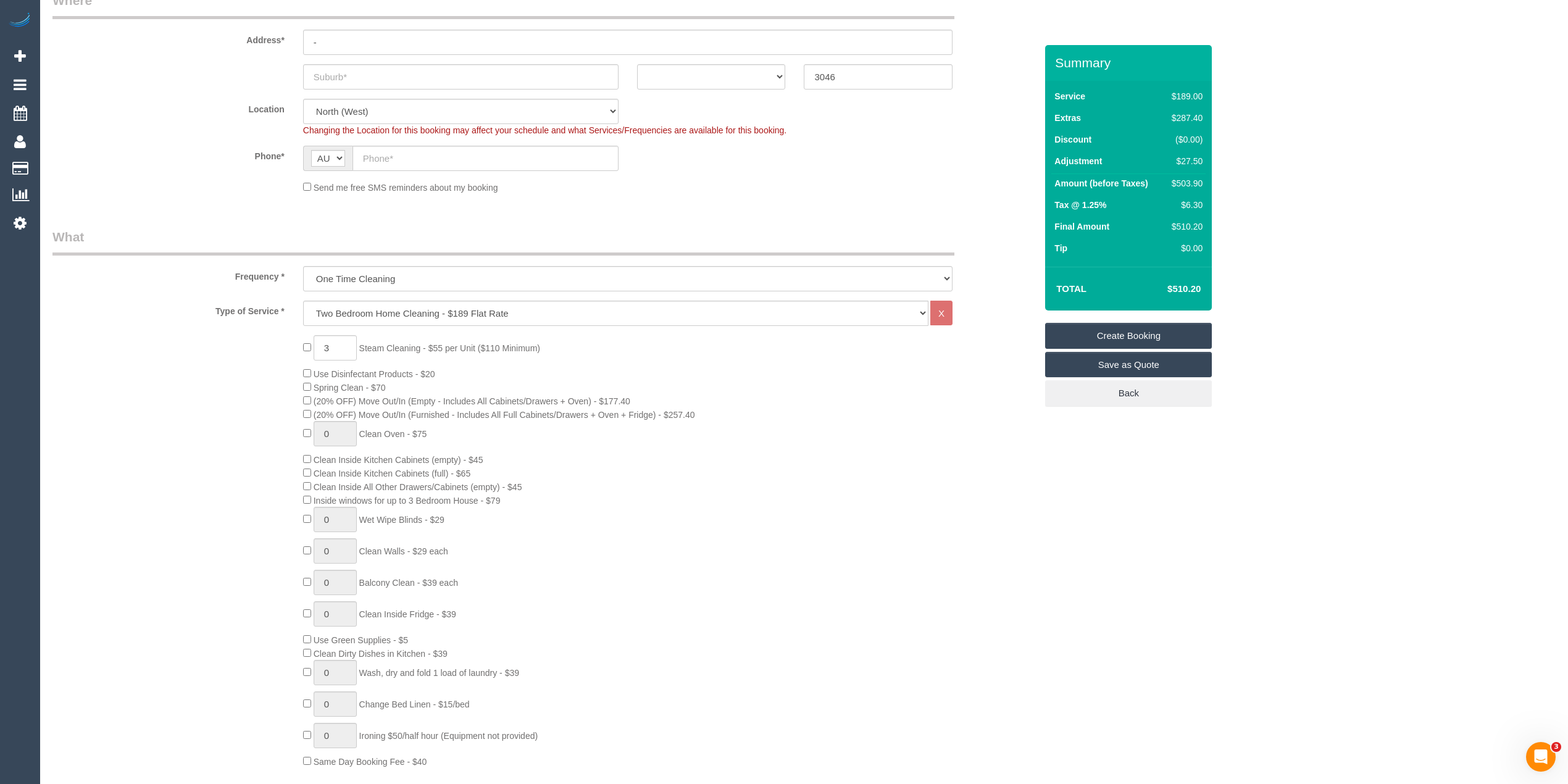
scroll to position [137, 0]
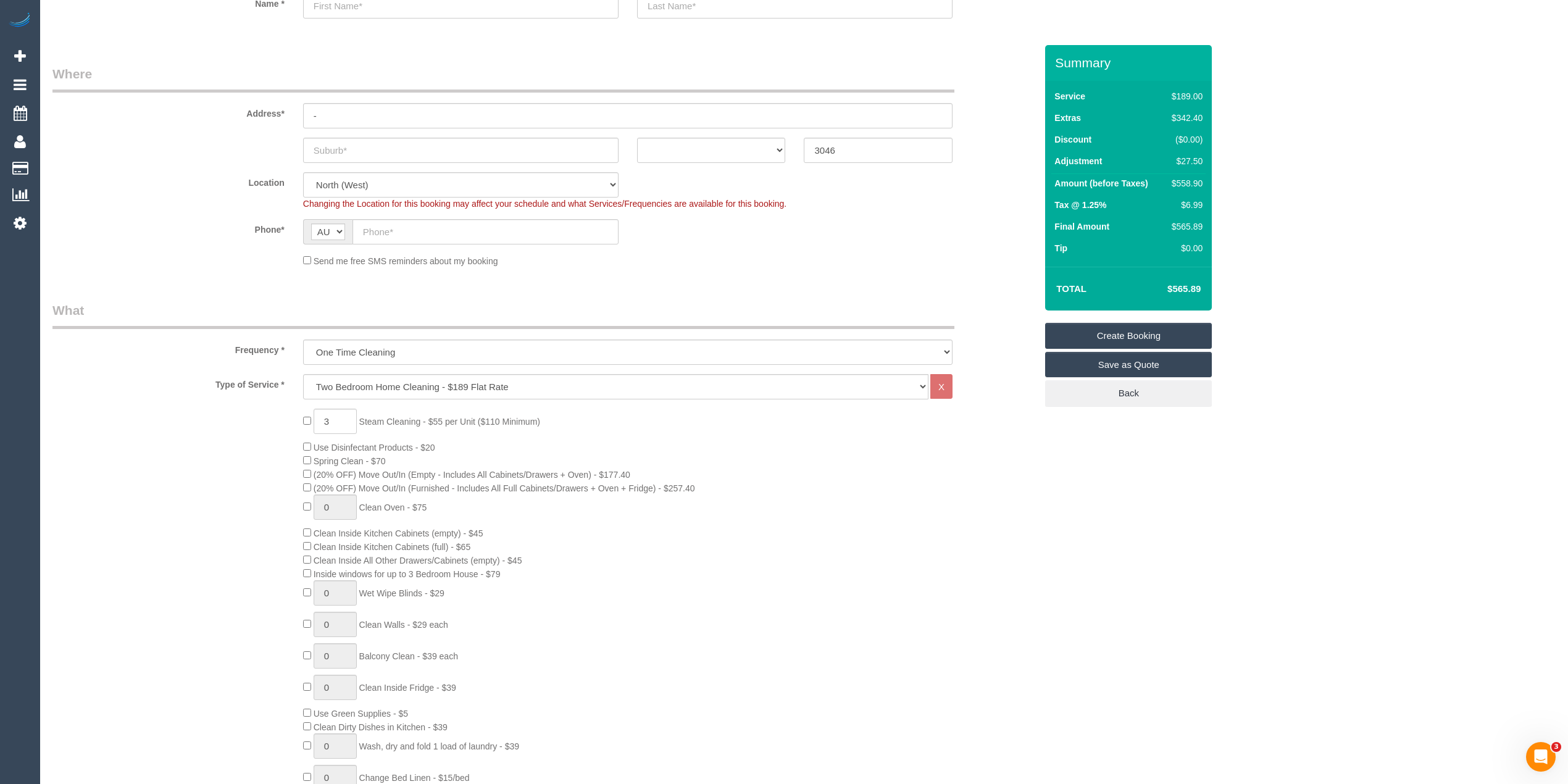
click at [894, 448] on div "3 Steam Cleaning - $55 per Unit ($110 Minimum) Use Disinfectant Products - $20 …" at bounding box center [670, 625] width 751 height 433
select select "spot61"
click at [944, 584] on div "3 Steam Cleaning - $55 per Unit ($110 Minimum) Use Disinfectant Products - $20 …" at bounding box center [670, 625] width 751 height 433
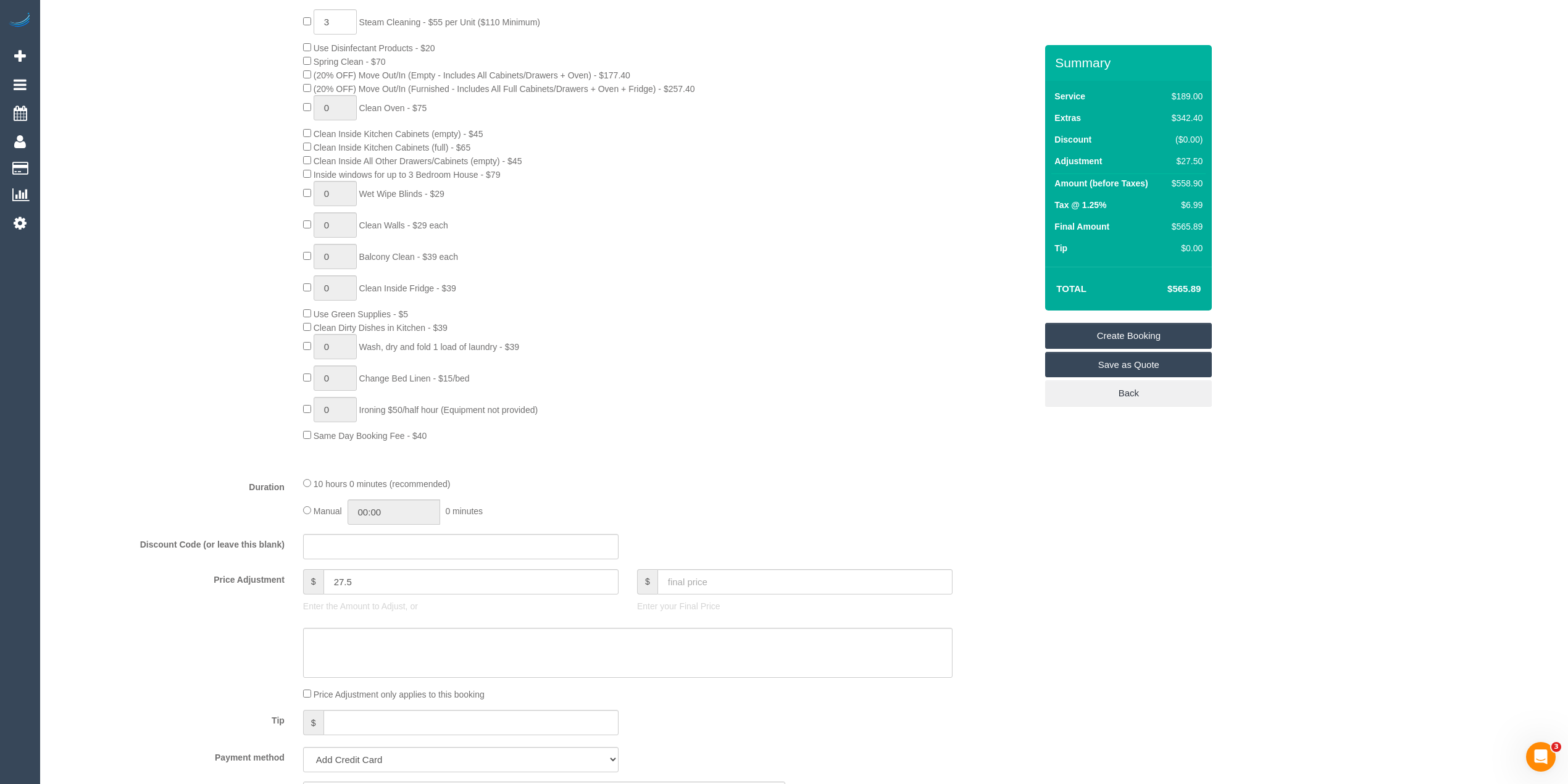
scroll to position [823, 0]
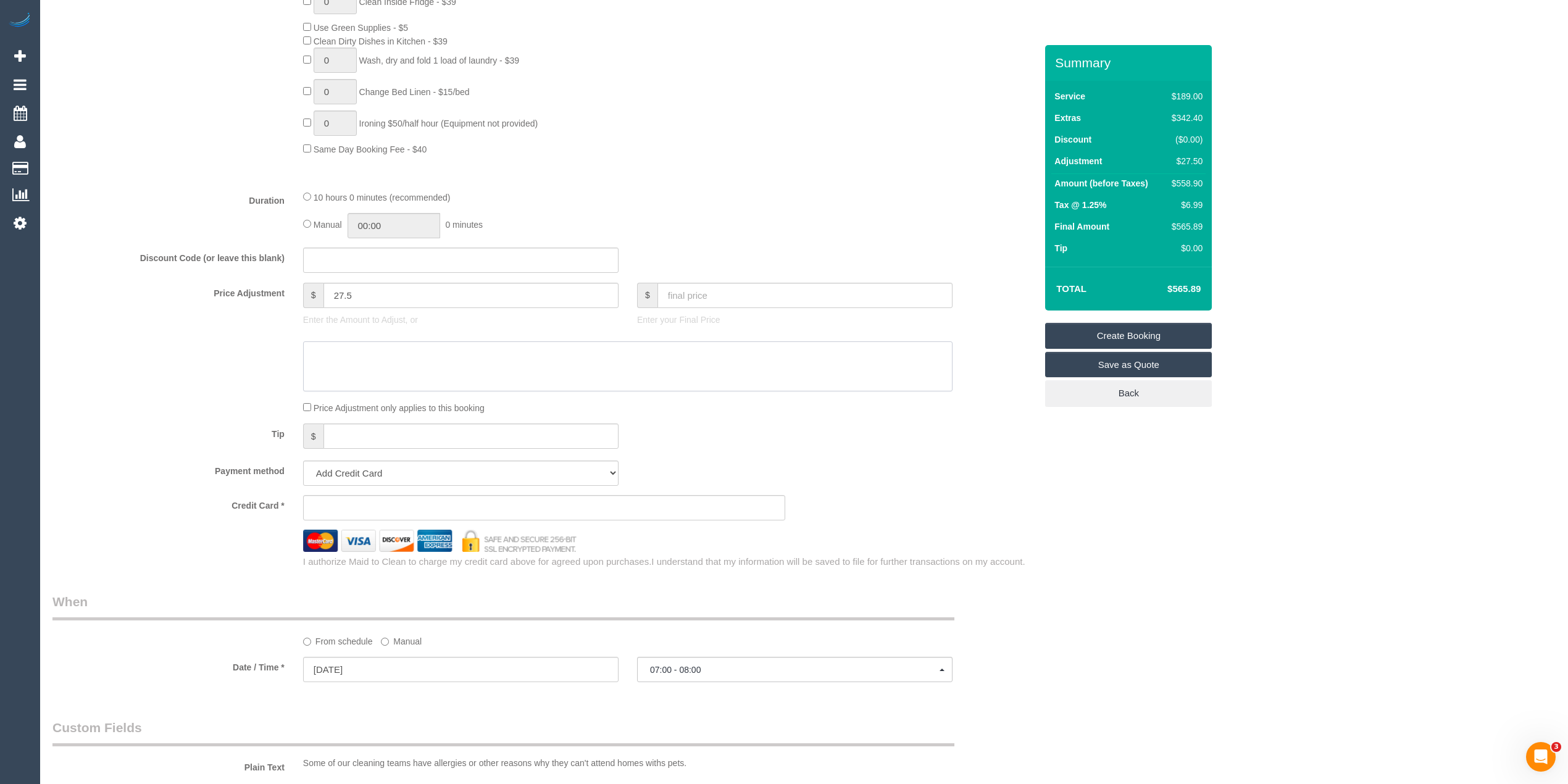
click at [391, 358] on textarea at bounding box center [628, 366] width 650 height 50
click at [363, 351] on textarea at bounding box center [628, 366] width 650 height 50
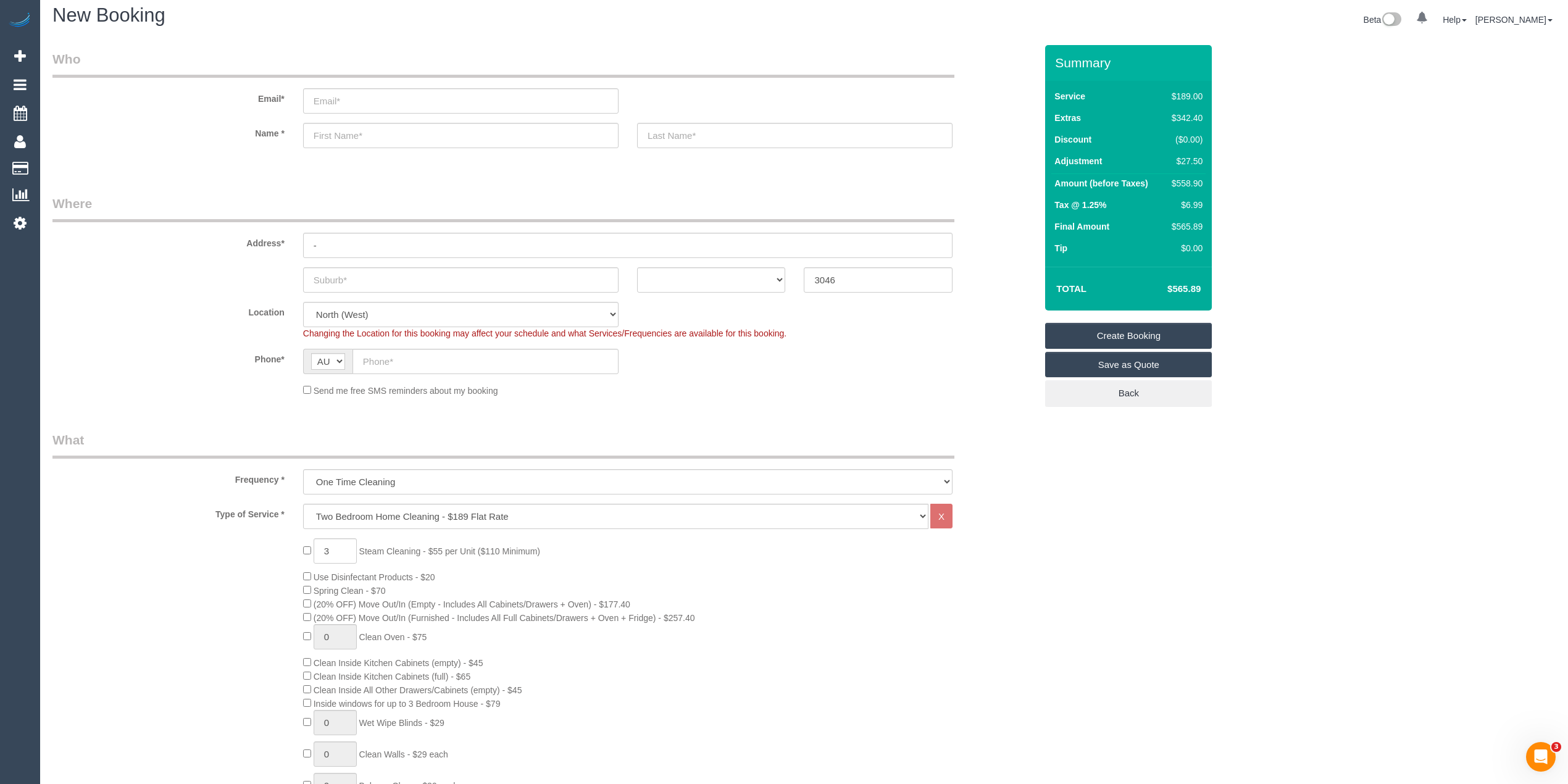
scroll to position [0, 0]
type textarea "$27.50 added for steam cleaning of landing - CG"
click at [346, 281] on input "text" at bounding box center [461, 287] width 316 height 26
type input "Glenroy"
click at [667, 284] on select "ACT NSW NT QLD SA TAS VIC WA" at bounding box center [712, 287] width 149 height 26
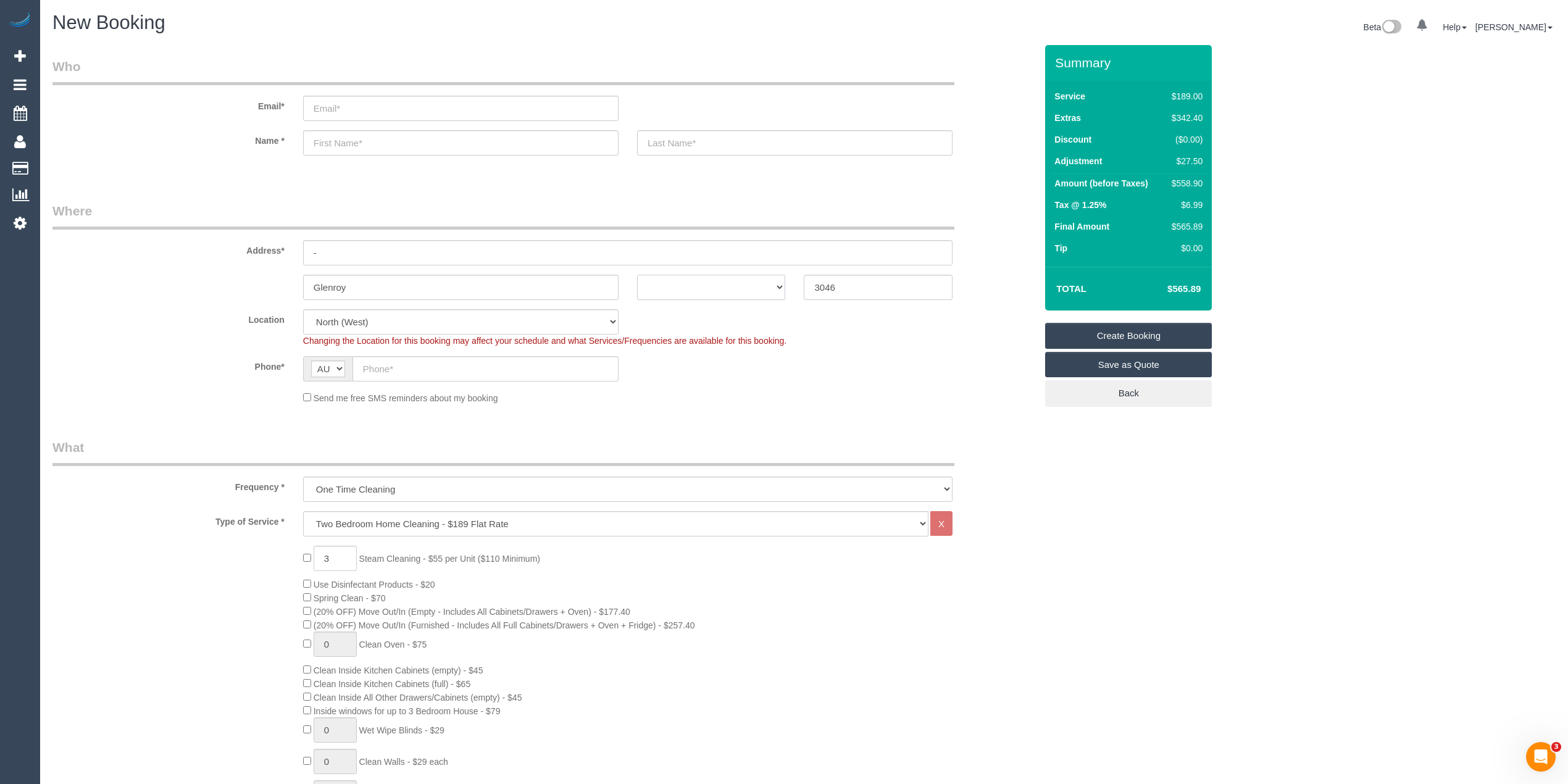
select select "VIC"
click at [637, 275] on select "ACT NSW NT QLD SA TAS VIC WA" at bounding box center [712, 287] width 149 height 26
click at [404, 376] on input "text" at bounding box center [485, 368] width 266 height 26
paste input "61 437 824 292"
drag, startPoint x: 378, startPoint y: 367, endPoint x: 327, endPoint y: 363, distance: 51.2
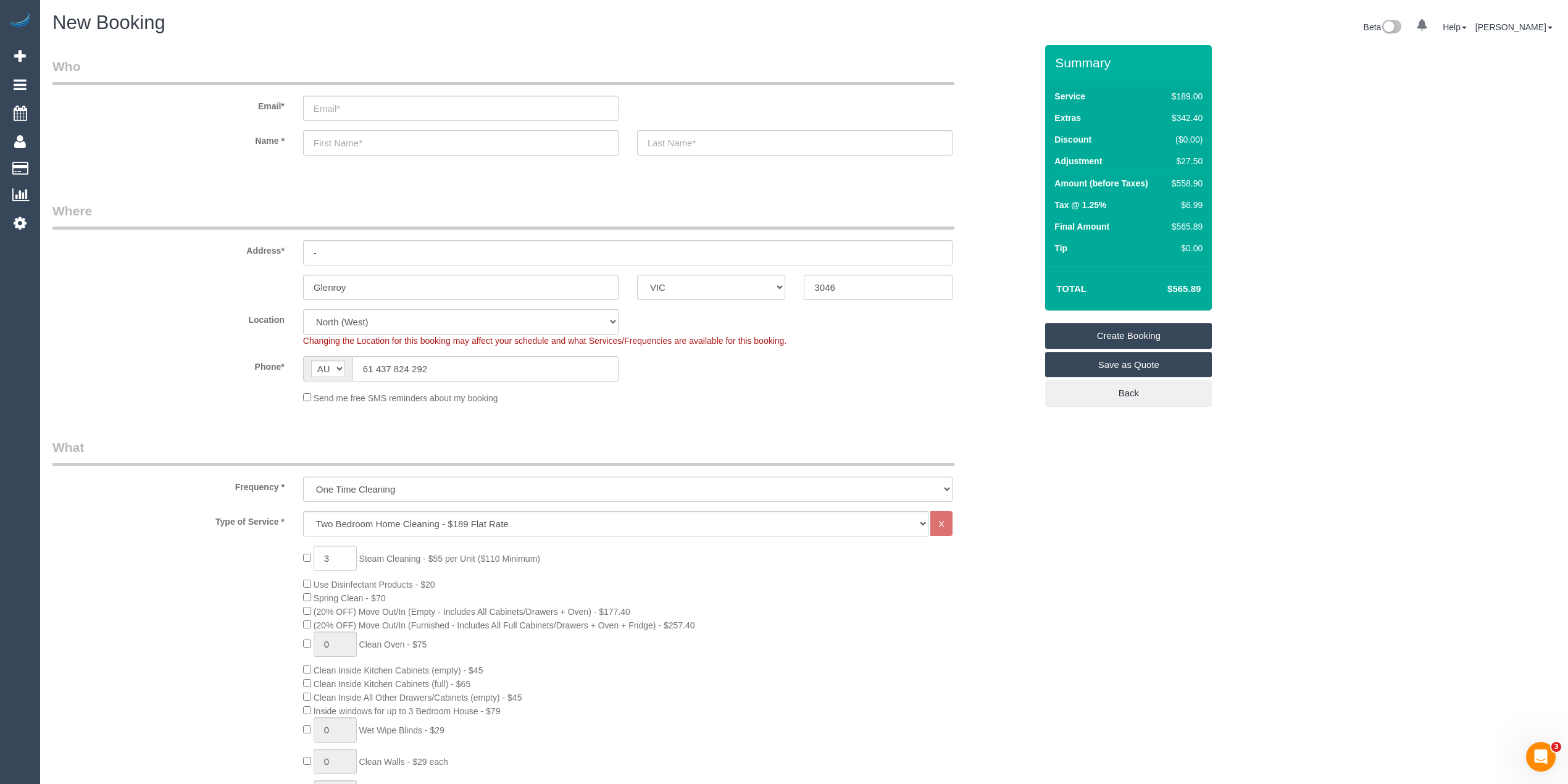
click at [328, 363] on div "AF AL DZ AD AO AI AQ AG AR AM AW AU AT AZ BS BH BD BB BY BE BZ BJ BM BT BO BA B…" at bounding box center [461, 368] width 316 height 26
type input "0437 824 292"
click at [353, 117] on input "email" at bounding box center [461, 108] width 316 height 26
click at [339, 144] on input "text" at bounding box center [461, 142] width 316 height 26
select select "spot81"
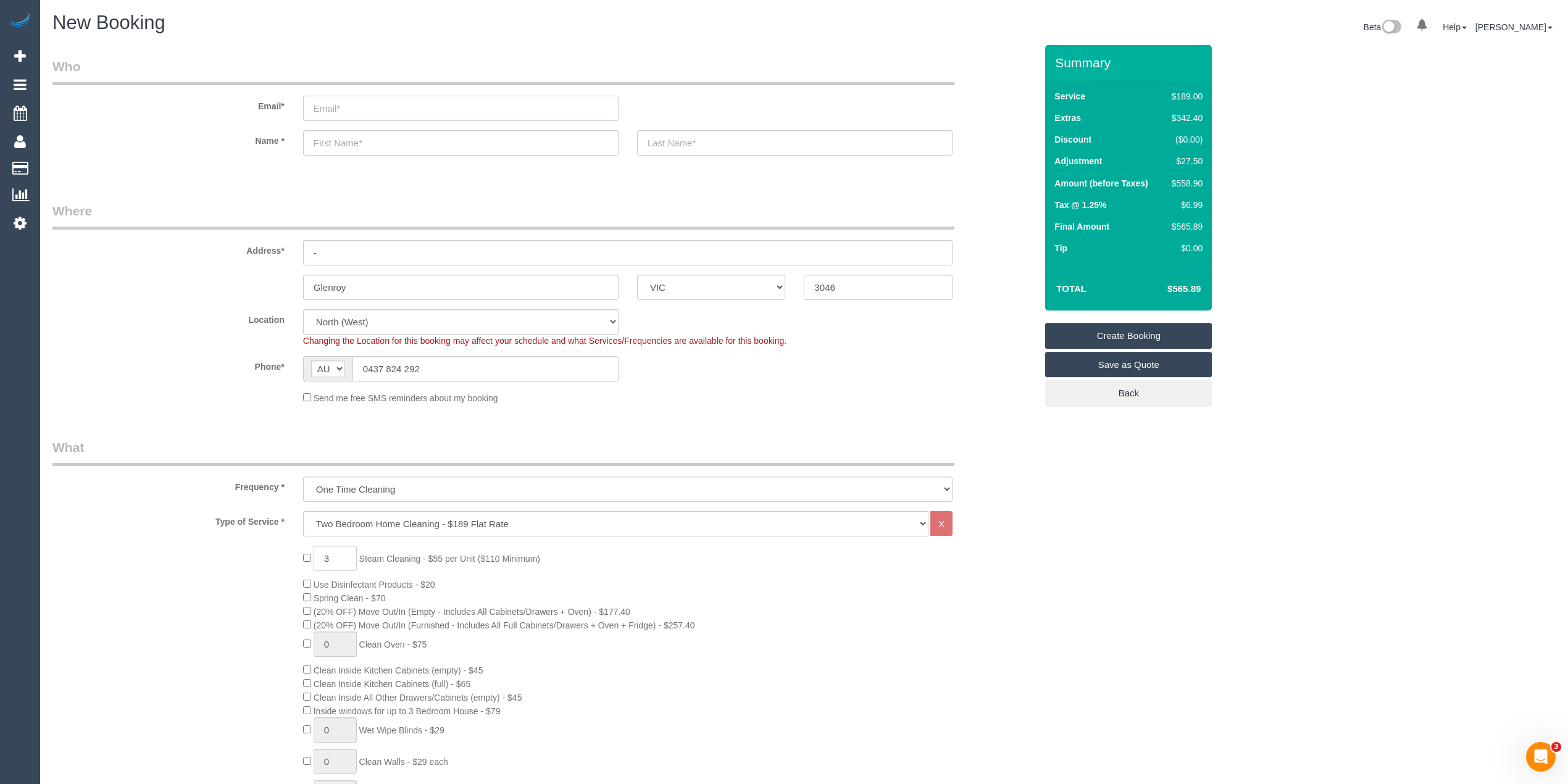
click at [333, 96] on input "email" at bounding box center [461, 108] width 316 height 26
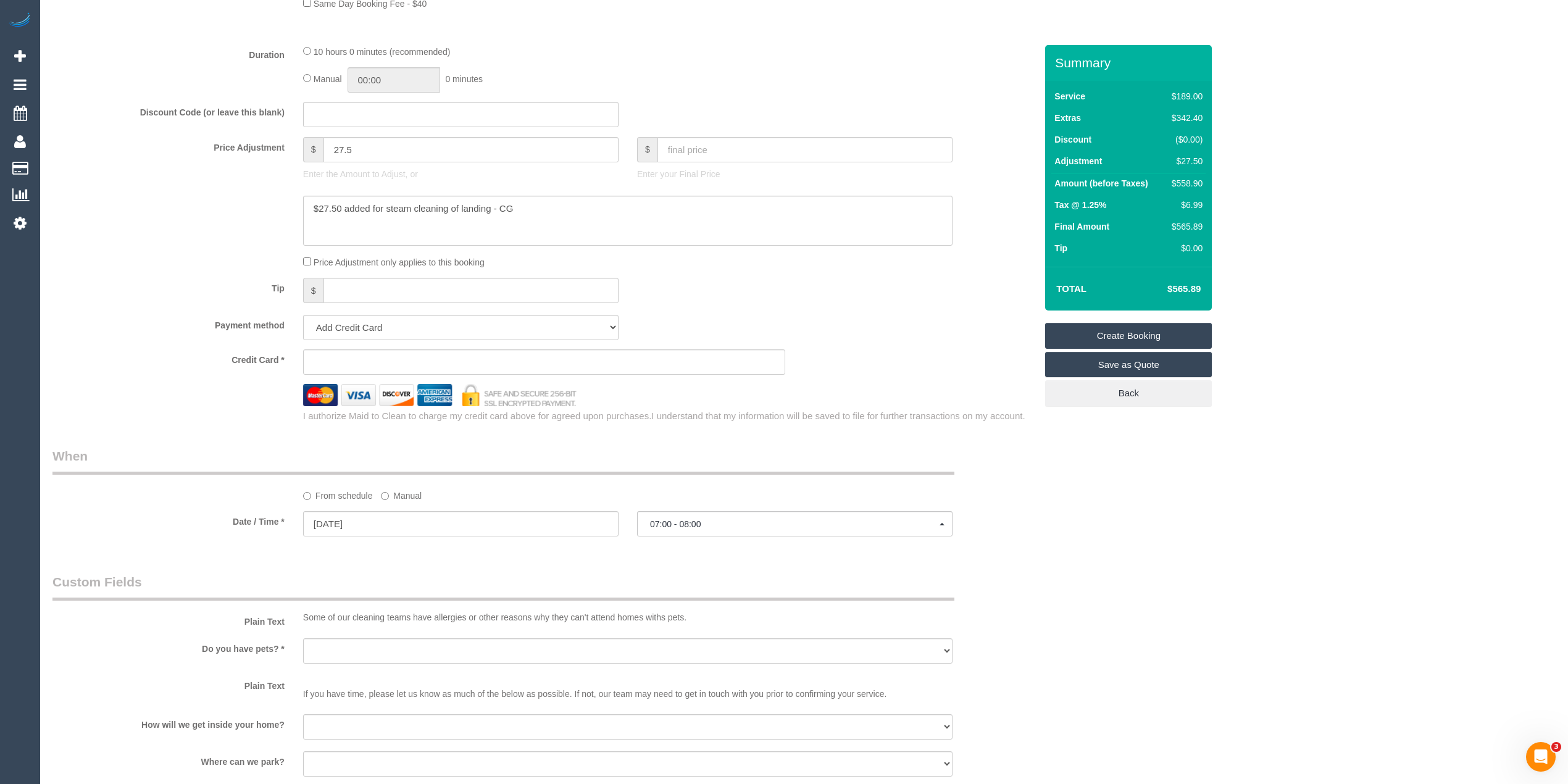
scroll to position [1516, 0]
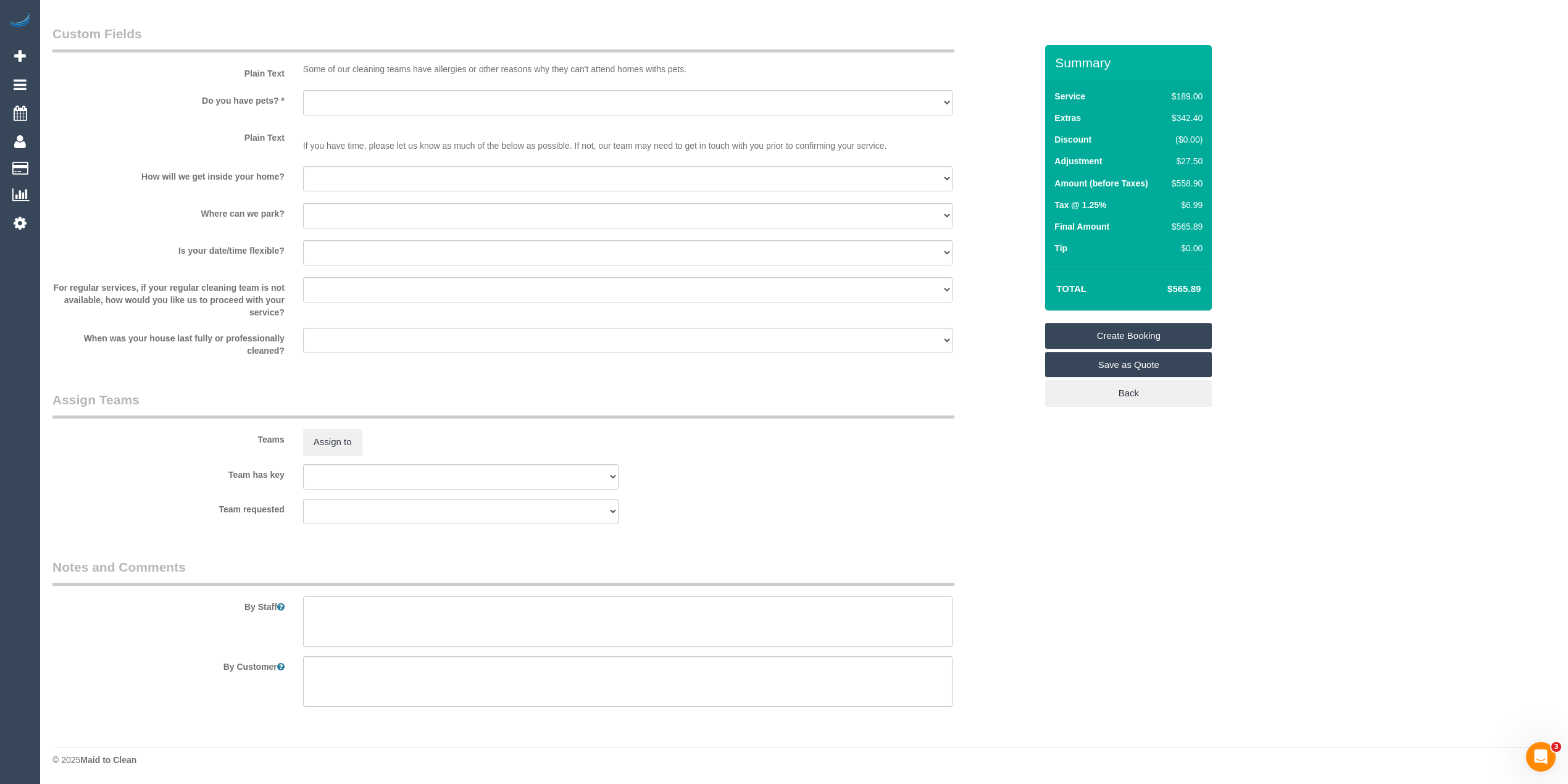
click at [459, 625] on textarea at bounding box center [628, 621] width 650 height 50
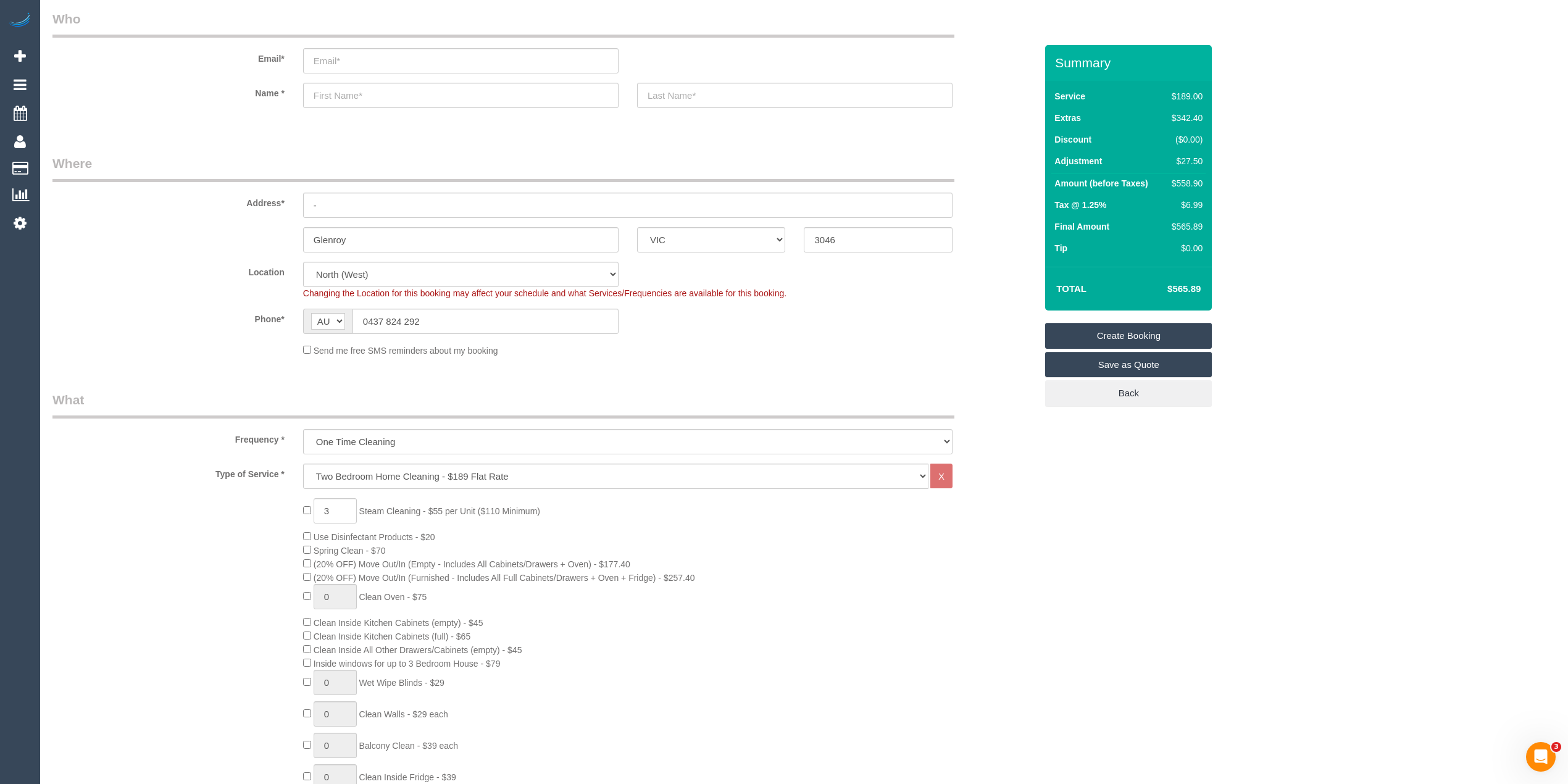
scroll to position [8, 0]
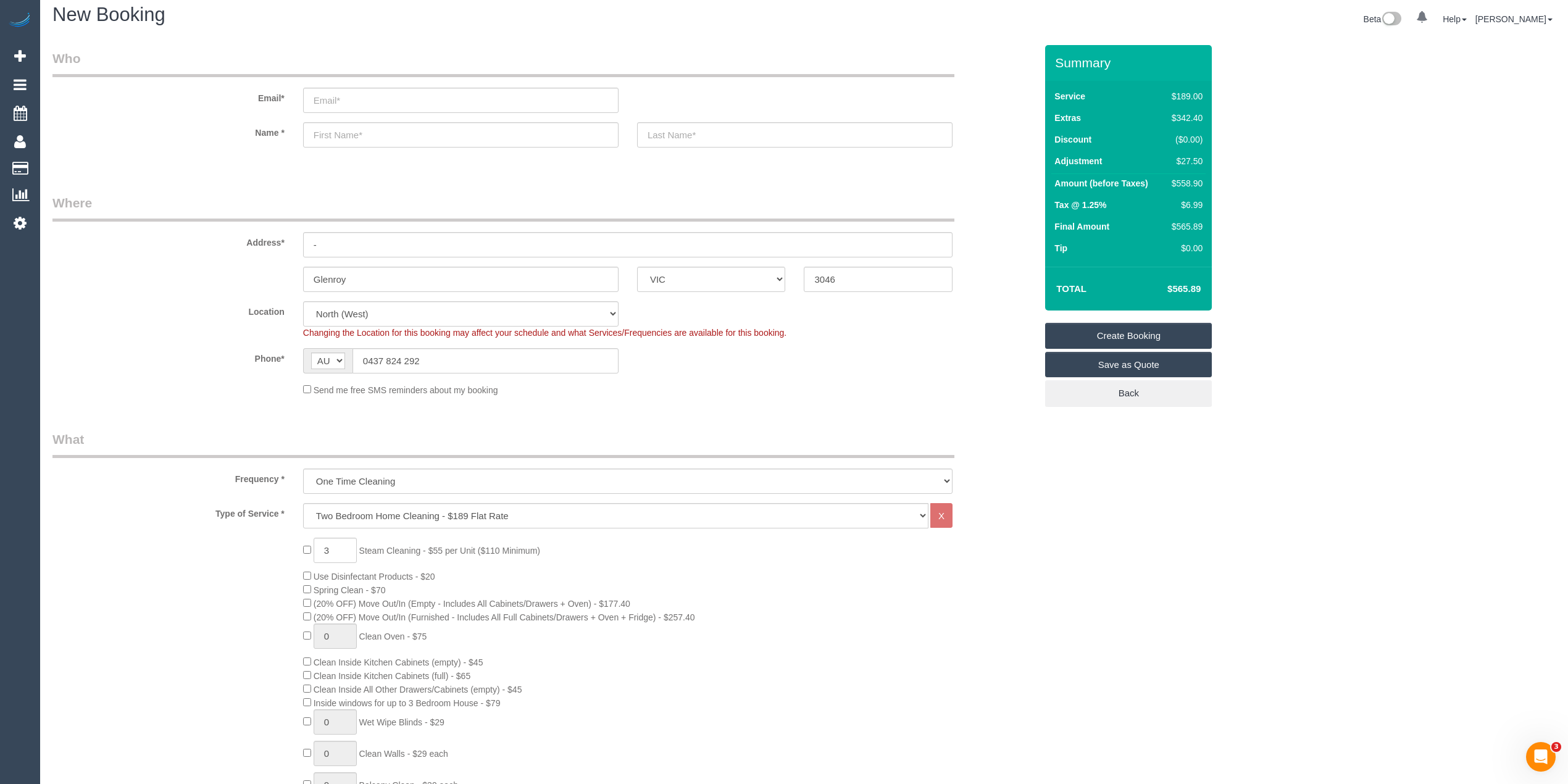
type textarea "Steam cleaning of 2 bedrooms"
click at [355, 96] on input "email" at bounding box center [461, 100] width 316 height 26
type input "kngsrh86@gmail.com"
click at [399, 132] on input "text" at bounding box center [461, 134] width 316 height 26
select select "spot101"
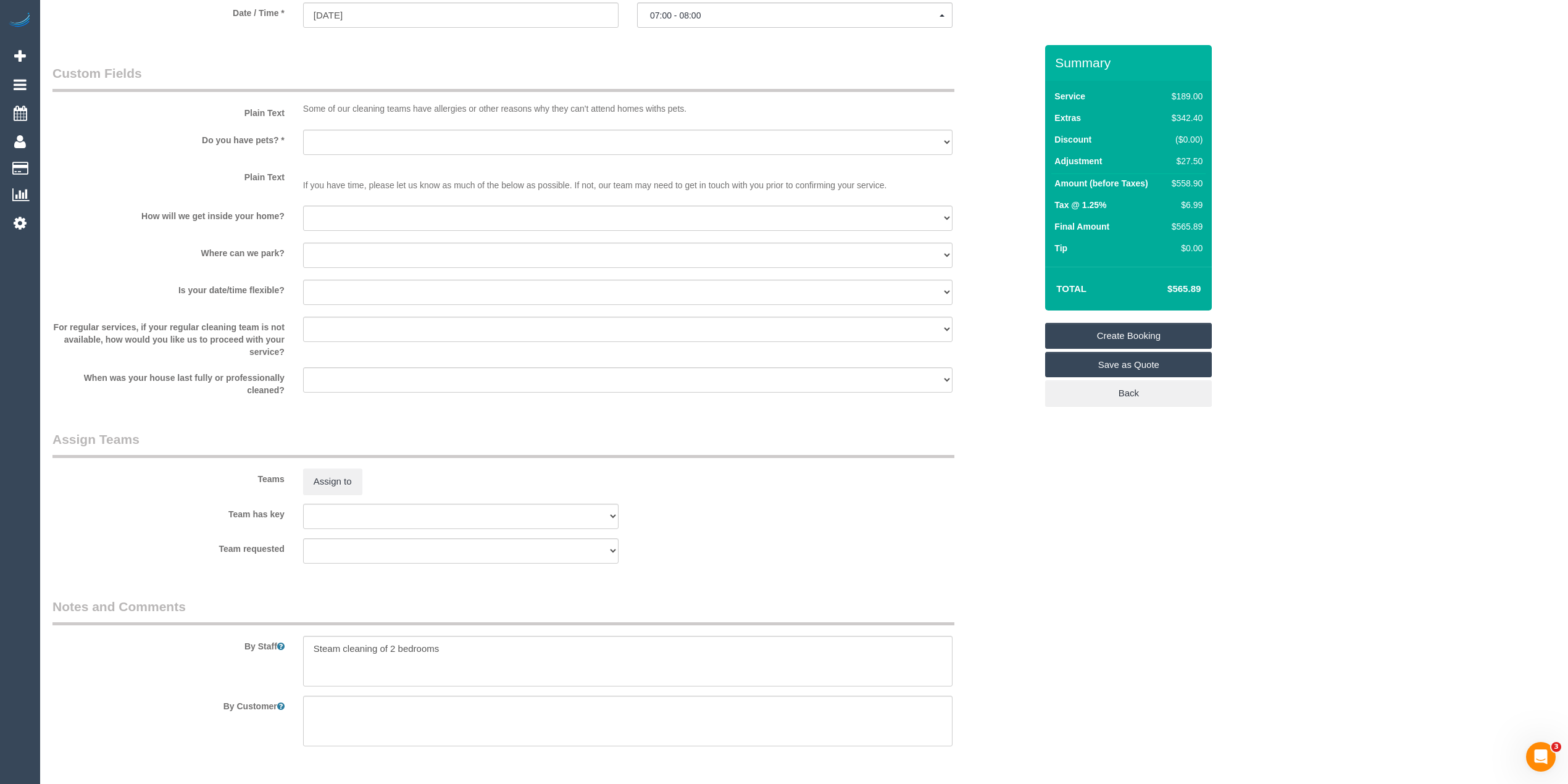
scroll to position [1516, 0]
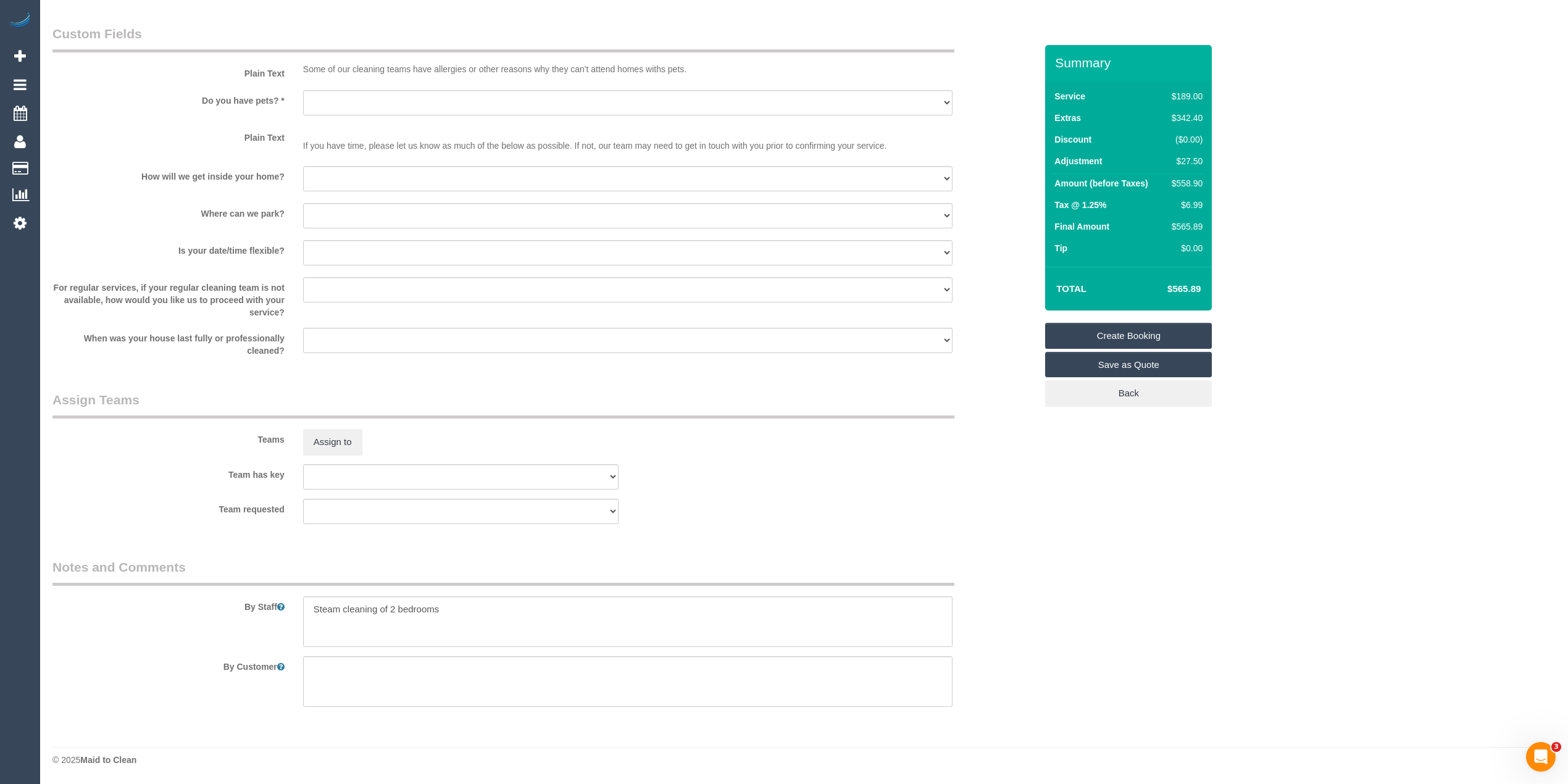
type input "Sarah"
click at [467, 608] on textarea at bounding box center [628, 621] width 650 height 50
type textarea "Steam cleaning of 2 bedrooms,"
click at [470, 607] on textarea at bounding box center [628, 621] width 650 height 50
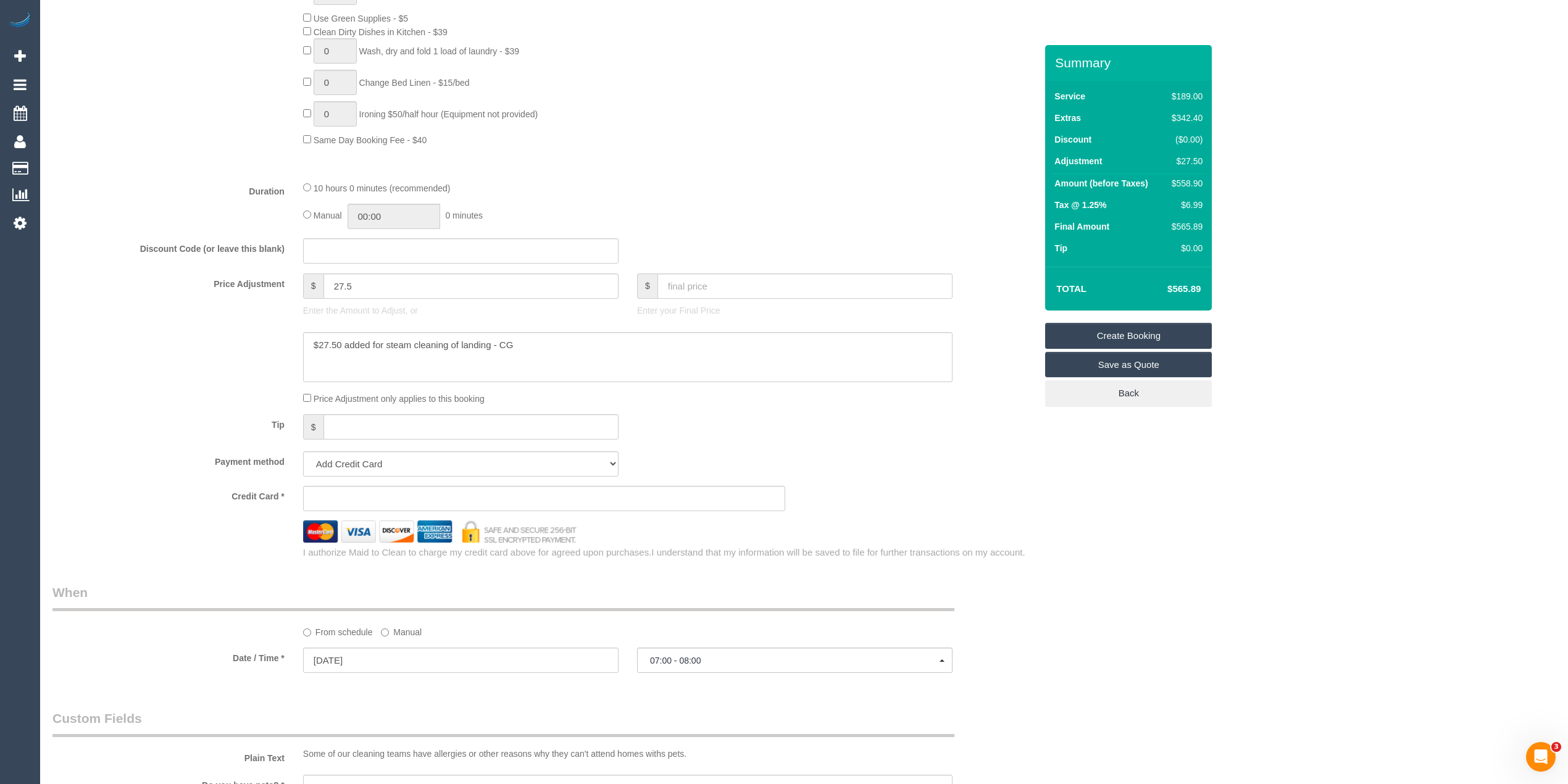
scroll to position [831, 0]
drag, startPoint x: 538, startPoint y: 348, endPoint x: 257, endPoint y: 343, distance: 281.0
click at [257, 343] on div at bounding box center [544, 358] width 1002 height 50
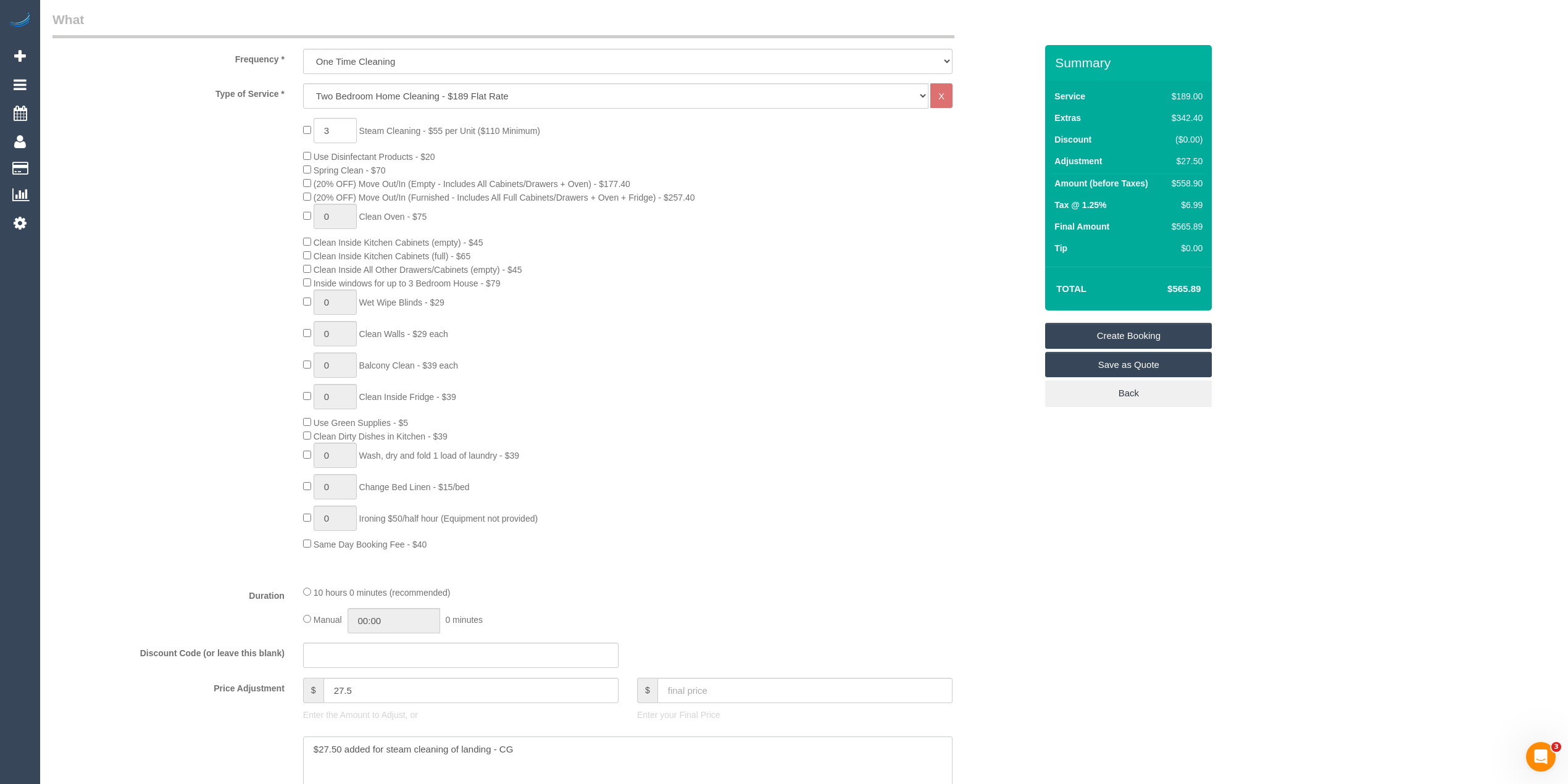
scroll to position [419, 0]
drag, startPoint x: 367, startPoint y: 693, endPoint x: 287, endPoint y: 690, distance: 80.1
click at [287, 690] on div "Price Adjustment $ 27.5 Enter the Amount to Adjust, or $ Enter your Final Price" at bounding box center [544, 710] width 1002 height 50
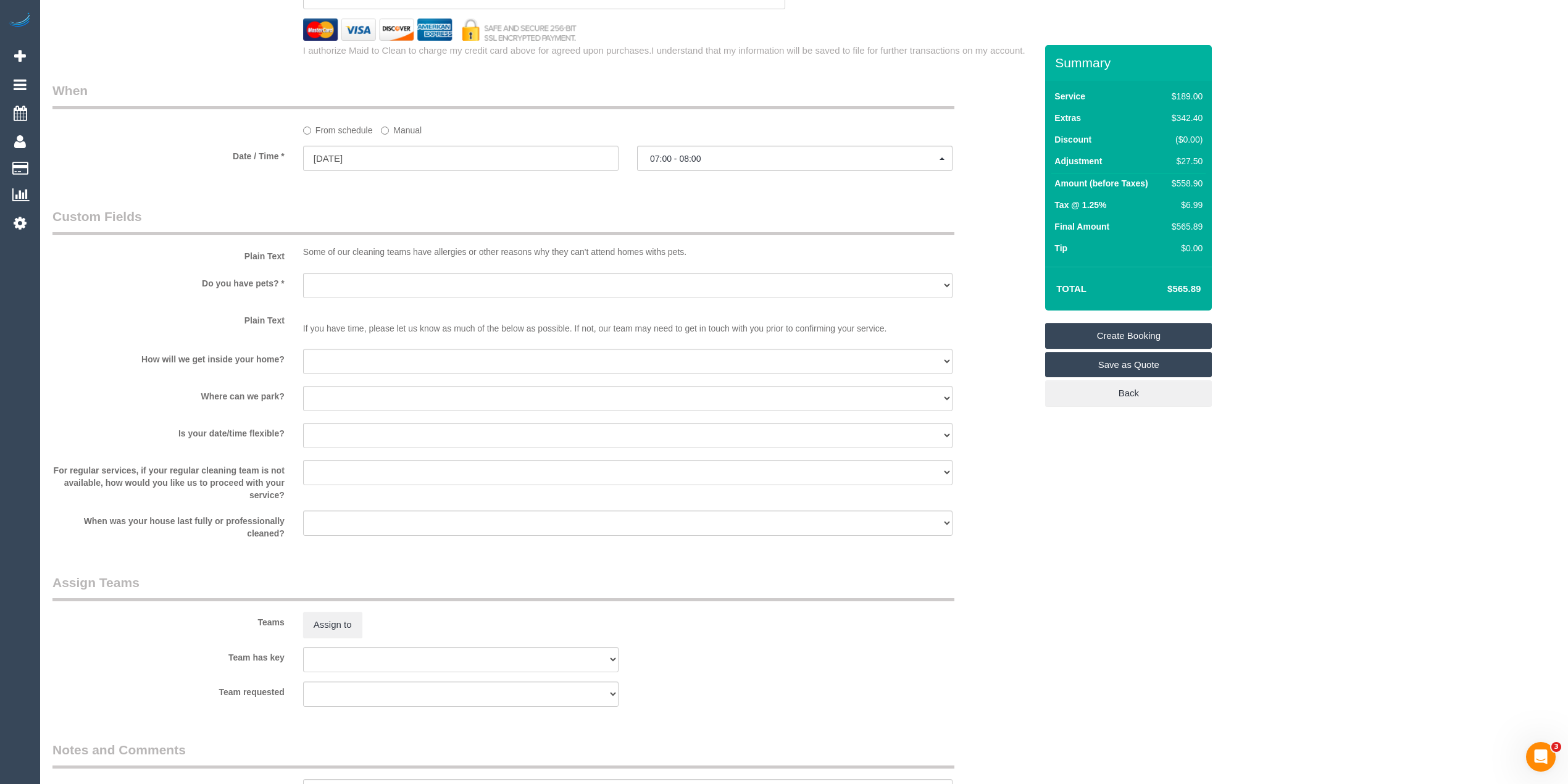
scroll to position [1516, 0]
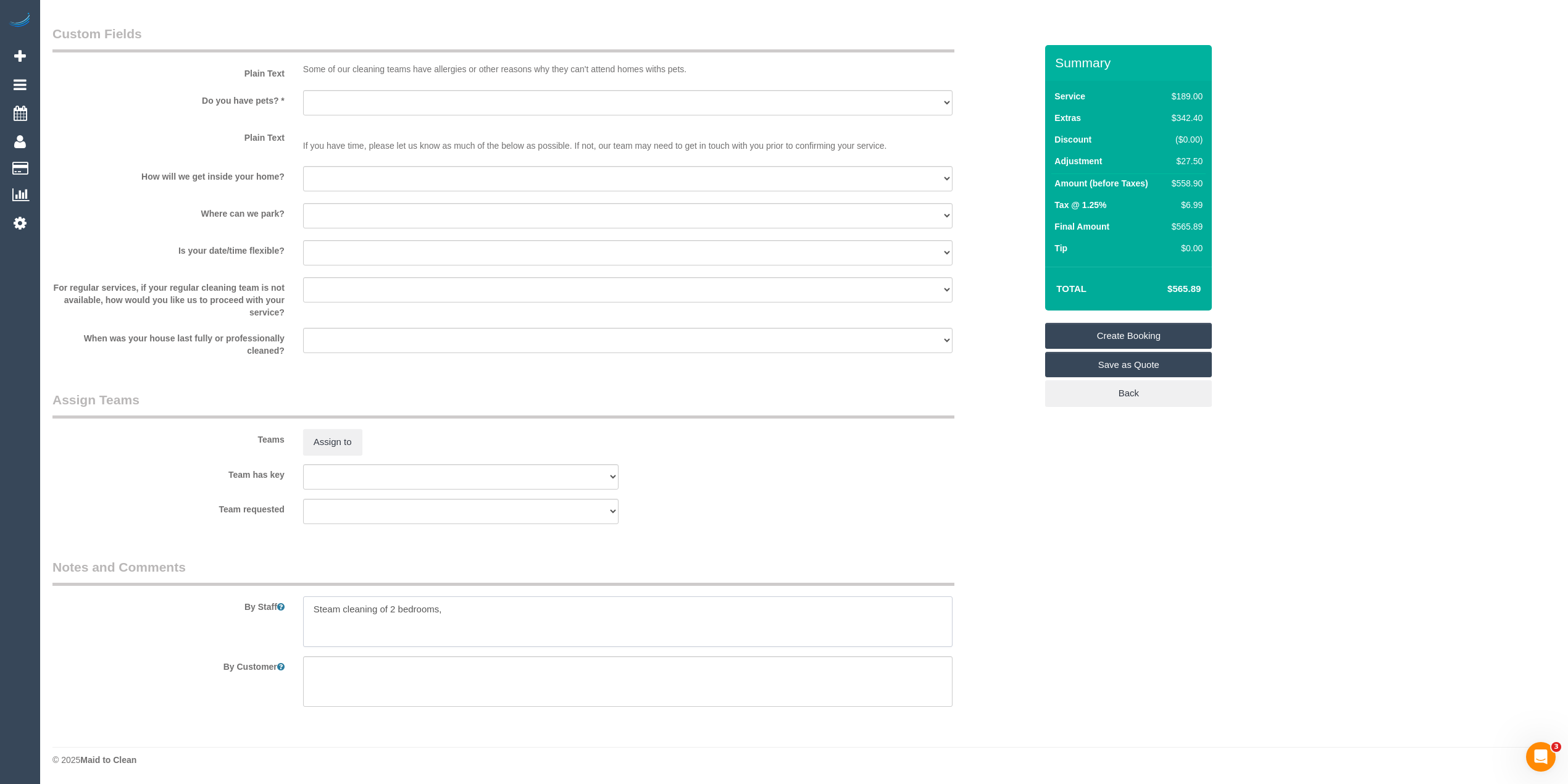
click at [455, 614] on textarea at bounding box center [628, 621] width 650 height 50
type textarea "Steam cleaning of 2 bedrooms and"
type input "0"
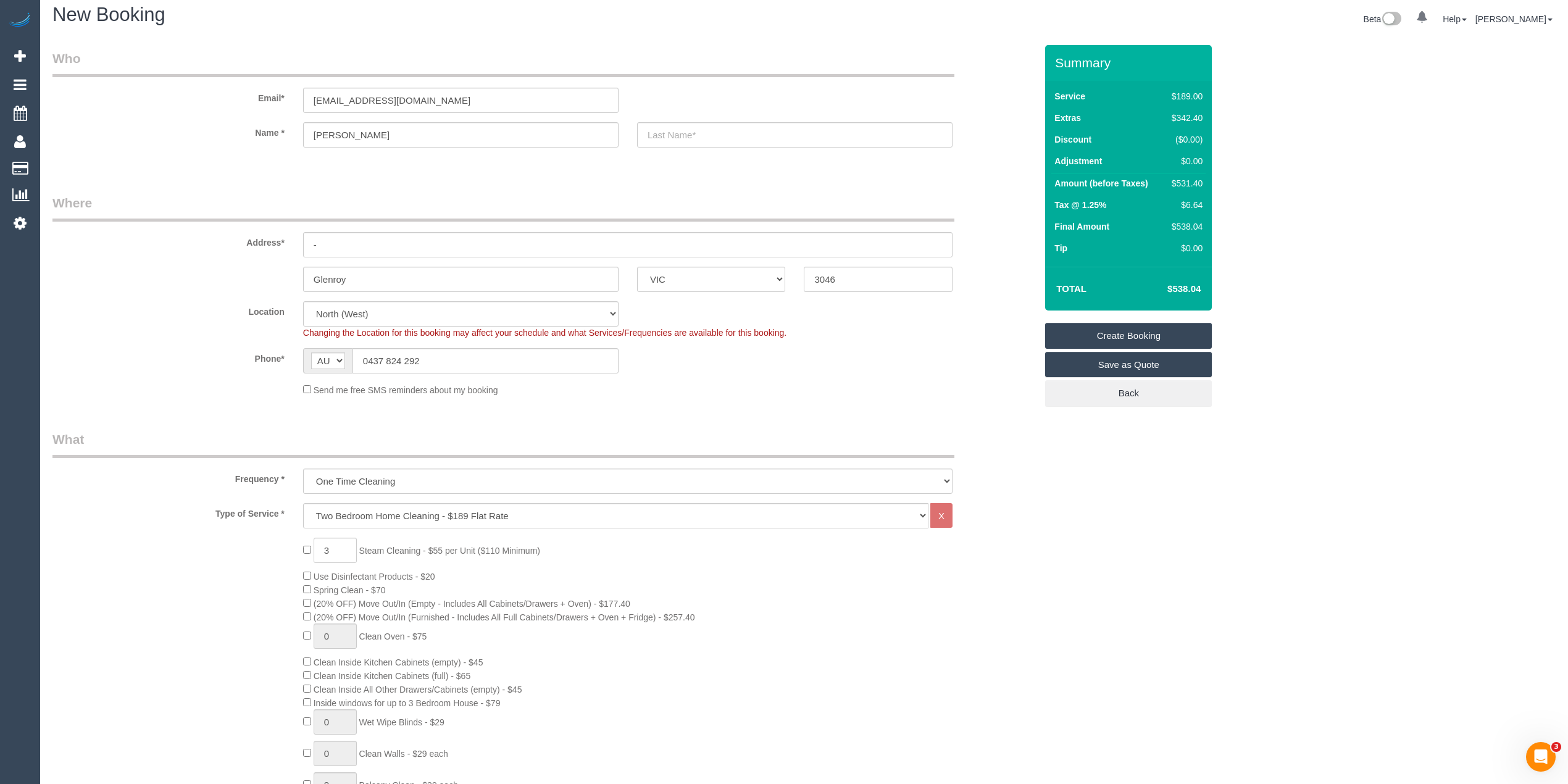
type textarea "Steam cleaning of 2 bedrooms, 1 landing and 1 hallway."
click at [1171, 363] on link "Save as Quote" at bounding box center [1129, 364] width 167 height 26
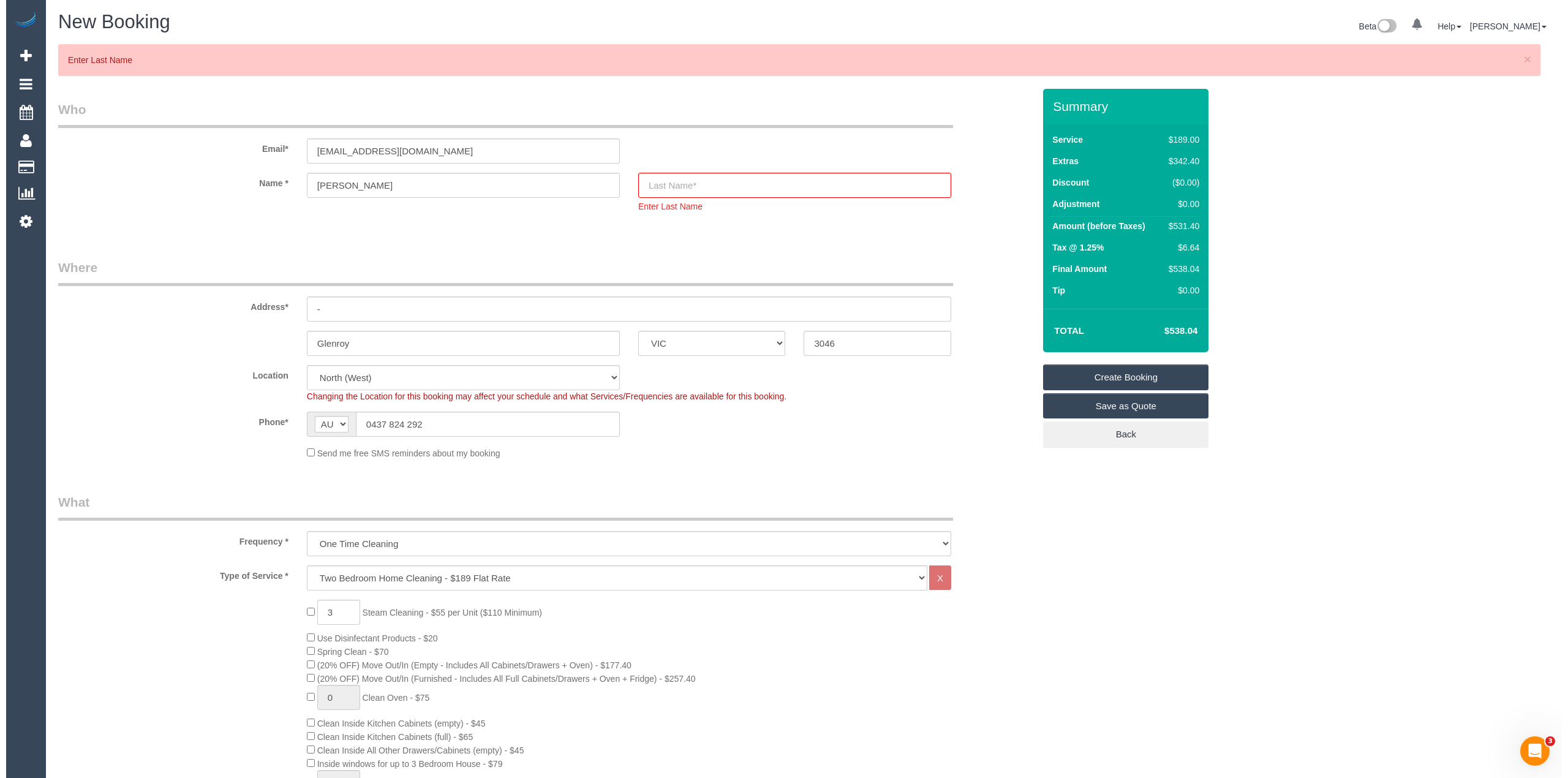
scroll to position [0, 0]
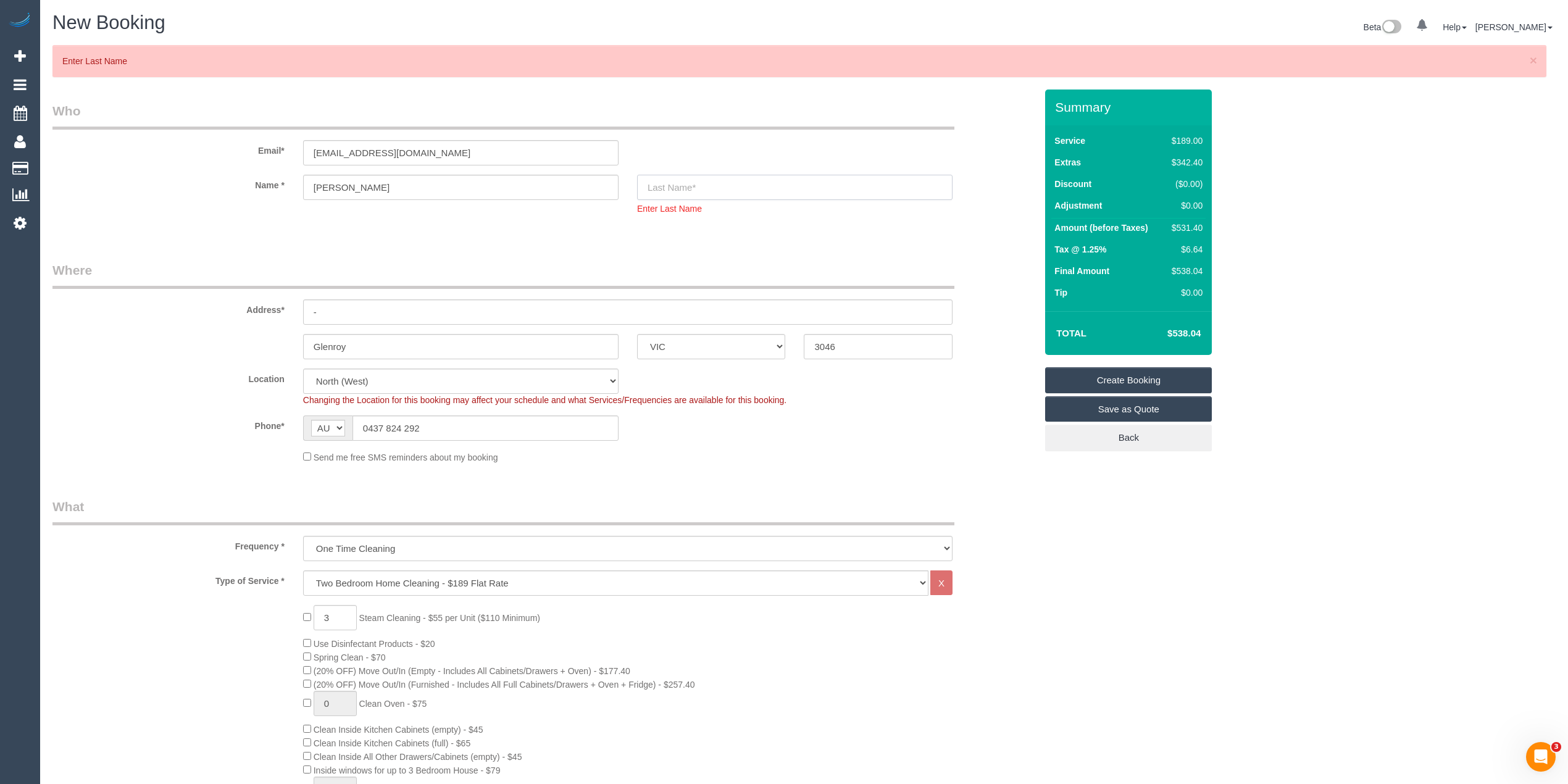
click at [674, 176] on input "text" at bounding box center [795, 187] width 316 height 26
type input "-"
click at [1174, 411] on link "Save as Quote" at bounding box center [1129, 408] width 167 height 26
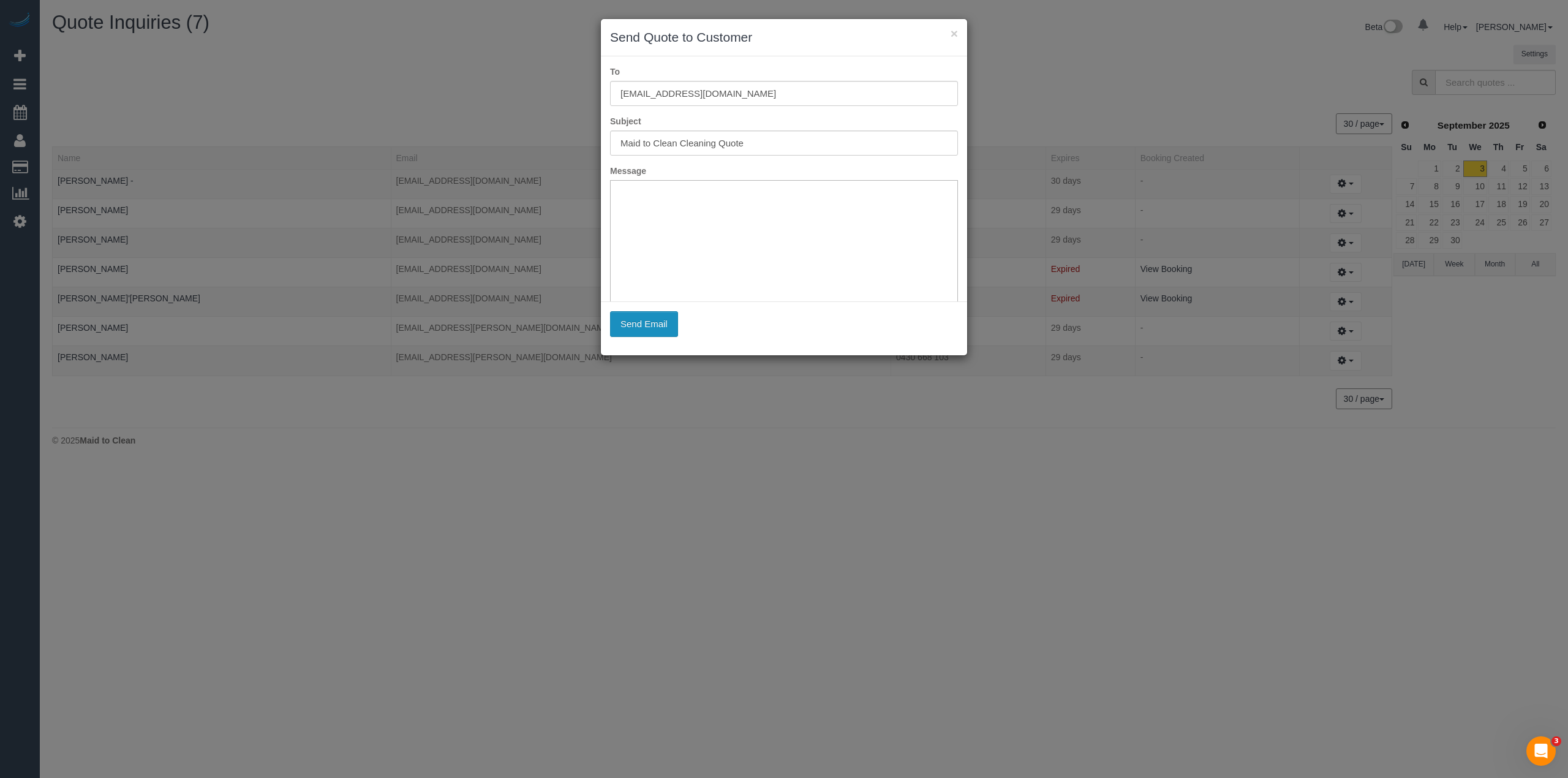
click at [631, 320] on button "Send Email" at bounding box center [644, 323] width 68 height 25
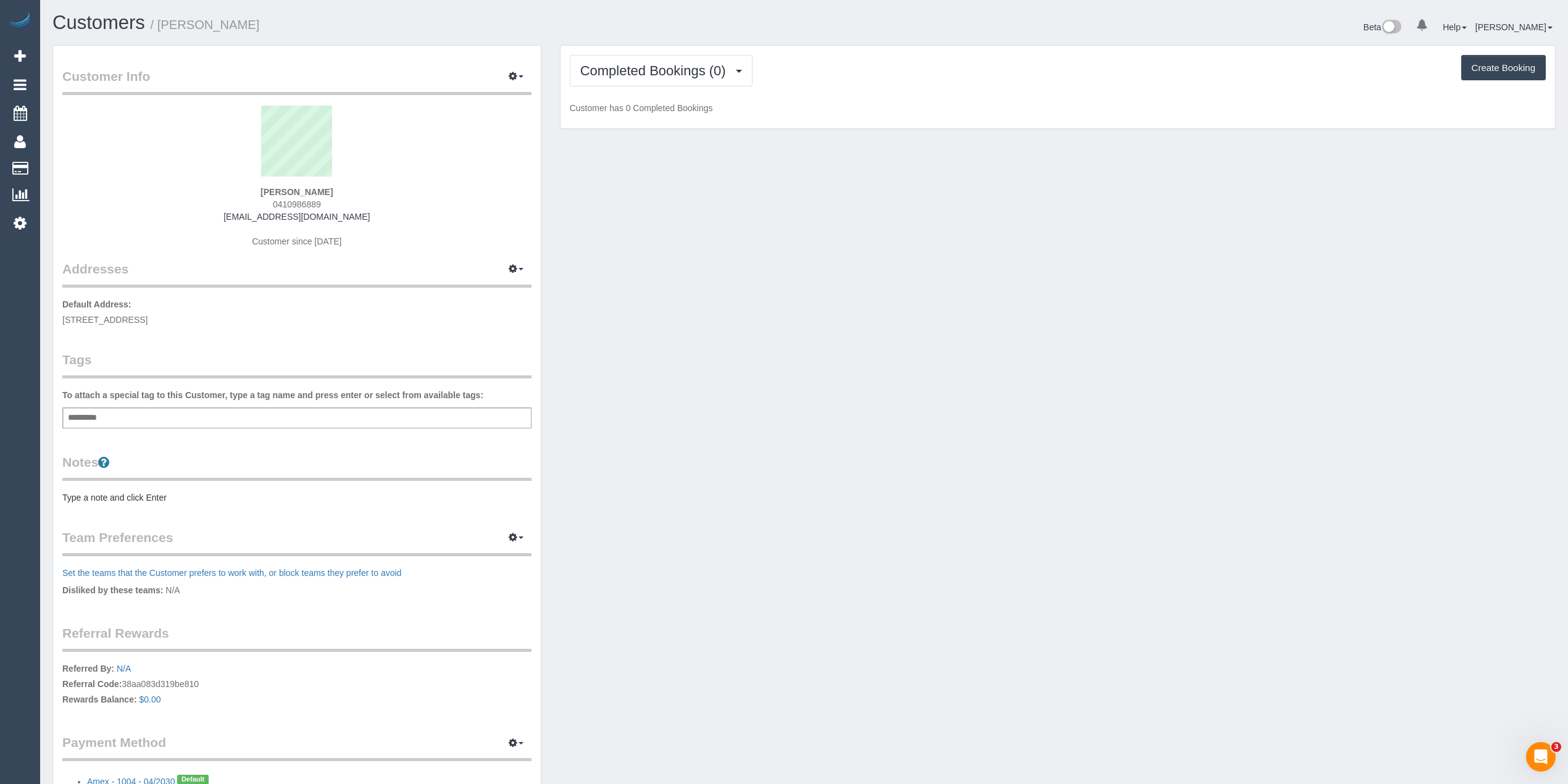
click at [570, 53] on div "Completed Bookings (0) Completed Bookings (0) Upcoming Bookings (1) Cancelled B…" at bounding box center [1058, 88] width 995 height 83
click at [584, 62] on button "Completed Bookings (0)" at bounding box center [662, 70] width 183 height 31
click at [620, 111] on link "Upcoming Bookings (1)" at bounding box center [635, 115] width 129 height 16
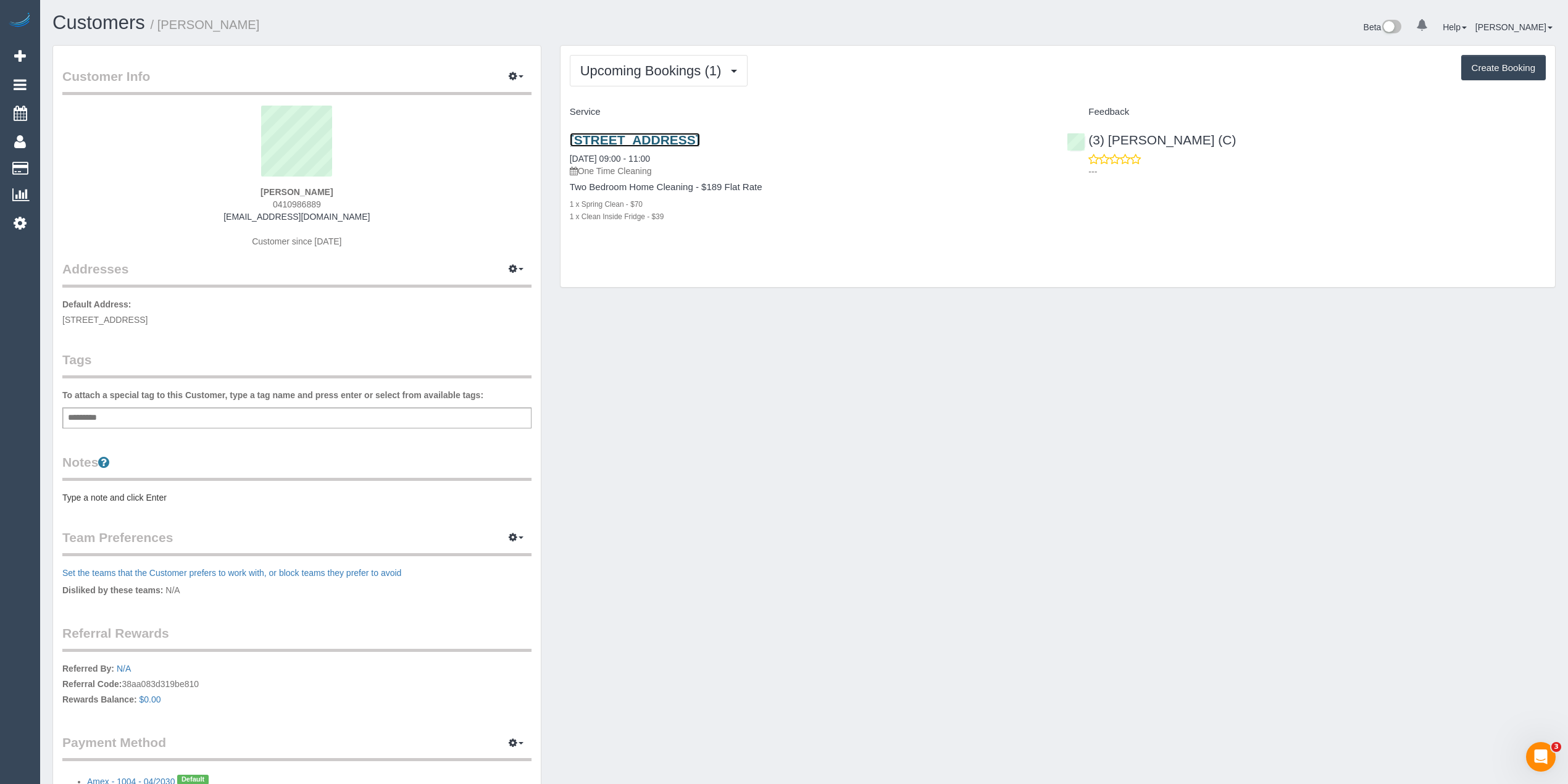
click at [700, 134] on link "[STREET_ADDRESS]" at bounding box center [635, 140] width 130 height 14
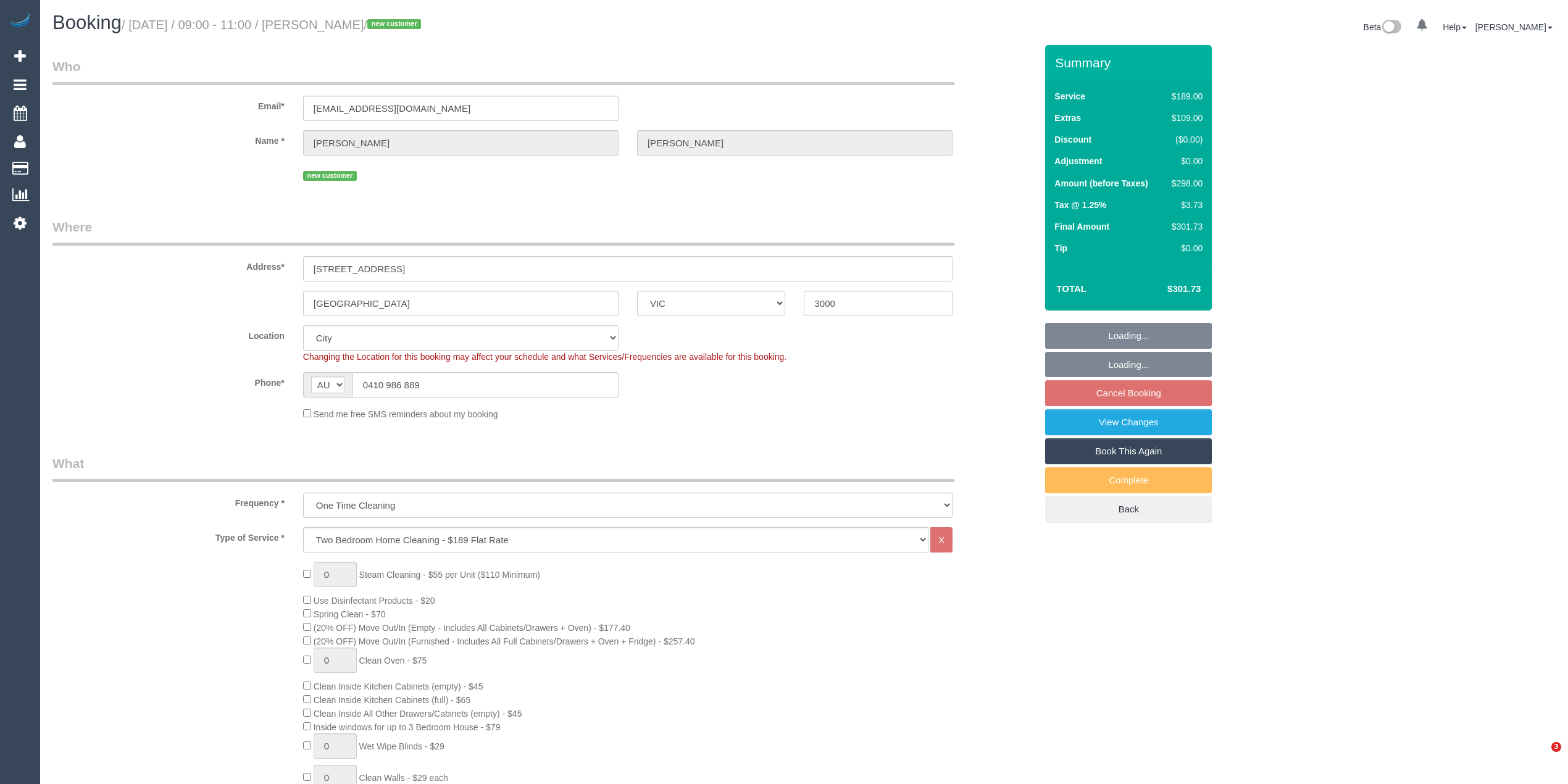
select select "VIC"
select select "number:28"
select select "number:14"
select select "number:18"
select select "number:36"
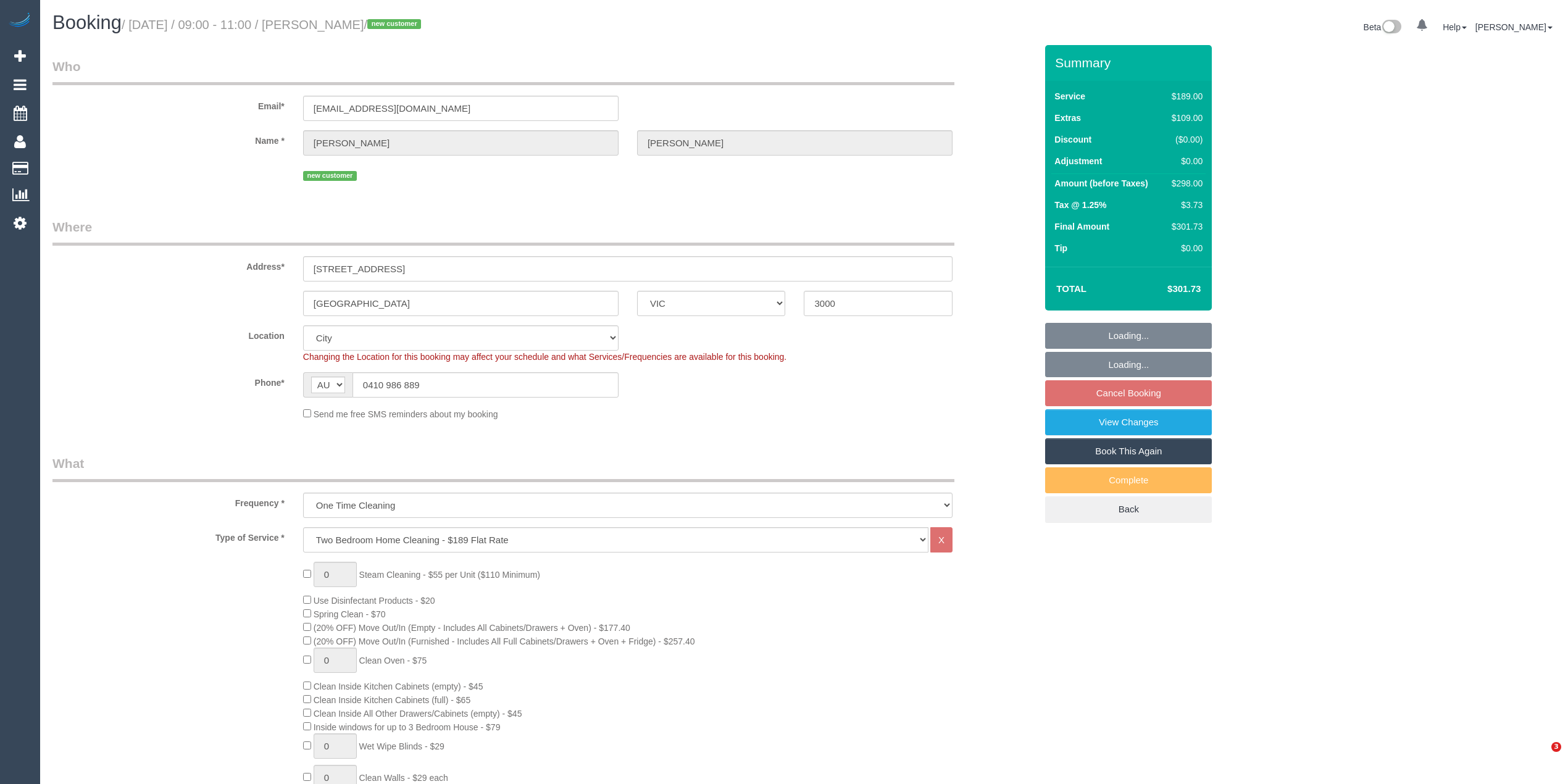
select select "number:26"
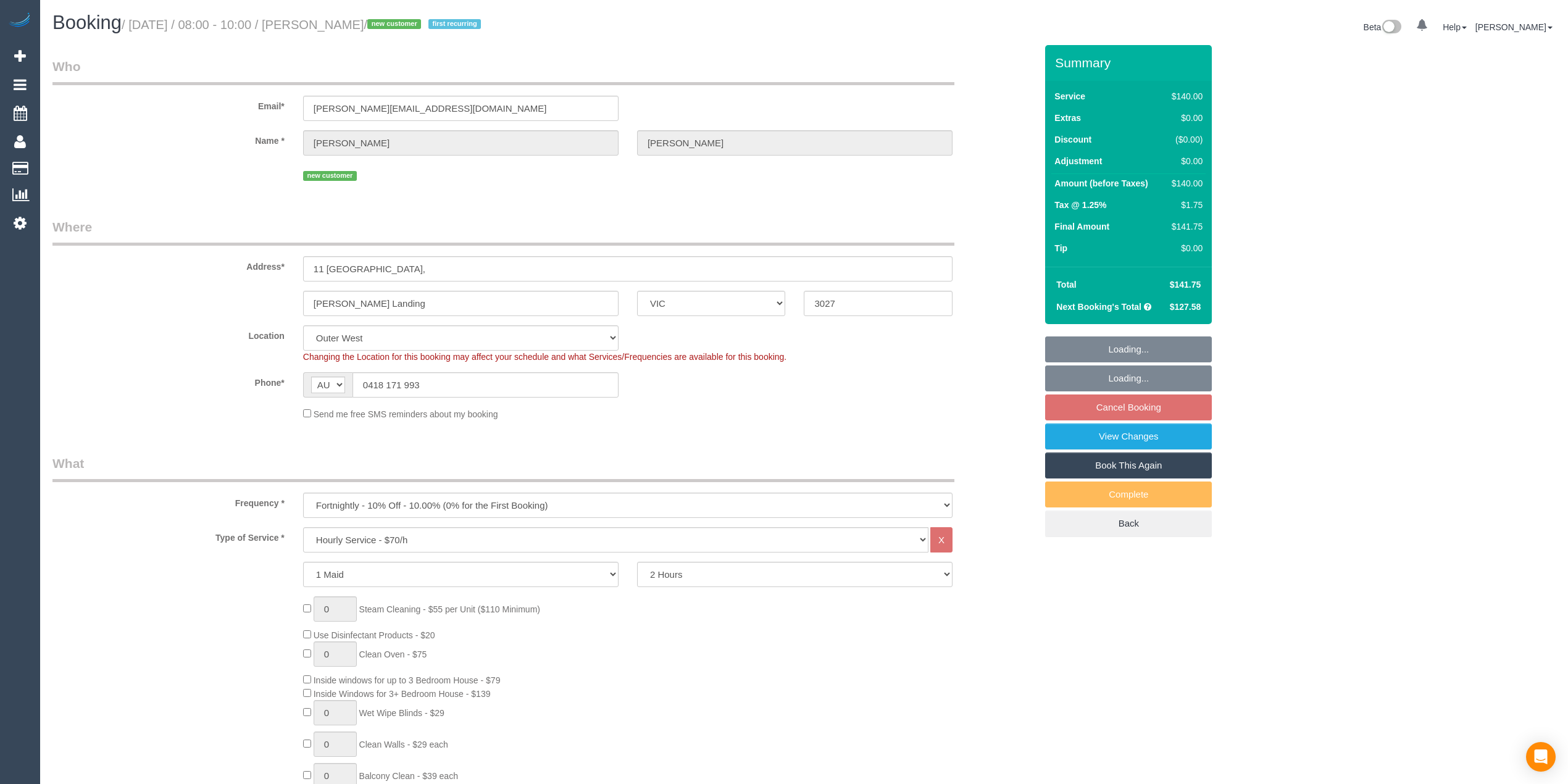
select select "VIC"
select select "number:27"
select select "number:14"
select select "number:19"
select select "number:22"
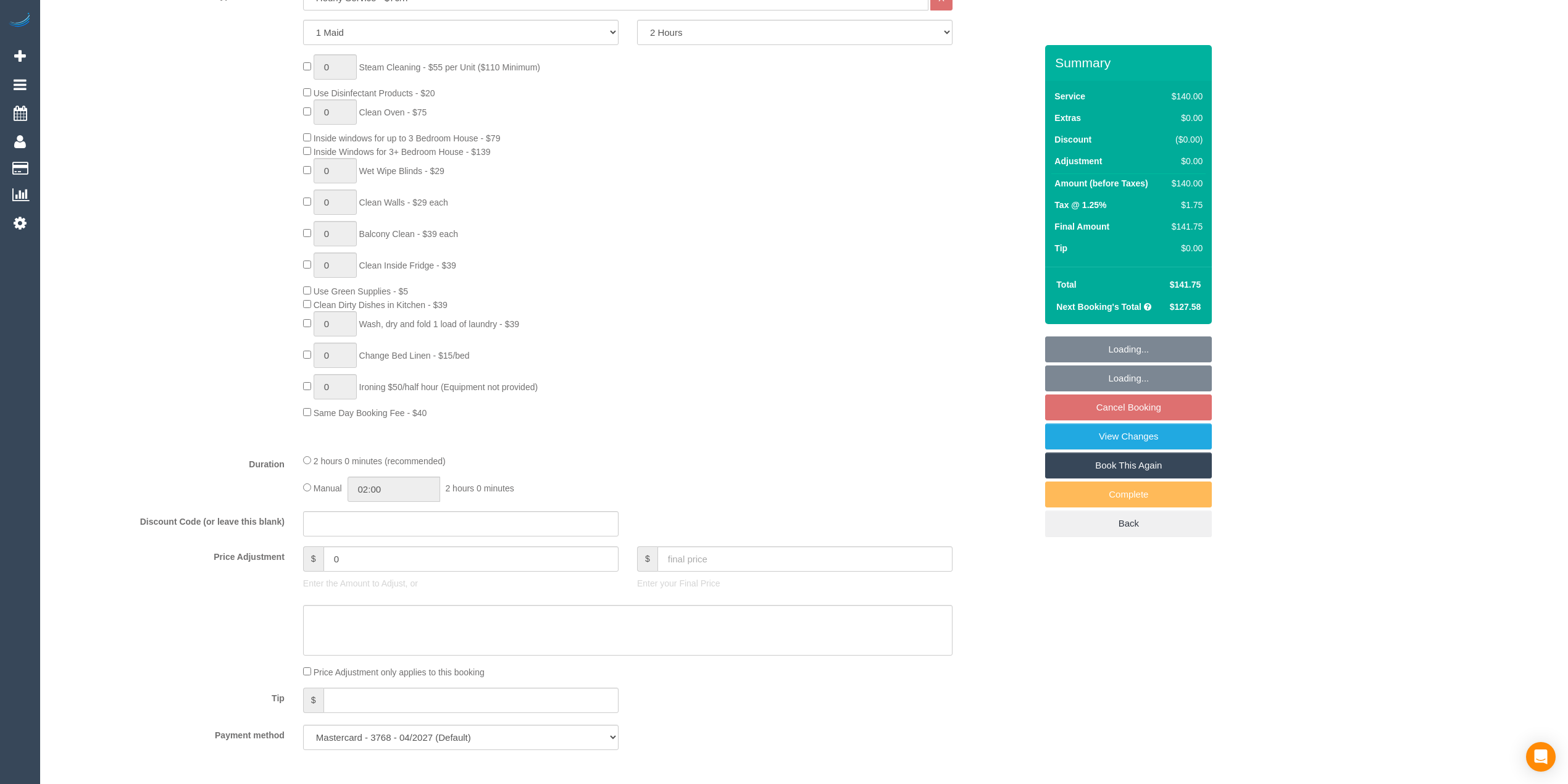
scroll to position [549, 0]
select select "spot1"
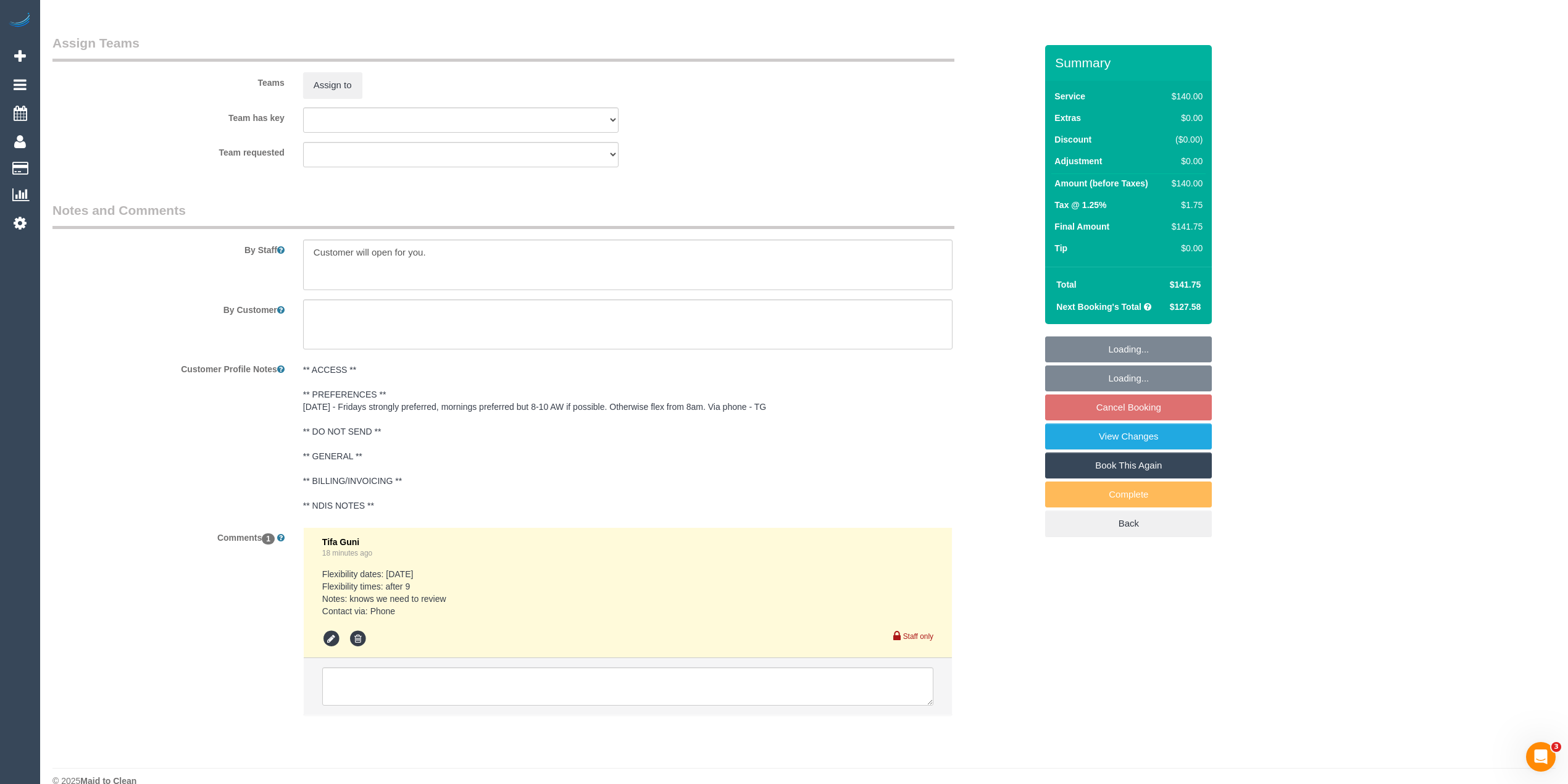
scroll to position [1805, 0]
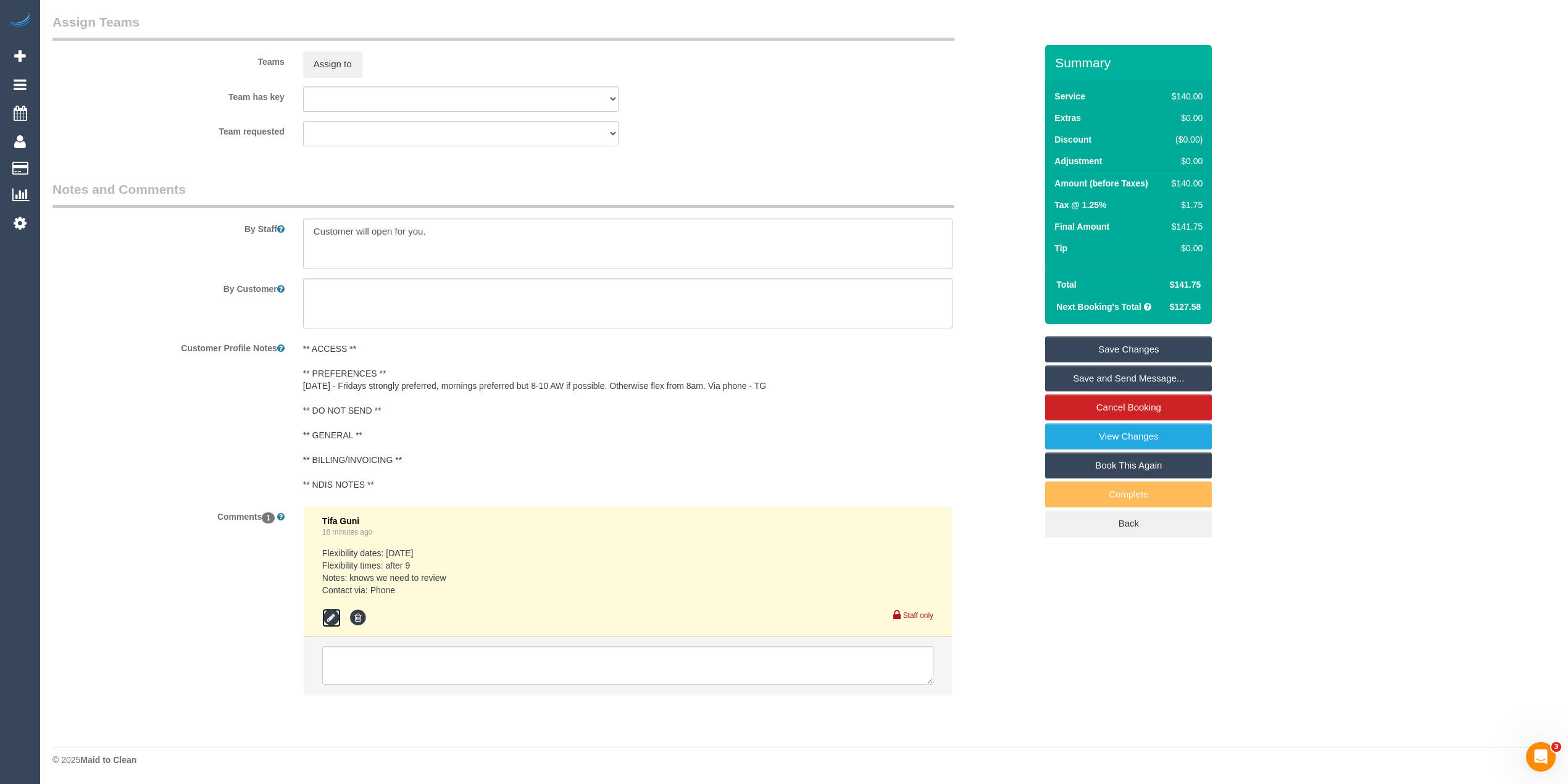
click at [333, 617] on icon at bounding box center [331, 617] width 18 height 18
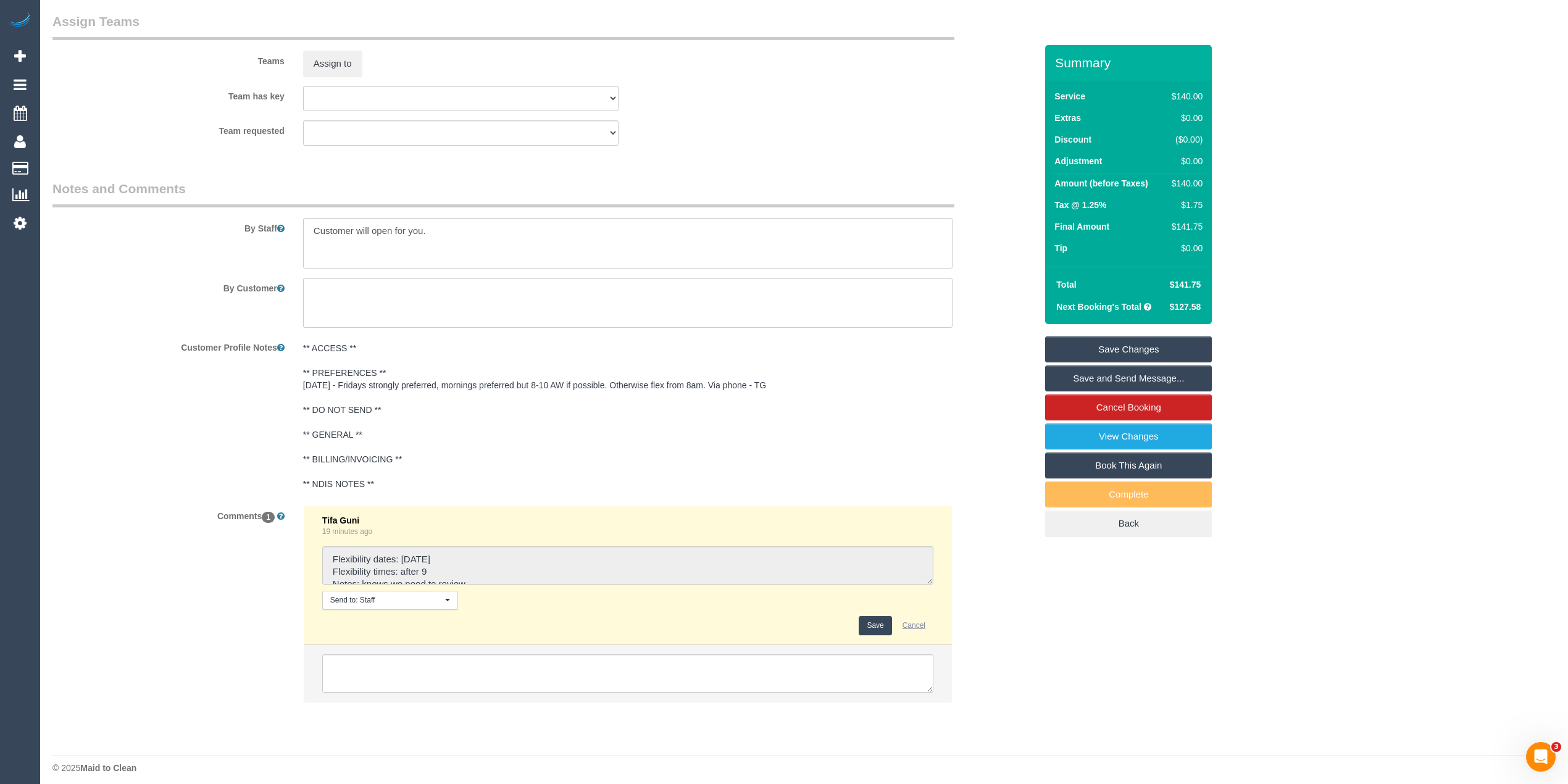
click at [914, 627] on button "Cancel" at bounding box center [914, 625] width 39 height 19
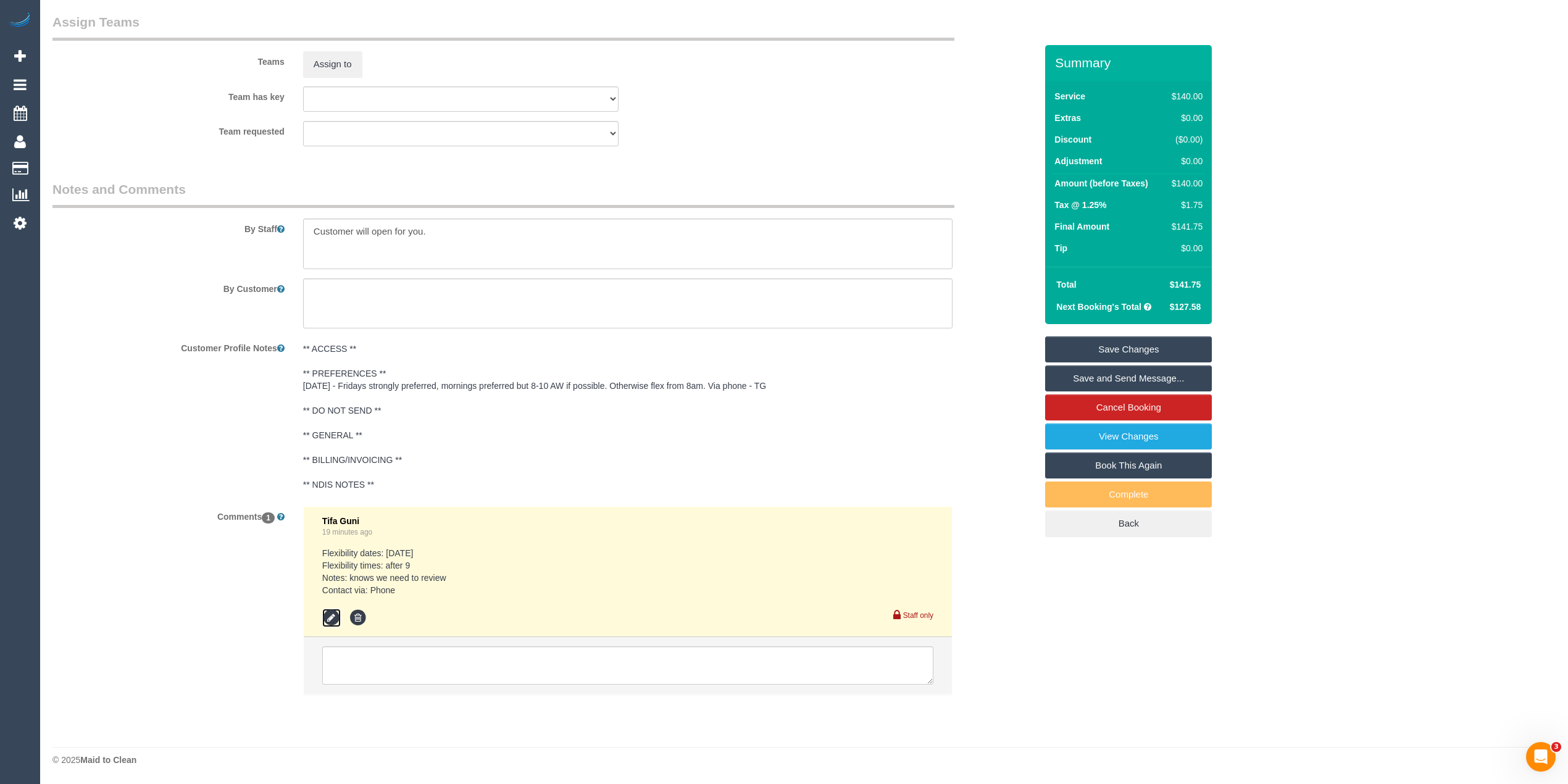
click at [328, 614] on icon at bounding box center [331, 617] width 18 height 18
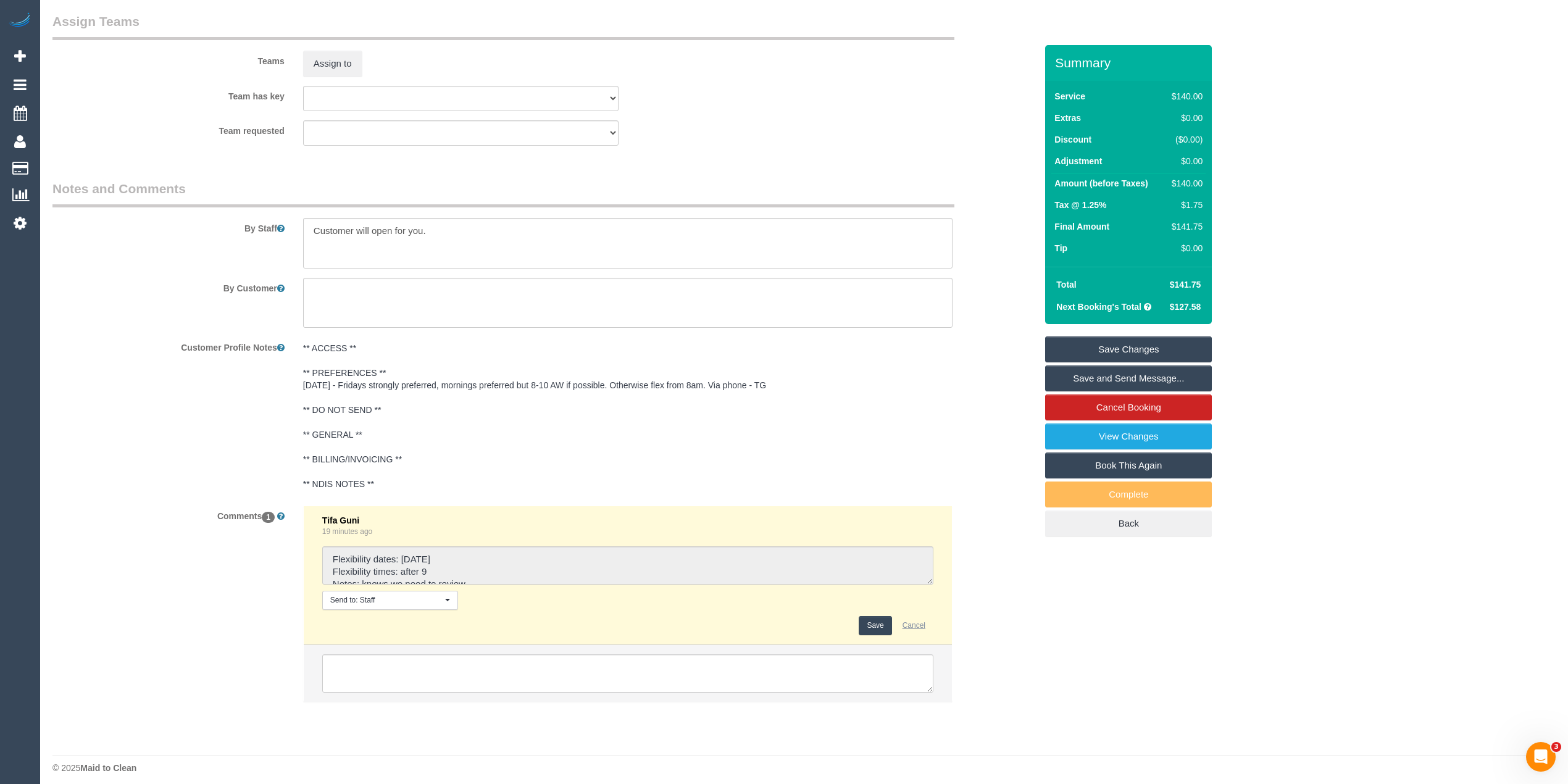
click at [912, 632] on button "Cancel" at bounding box center [914, 625] width 39 height 19
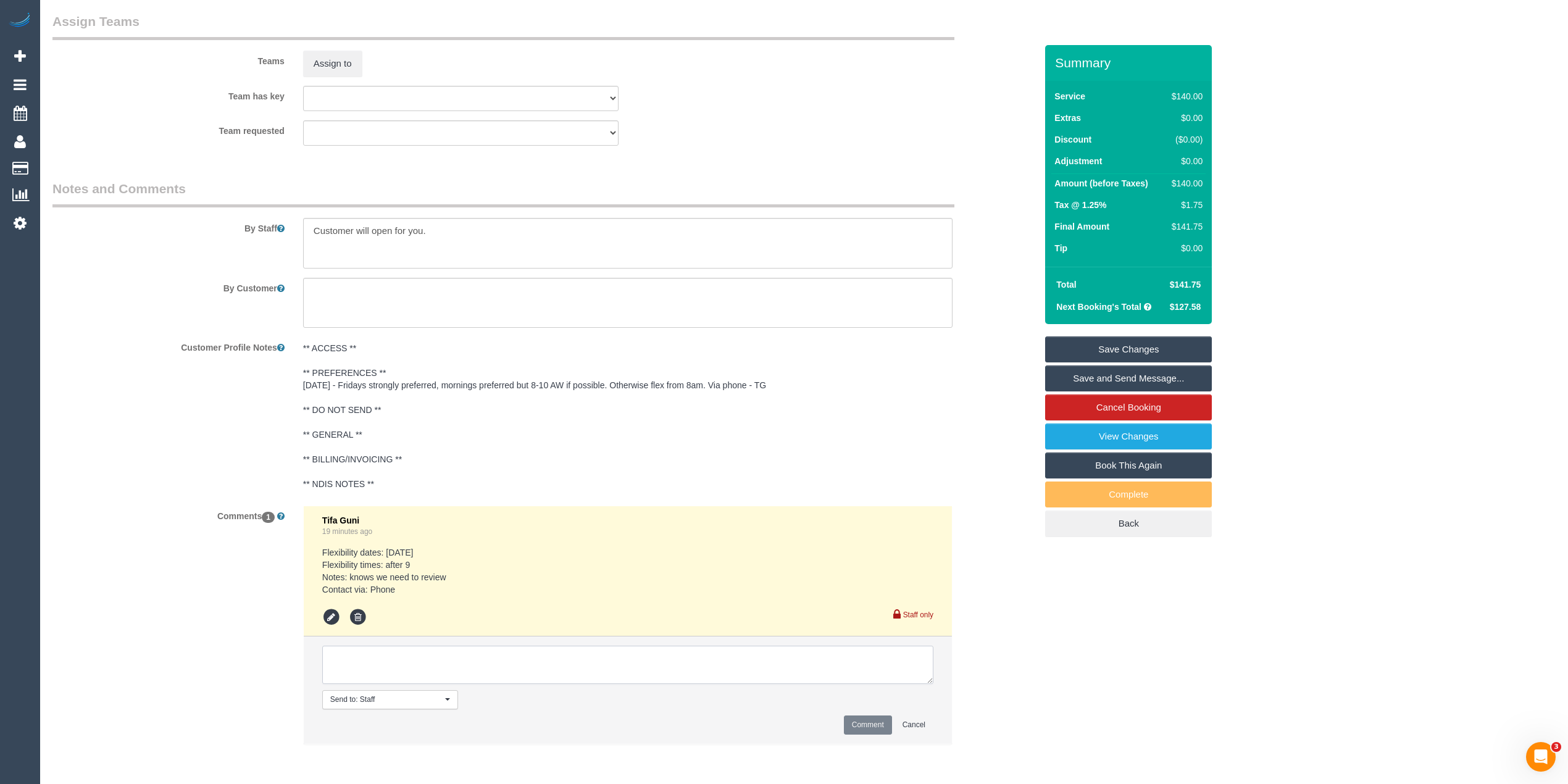
click at [404, 666] on textarea at bounding box center [628, 664] width 611 height 38
type textarea "Flex updated - Fridays strongly preferred Prefers 8-10am AW but can be flex fro…"
click at [860, 727] on button "Comment" at bounding box center [868, 725] width 48 height 19
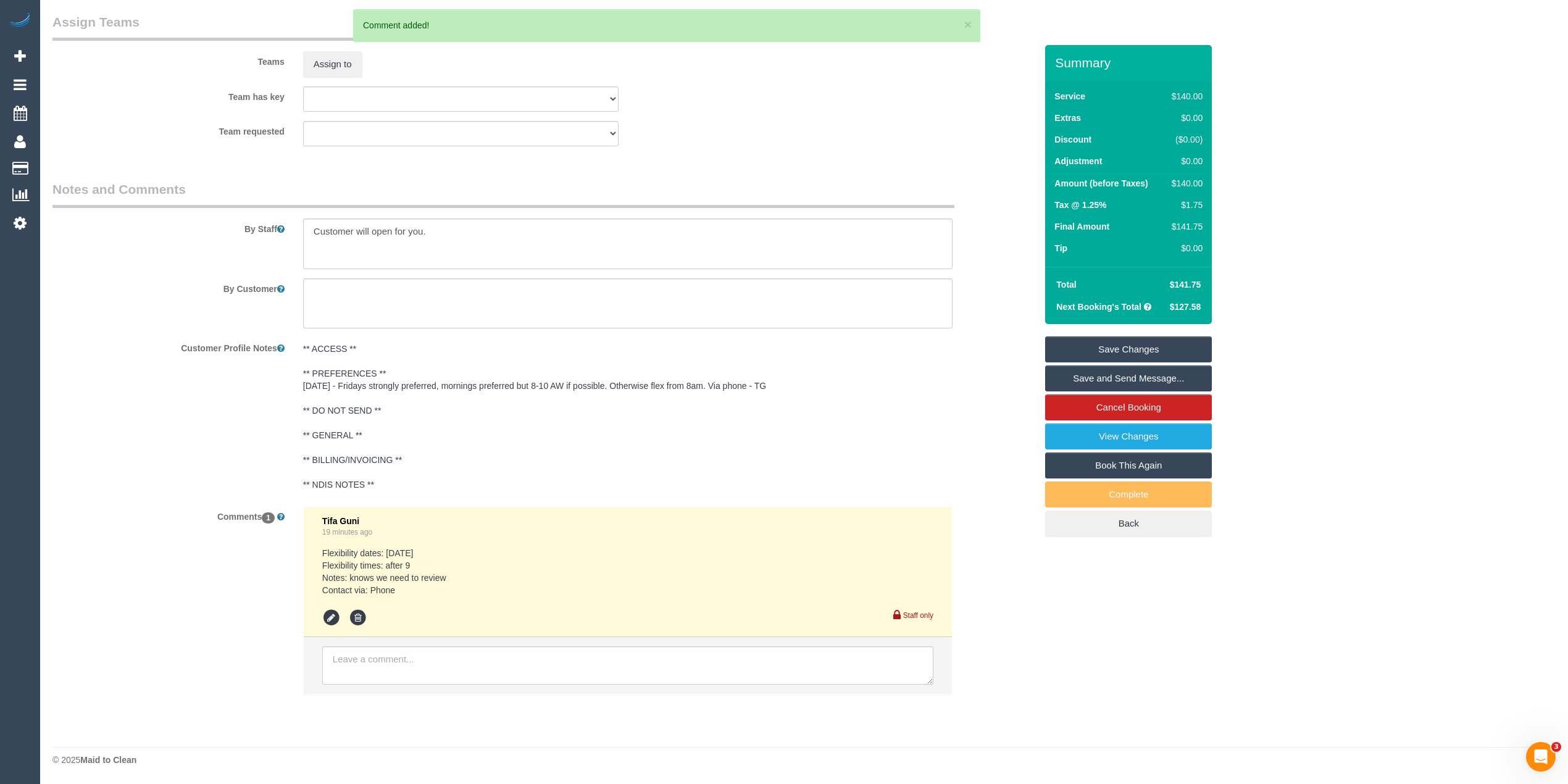
scroll to position [0, 0]
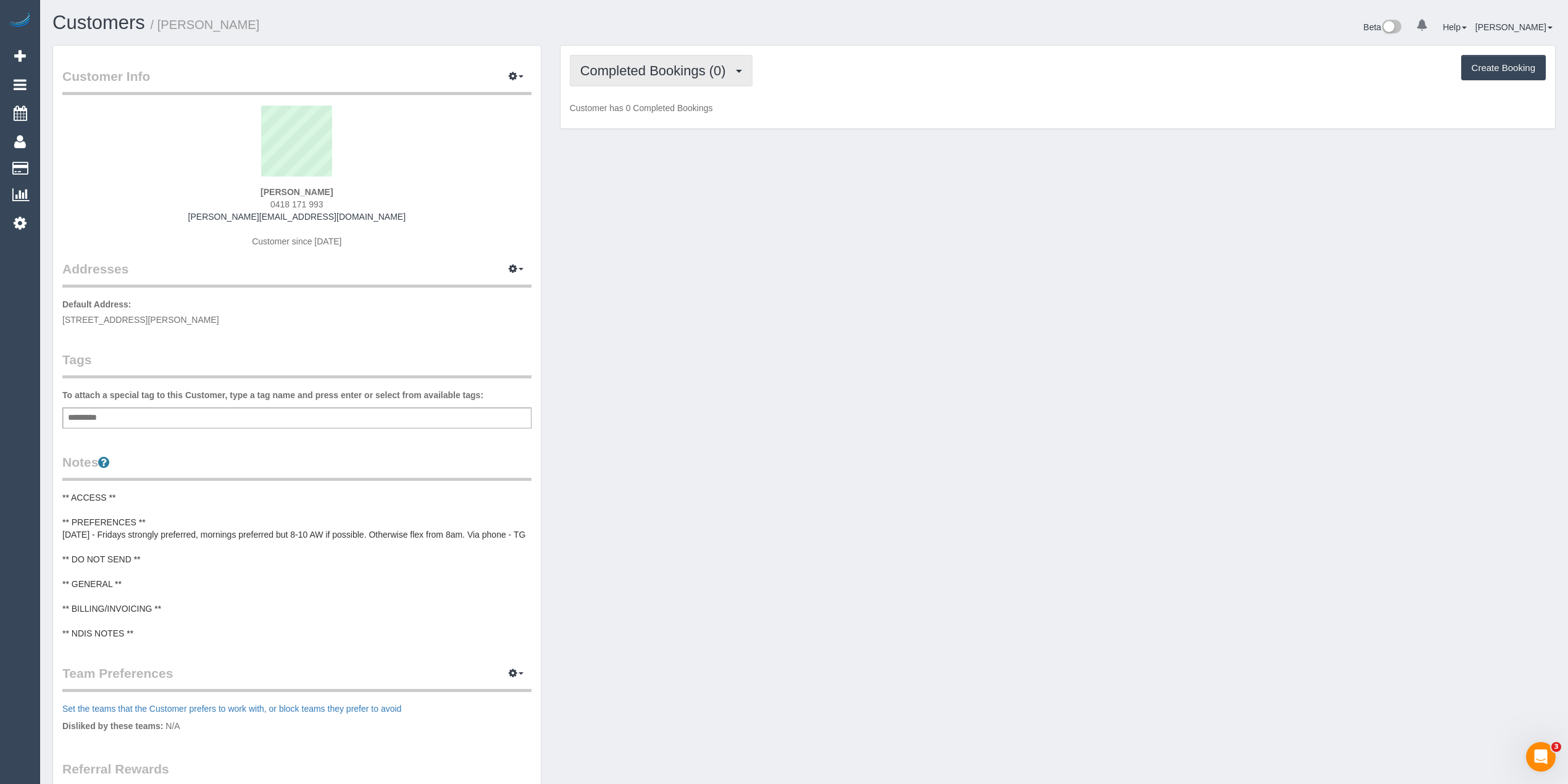
click at [625, 72] on span "Completed Bookings (0)" at bounding box center [656, 70] width 152 height 15
click at [662, 116] on link "Upcoming Bookings (12)" at bounding box center [635, 115] width 130 height 16
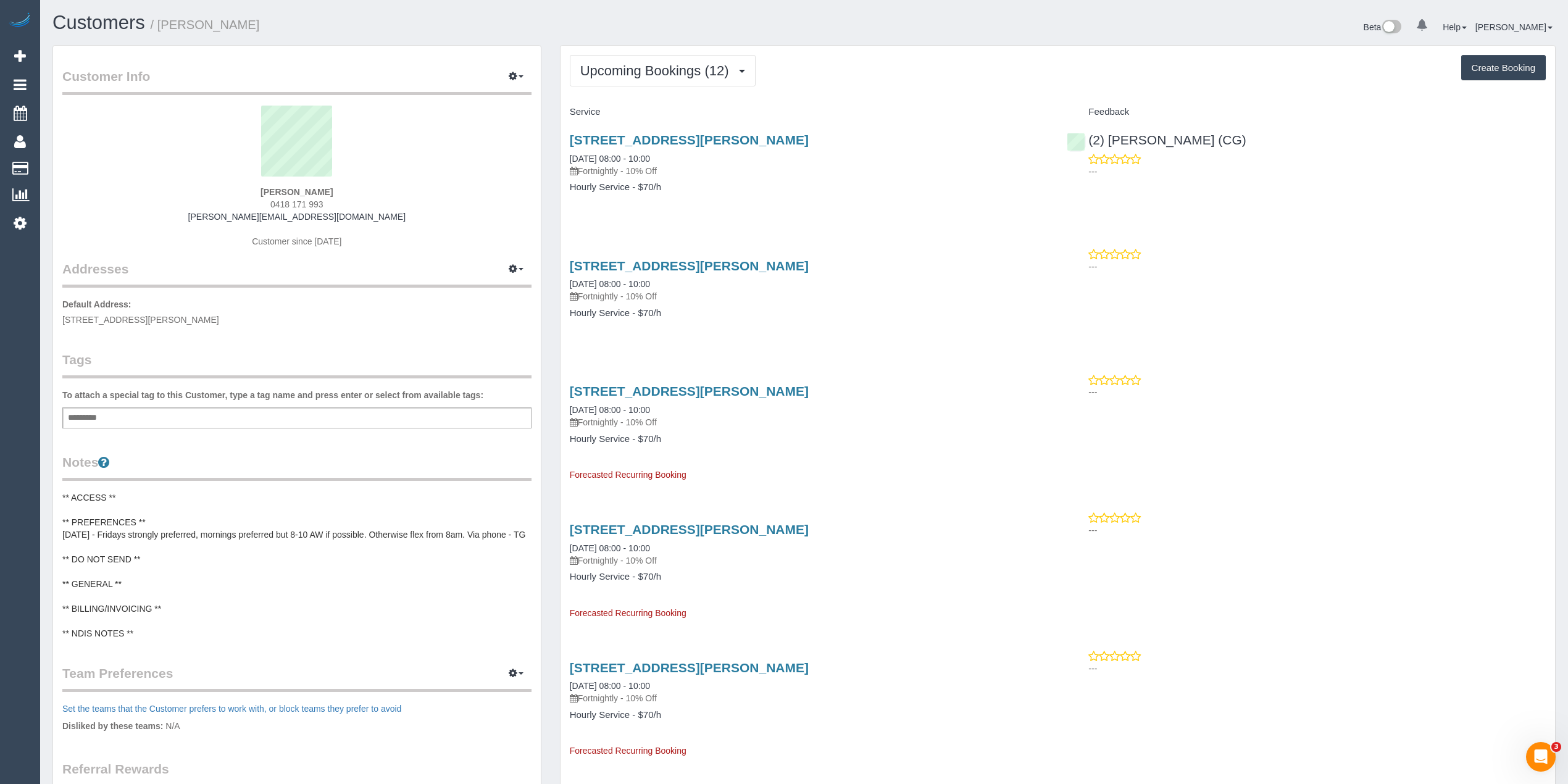
click at [887, 61] on div "Upcoming Bookings (12) Completed Bookings (0) Upcoming Bookings (12) Cancelled …" at bounding box center [1058, 70] width 976 height 31
click at [77, 530] on pre "** ACCESS ** ** PREFERENCES ** [DATE] - Fridays strongly preferred, mornings pr…" at bounding box center [297, 565] width 469 height 148
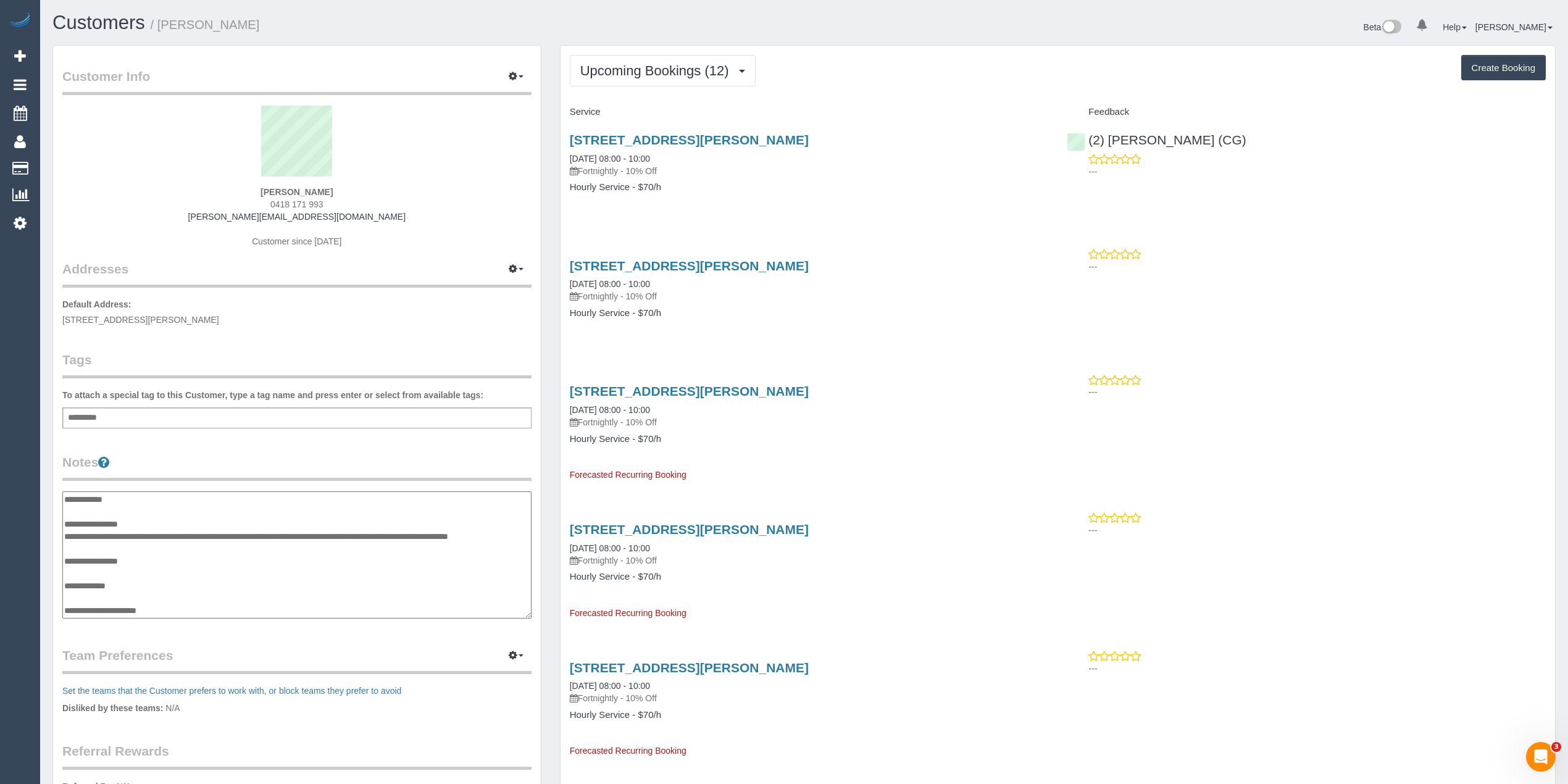
scroll to position [37, 0]
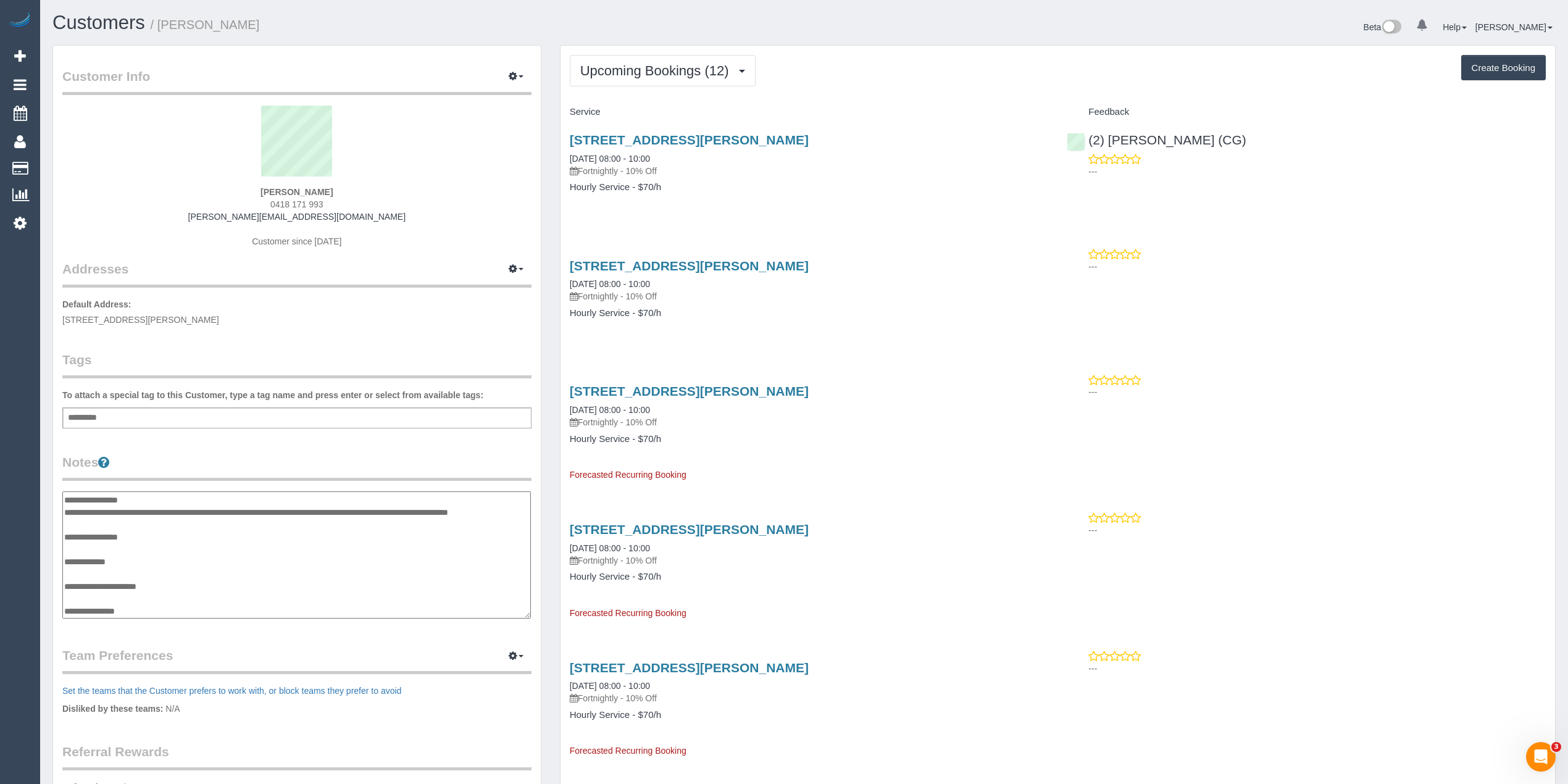
click at [65, 497] on textarea "**********" at bounding box center [296, 555] width 469 height 128
click at [77, 498] on textarea "**********" at bounding box center [296, 555] width 469 height 128
click at [117, 495] on textarea "**********" at bounding box center [296, 555] width 469 height 128
click at [137, 495] on textarea "**********" at bounding box center [296, 555] width 469 height 128
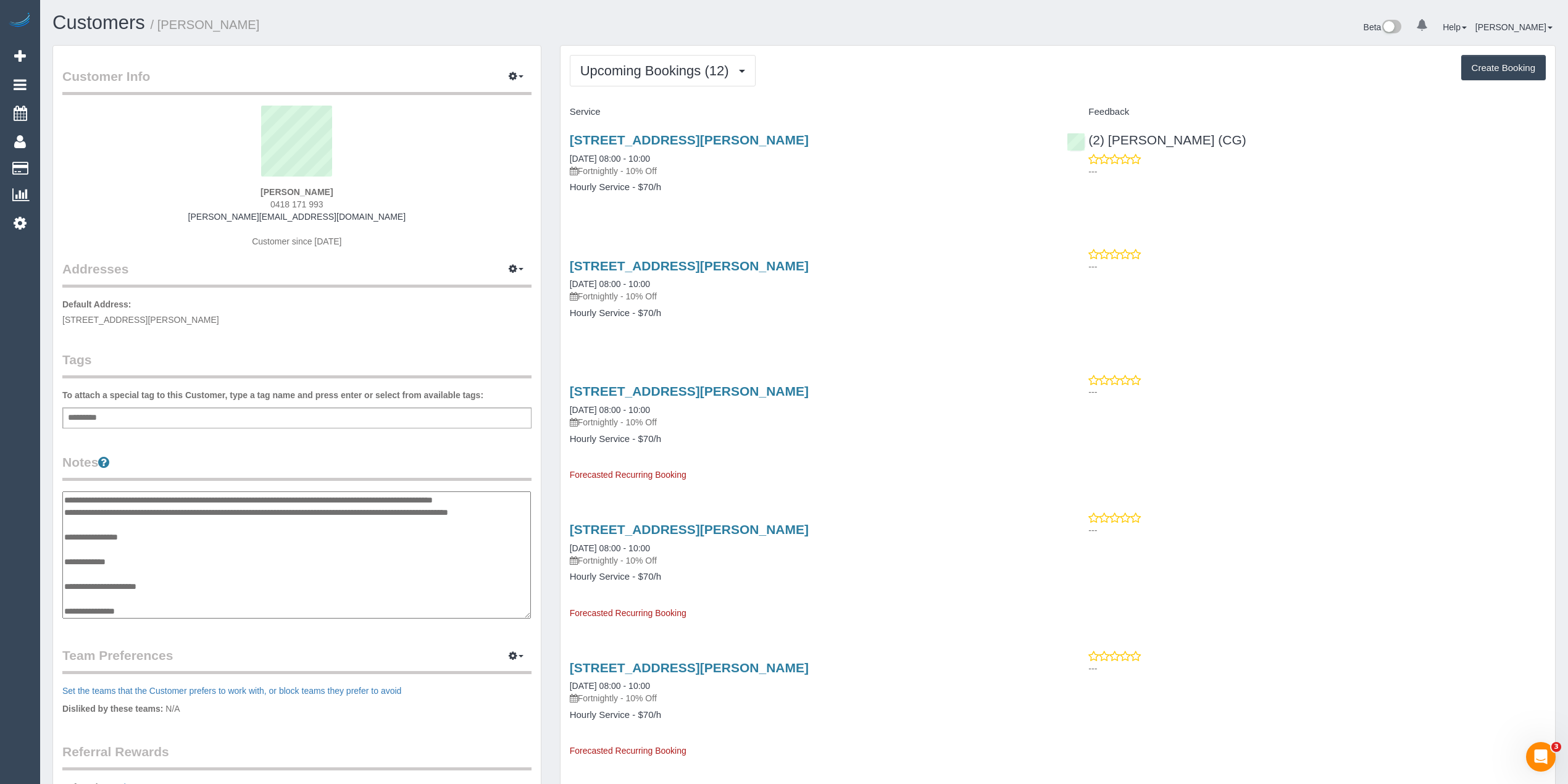
scroll to position [50, 0]
type textarea "**********"
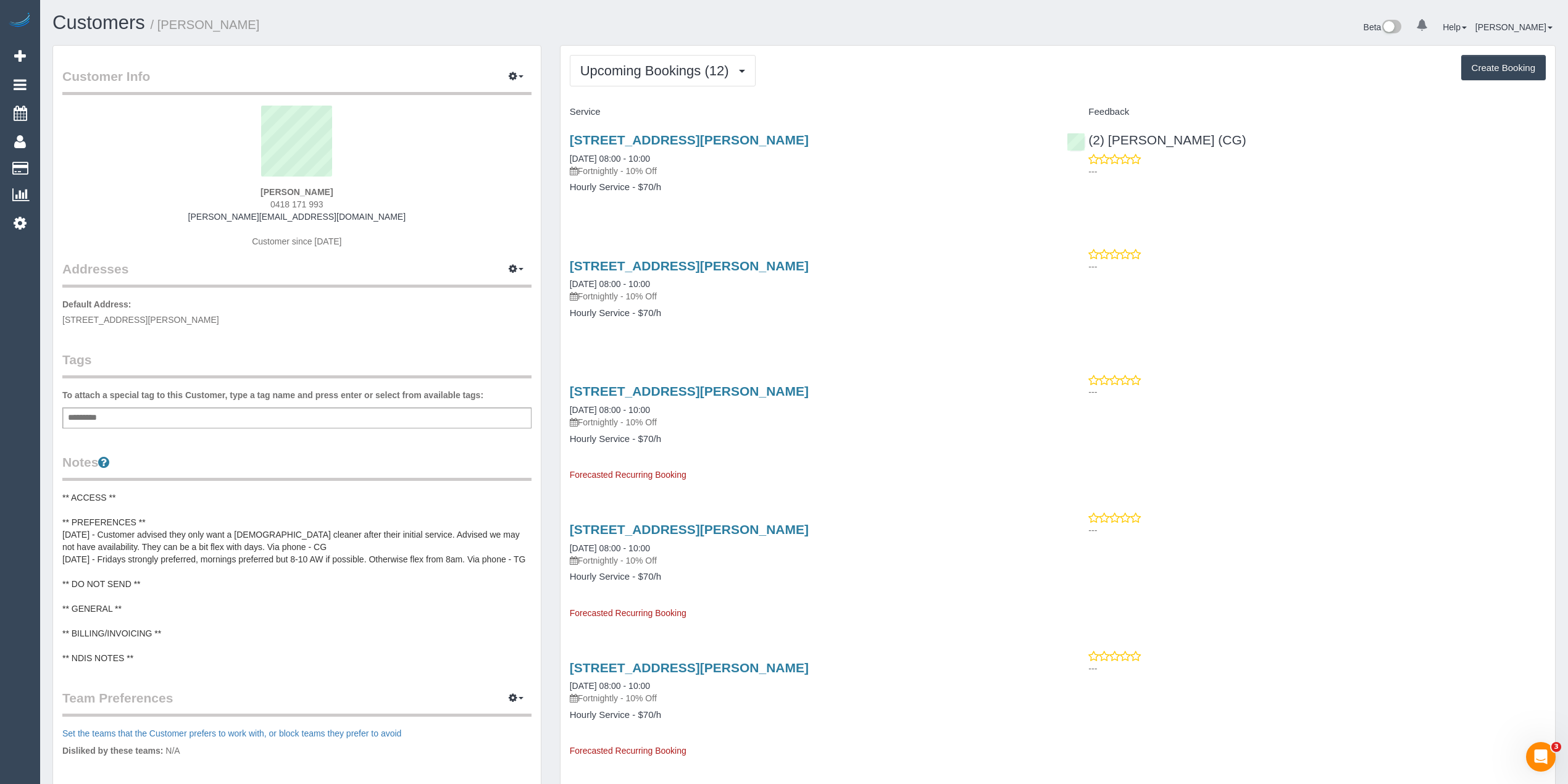
click at [159, 414] on div "Add a tag" at bounding box center [297, 417] width 469 height 21
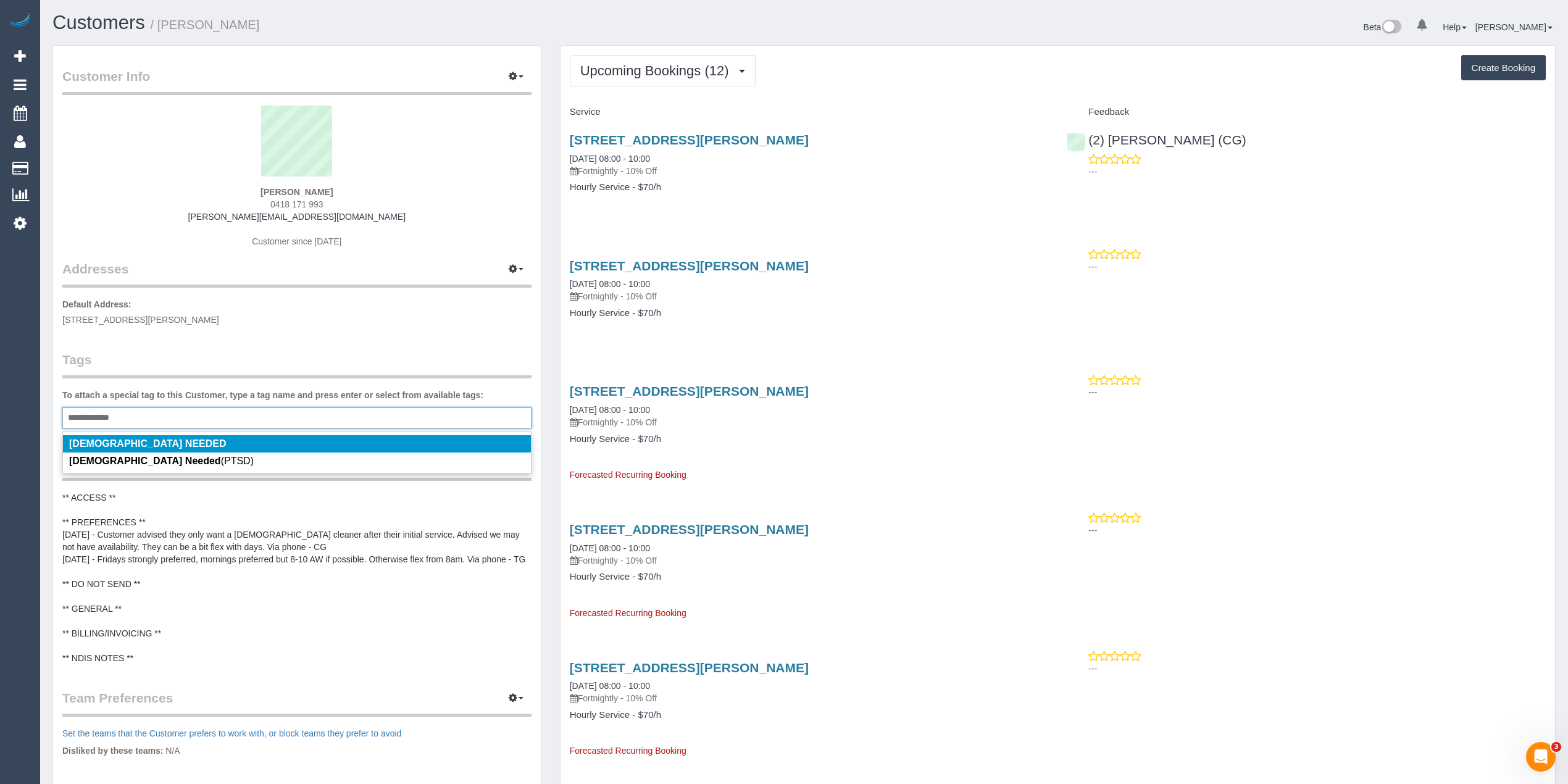
type input "**********"
click at [149, 439] on em "[DEMOGRAPHIC_DATA] NEEDED" at bounding box center [148, 444] width 157 height 10
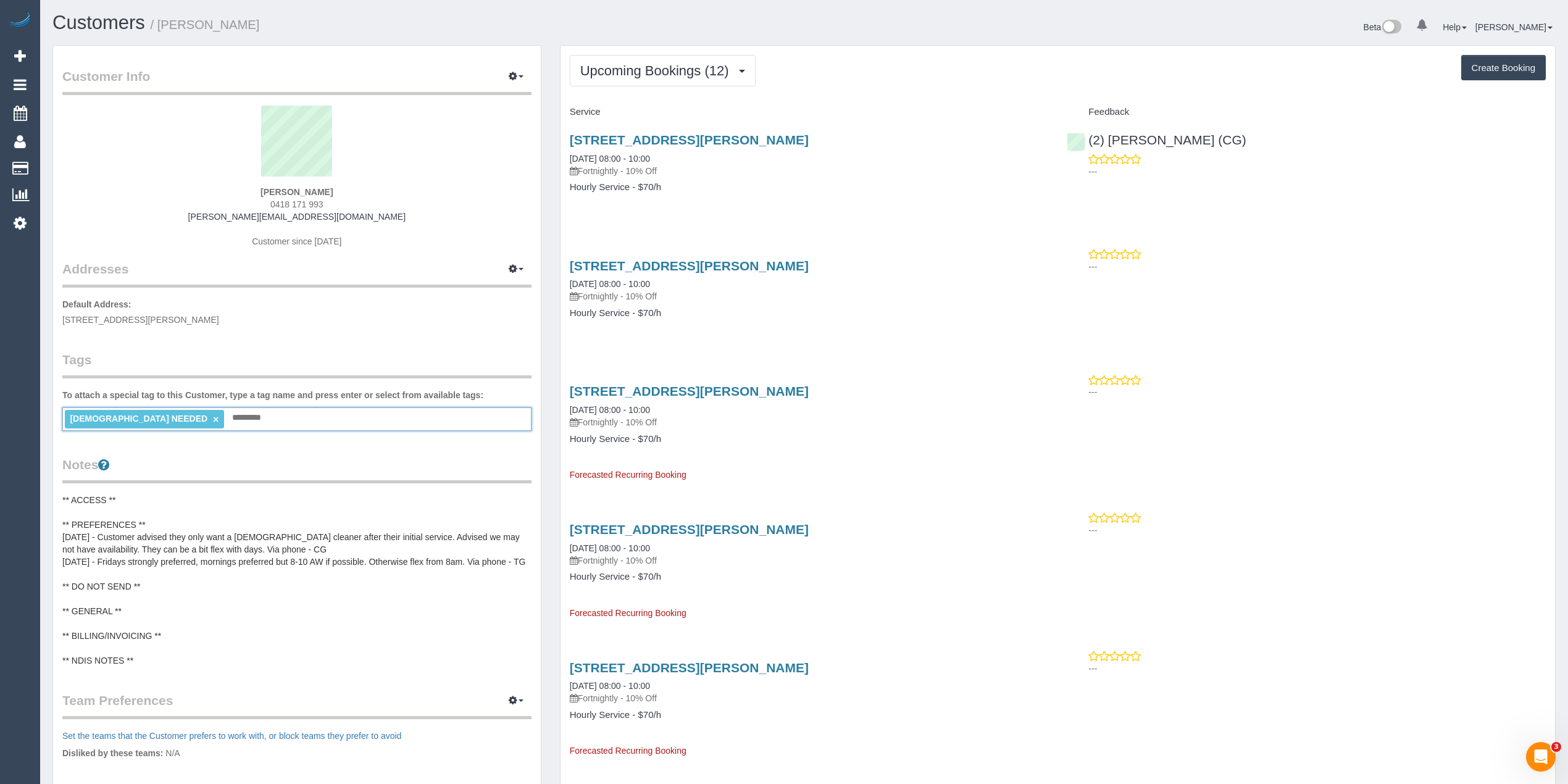
click at [376, 536] on pre "** ACCESS ** ** PREFERENCES ** [DATE] - Customer advised they only want a [DEMO…" at bounding box center [297, 580] width 469 height 172
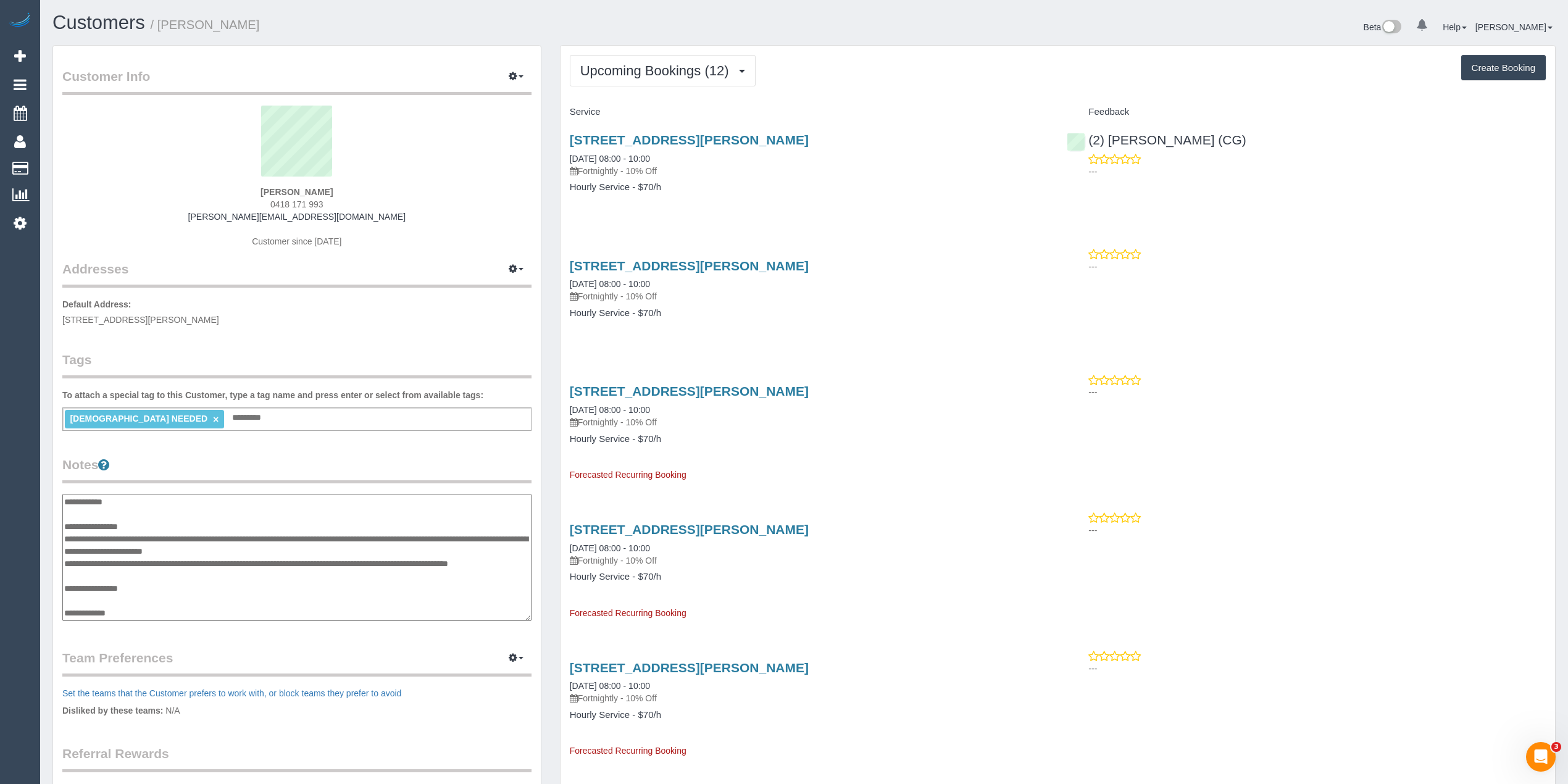
scroll to position [61, 0]
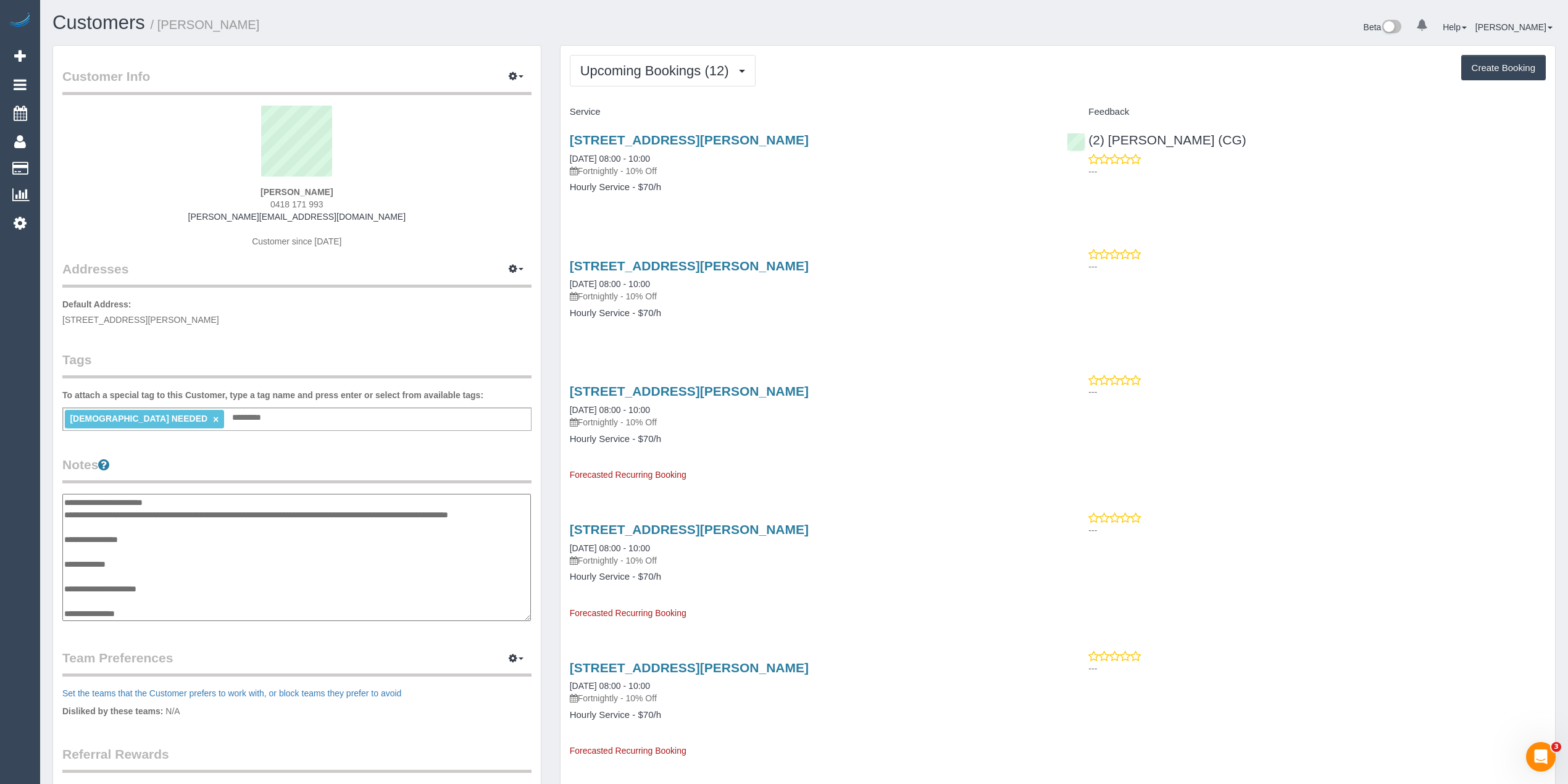
click at [376, 438] on div "Customer Info Edit Contact Info Send Message Email Preferences Special Sales Ta…" at bounding box center [297, 495] width 488 height 897
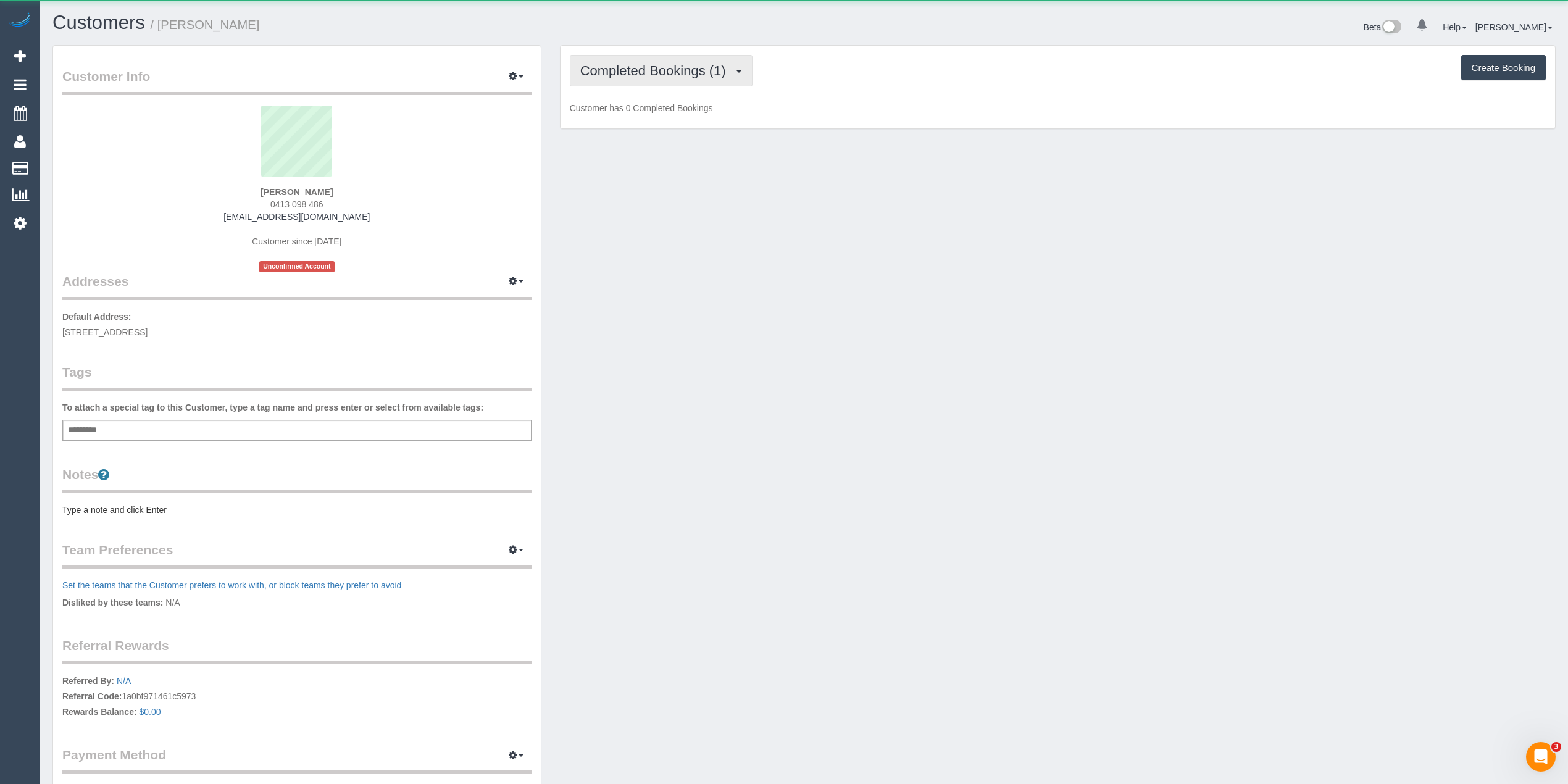
click at [642, 60] on button "Completed Bookings (1)" at bounding box center [662, 70] width 183 height 31
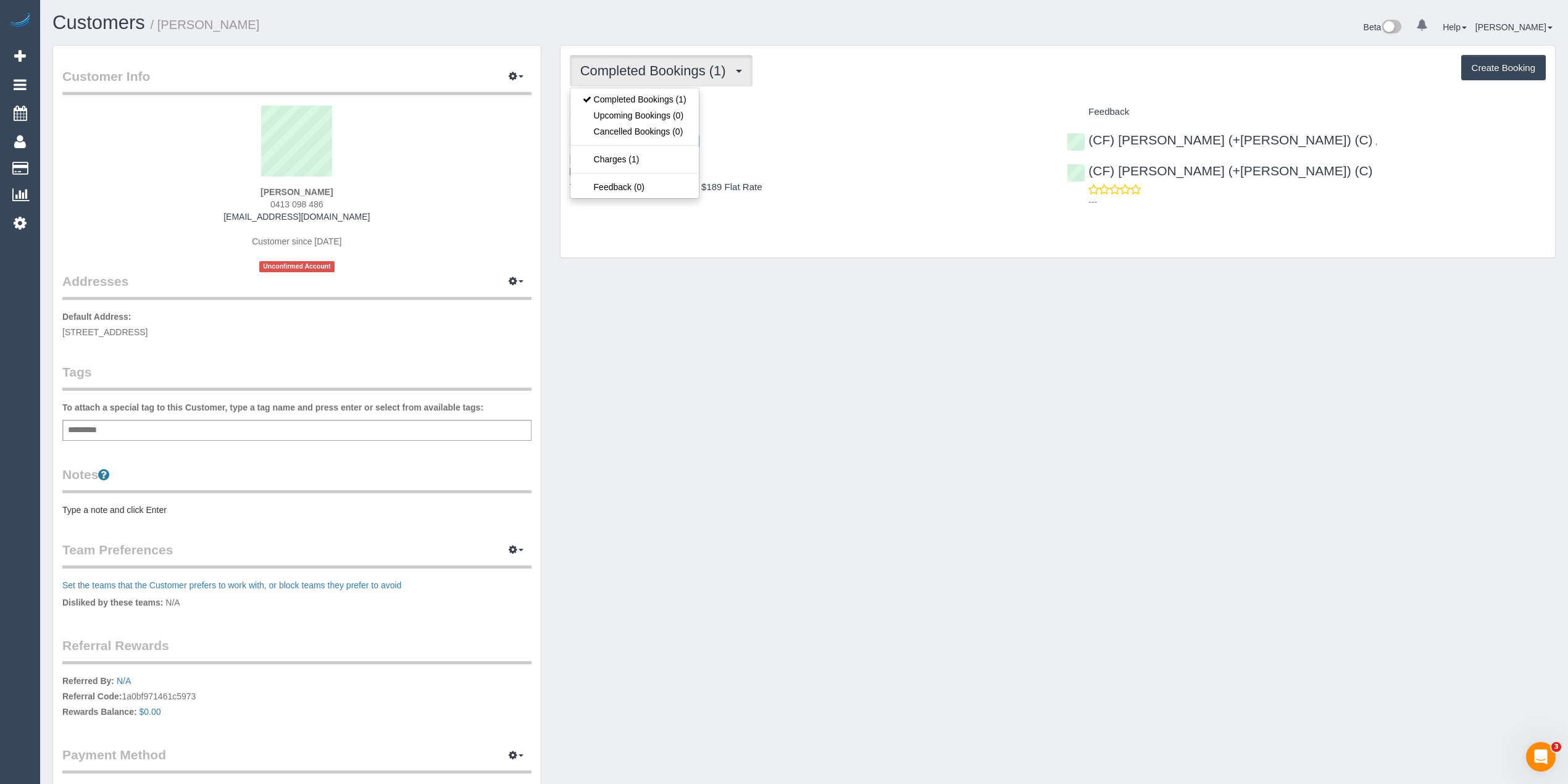
click at [808, 75] on div "Completed Bookings (1) Completed Bookings (1) Upcoming Bookings (0) Cancelled B…" at bounding box center [1058, 70] width 976 height 31
click at [650, 65] on span "Completed Bookings (1)" at bounding box center [656, 70] width 152 height 15
click at [686, 113] on link "Upcoming Bookings (0)" at bounding box center [635, 115] width 129 height 16
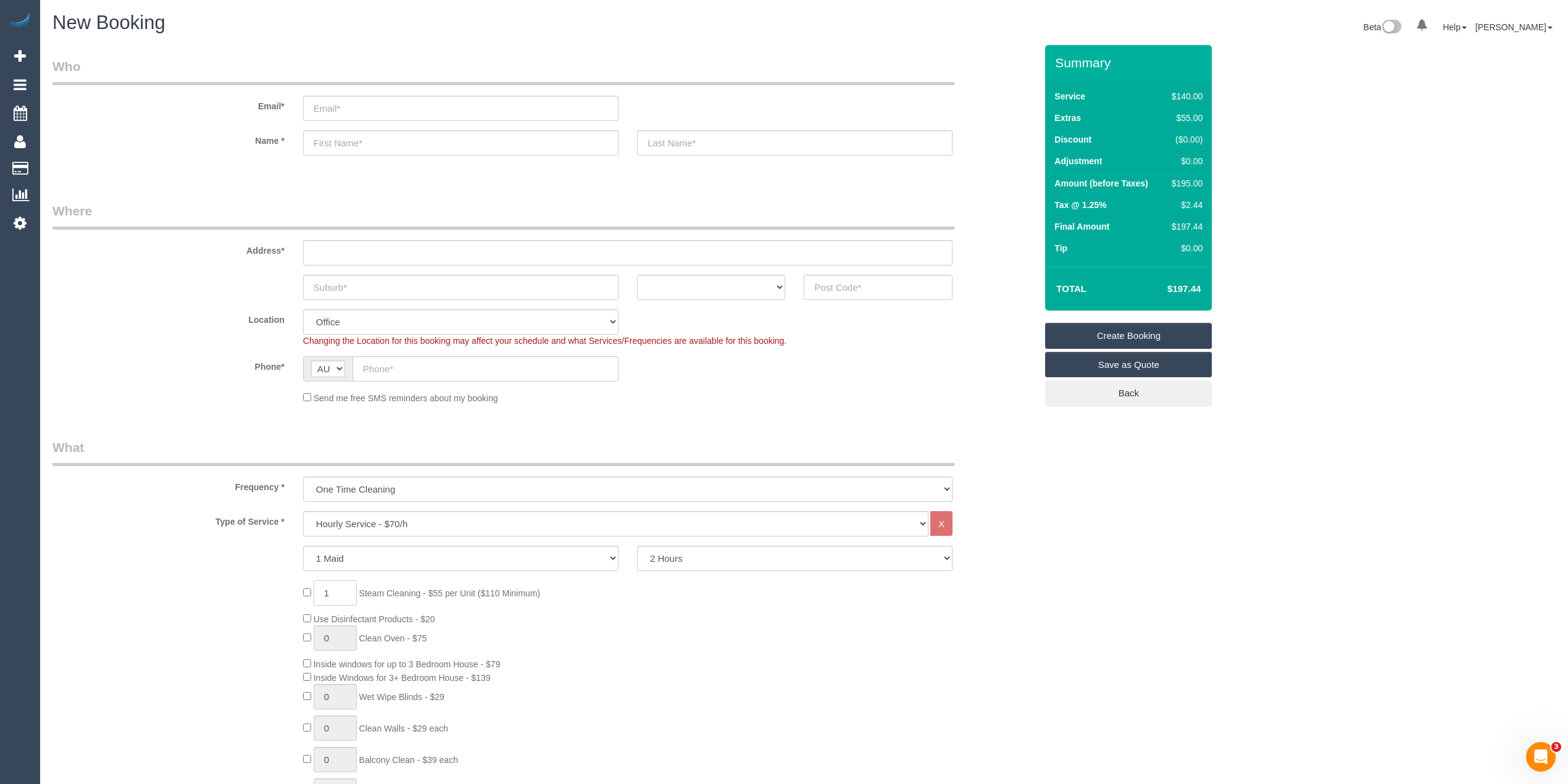
drag, startPoint x: 344, startPoint y: 588, endPoint x: 321, endPoint y: 591, distance: 23.2
click at [321, 591] on input "1" at bounding box center [335, 593] width 43 height 26
type input "4"
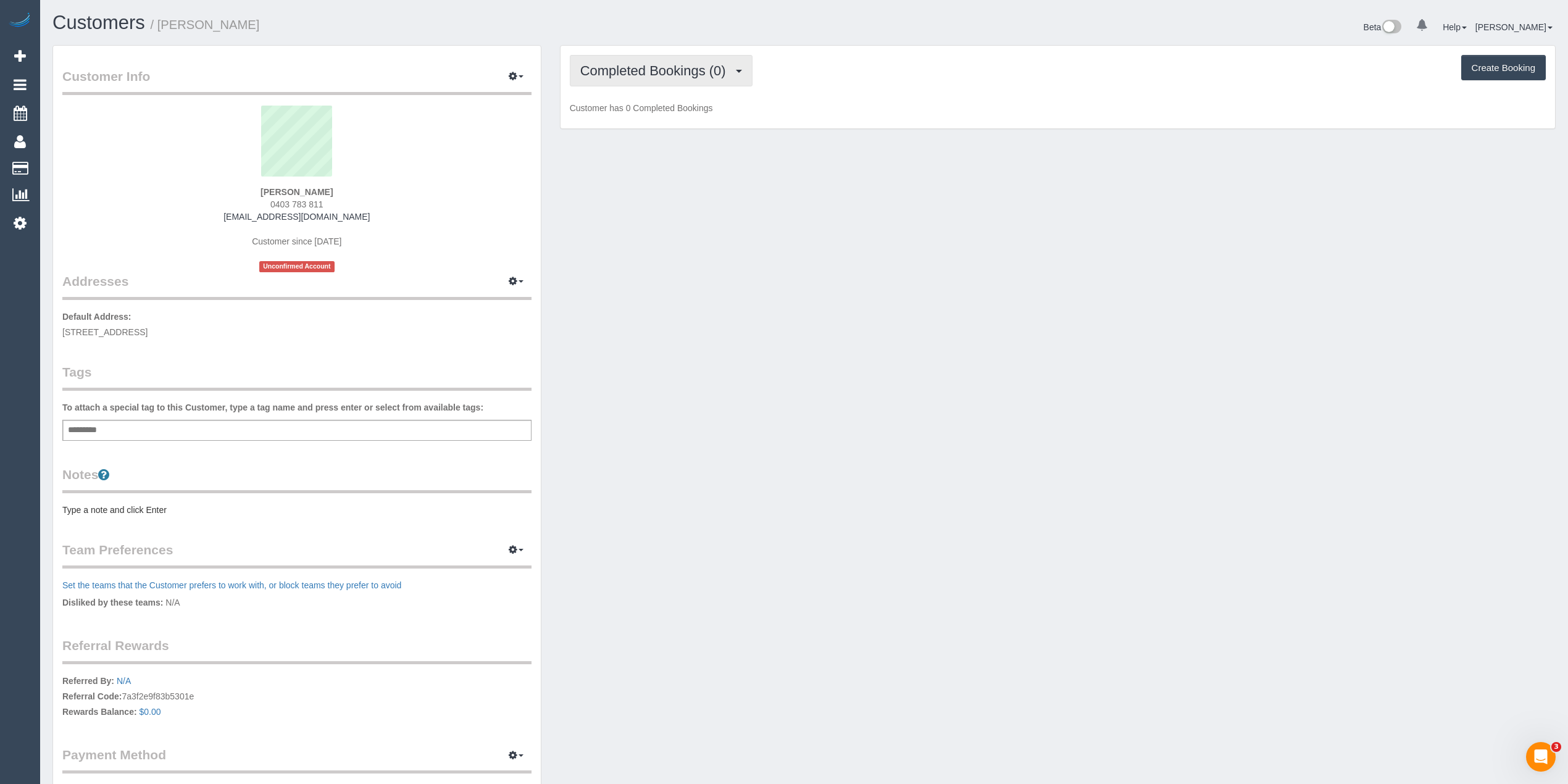
click at [613, 63] on span "Completed Bookings (0)" at bounding box center [656, 70] width 152 height 15
click at [664, 110] on link "Upcoming Bookings (1)" at bounding box center [635, 115] width 129 height 16
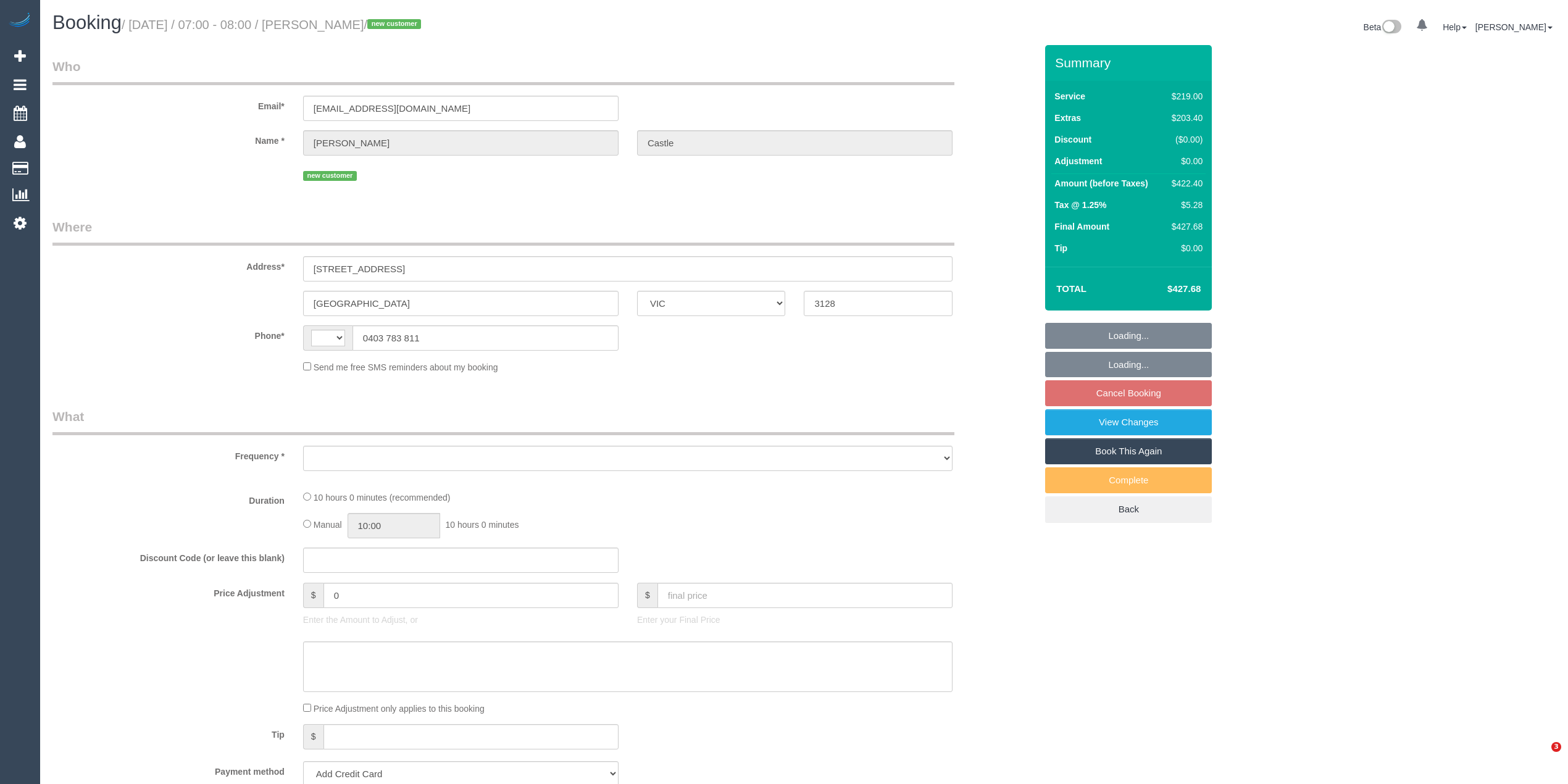
select select "VIC"
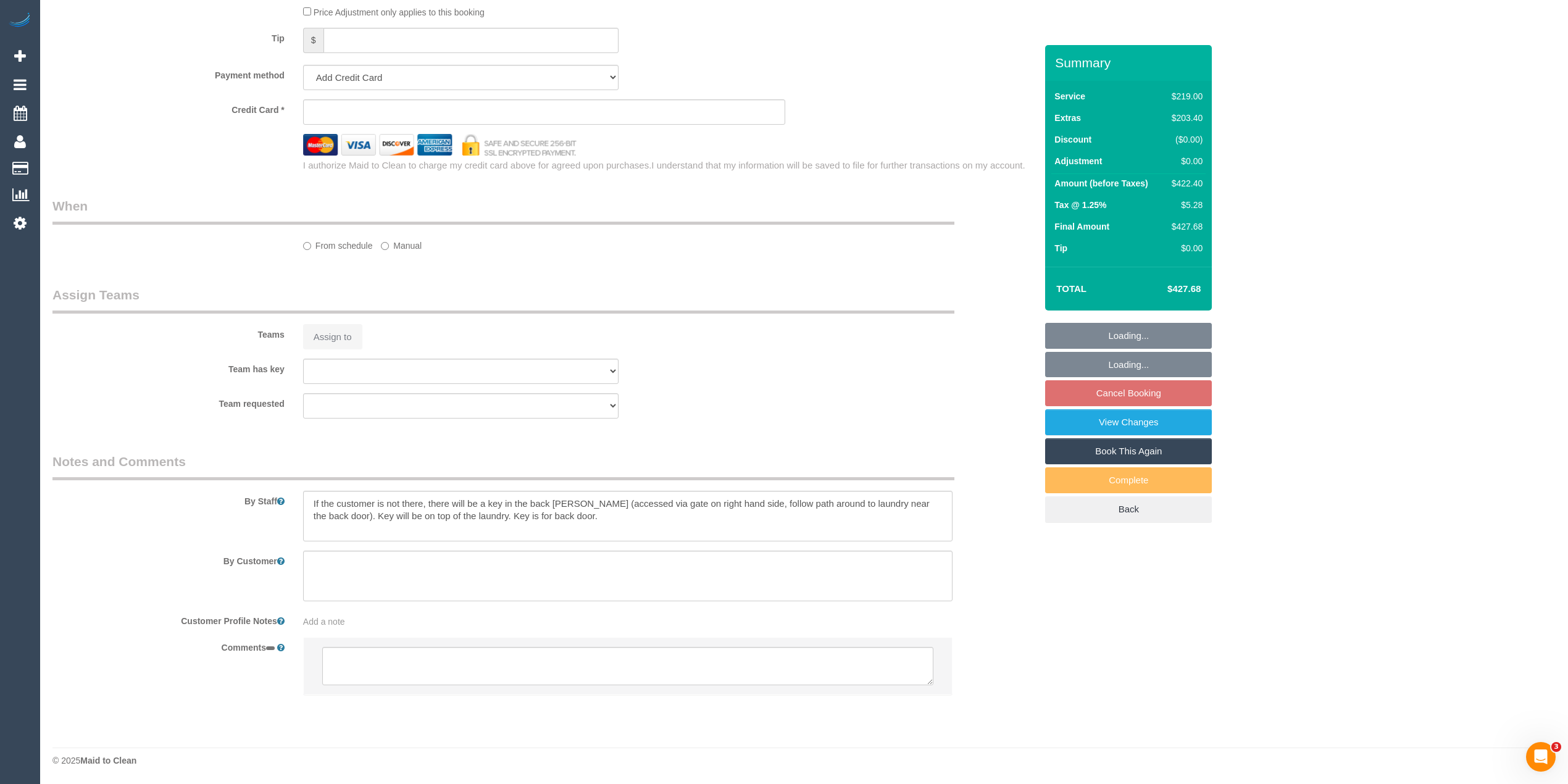
select select "object:284"
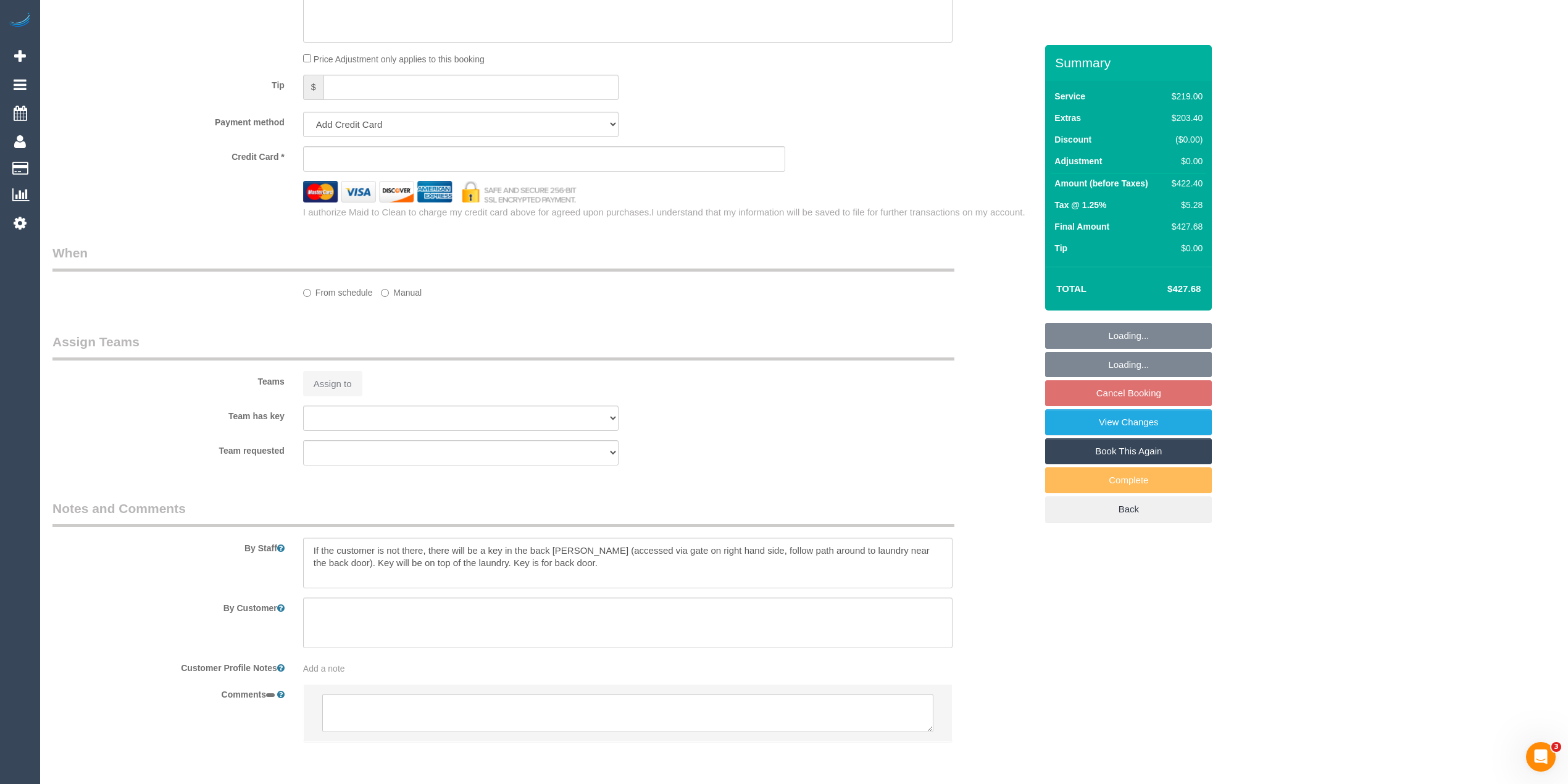
scroll to position [1237, 0]
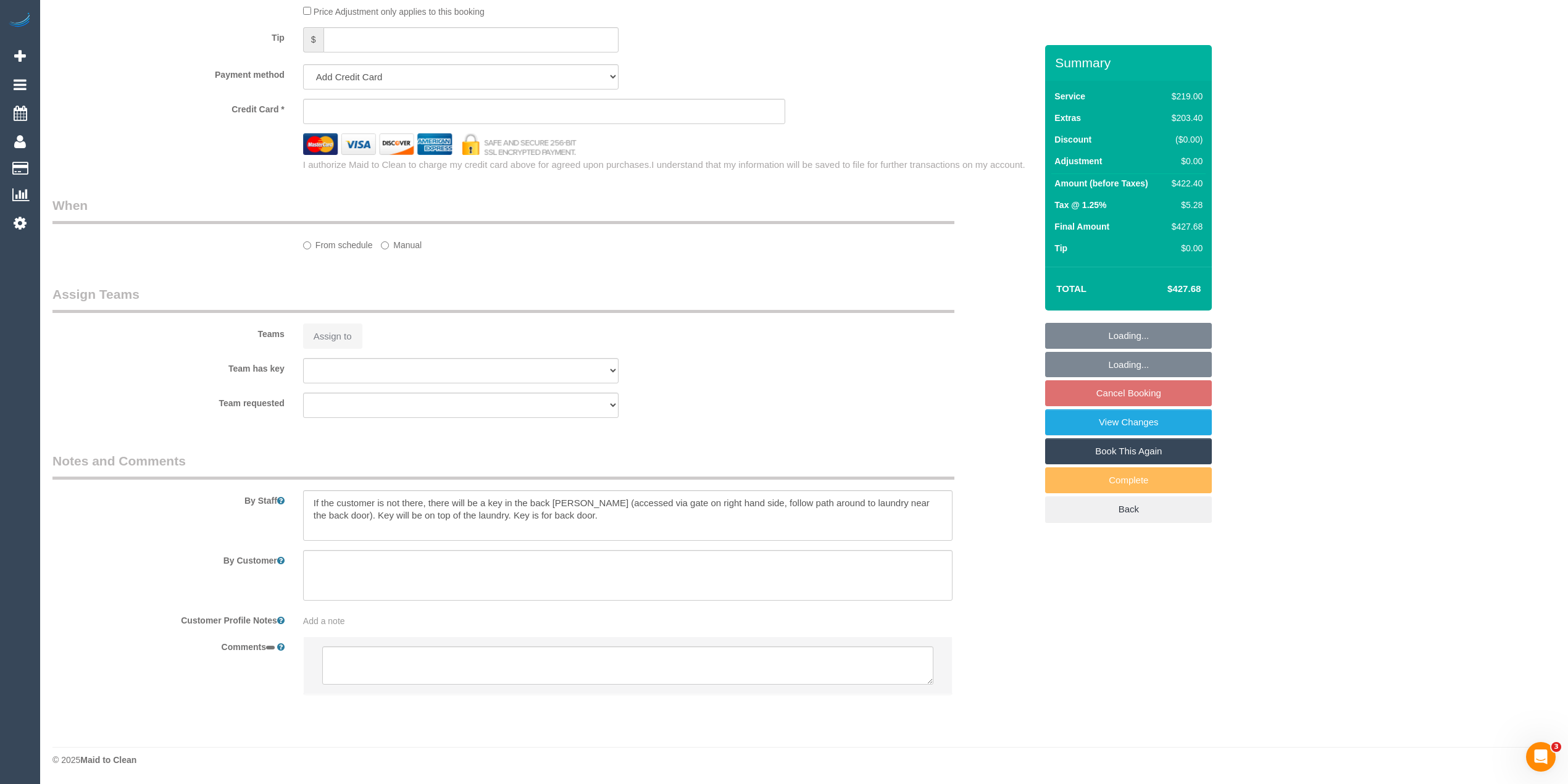
select select "string:AU"
select select "number:28"
select select "number:14"
select select "number:19"
select select "number:36"
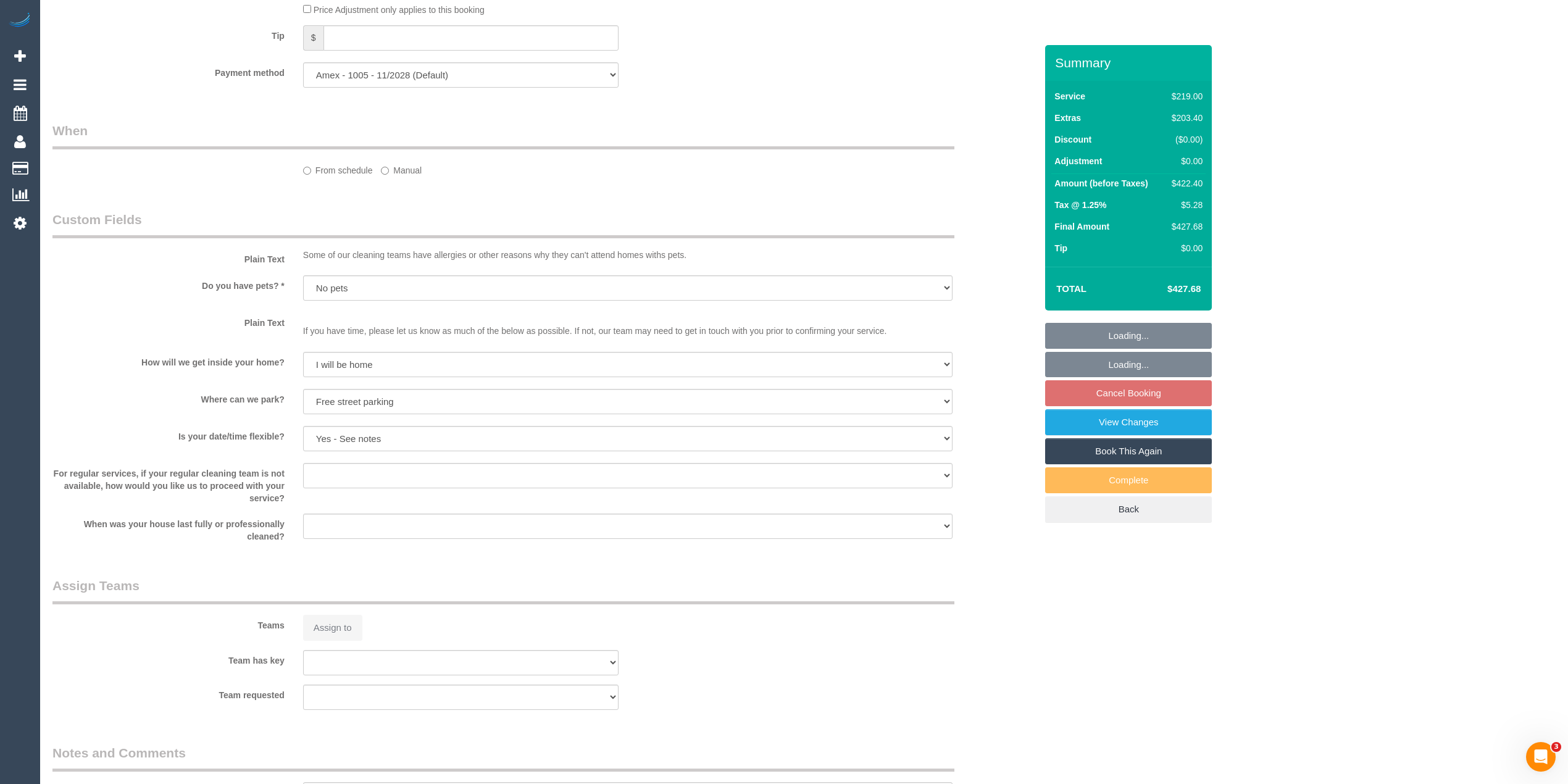
select select "object:801"
select select "string:stripe-pm_1S2KyO2GScqysDRVrKZ0kcpg"
select select "spot1"
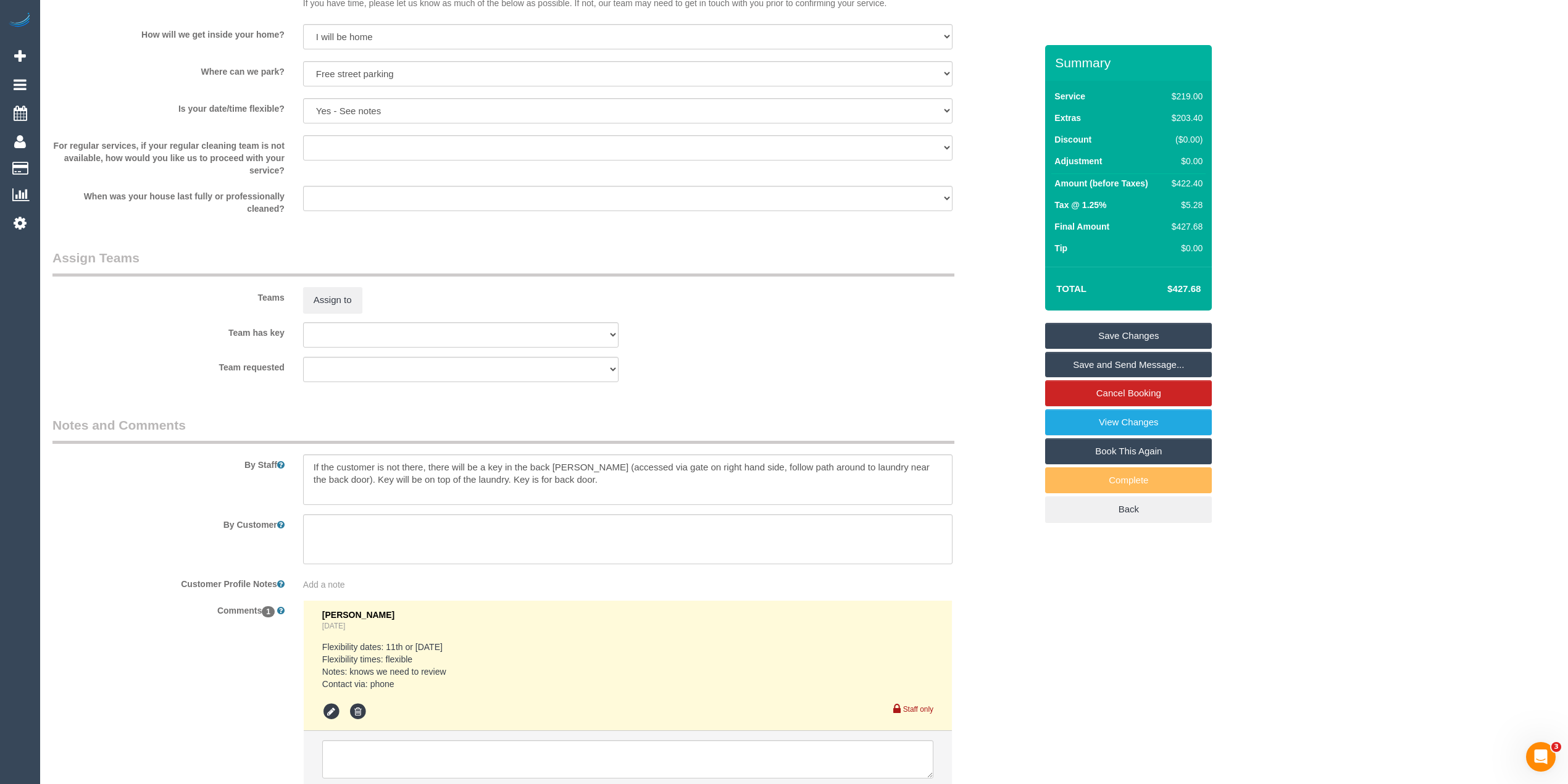
scroll to position [1697, 0]
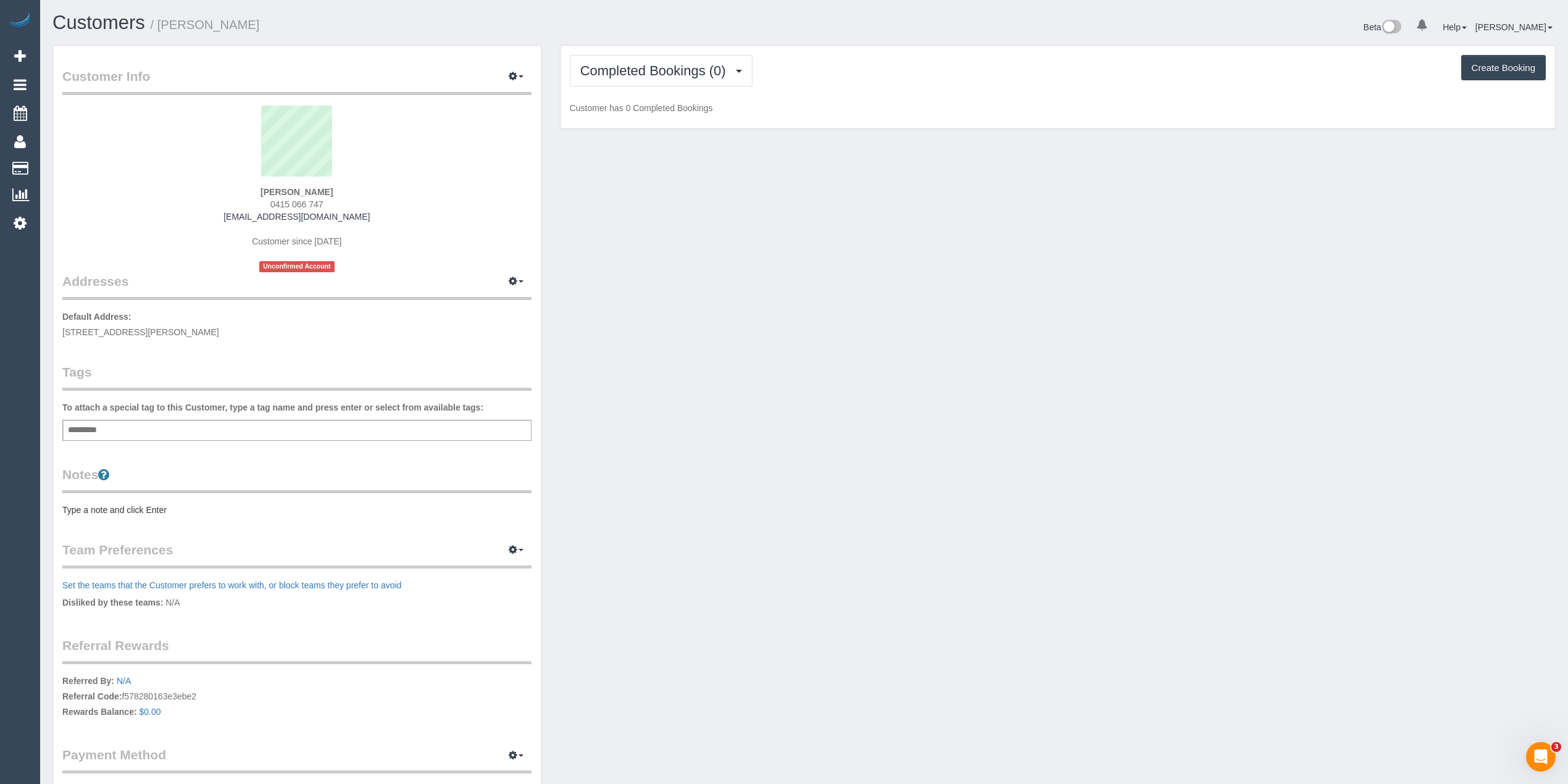
click at [627, 46] on div "Completed Bookings (0) Completed Bookings (0) Upcoming Bookings (1) Cancelled B…" at bounding box center [1058, 88] width 995 height 83
click at [632, 66] on span "Completed Bookings (0)" at bounding box center [656, 70] width 152 height 15
click at [675, 117] on link "Upcoming Bookings (1)" at bounding box center [635, 115] width 129 height 16
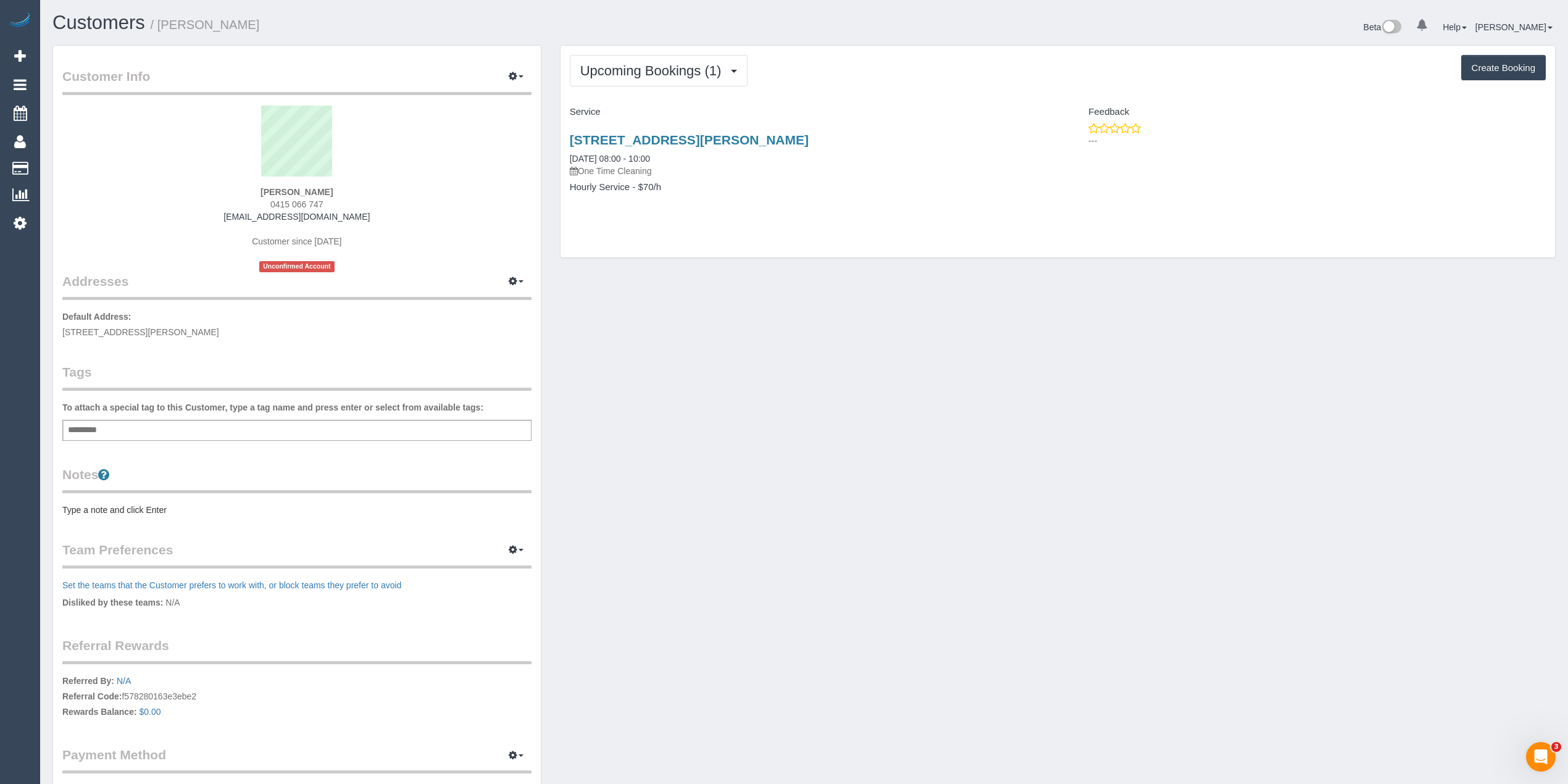
click at [144, 505] on pre "Type a note and click Enter" at bounding box center [297, 509] width 469 height 12
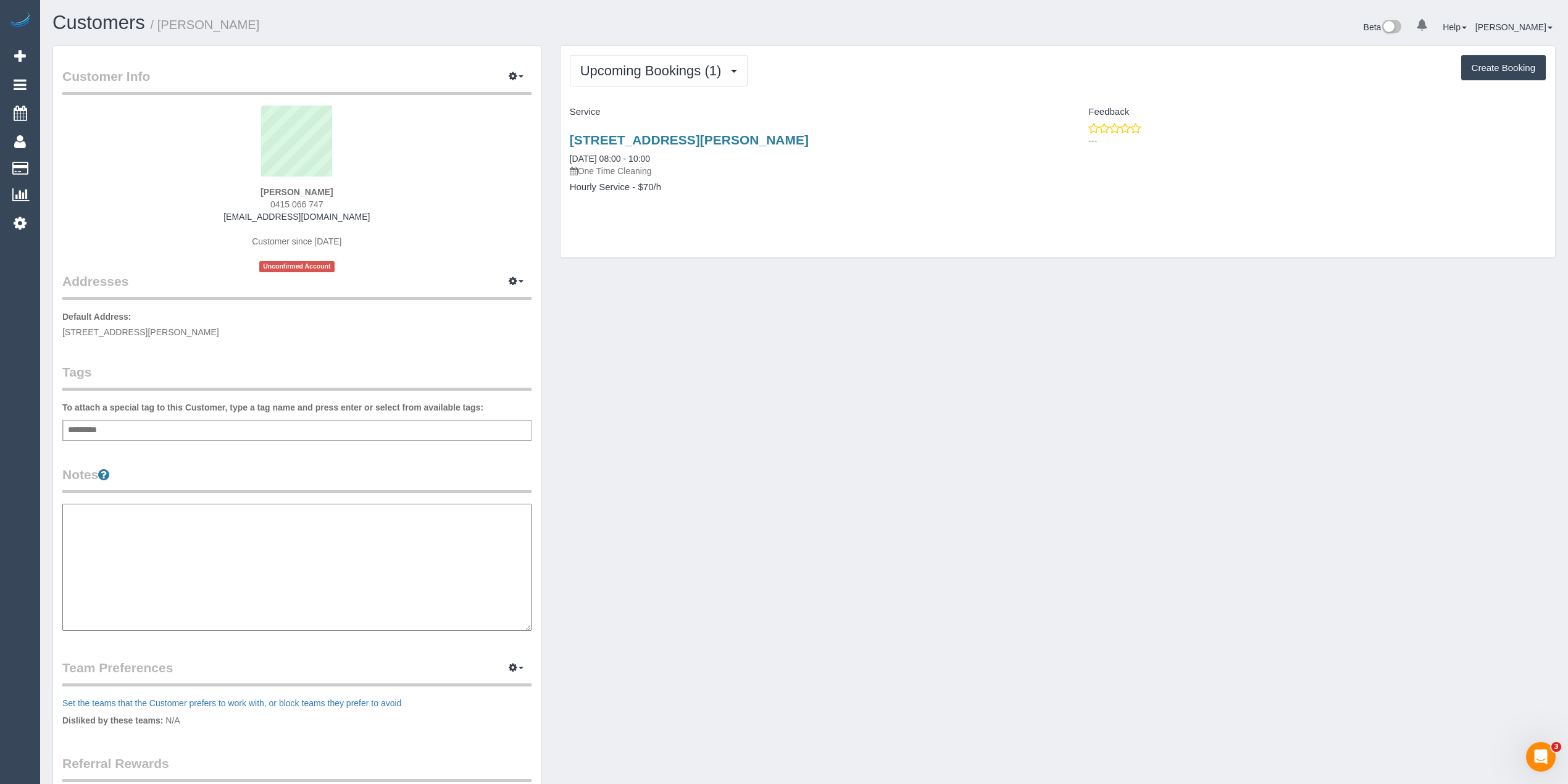
type textarea "**********"
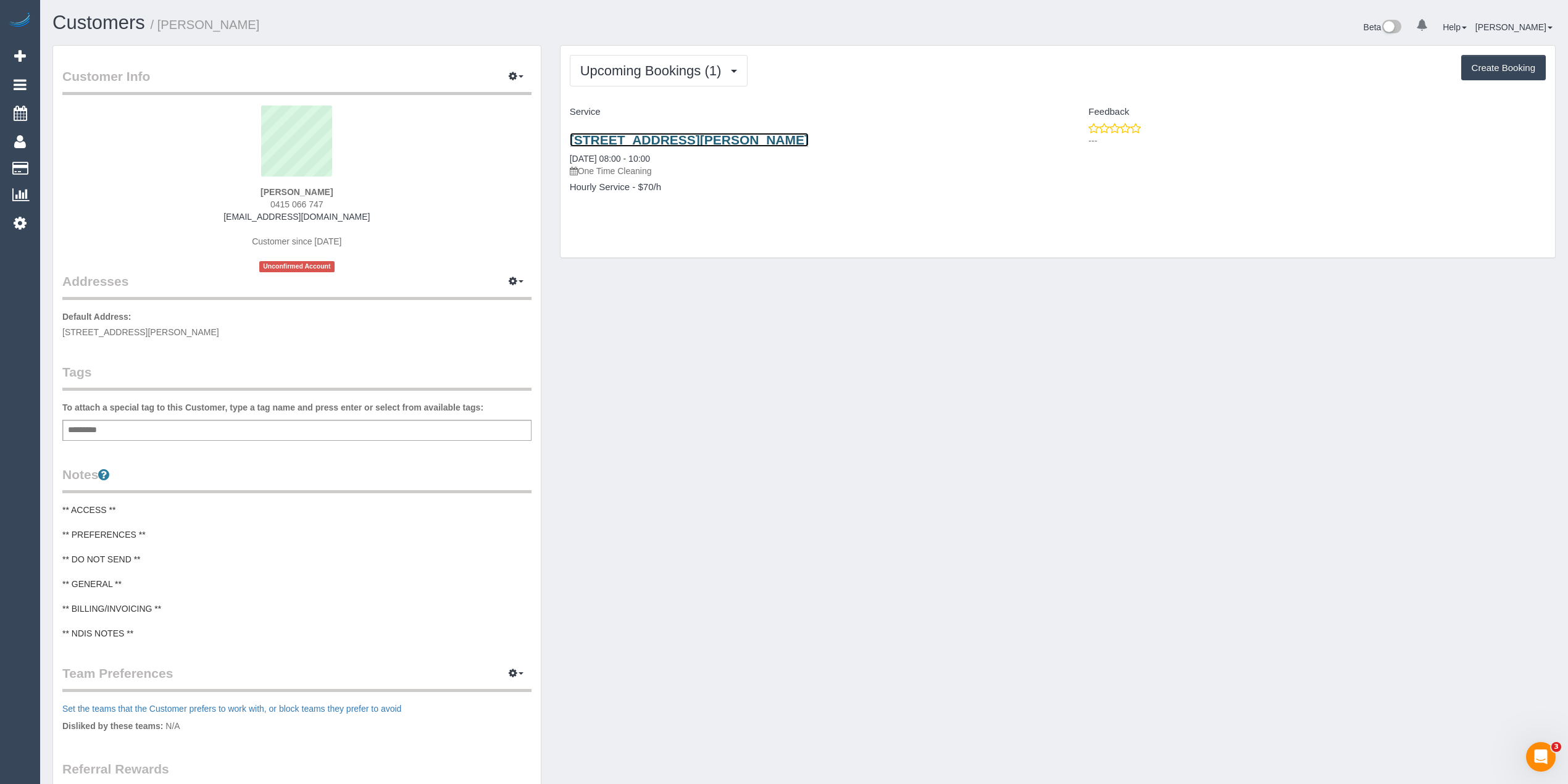
click at [724, 134] on link "106/244 Dorcas St, South Melbourne, VIC 3205" at bounding box center [689, 140] width 239 height 14
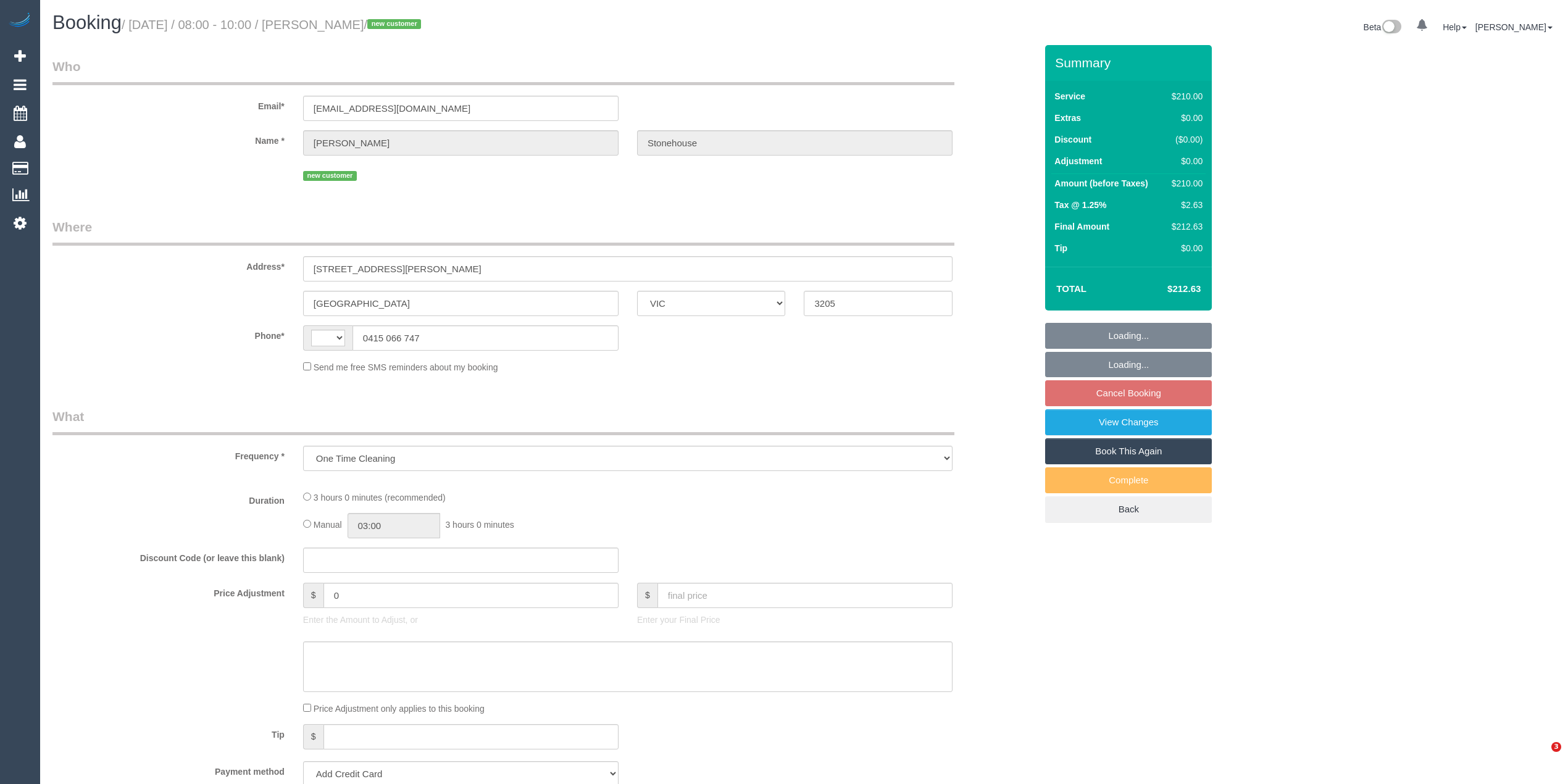
select select "VIC"
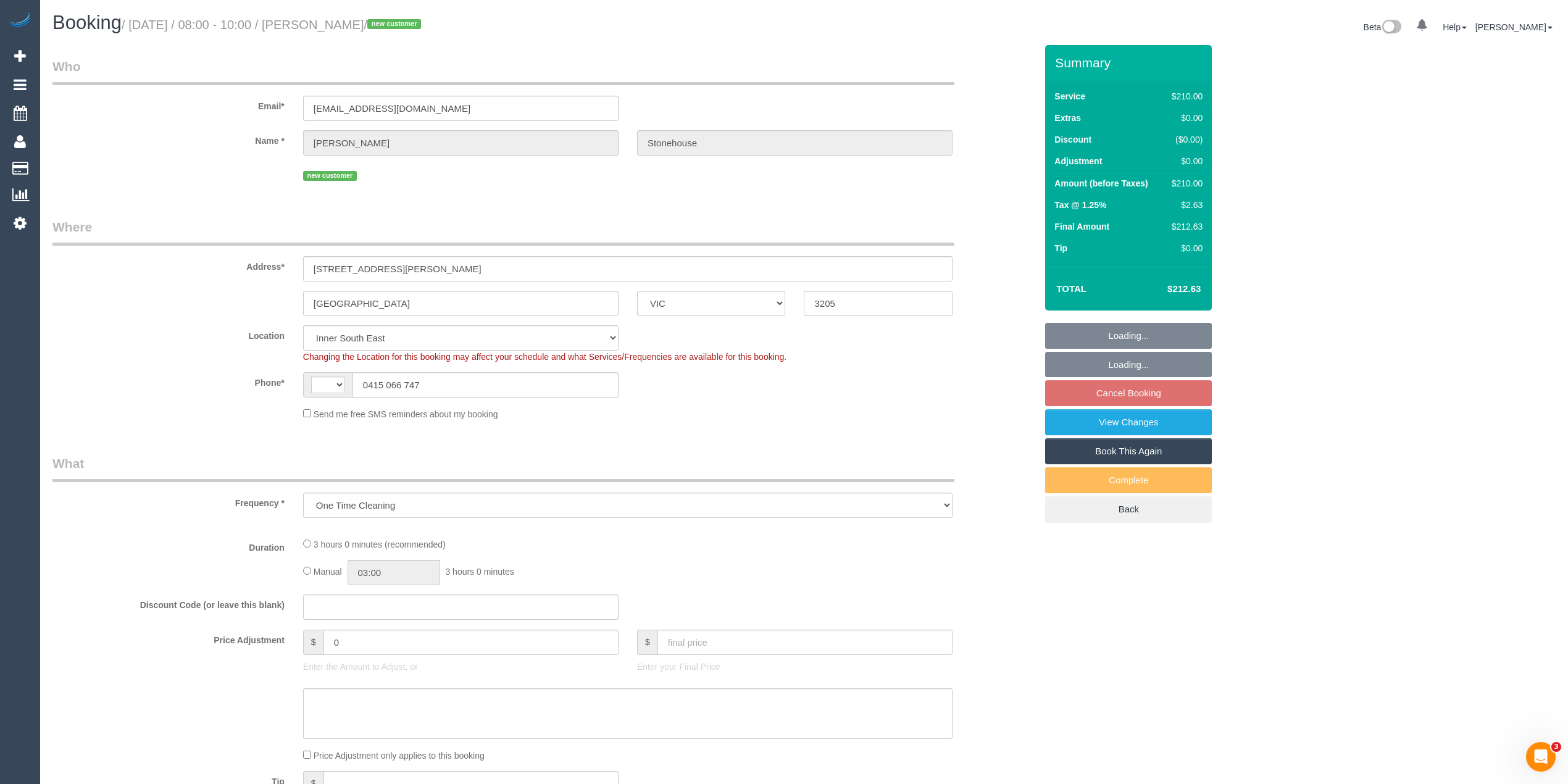
select select "180"
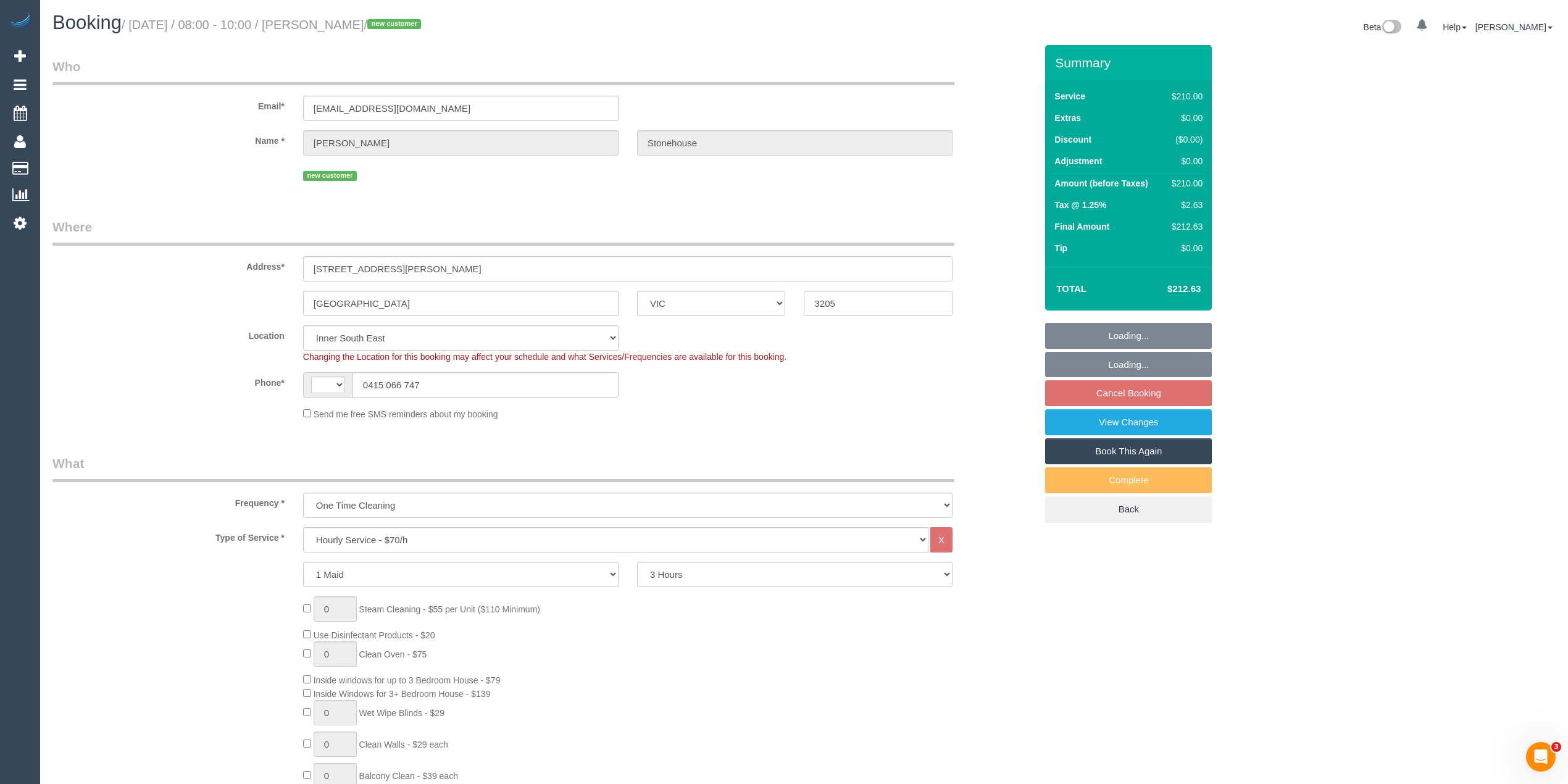
select select "object:455"
select select "string:AU"
select select "string:stripe-pm_1S3AJe2GScqysDRVssGdiGYS"
select select "number:28"
select select "number:14"
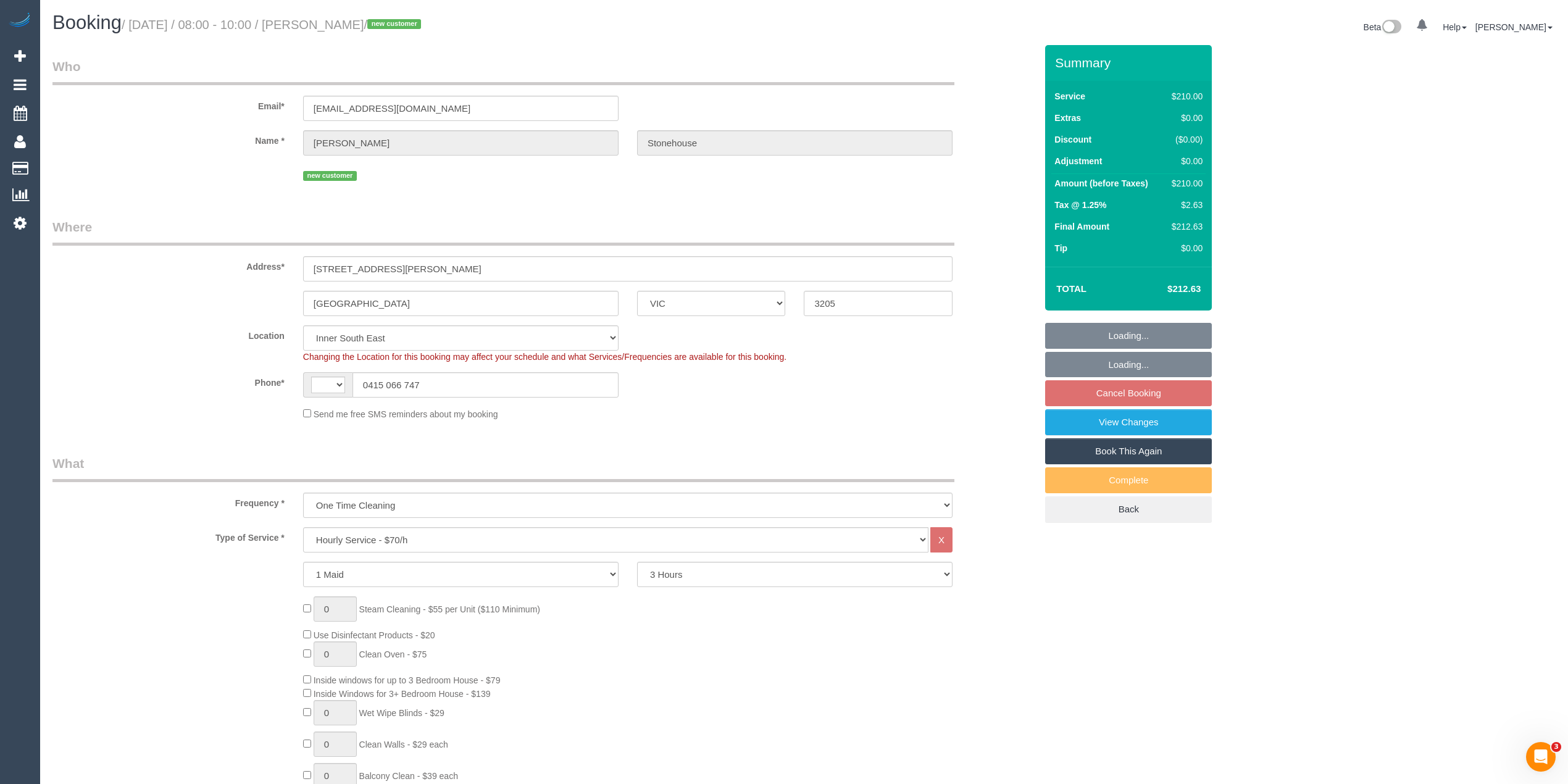
select select "number:19"
select select "number:36"
select select "spot2"
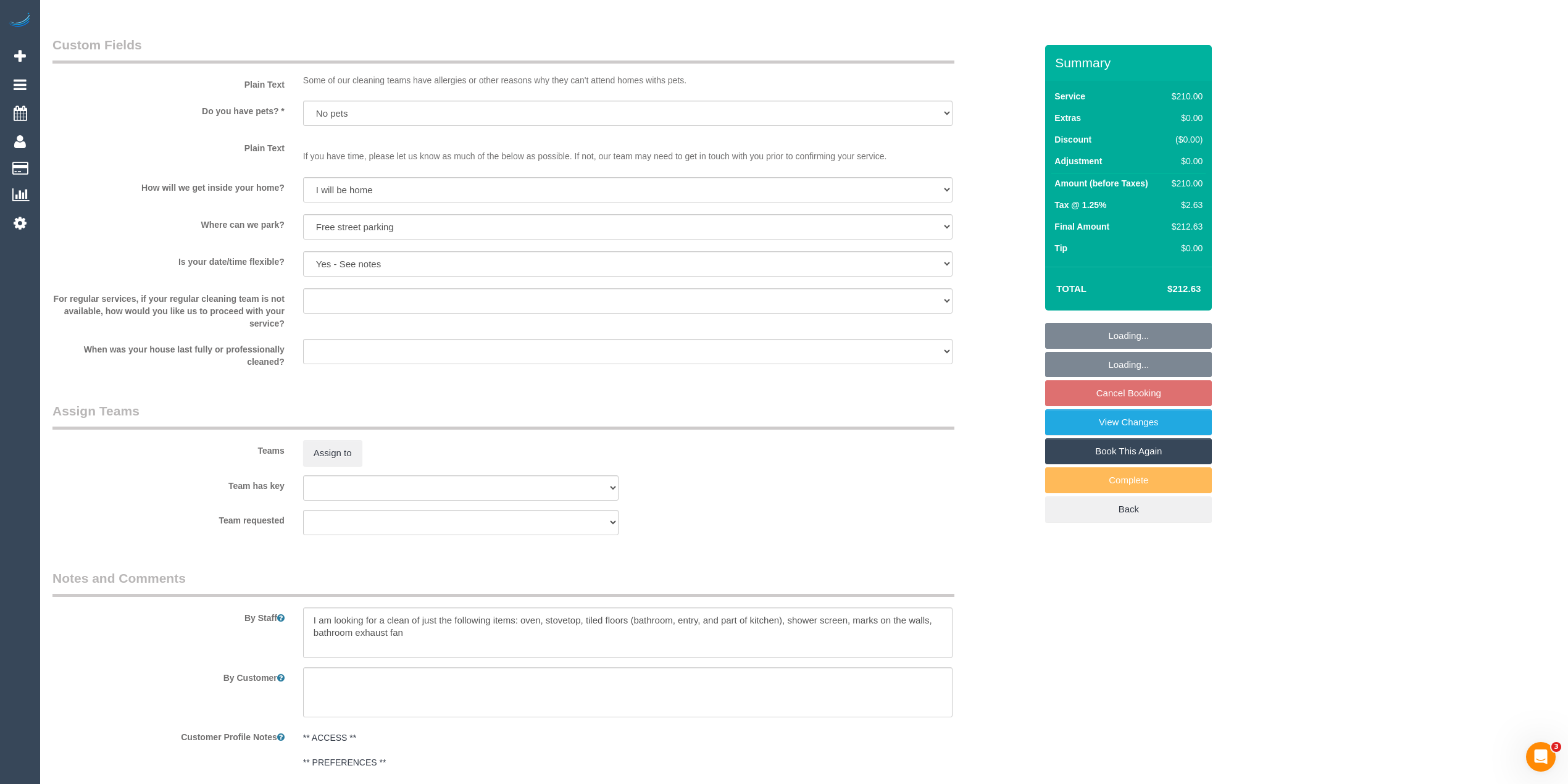
scroll to position [1662, 0]
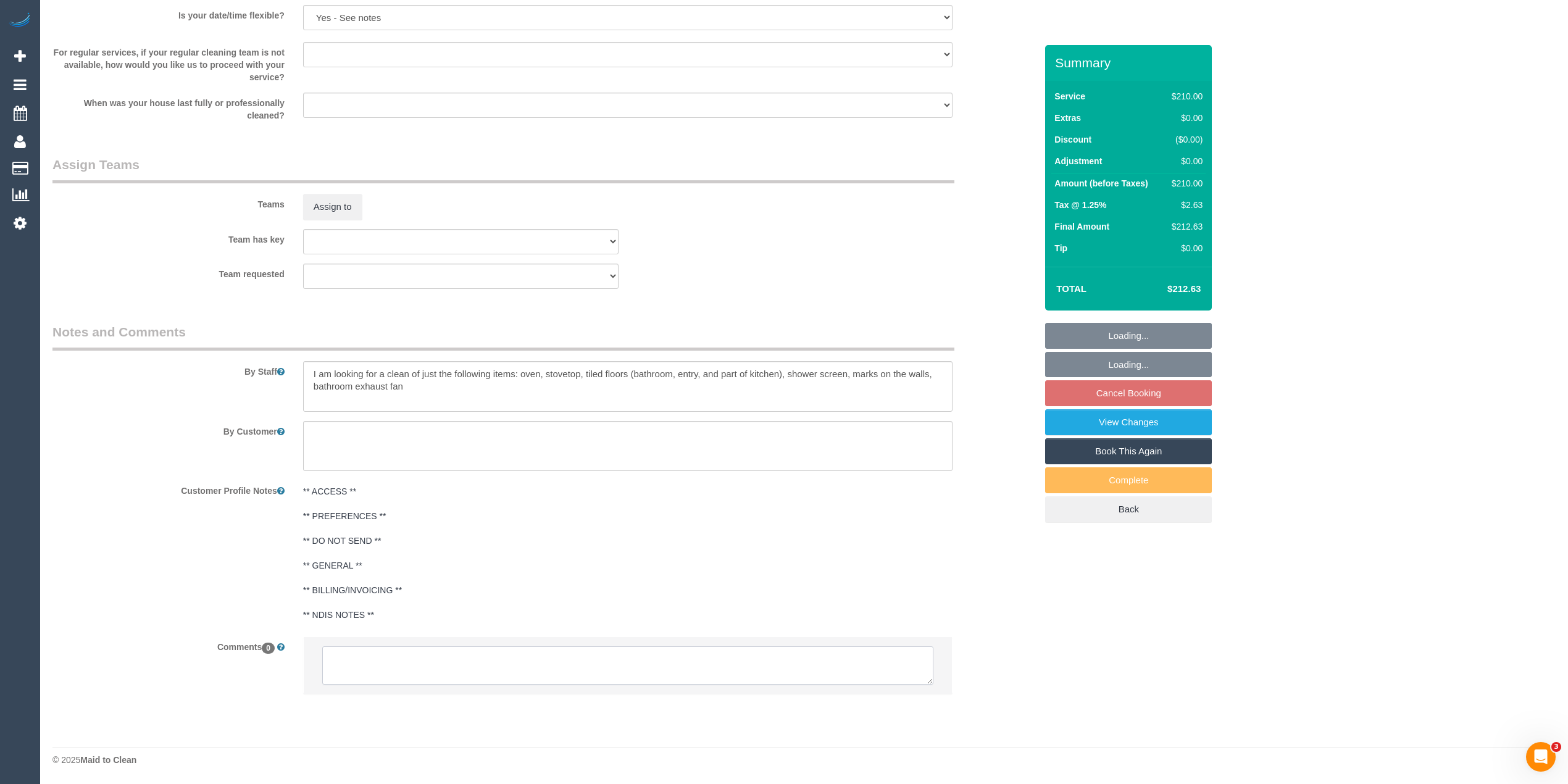
click at [477, 661] on textarea at bounding box center [628, 665] width 611 height 38
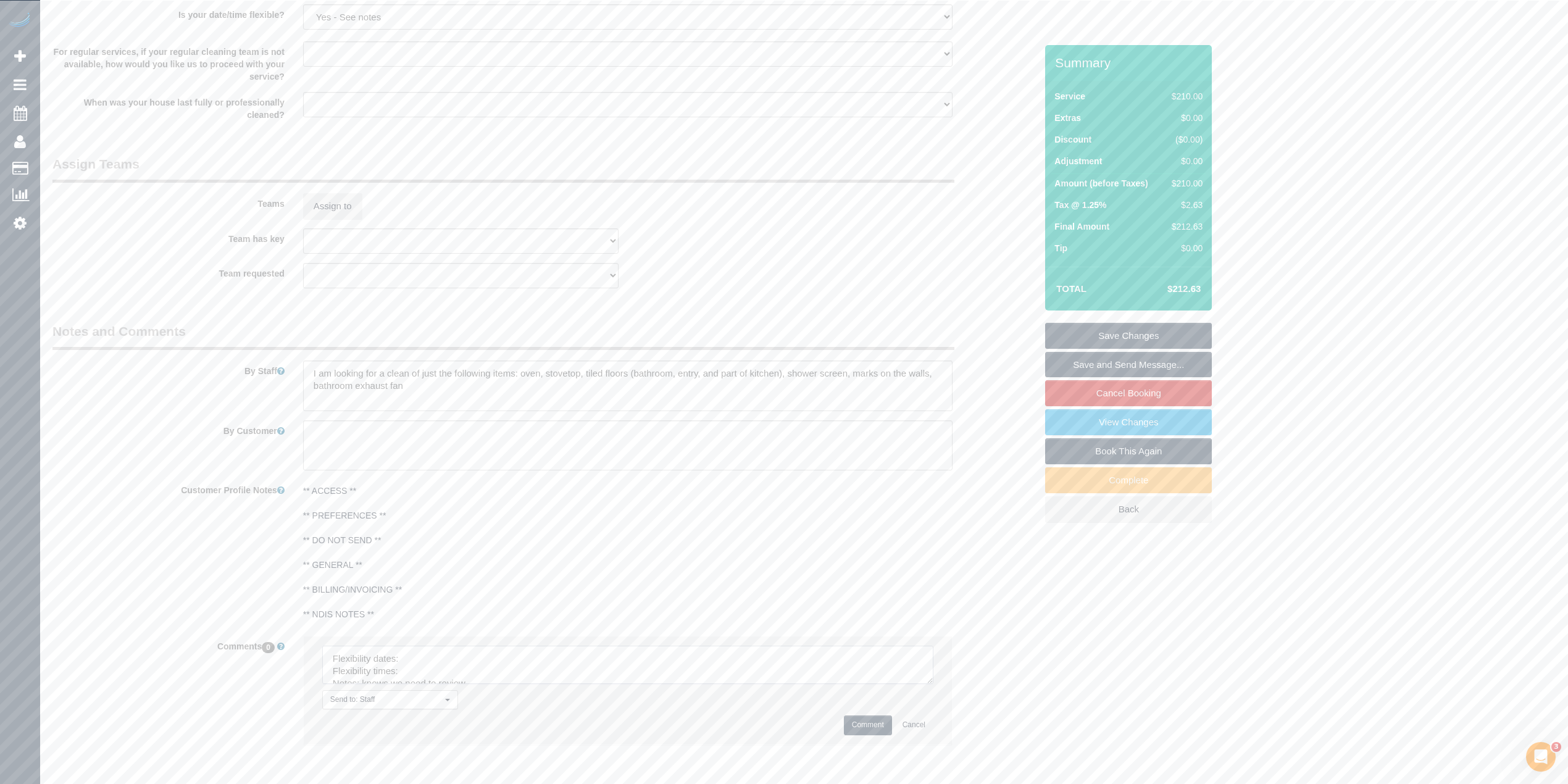
drag, startPoint x: 925, startPoint y: 674, endPoint x: 952, endPoint y: 758, distance: 88.2
click at [933, 684] on textarea at bounding box center [628, 664] width 611 height 38
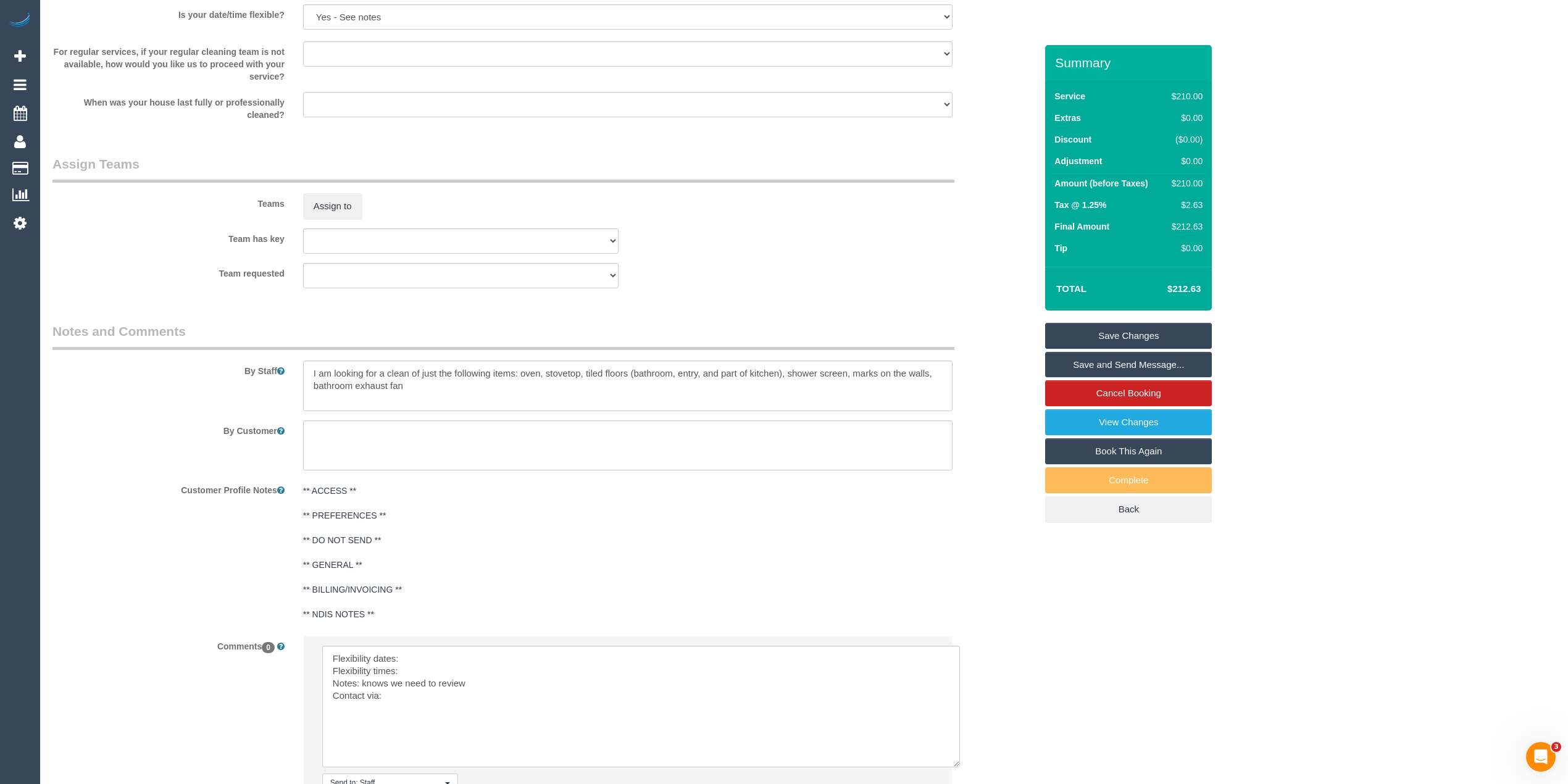
click at [465, 641] on li "Send to: Staff Nothing selected Send to: Staff Send to: Customer Send to: Team …" at bounding box center [628, 731] width 648 height 191
click at [467, 658] on textarea at bounding box center [641, 706] width 637 height 121
click at [412, 671] on textarea at bounding box center [641, 706] width 637 height 121
click at [420, 699] on textarea at bounding box center [641, 706] width 637 height 121
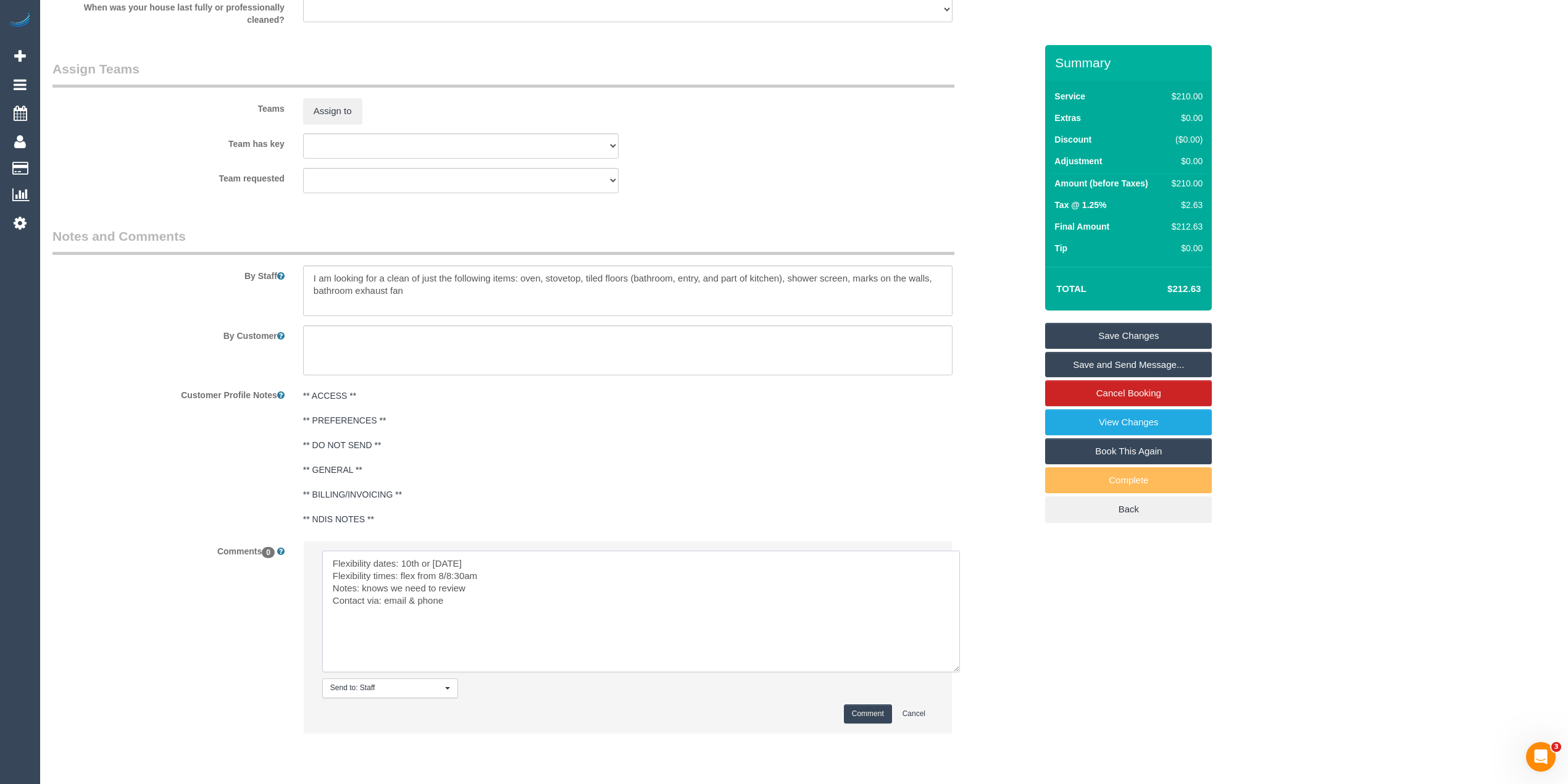
scroll to position [1797, 0]
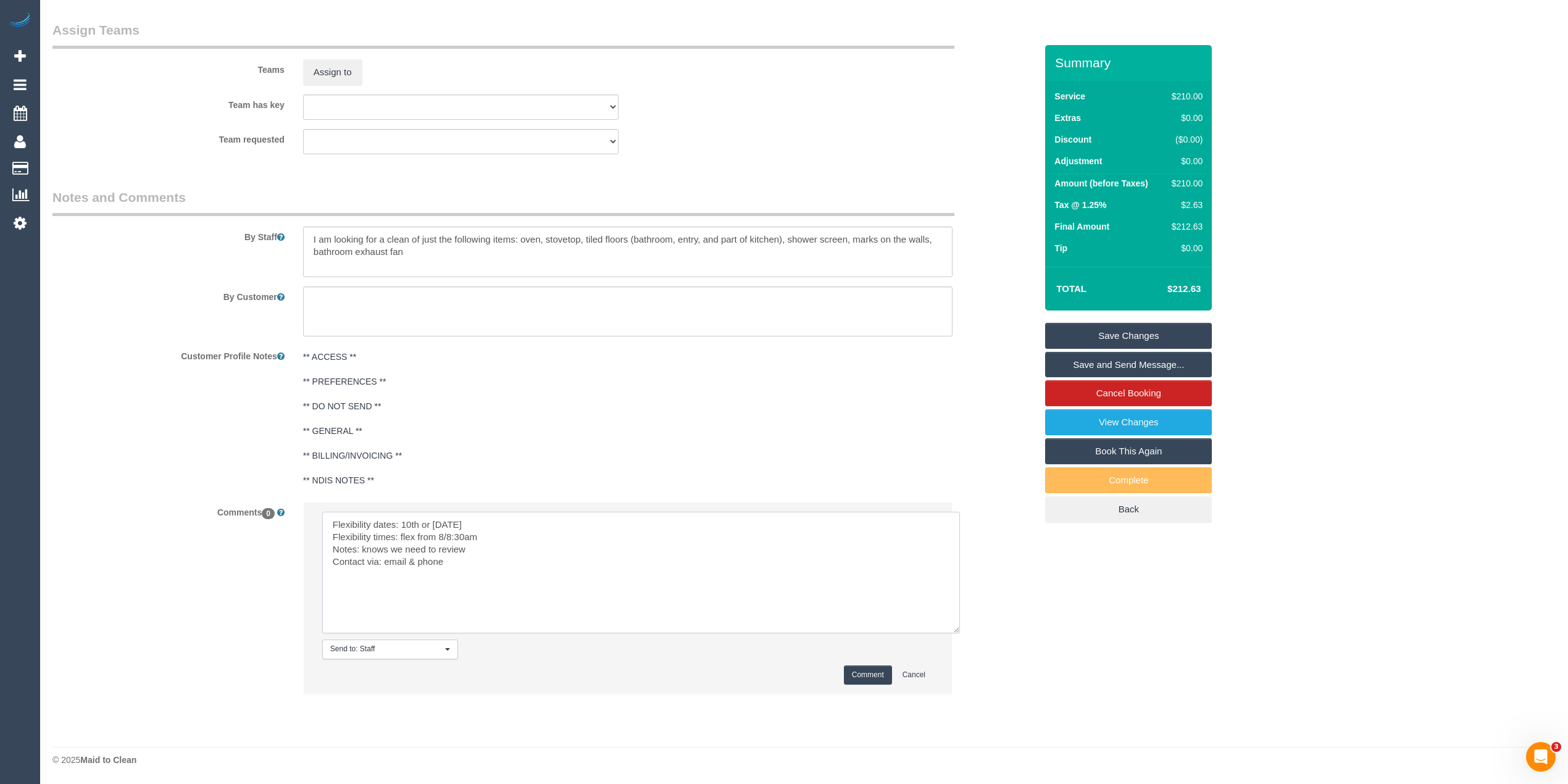
type textarea "Flexibility dates: 10th or 16th september Flexibility times: flex from 8/8:30am…"
click at [863, 666] on button "Comment" at bounding box center [868, 674] width 48 height 19
click at [869, 674] on button "Comment" at bounding box center [868, 674] width 48 height 19
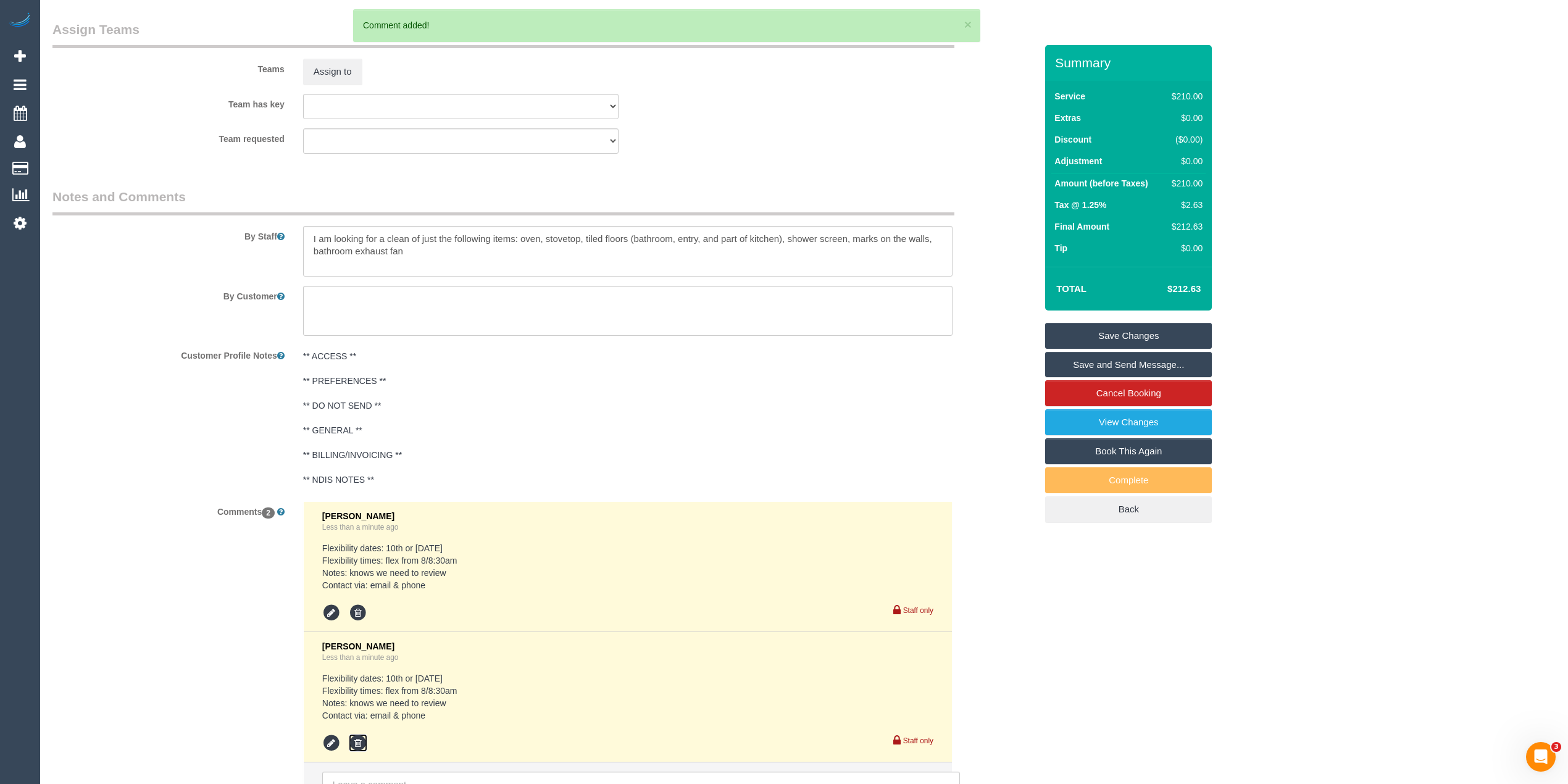
click at [362, 741] on icon at bounding box center [357, 742] width 18 height 18
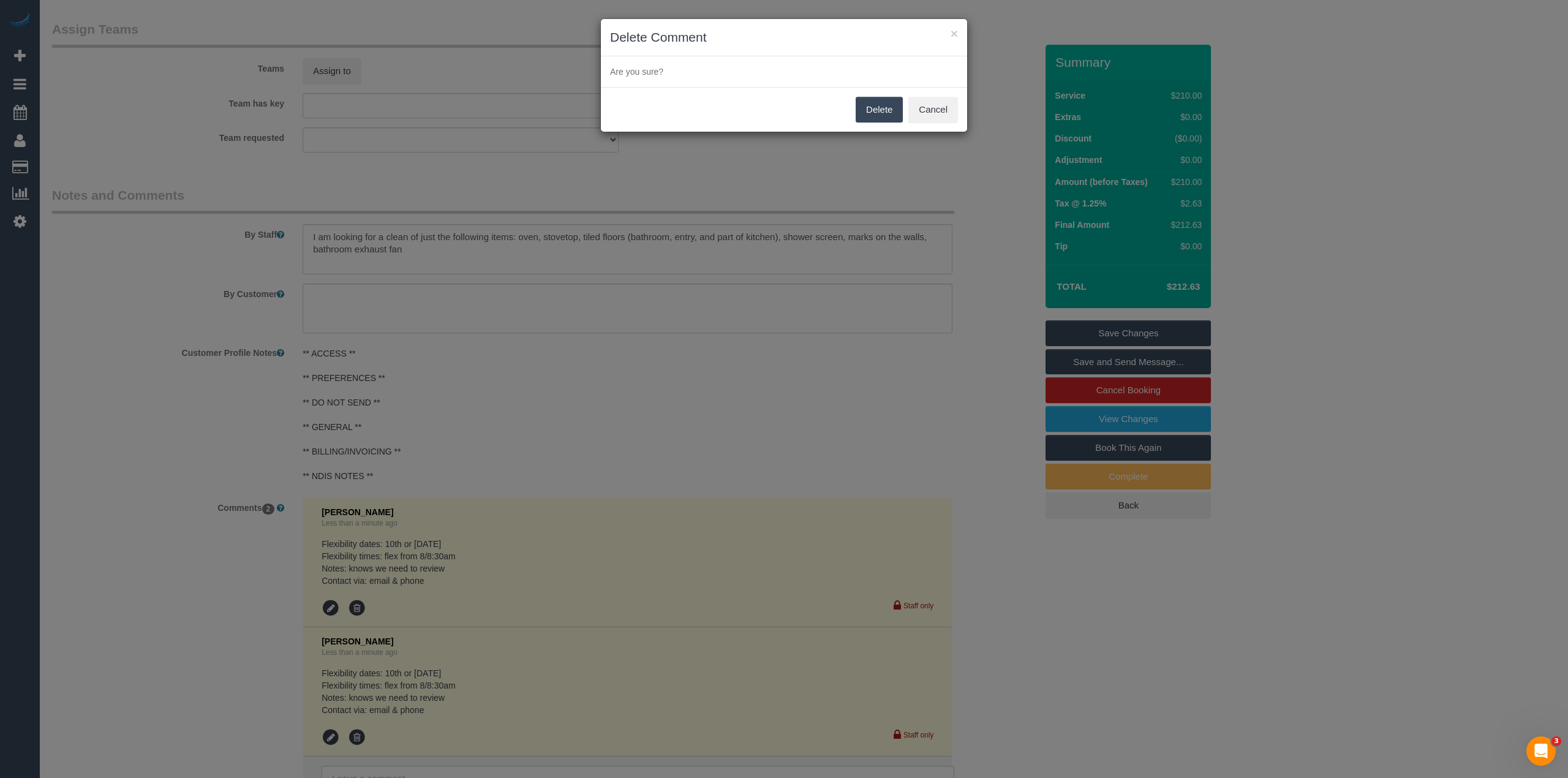
click at [883, 112] on button "Delete" at bounding box center [879, 109] width 47 height 25
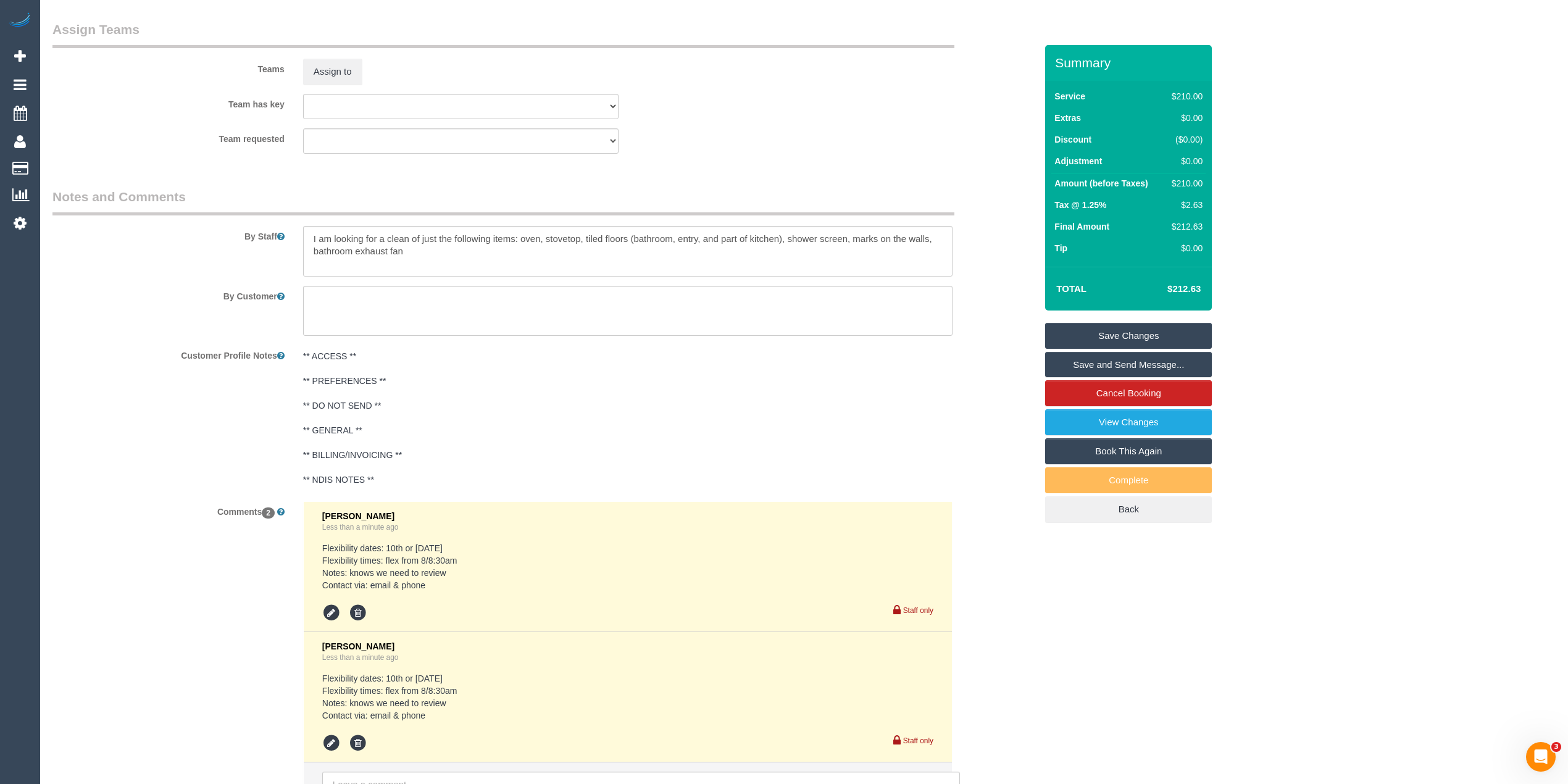
click at [132, 384] on div "Customer Profile Notes ** ACCESS ** ** PREFERENCES ** ** DO NOT SEND ** ** GENE…" at bounding box center [544, 418] width 1002 height 147
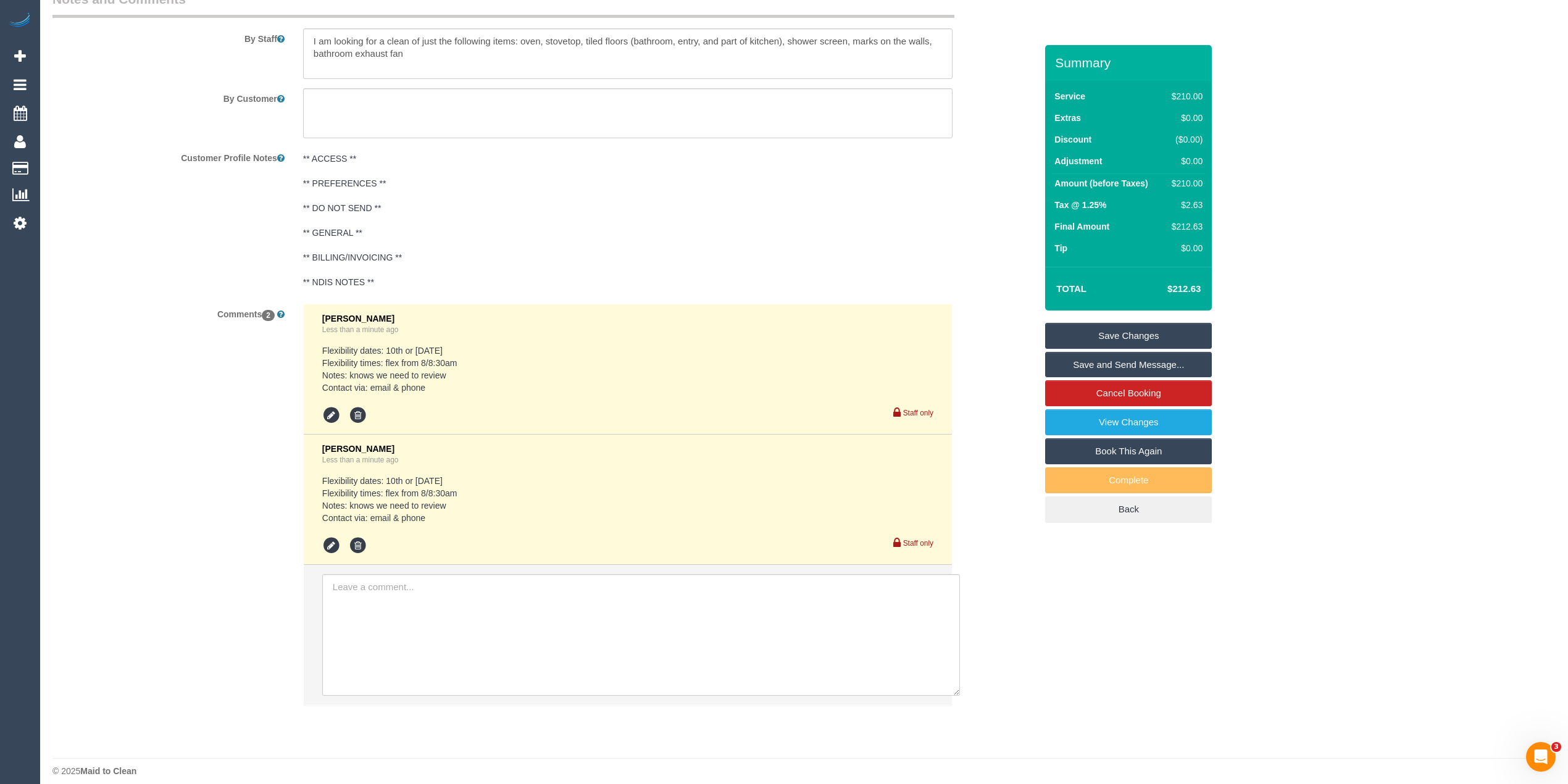
scroll to position [2006, 0]
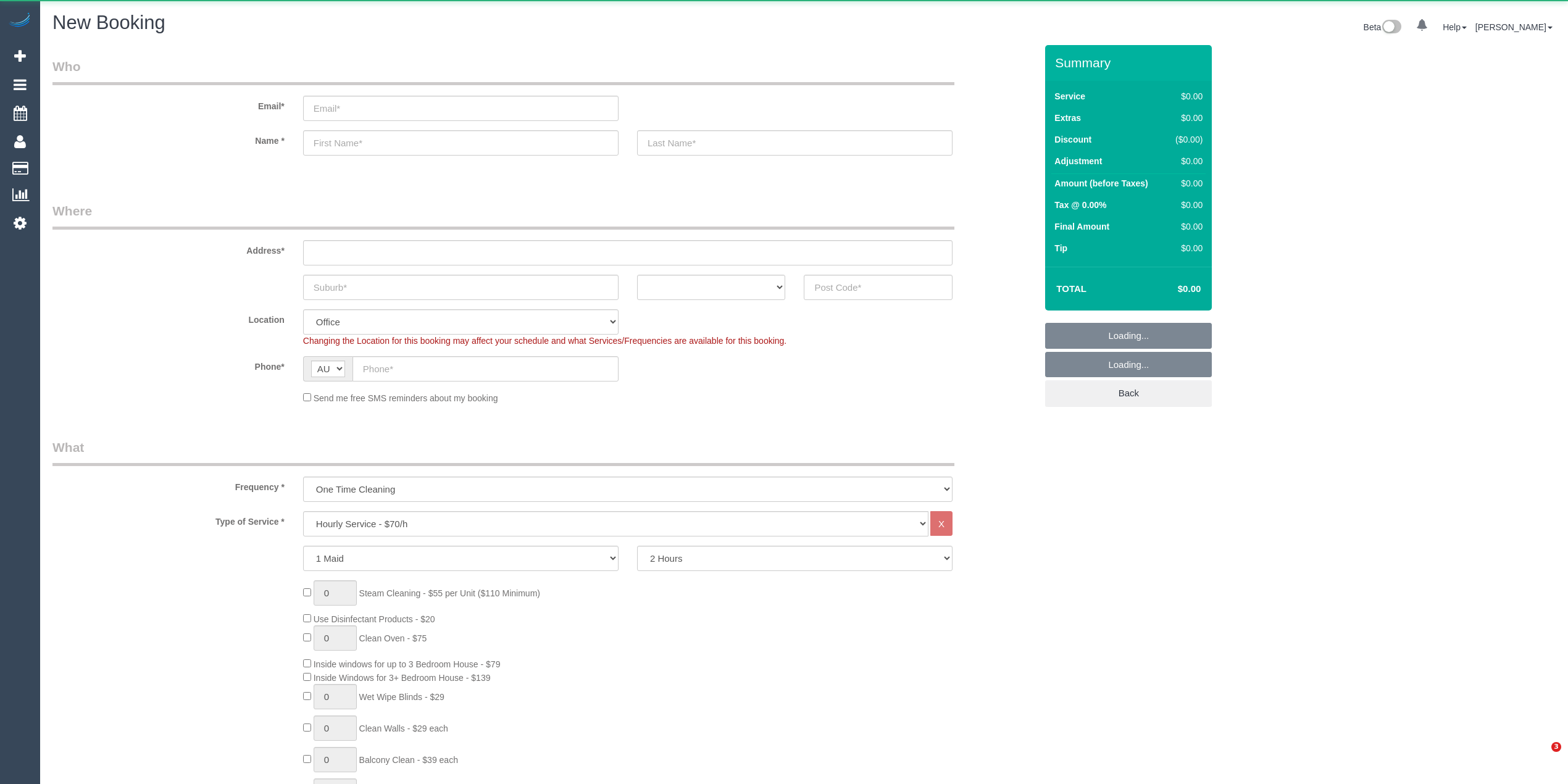
select select "object:2064"
